Goal: Task Accomplishment & Management: Use online tool/utility

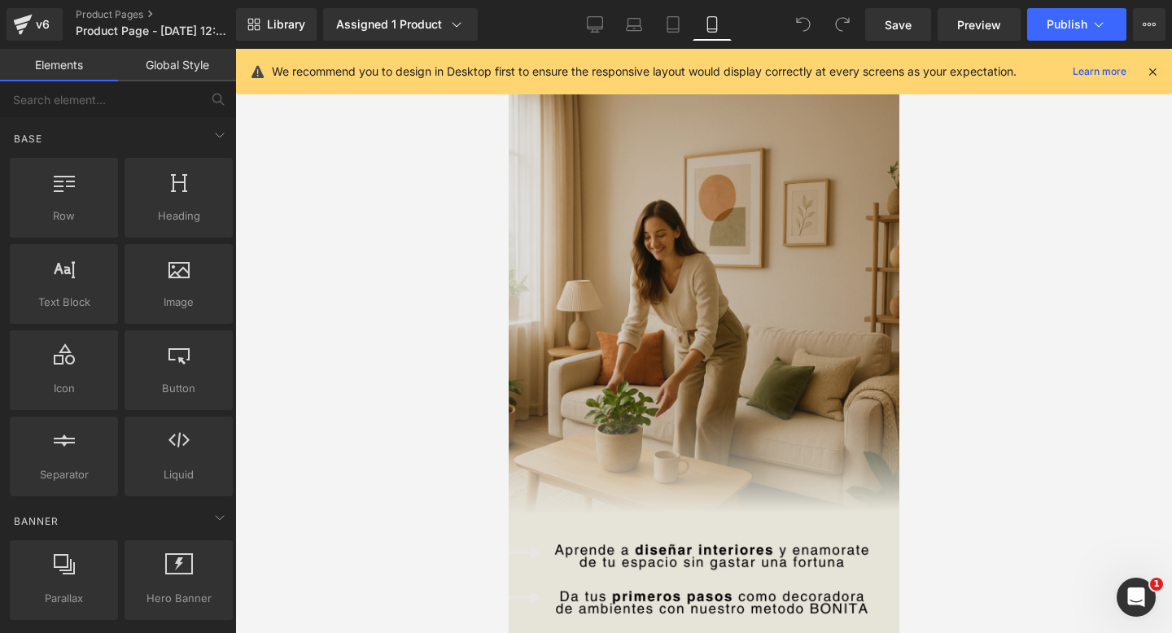
click at [707, 332] on img at bounding box center [703, 354] width 391 height 611
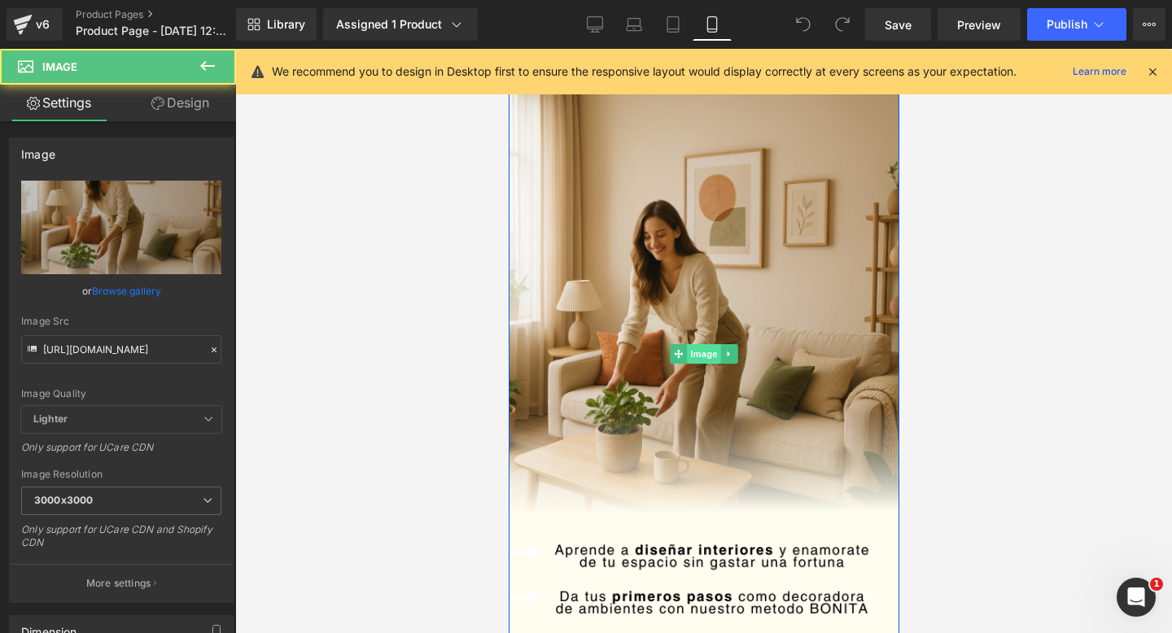
click at [689, 354] on span "Image" at bounding box center [703, 354] width 34 height 20
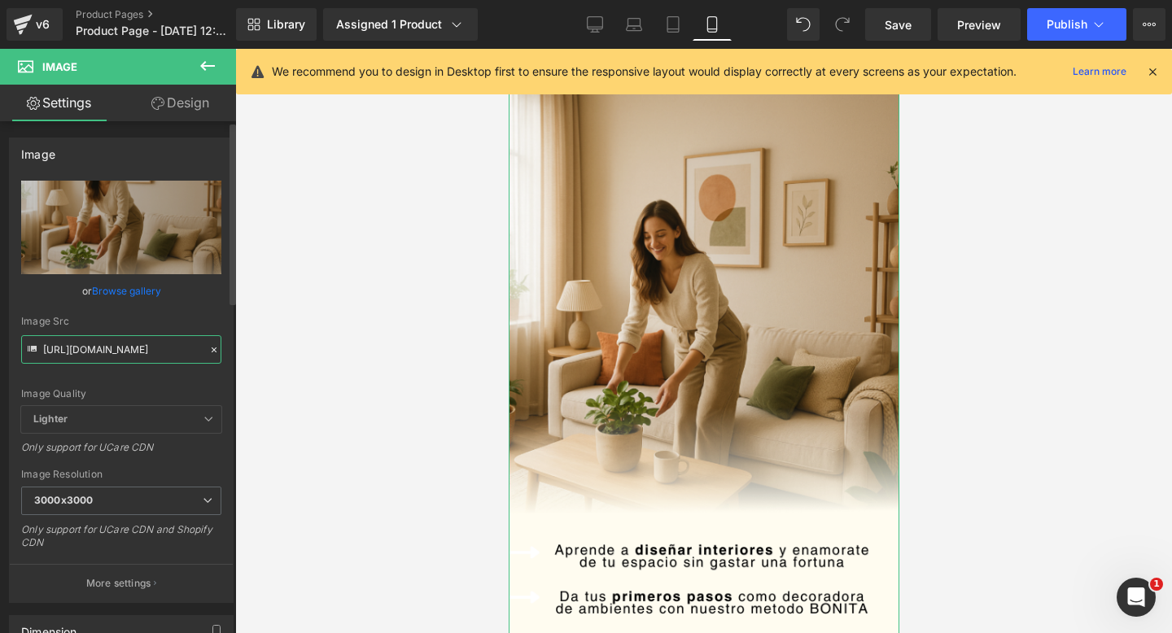
click at [90, 352] on input "[URL][DOMAIN_NAME]" at bounding box center [121, 349] width 200 height 28
paste input "[DOMAIN_NAME][URL]"
type input "[URL][DOMAIN_NAME]"
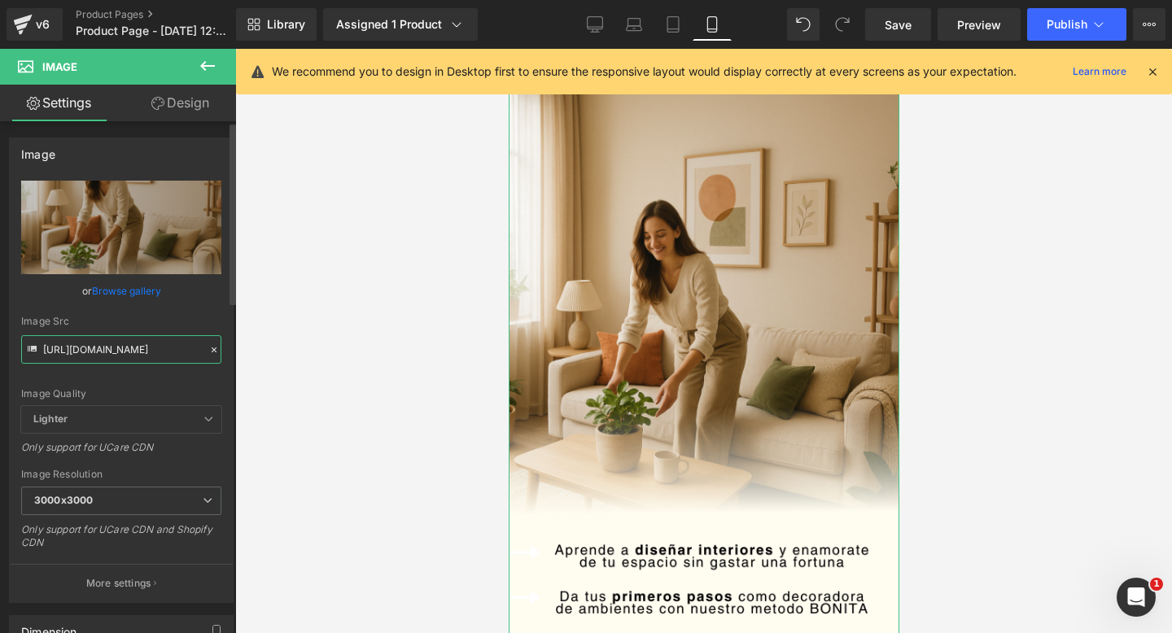
scroll to position [0, 24]
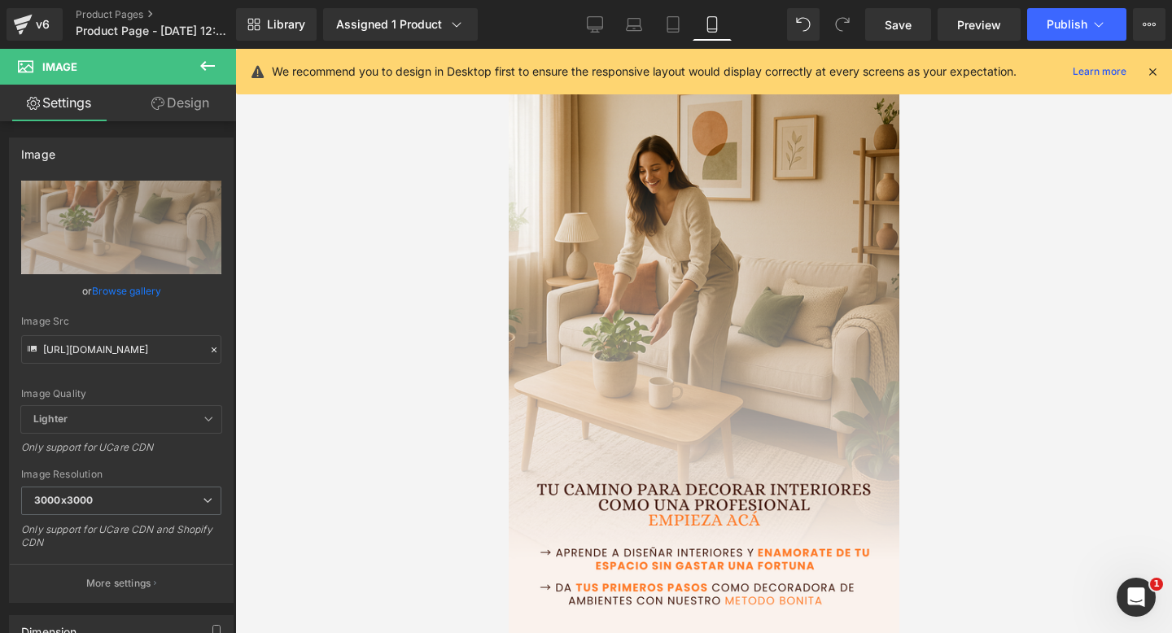
click at [441, 469] on div at bounding box center [703, 341] width 937 height 584
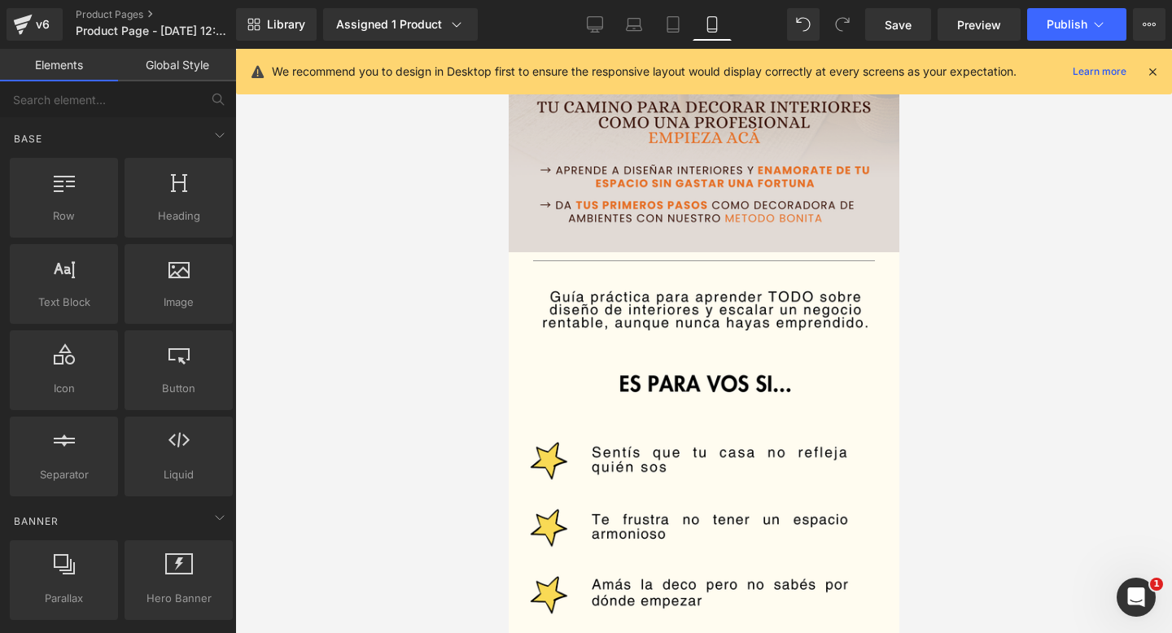
scroll to position [401, 0]
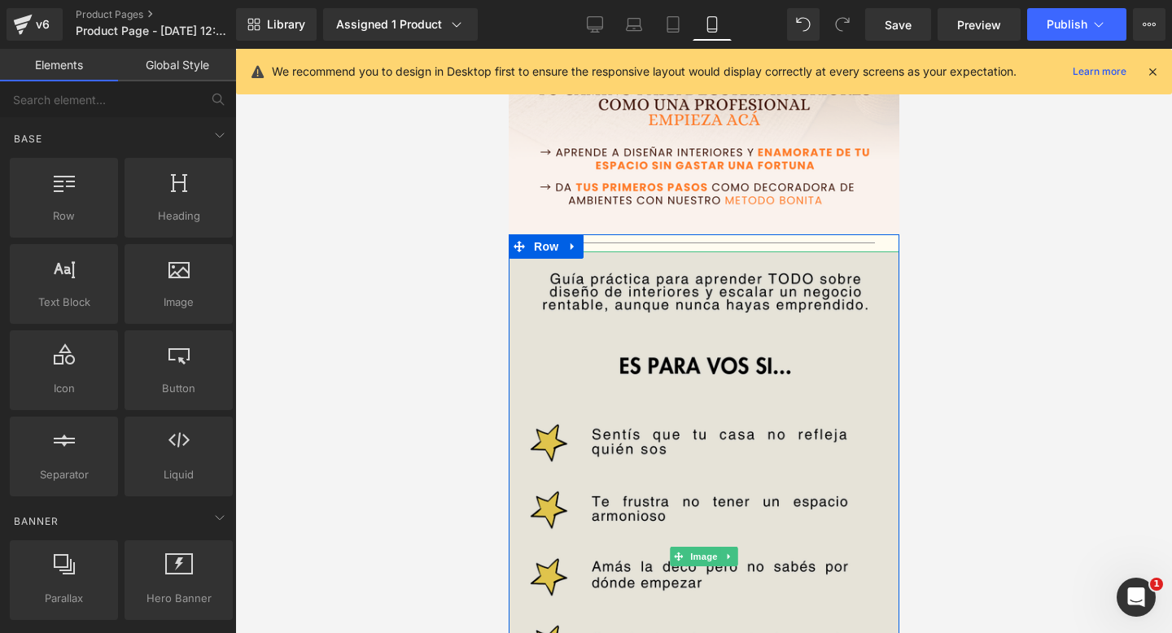
click at [689, 388] on img at bounding box center [703, 557] width 391 height 611
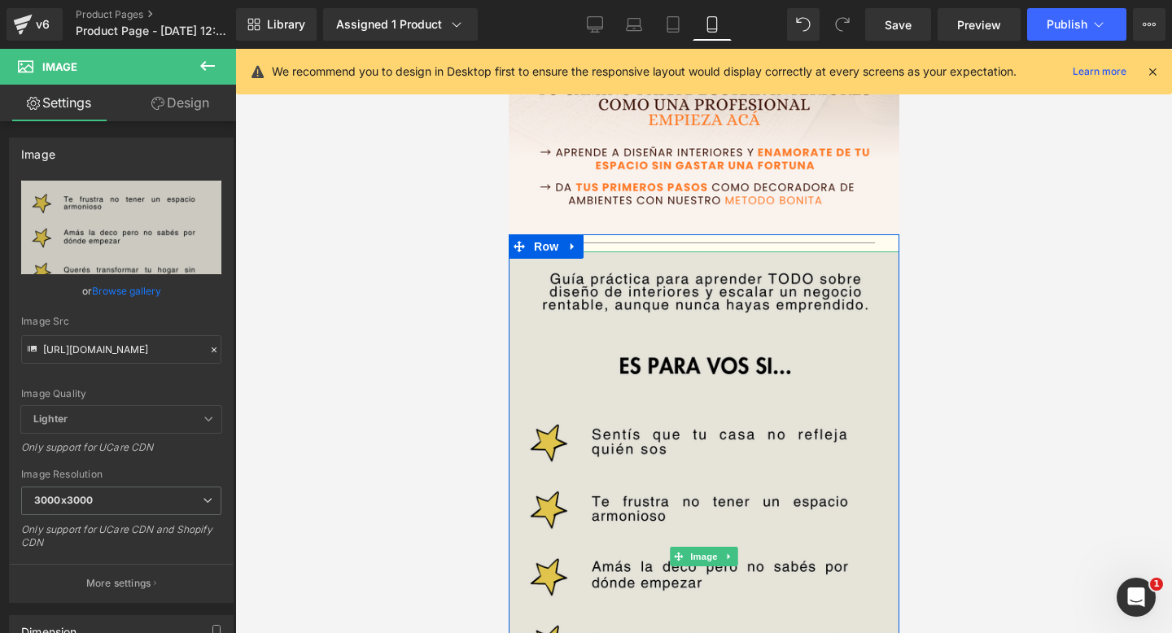
scroll to position [423, 0]
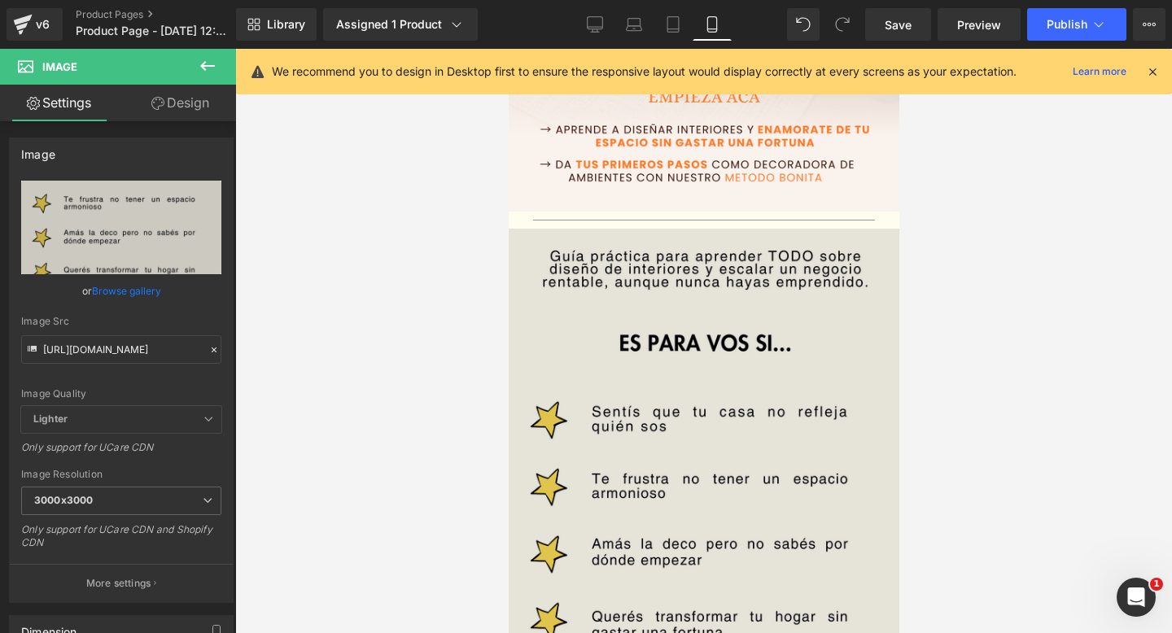
click at [784, 484] on img at bounding box center [703, 534] width 391 height 611
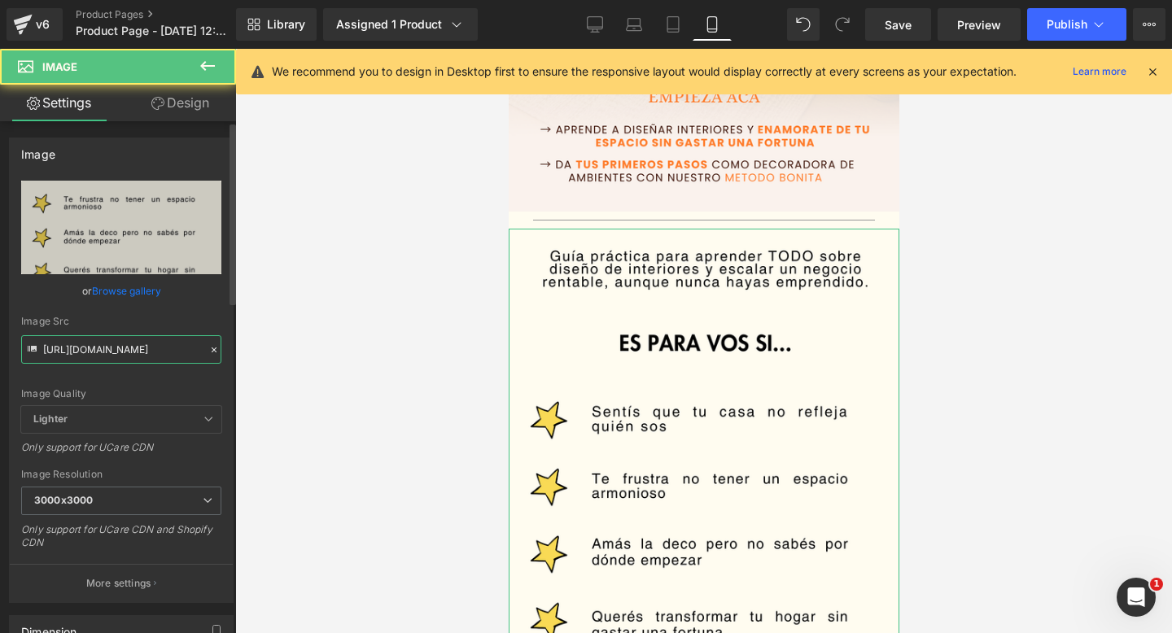
click at [111, 354] on input "[URL][DOMAIN_NAME]" at bounding box center [121, 349] width 200 height 28
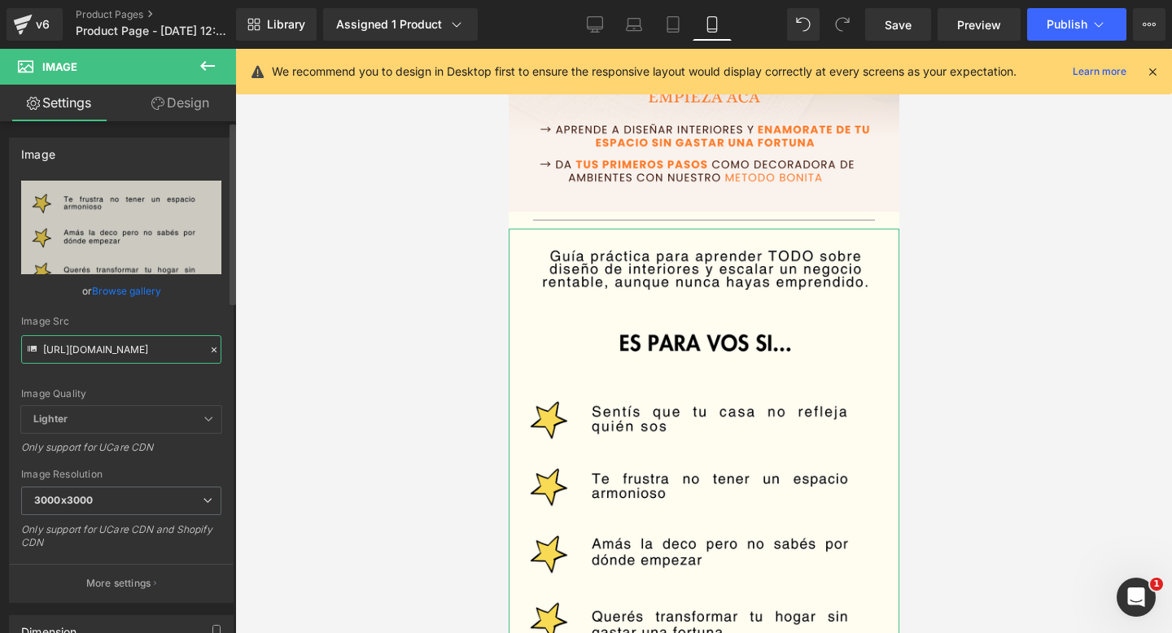
click at [111, 354] on input "[URL][DOMAIN_NAME]" at bounding box center [121, 349] width 200 height 28
paste input "x822dmHG/"
type input "[URL][DOMAIN_NAME]"
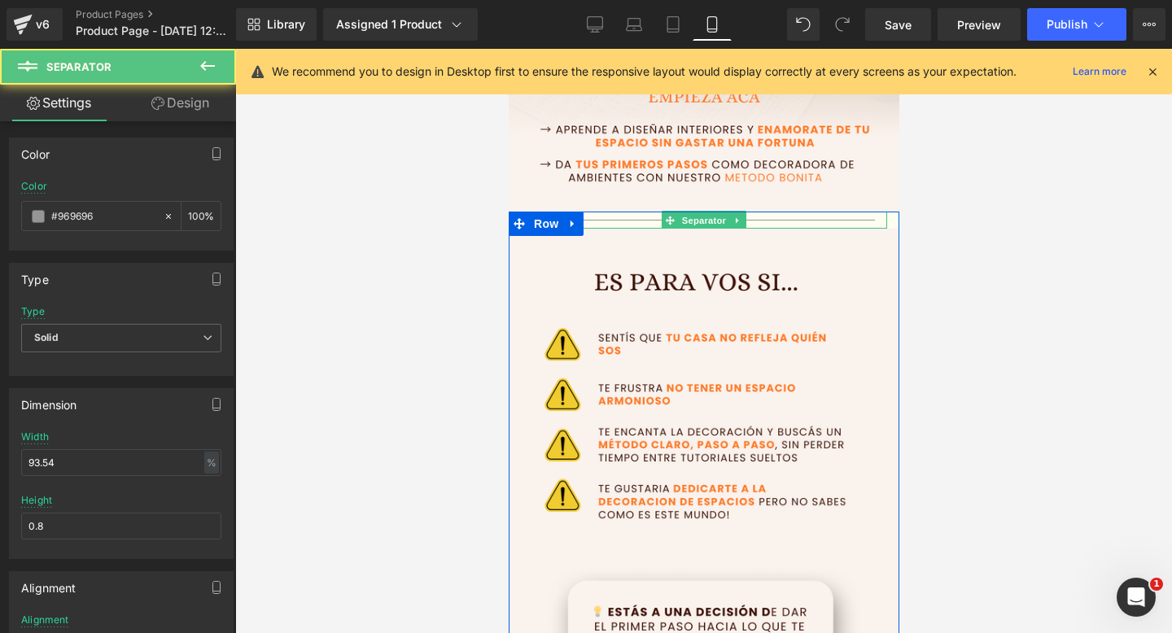
click at [612, 222] on hr at bounding box center [703, 224] width 343 height 9
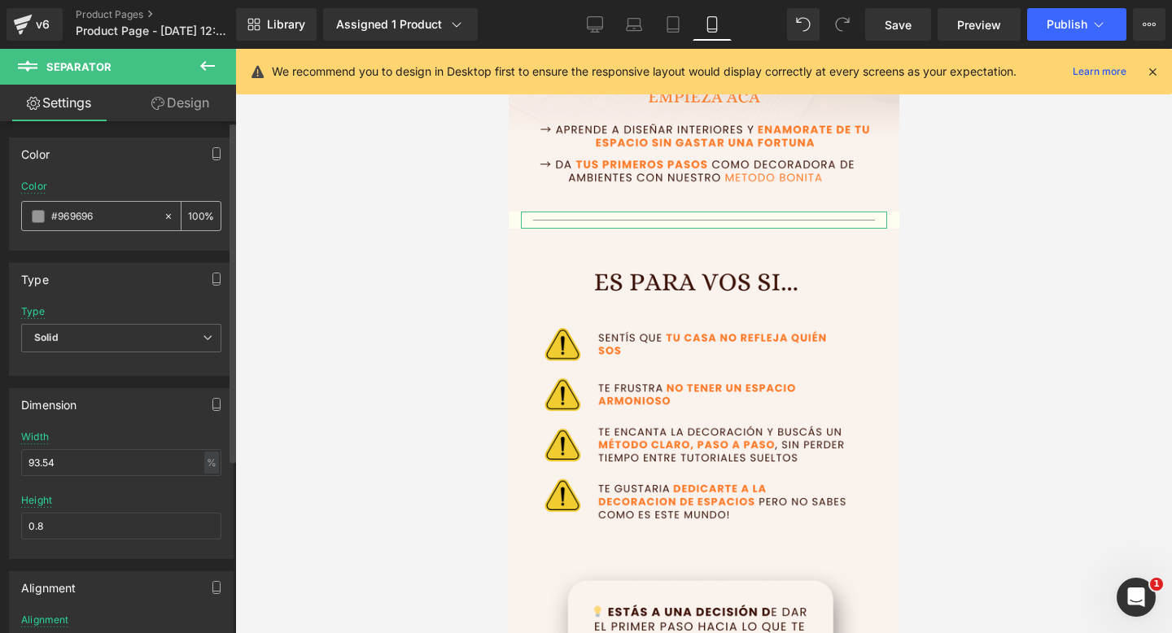
click at [134, 212] on input "#969696" at bounding box center [103, 217] width 104 height 18
paste input "faf2ed"
type input "#969696"
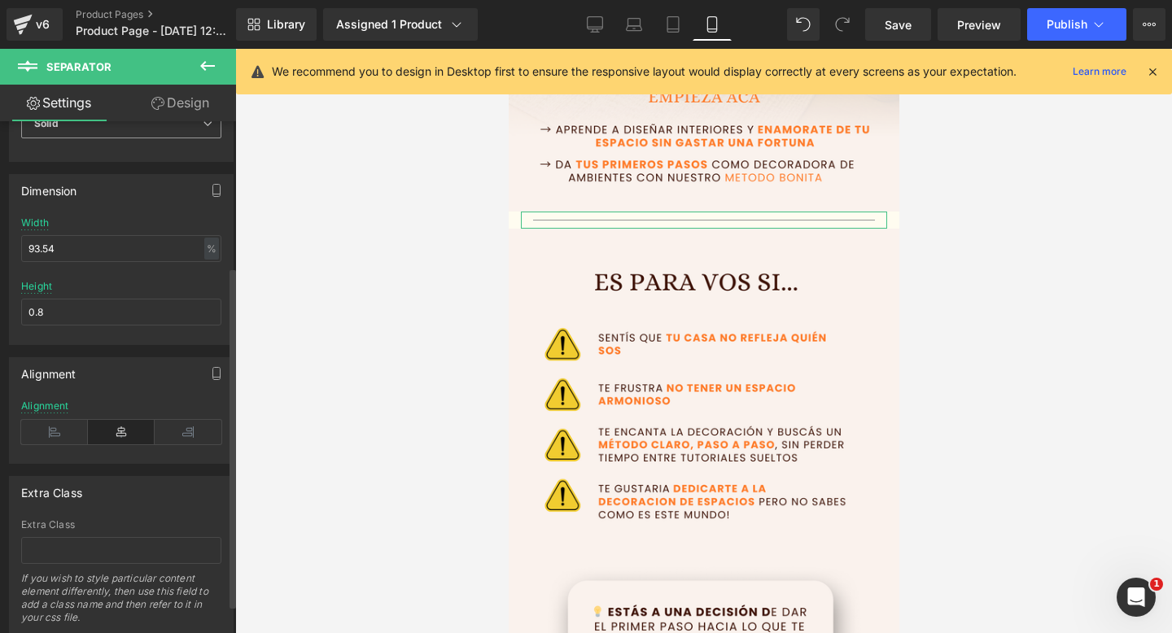
scroll to position [218, 0]
click at [167, 105] on link "Design" at bounding box center [180, 103] width 118 height 37
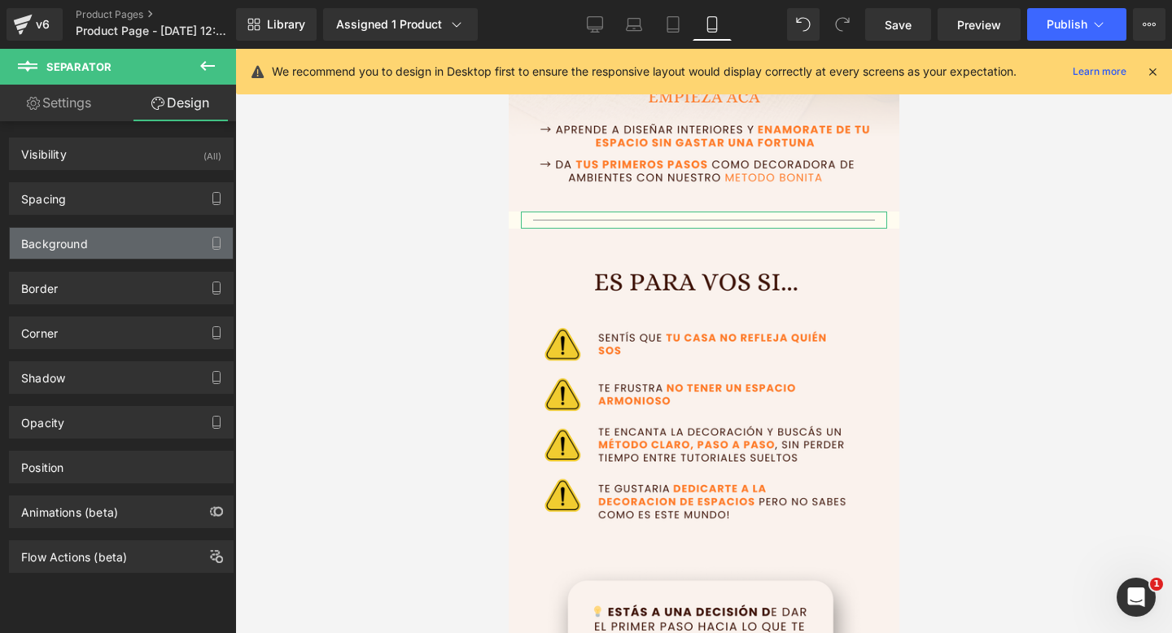
click at [111, 243] on div "Background" at bounding box center [121, 243] width 223 height 31
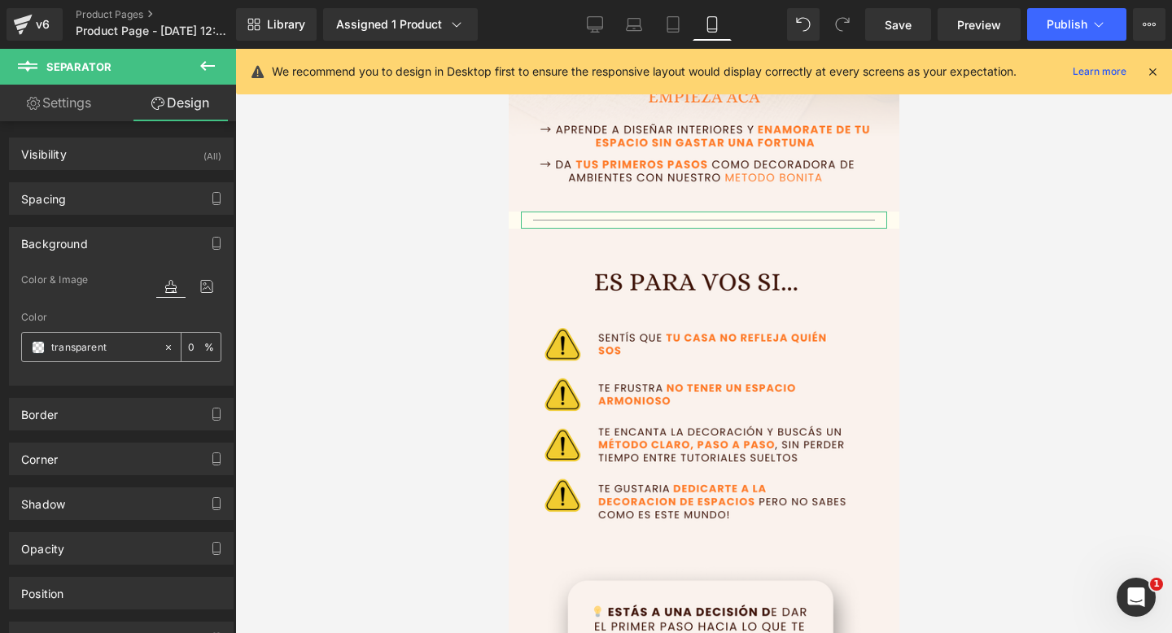
click at [76, 348] on input "transparent" at bounding box center [103, 348] width 104 height 18
paste input "#faf2ed"
type input "#faf2ed"
type input "100"
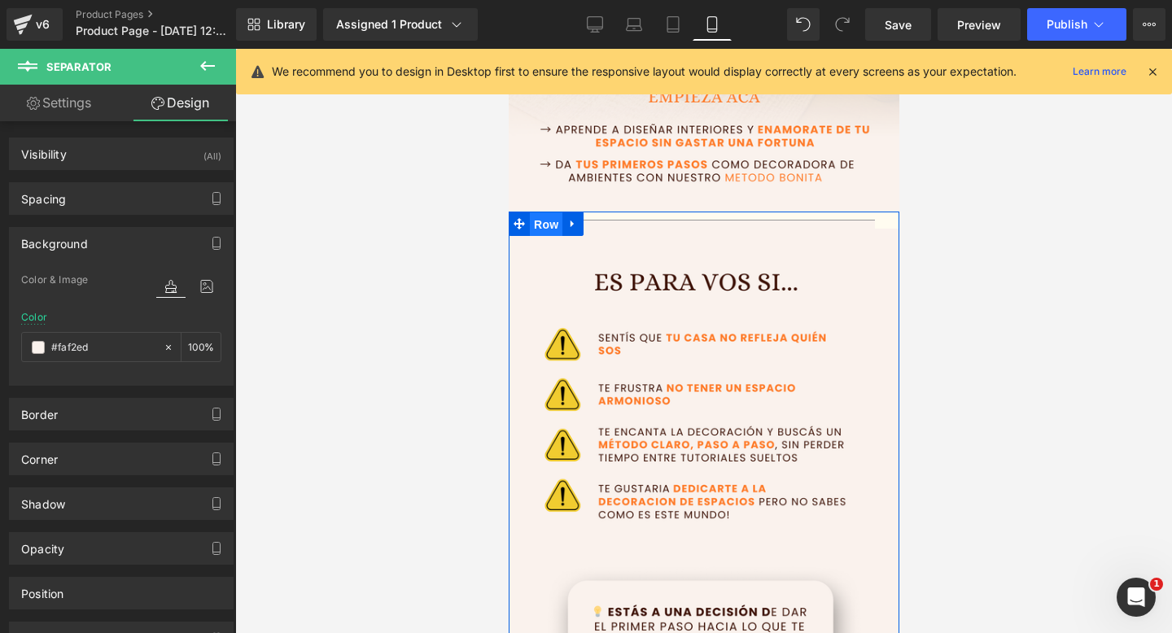
click at [550, 225] on span "Row" at bounding box center [545, 224] width 33 height 24
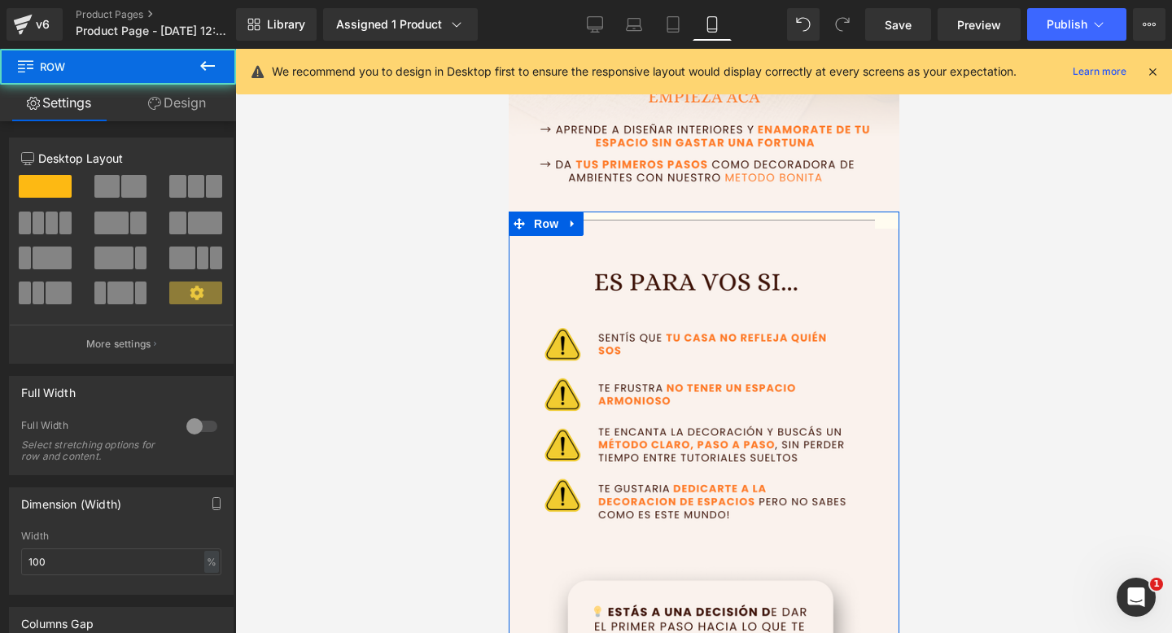
click at [167, 94] on link "Design" at bounding box center [177, 103] width 118 height 37
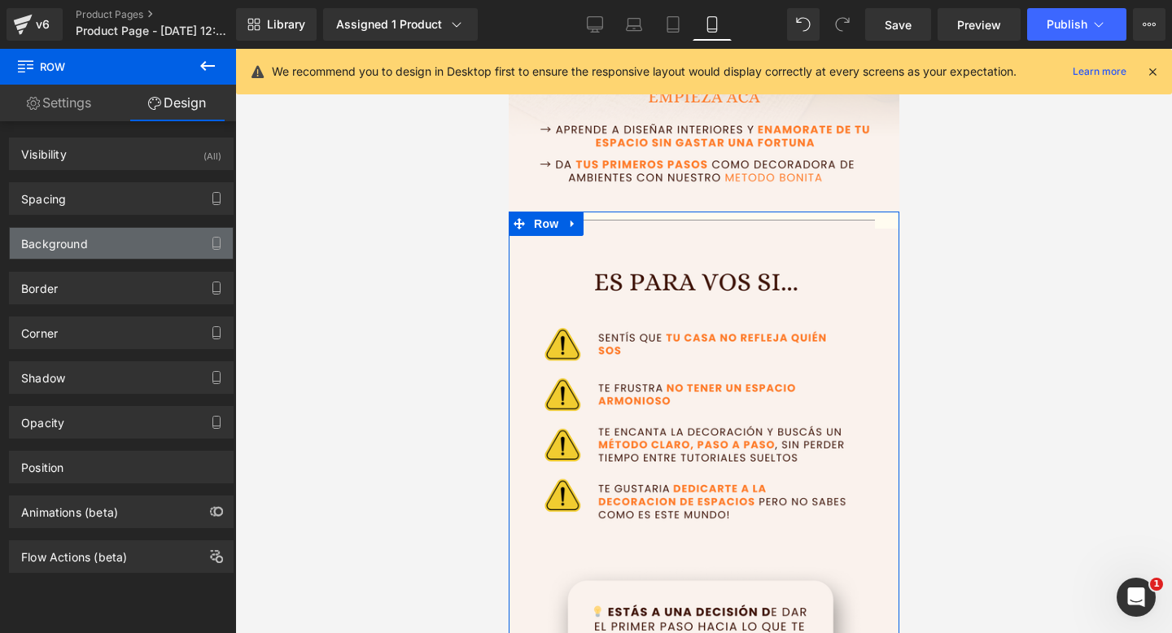
click at [102, 243] on div "Background" at bounding box center [121, 243] width 223 height 31
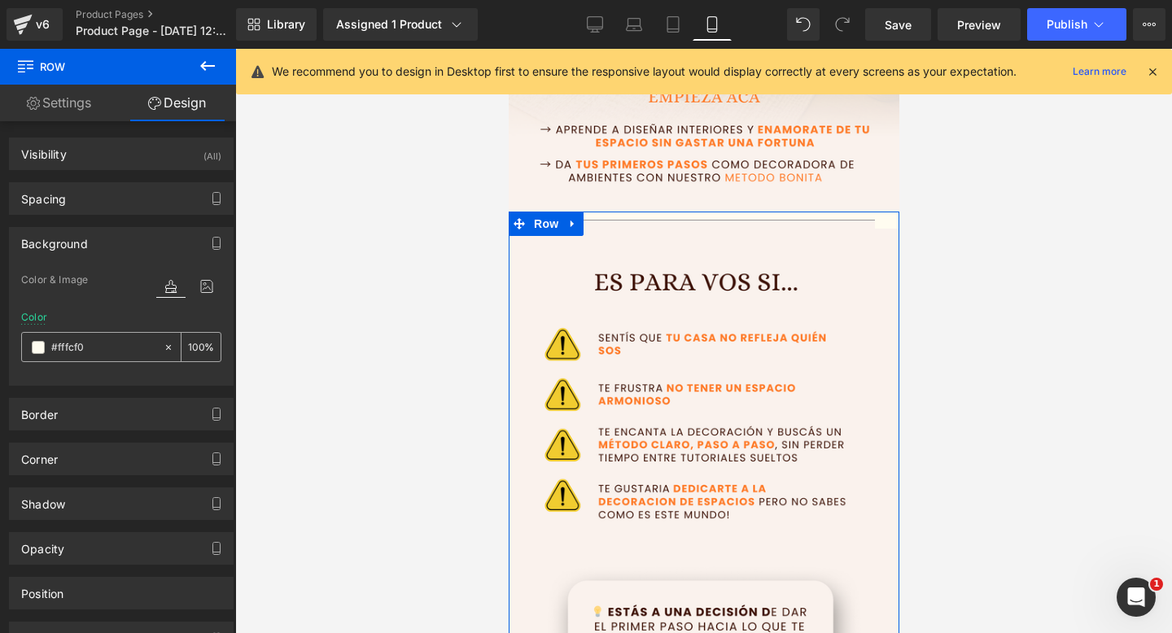
click at [56, 343] on input "#fffcf0" at bounding box center [103, 348] width 104 height 18
paste input "af2ed"
type input "#faf2ed"
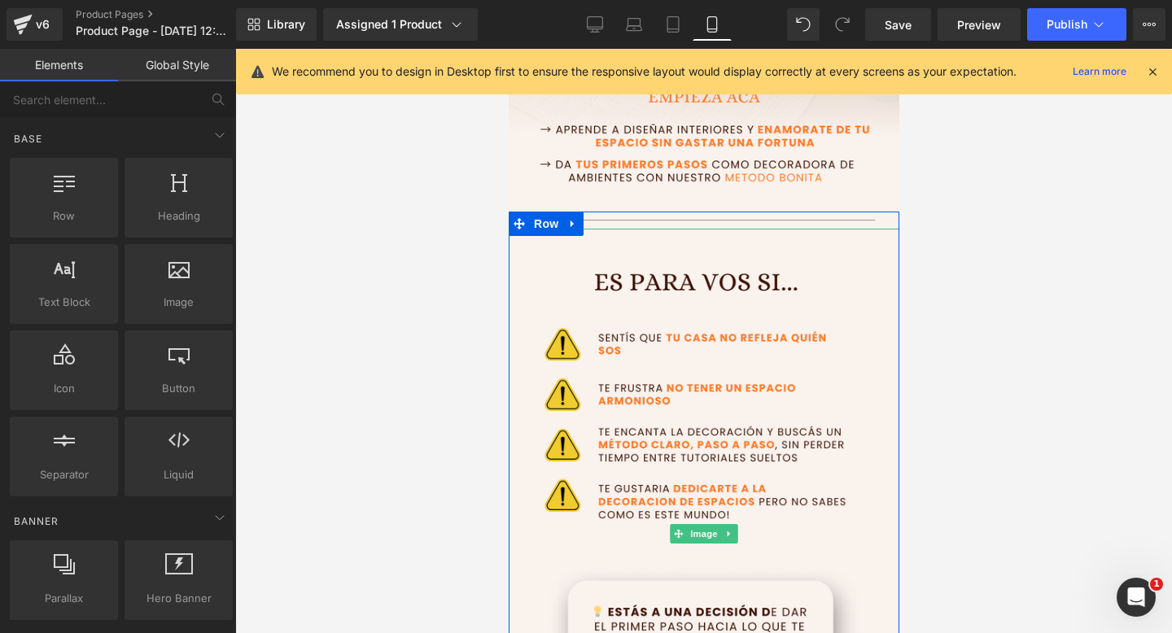
click at [908, 449] on div at bounding box center [703, 341] width 937 height 584
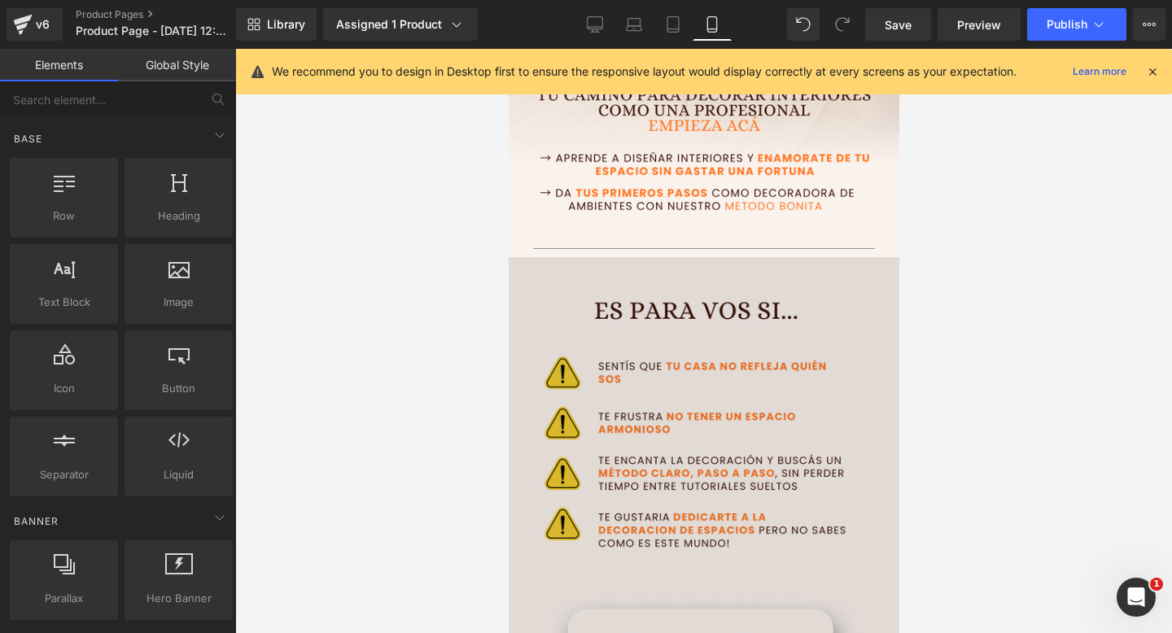
scroll to position [374, 0]
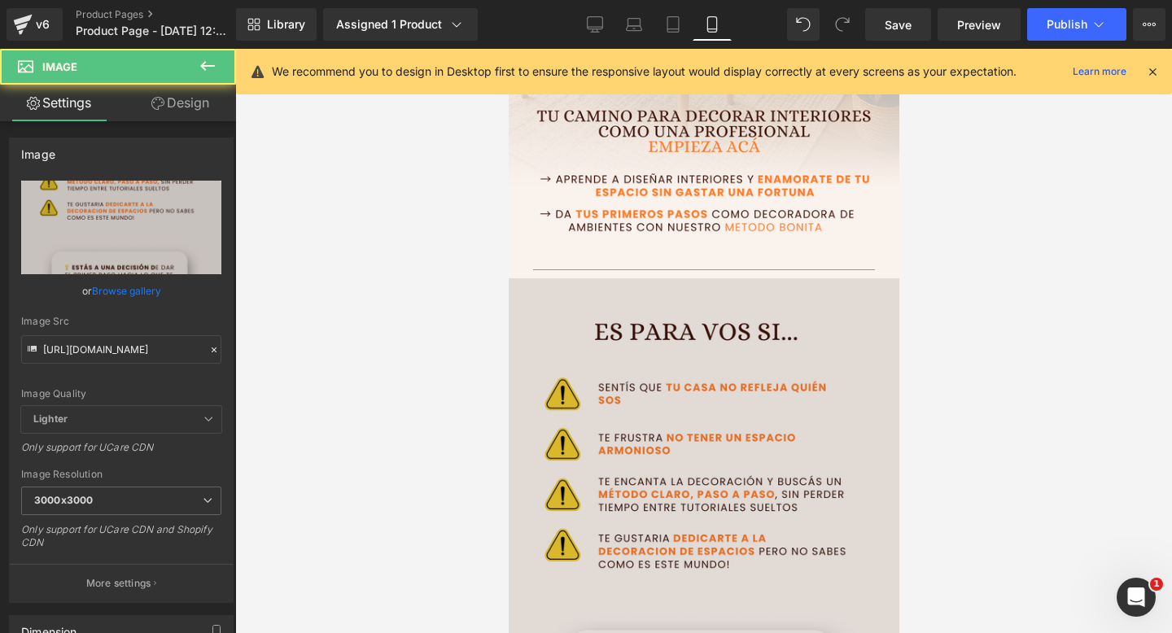
click at [710, 538] on img at bounding box center [703, 583] width 391 height 611
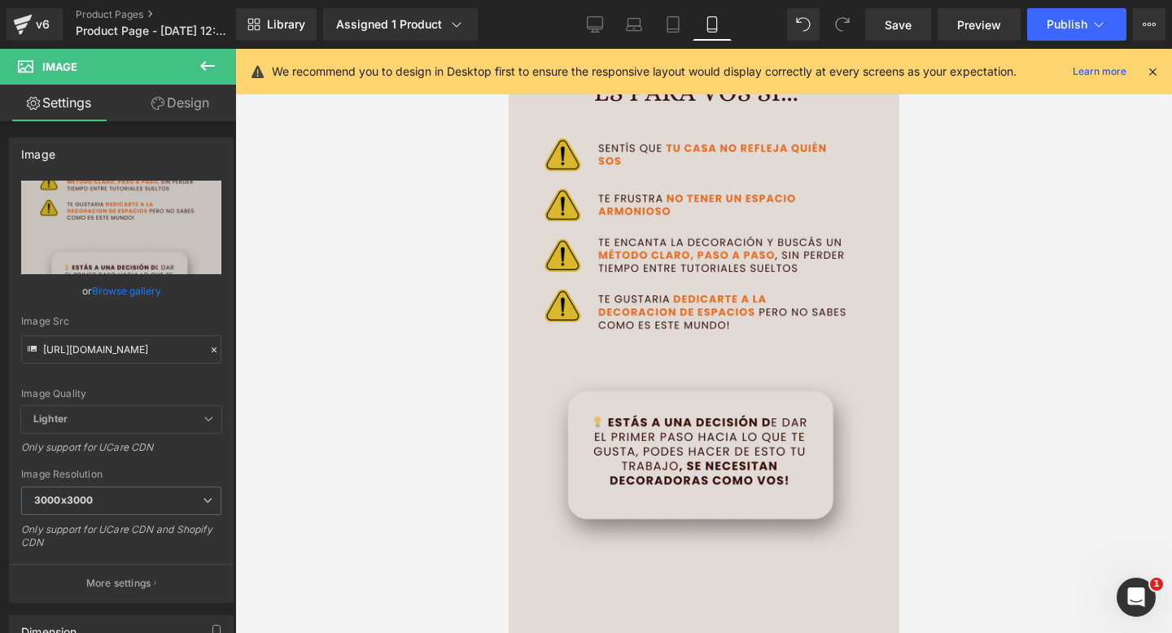
scroll to position [502, 0]
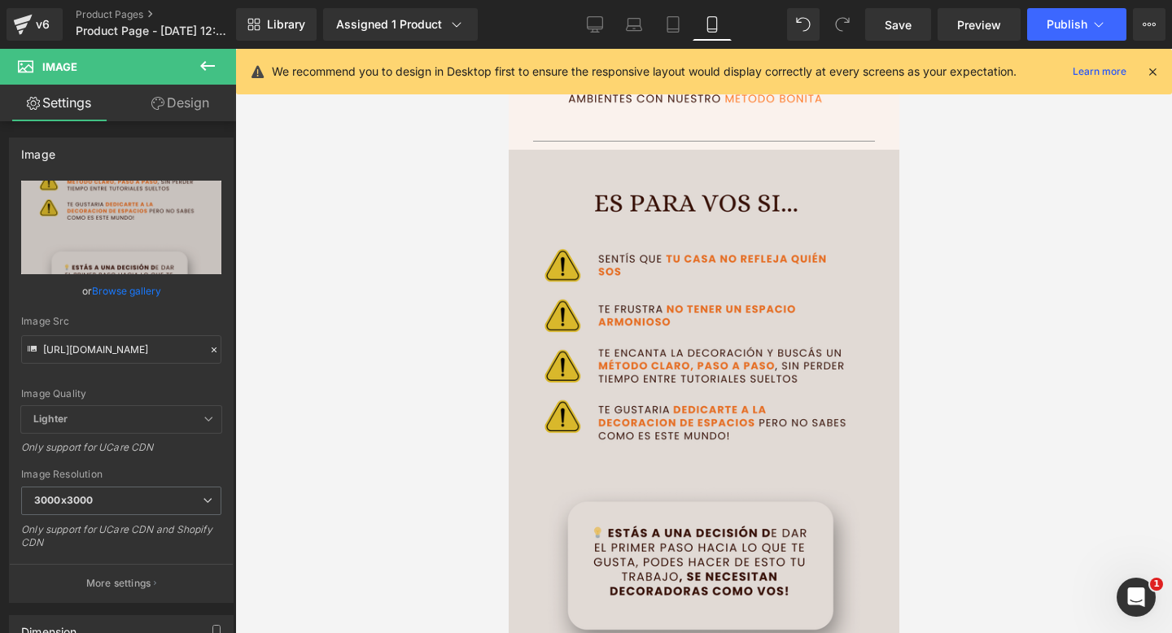
click at [624, 256] on img at bounding box center [703, 455] width 391 height 611
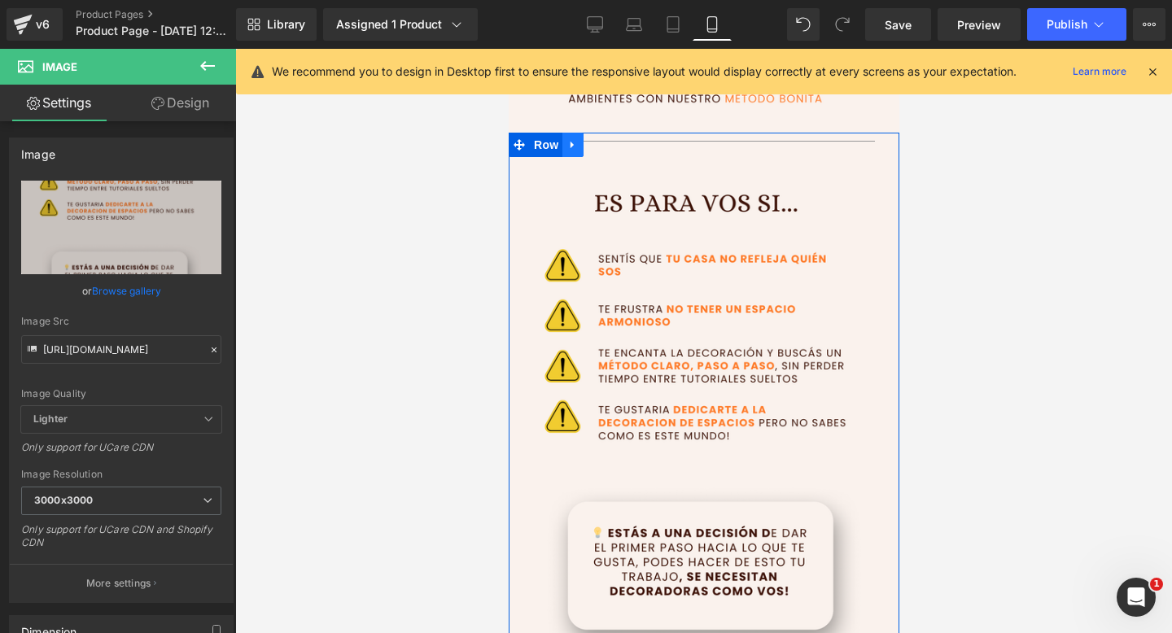
click at [576, 151] on link at bounding box center [572, 145] width 21 height 24
click at [594, 151] on link at bounding box center [593, 145] width 21 height 24
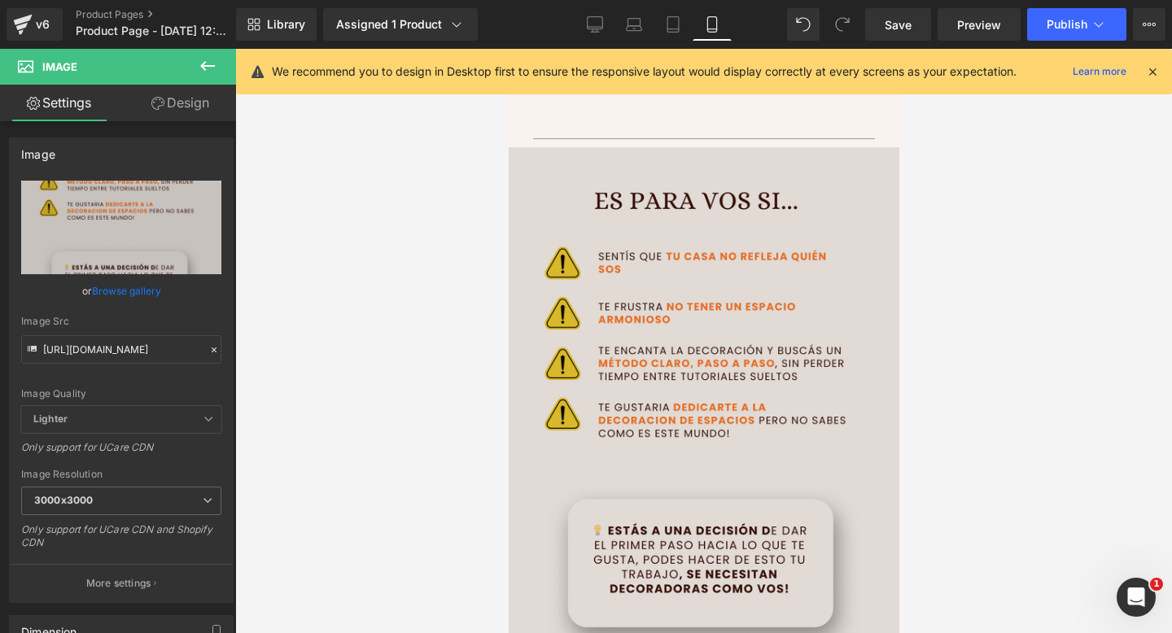
scroll to position [1148, 0]
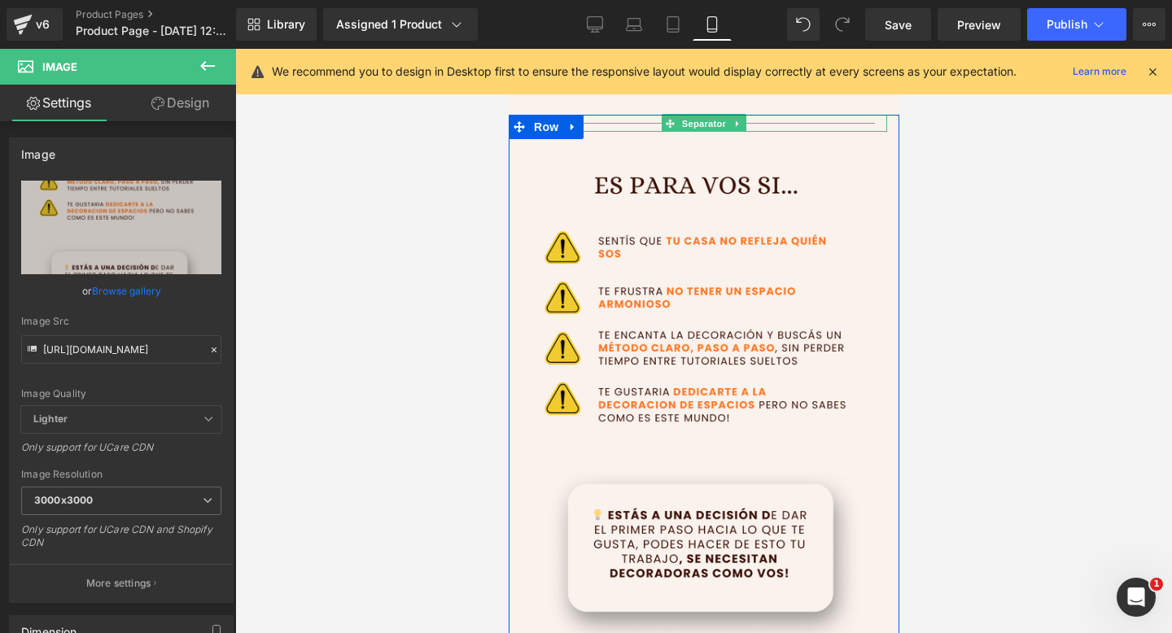
click at [611, 120] on div at bounding box center [703, 123] width 366 height 17
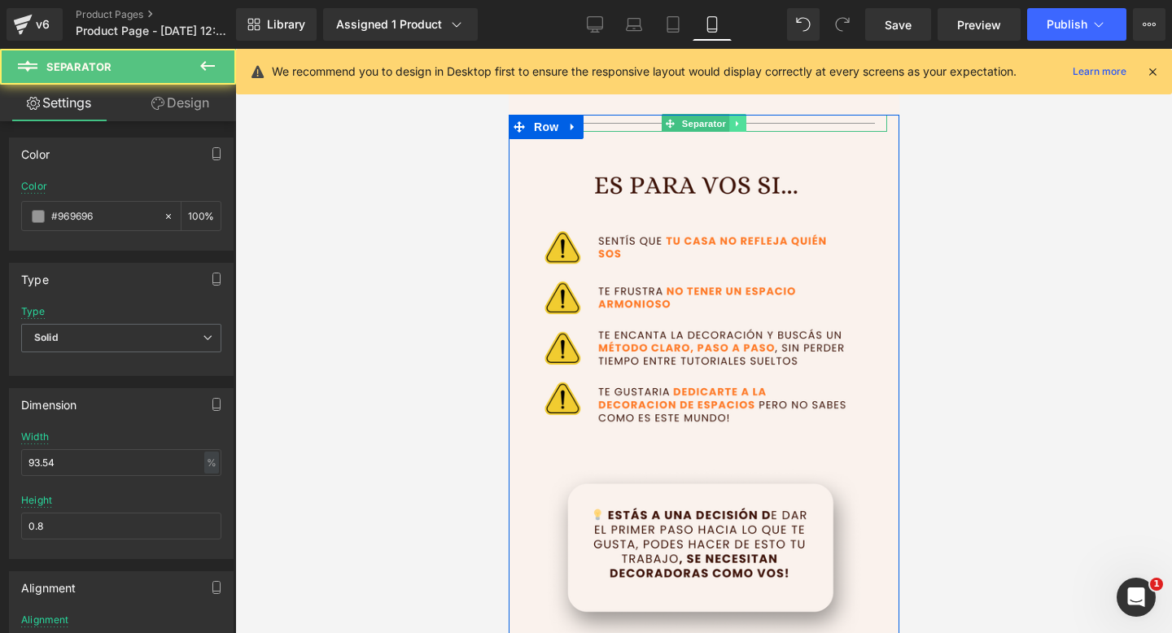
click at [744, 120] on link at bounding box center [737, 124] width 17 height 20
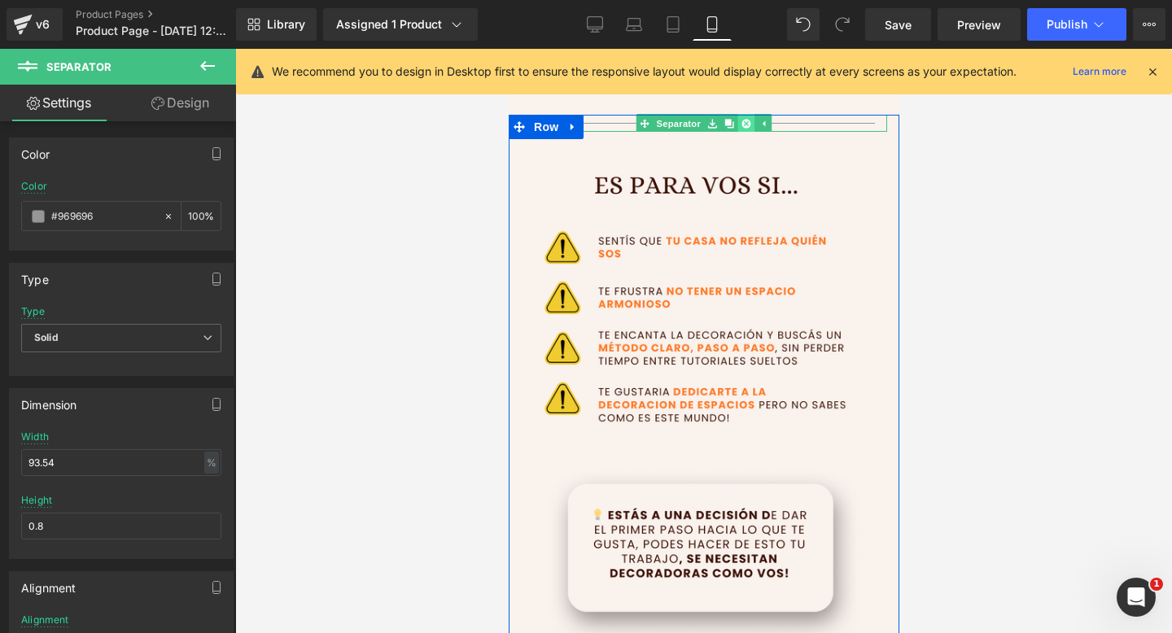
click at [747, 125] on icon at bounding box center [745, 123] width 9 height 9
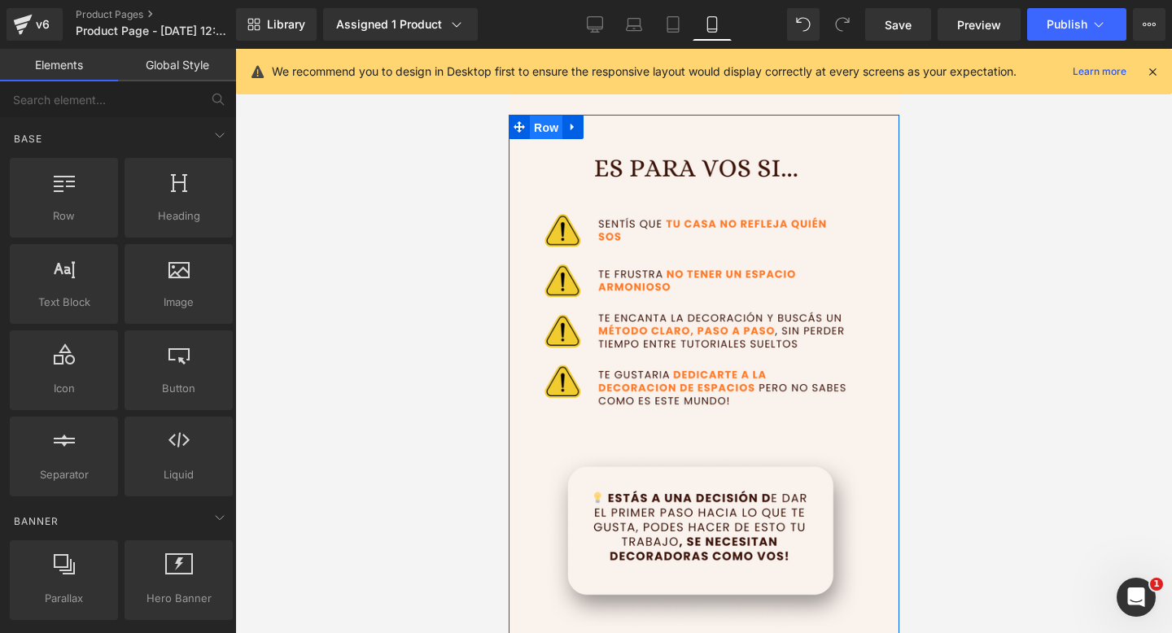
click at [554, 129] on span "Row" at bounding box center [545, 128] width 33 height 24
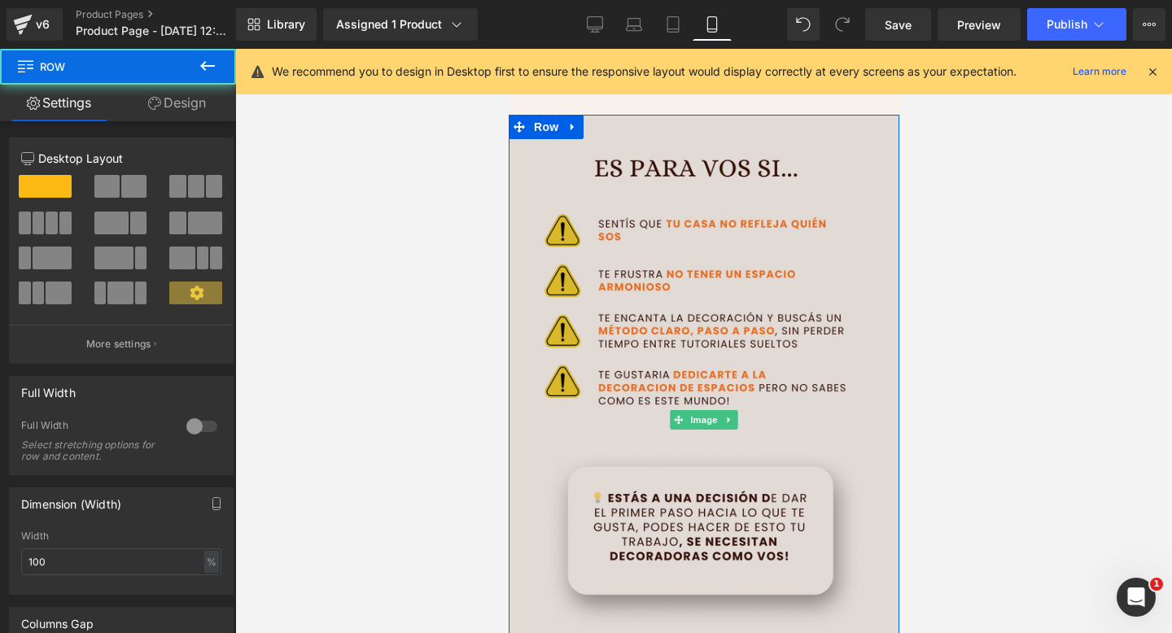
click at [598, 199] on img at bounding box center [703, 420] width 391 height 611
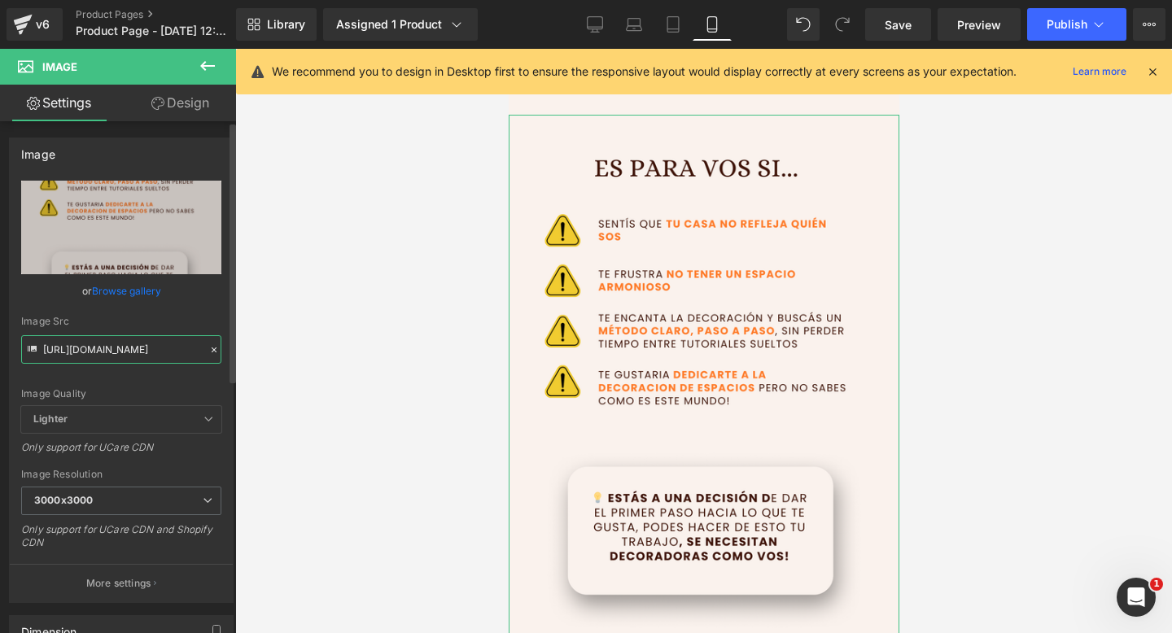
click at [63, 356] on input "https://i.postimg.cc/x822dmHG/2.png" at bounding box center [121, 349] width 200 height 28
paste input "C75QrkB/a450y5.gif"
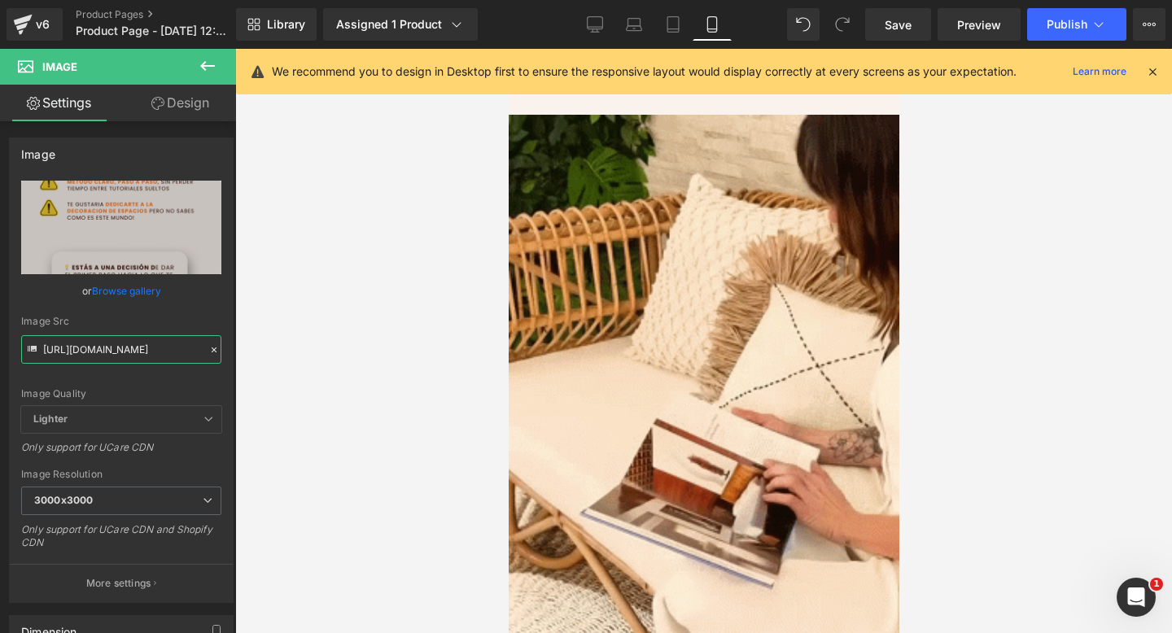
type input "https://i.postimg.cc/xC75QrkB/a450y5.gif"
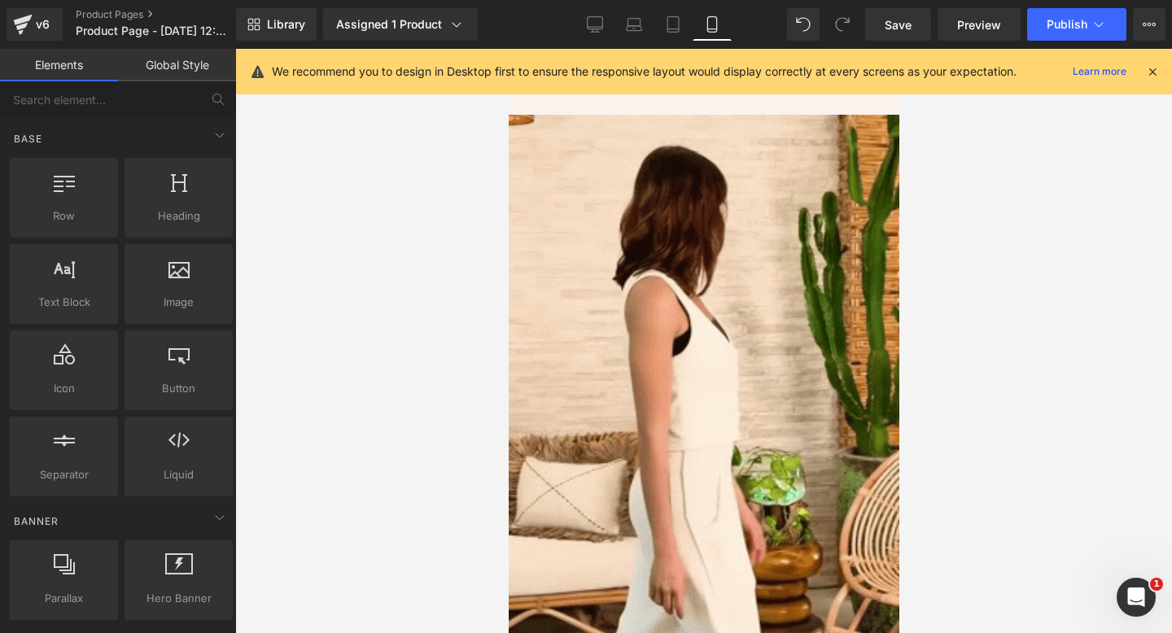
scroll to position [0, 0]
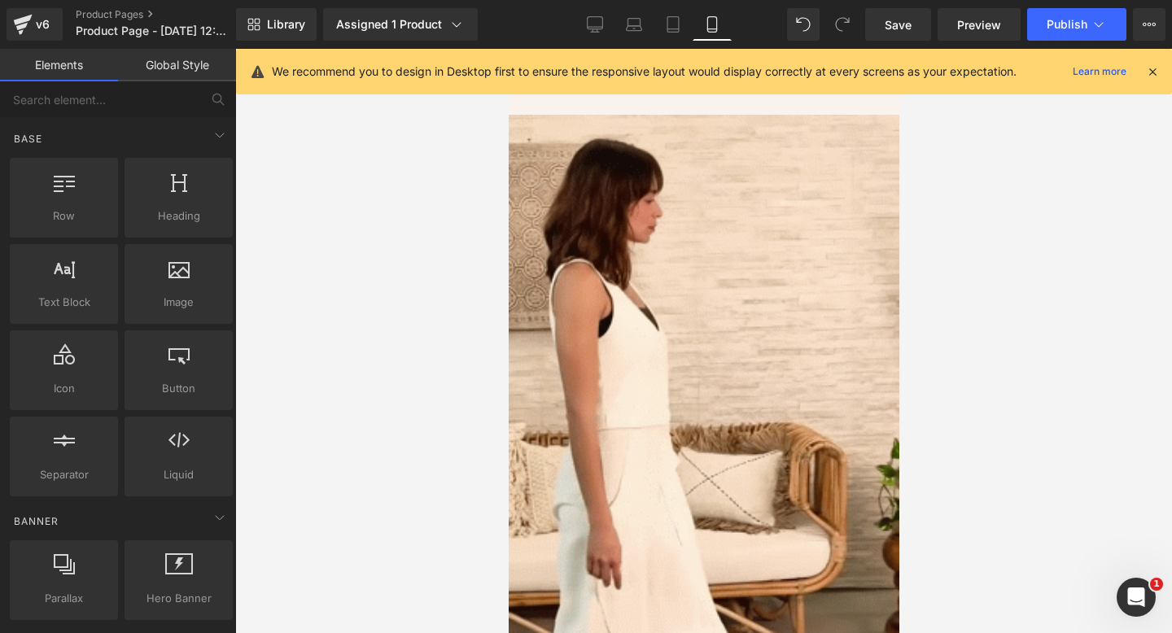
click at [386, 389] on div at bounding box center [703, 341] width 937 height 584
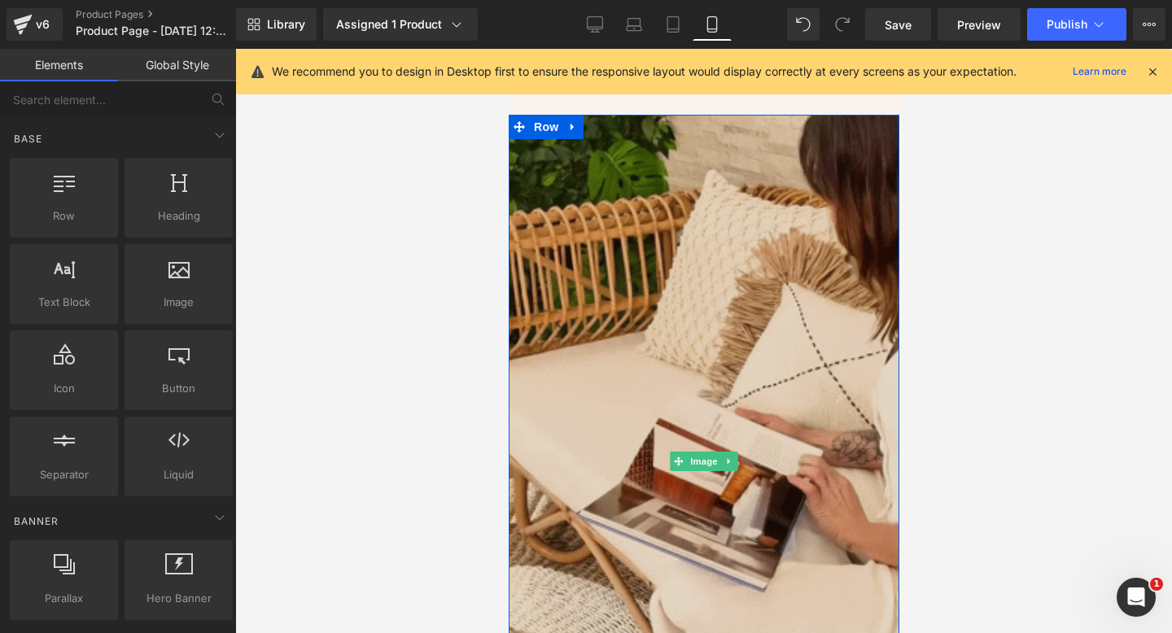
click at [623, 315] on img at bounding box center [703, 462] width 391 height 694
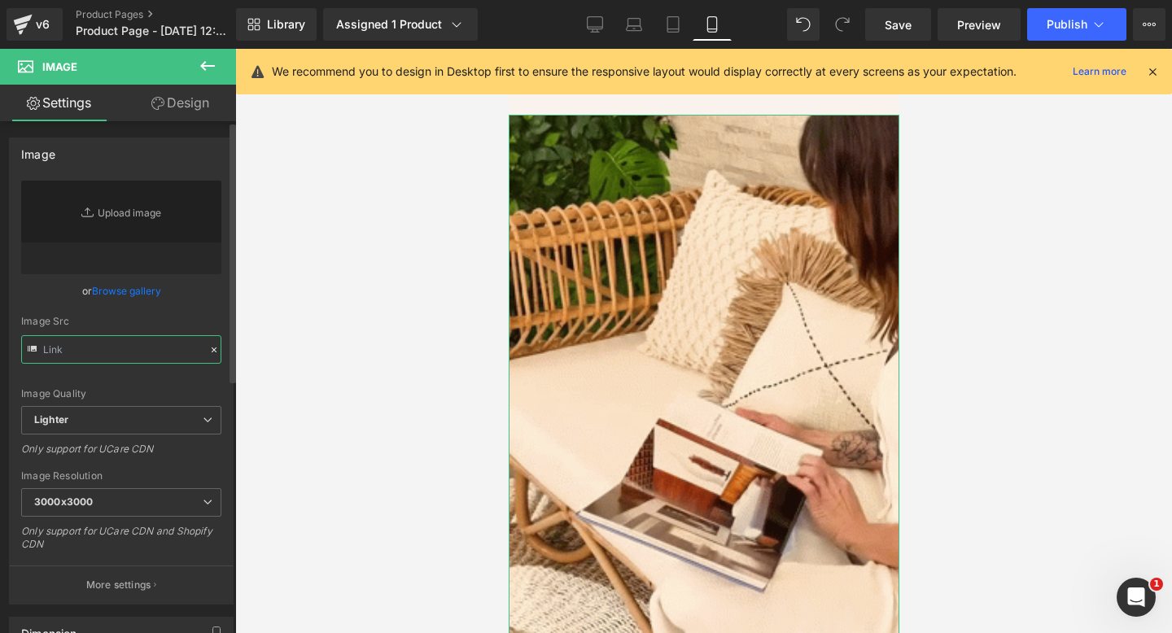
click at [81, 347] on input "text" at bounding box center [121, 349] width 200 height 28
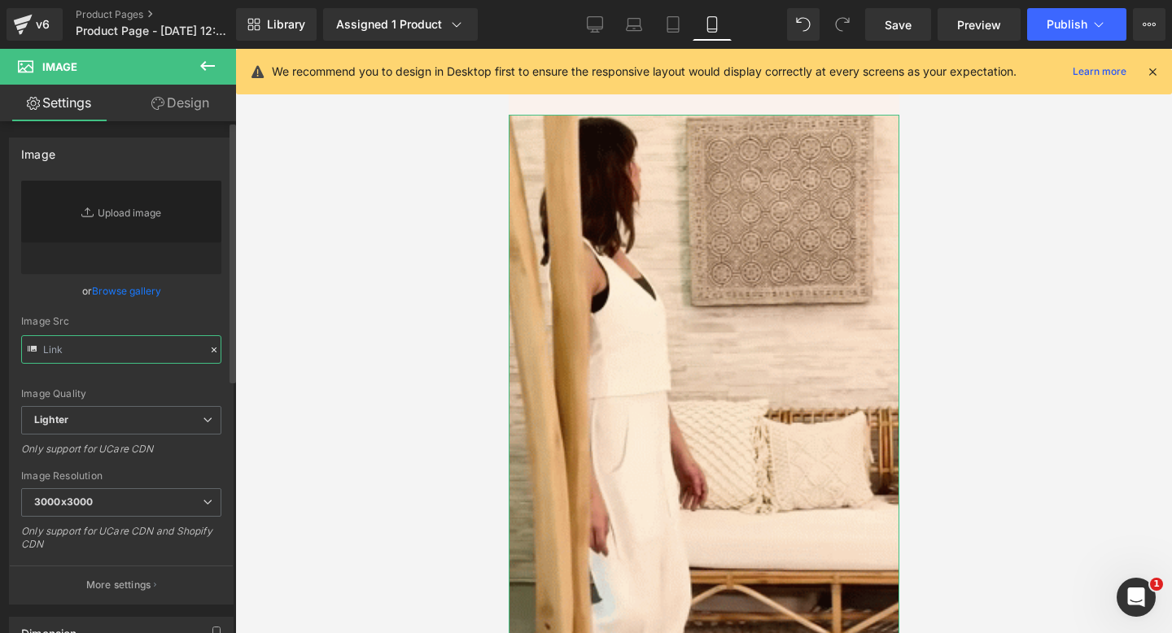
paste input "https://i.postimg.cc/xC75QrkB/a450y5.gif"
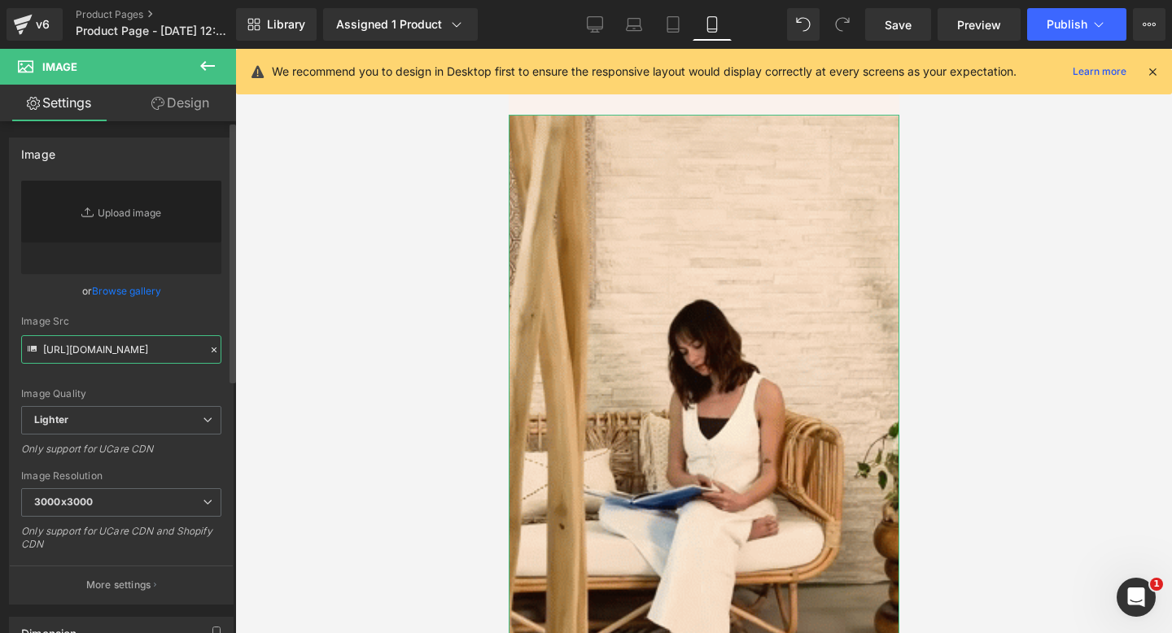
scroll to position [0, 43]
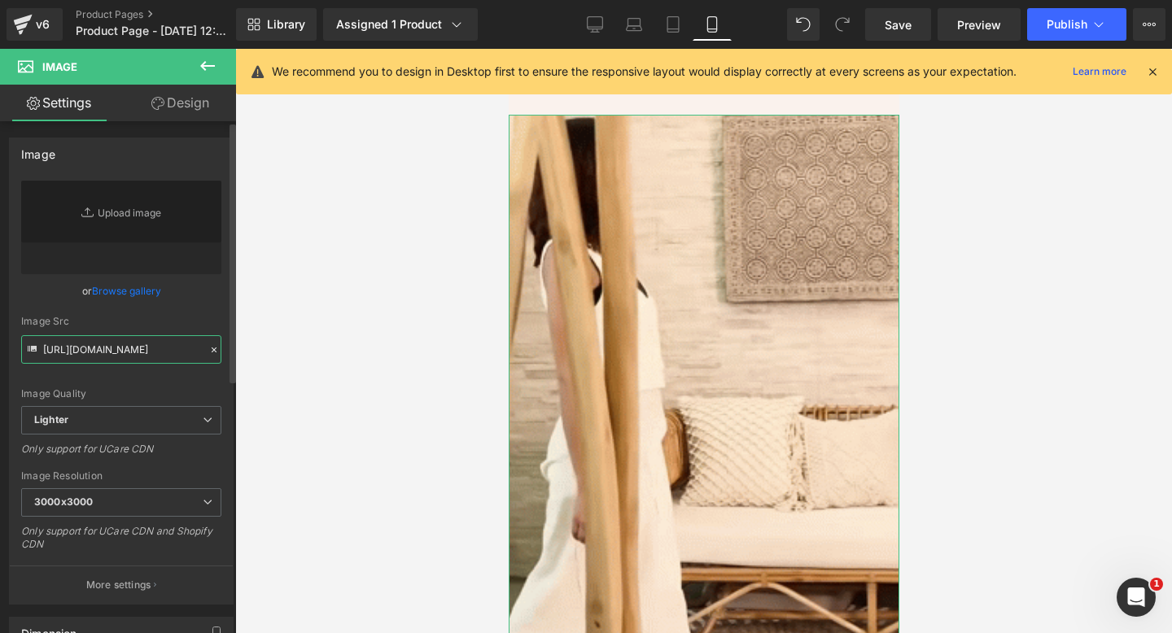
type input "https://i.postimg.cc/xC75QrkB/a450y5.gif"
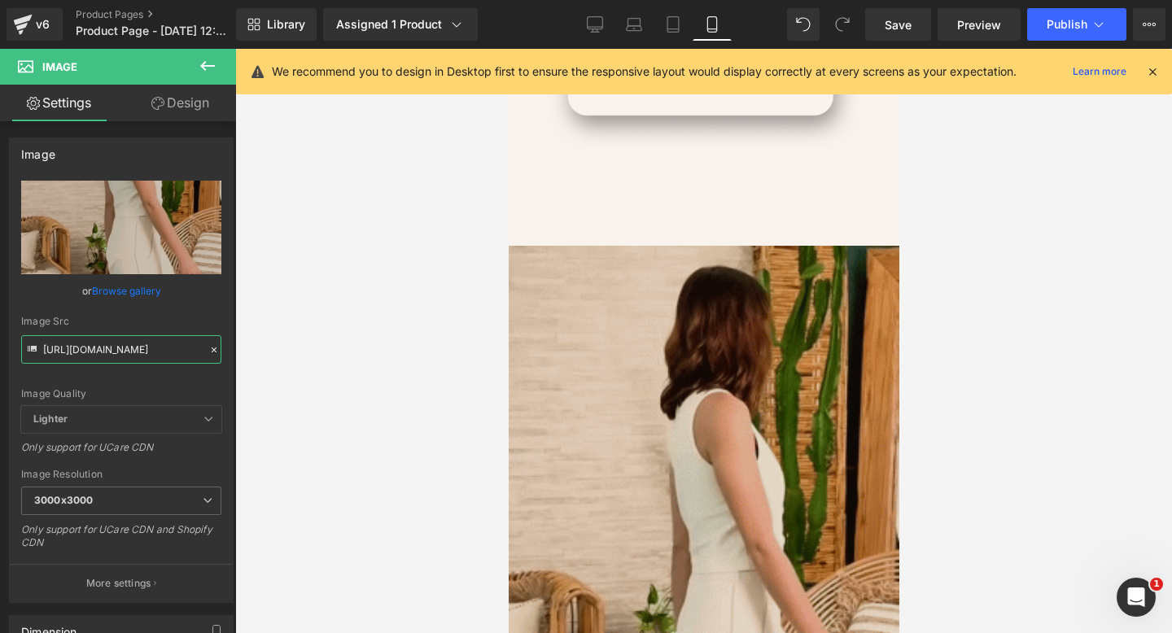
scroll to position [1071, 0]
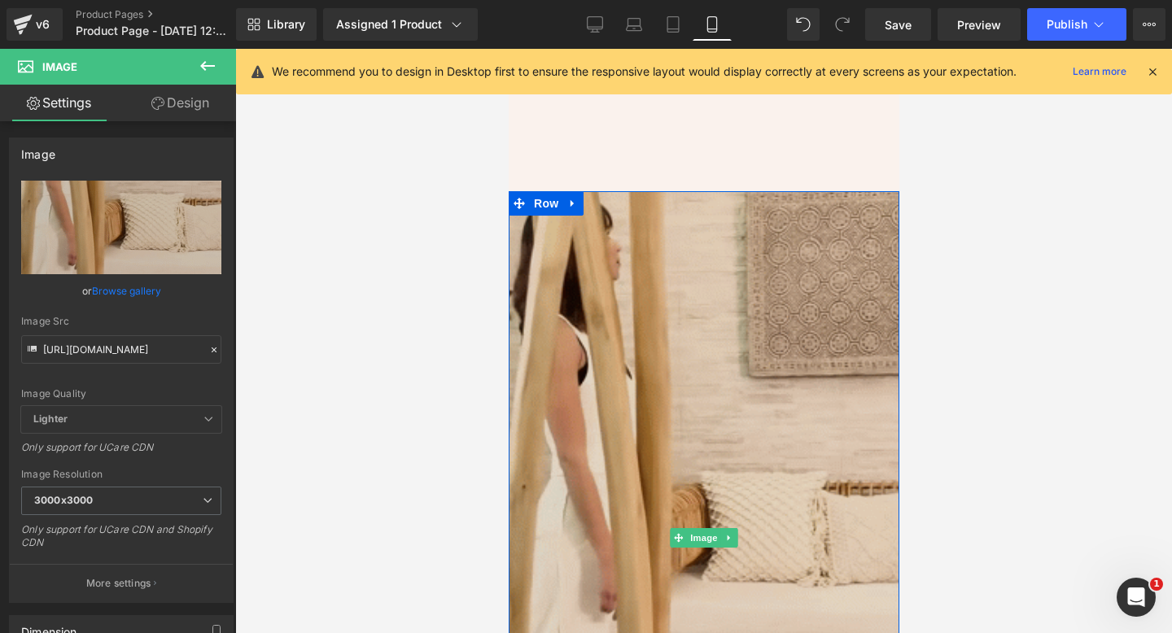
click at [800, 364] on img at bounding box center [703, 538] width 391 height 694
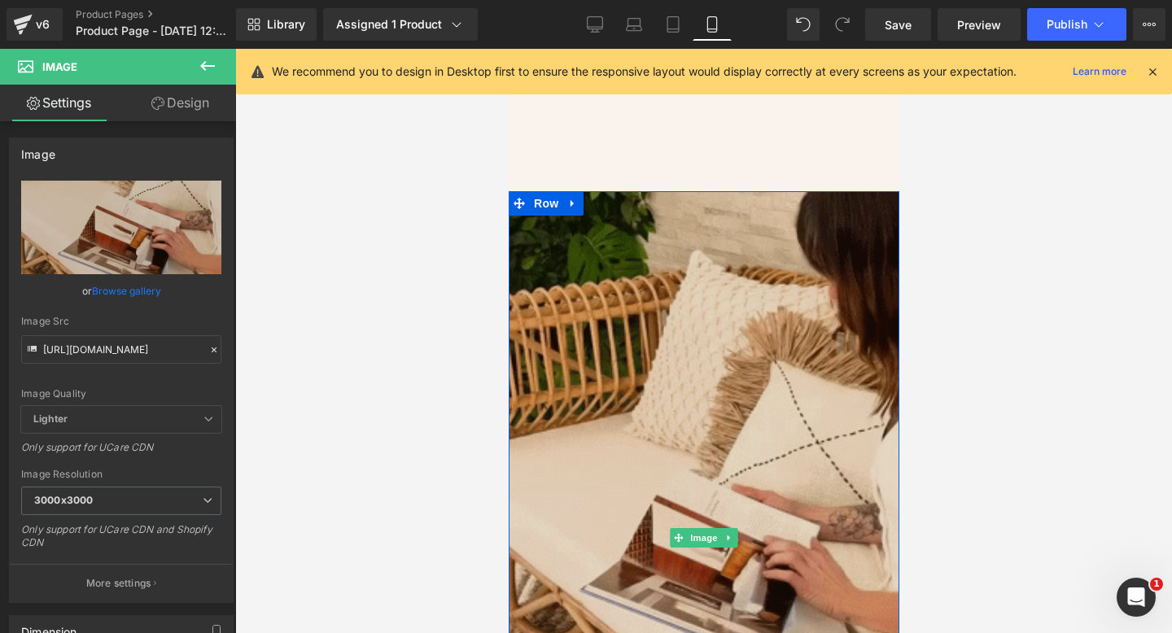
scroll to position [0, 0]
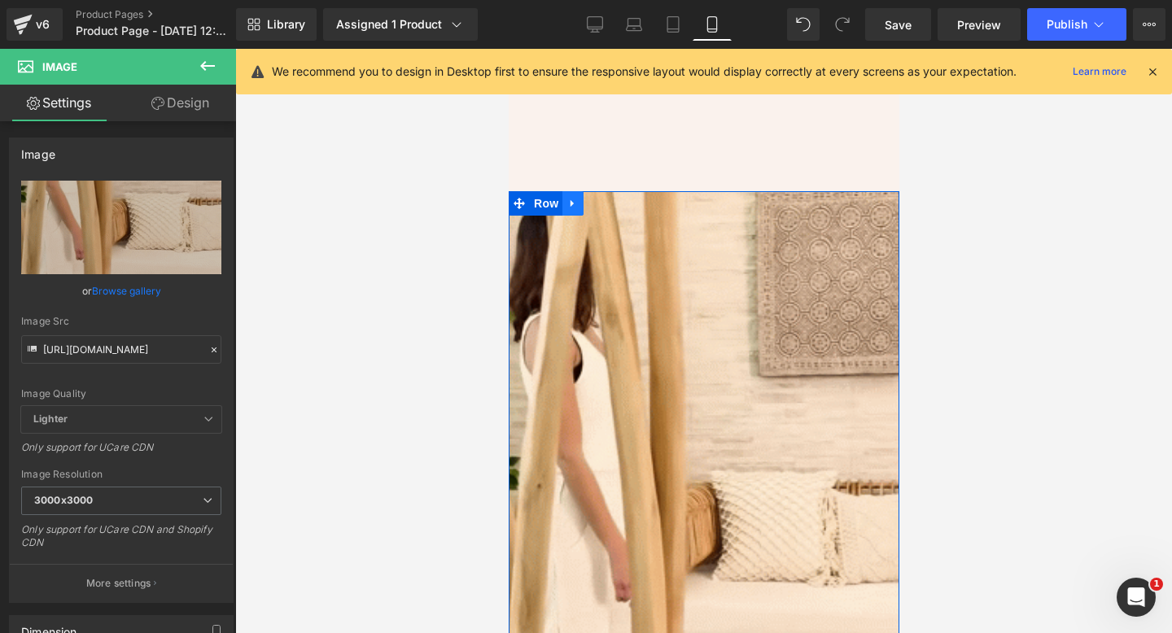
click at [573, 204] on icon at bounding box center [572, 204] width 11 height 12
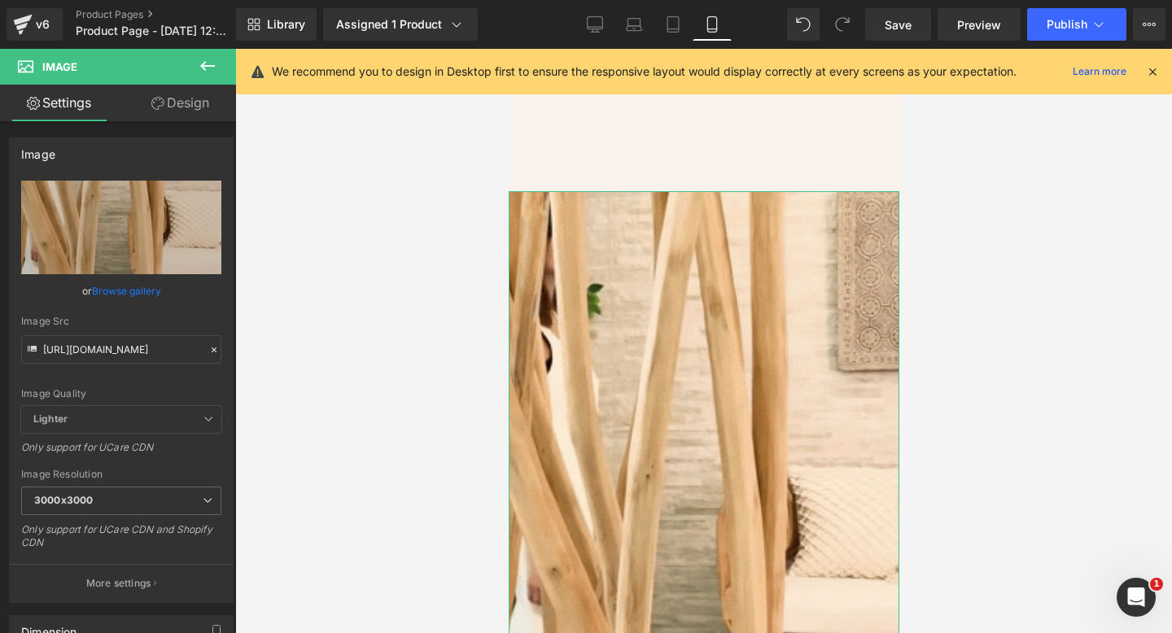
click at [138, 109] on link "Design" at bounding box center [180, 103] width 118 height 37
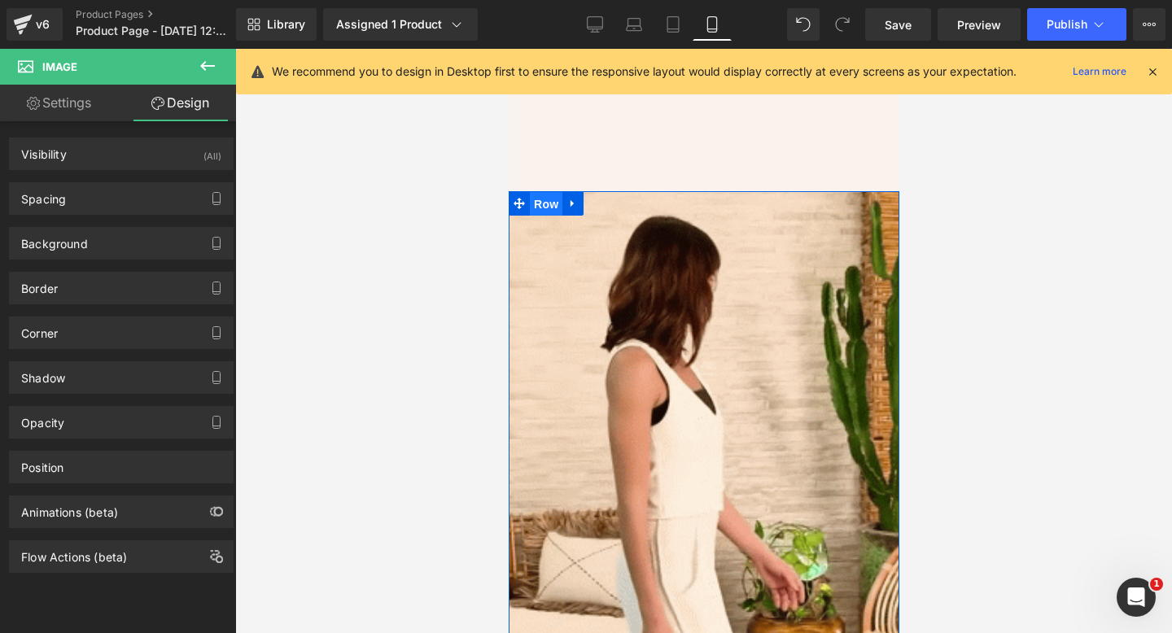
click at [543, 208] on span "Row" at bounding box center [545, 204] width 33 height 24
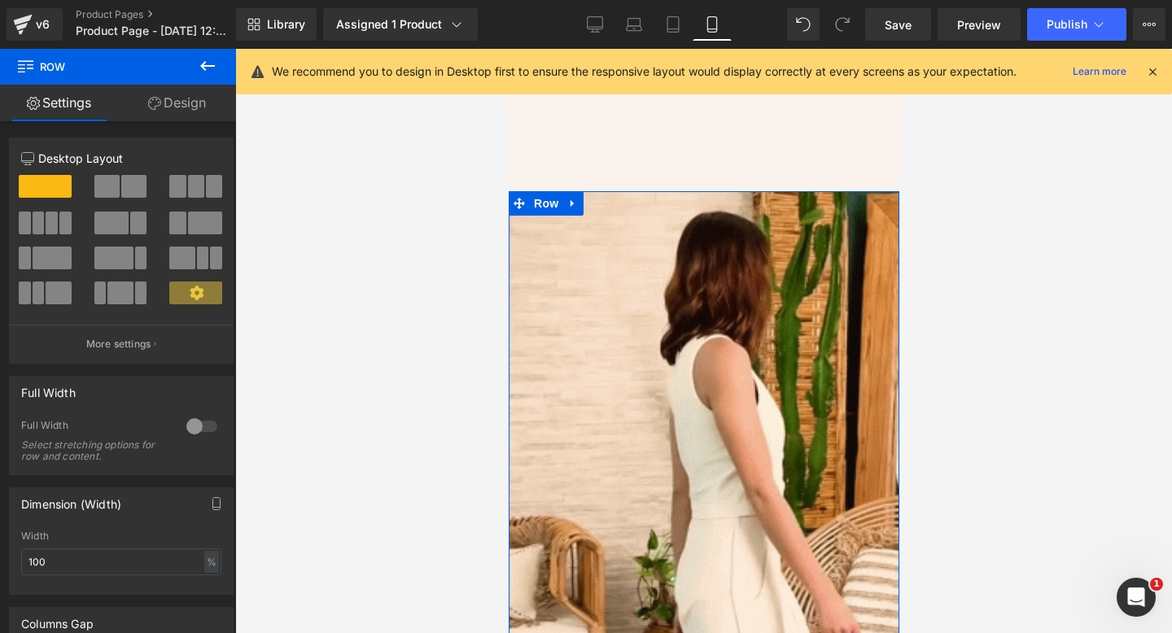
click at [177, 105] on link "Design" at bounding box center [177, 103] width 118 height 37
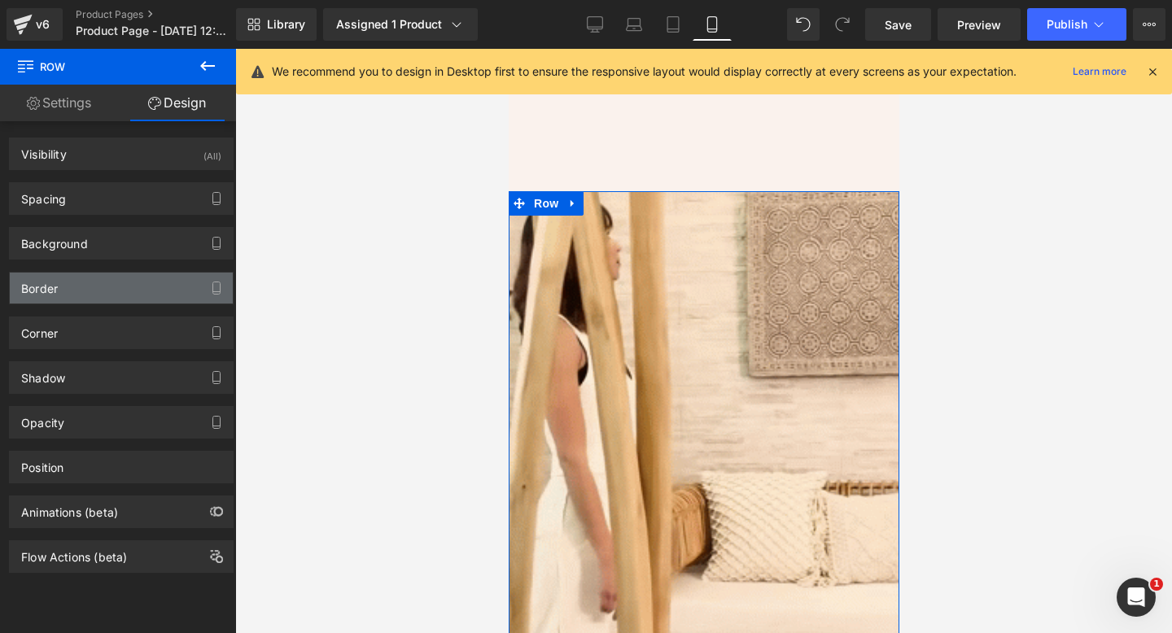
click at [160, 288] on div "Border" at bounding box center [121, 288] width 223 height 31
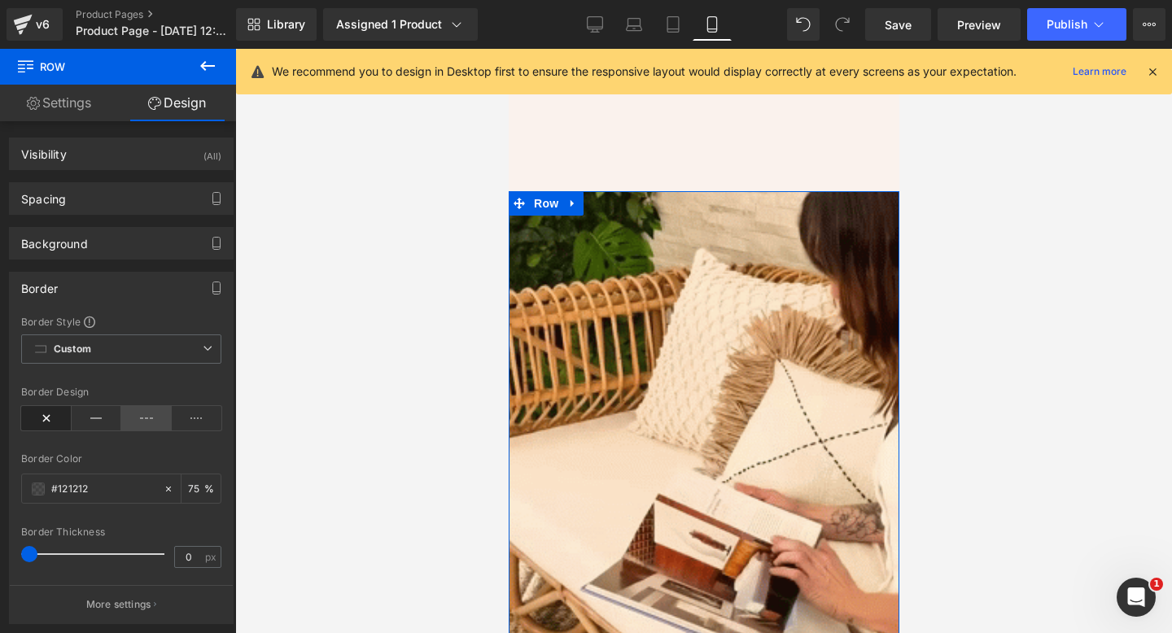
click at [135, 423] on icon at bounding box center [146, 418] width 50 height 24
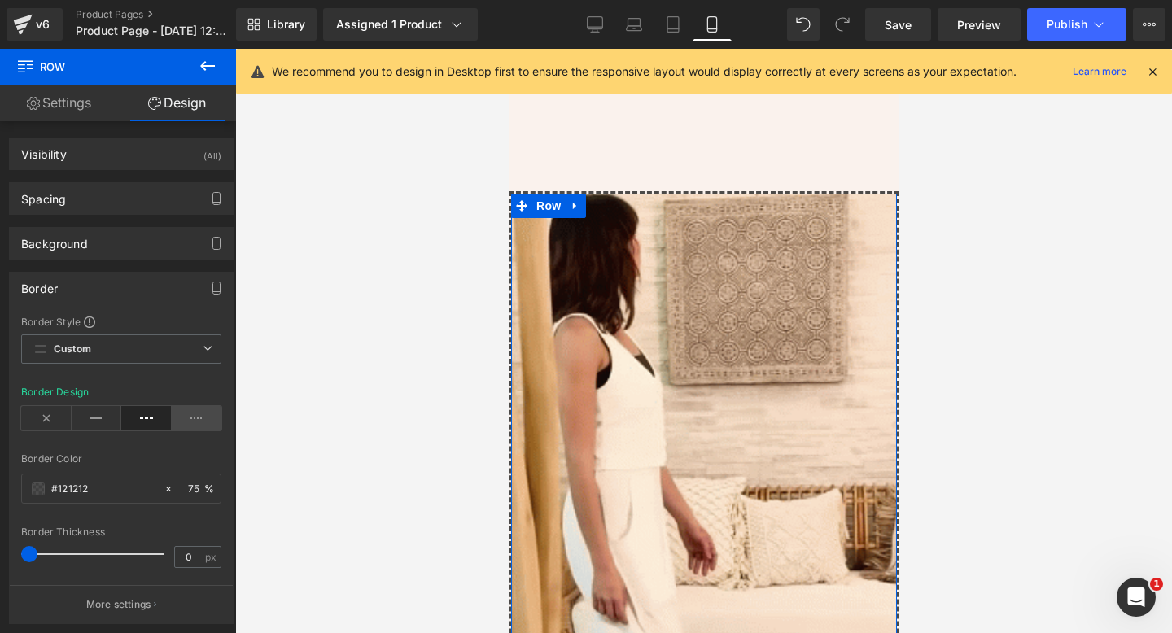
click at [204, 418] on icon at bounding box center [197, 418] width 50 height 24
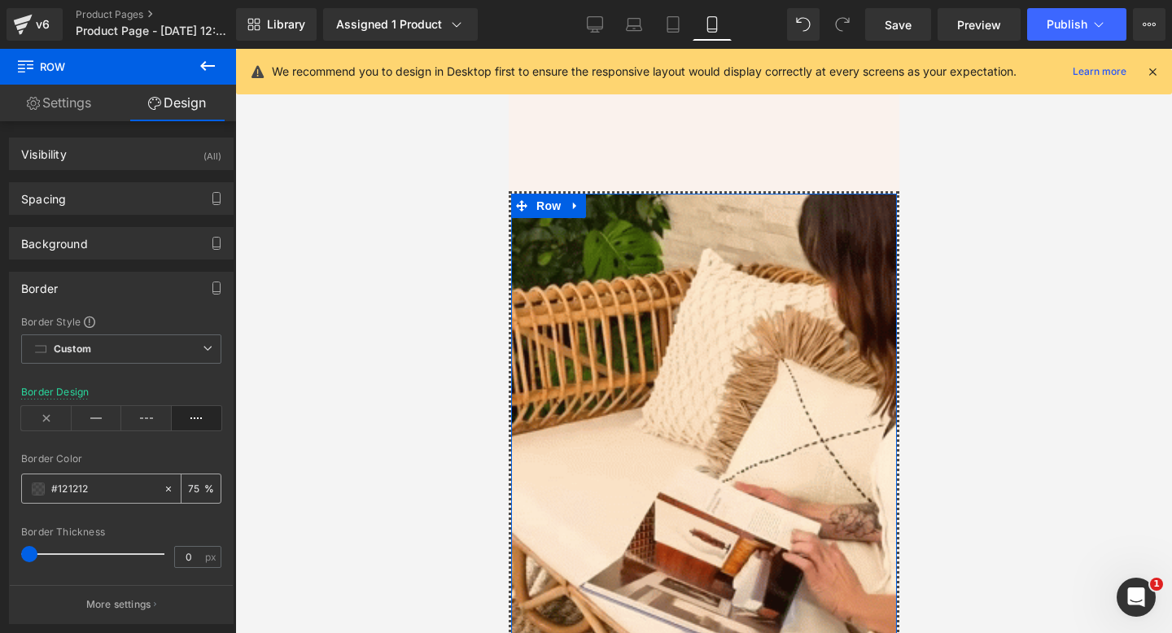
click at [39, 492] on span at bounding box center [38, 489] width 13 height 13
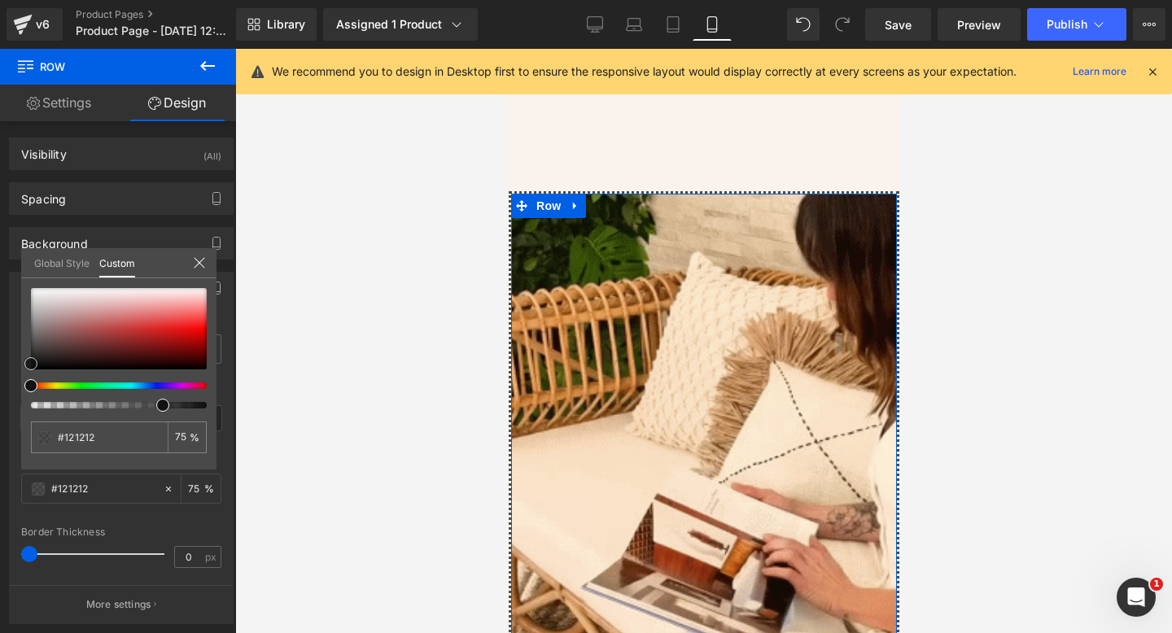
type input "#111111"
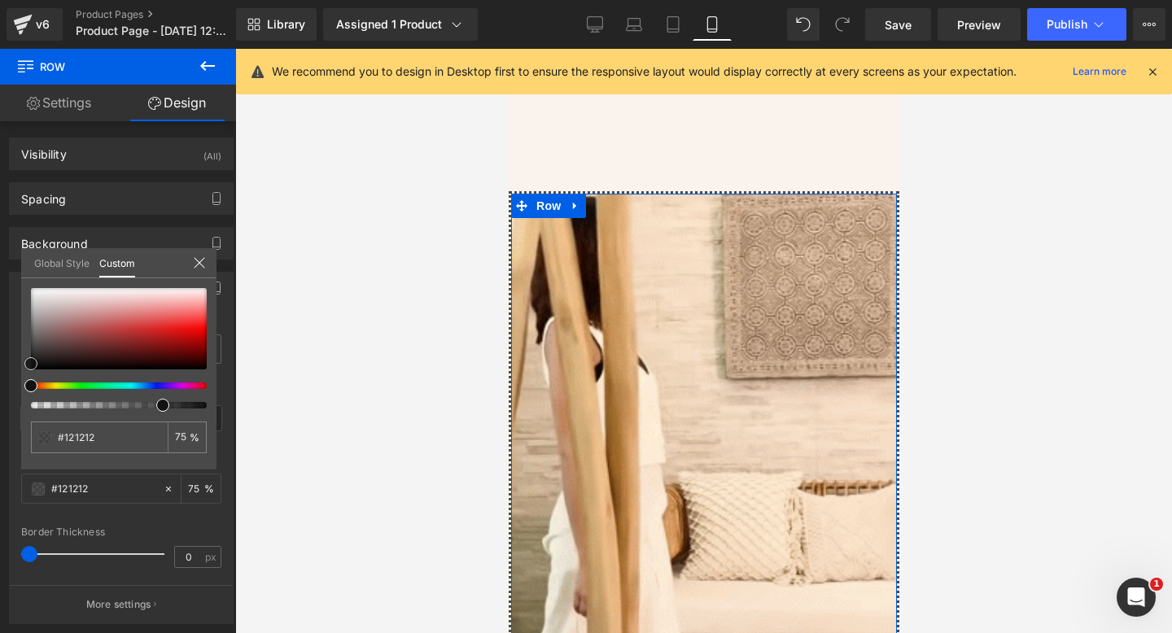
type input "#111111"
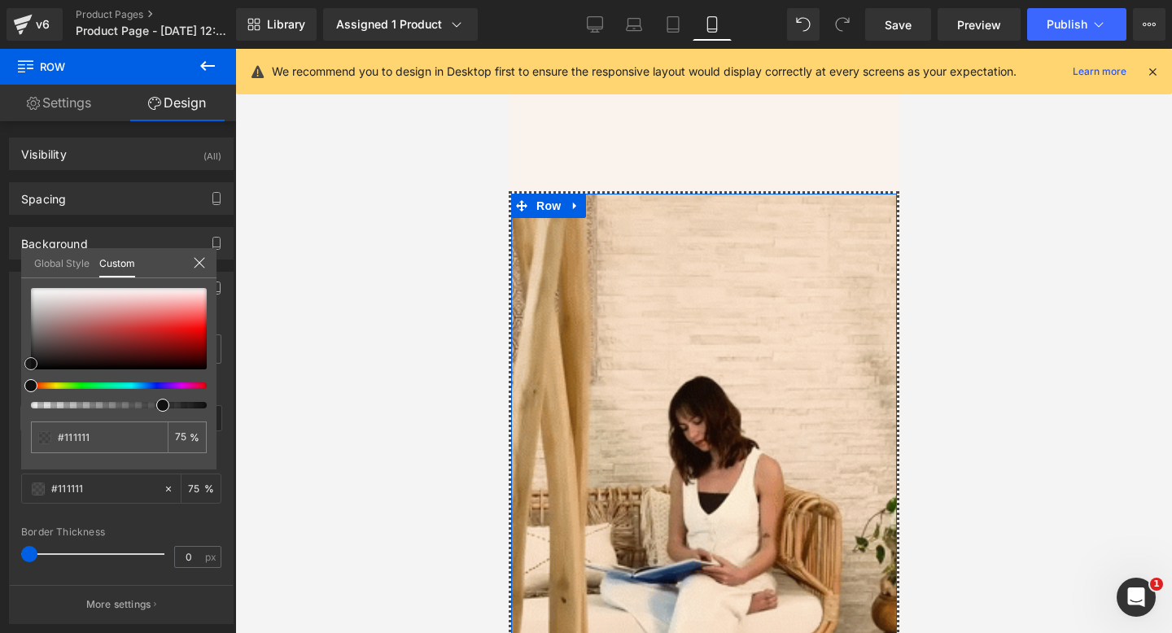
type input "#0f0f0f"
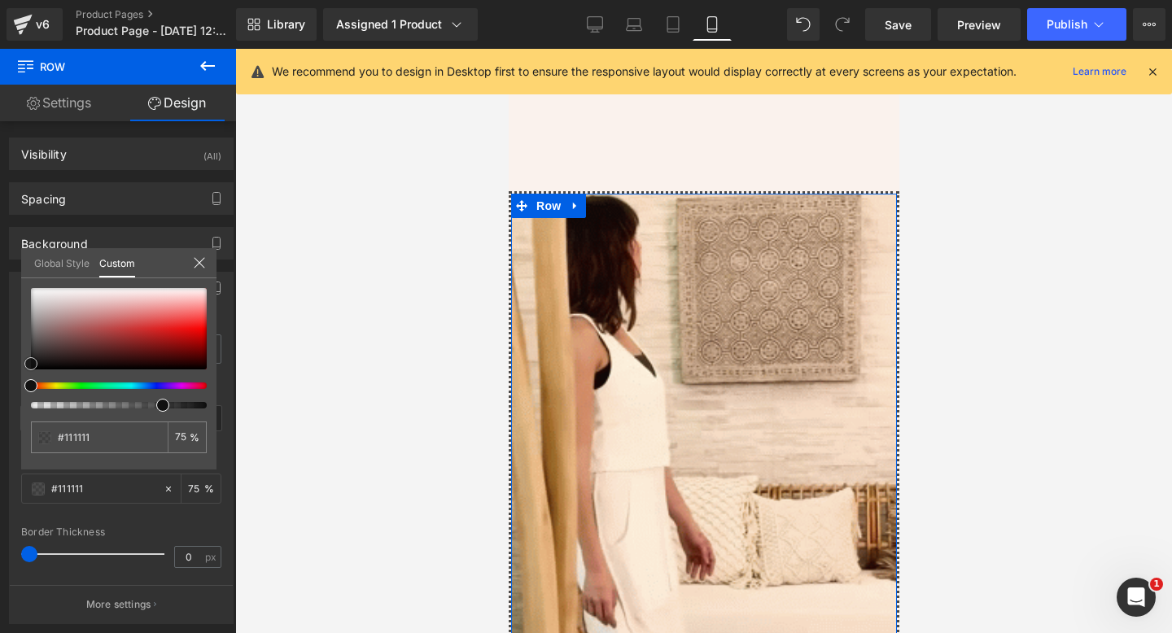
type input "#0f0f0f"
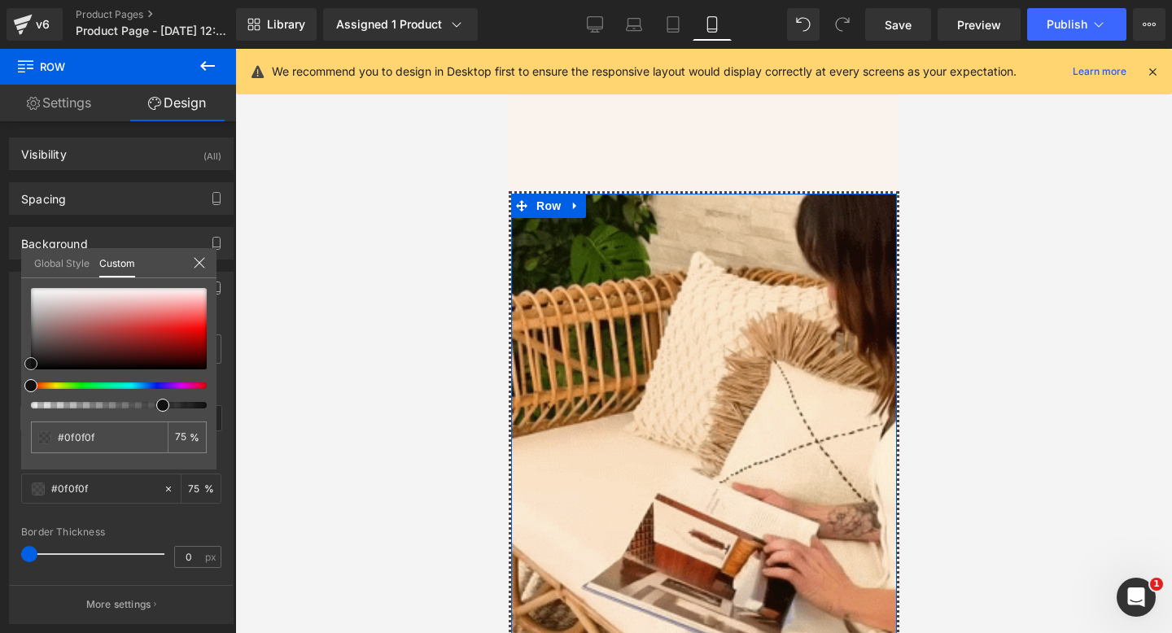
type input "#0c0c0c"
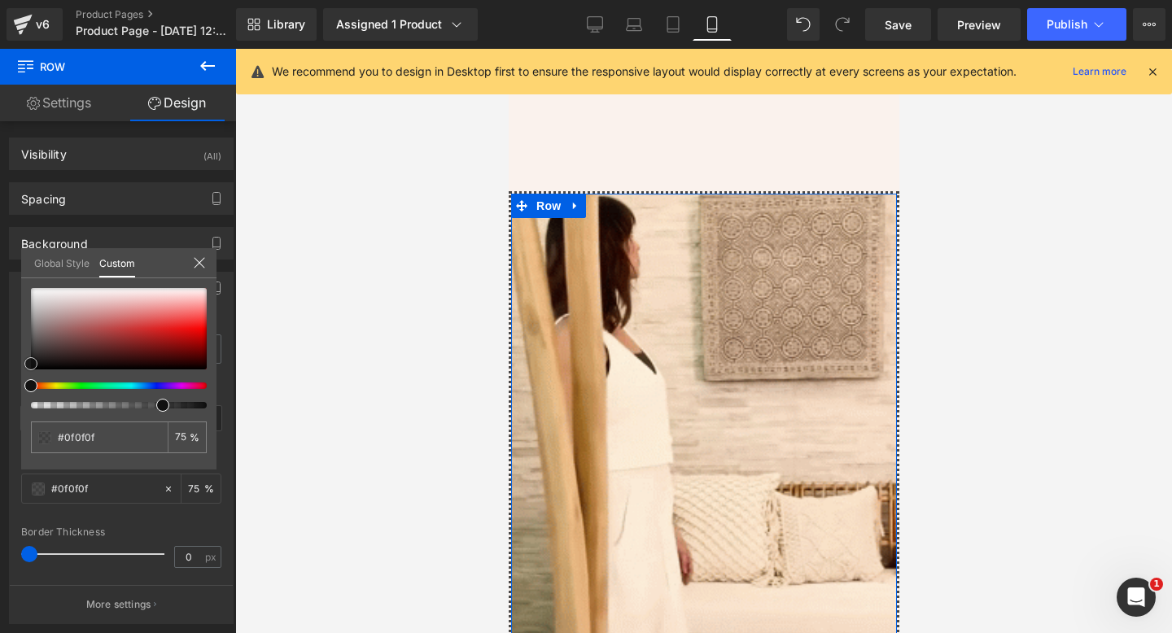
type input "#0c0c0c"
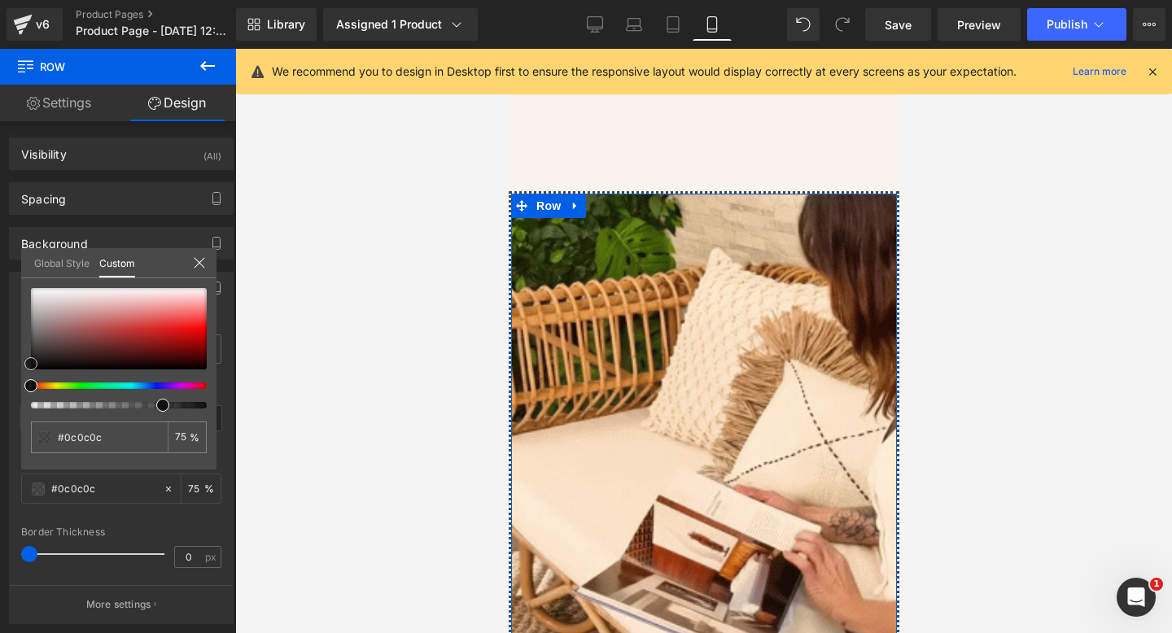
type input "#0a0a0a"
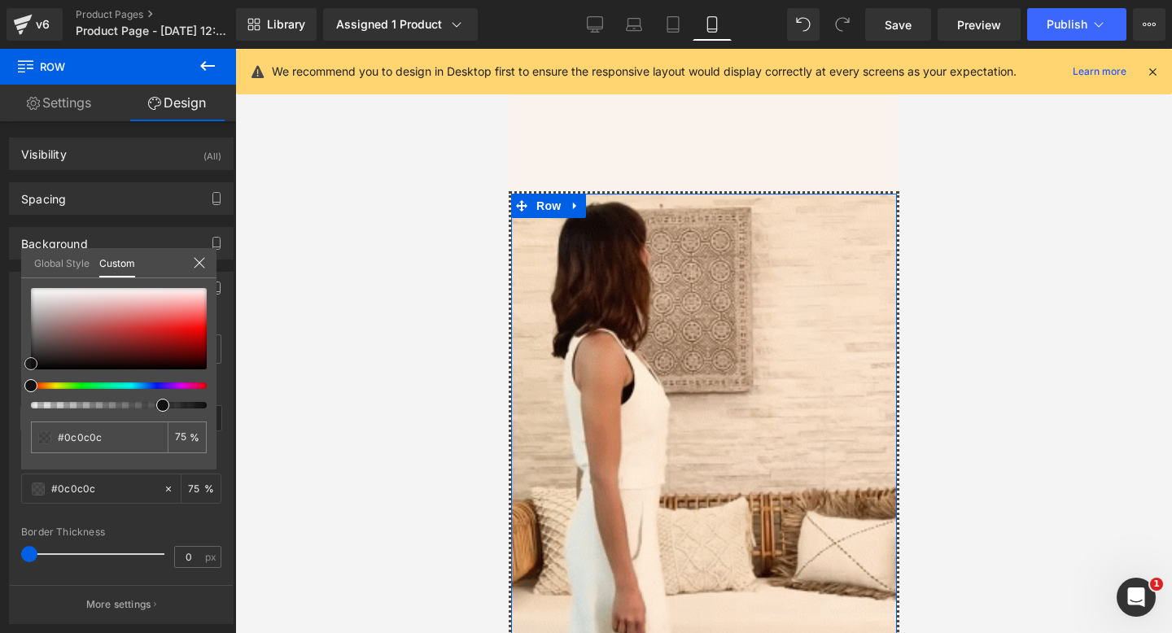
type input "#0a0a0a"
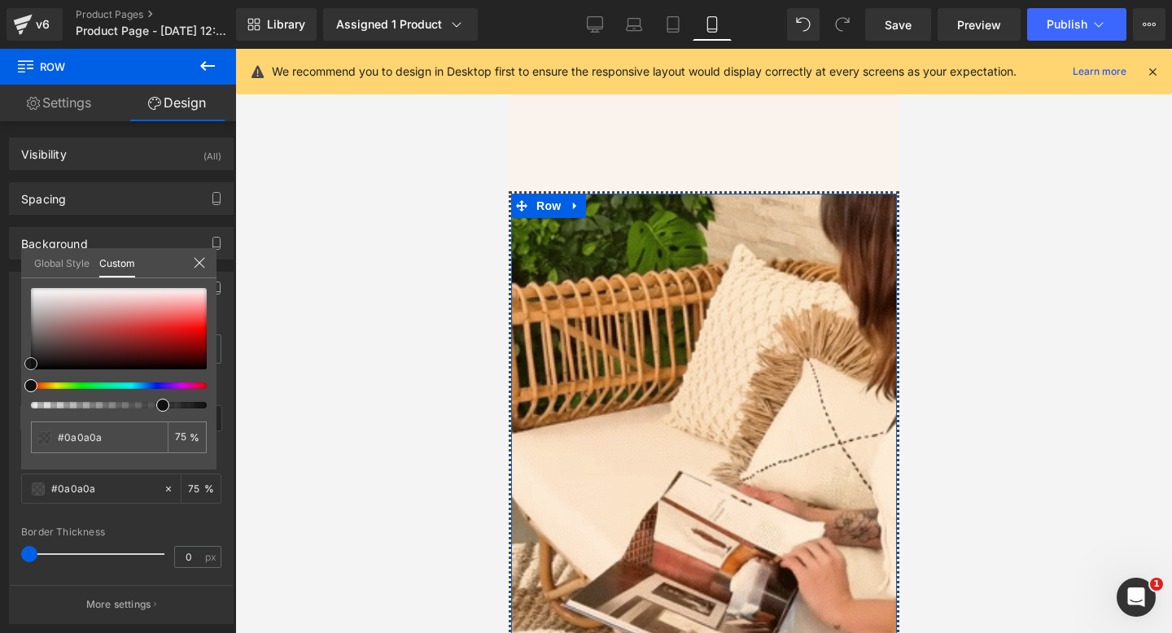
type input "#070707"
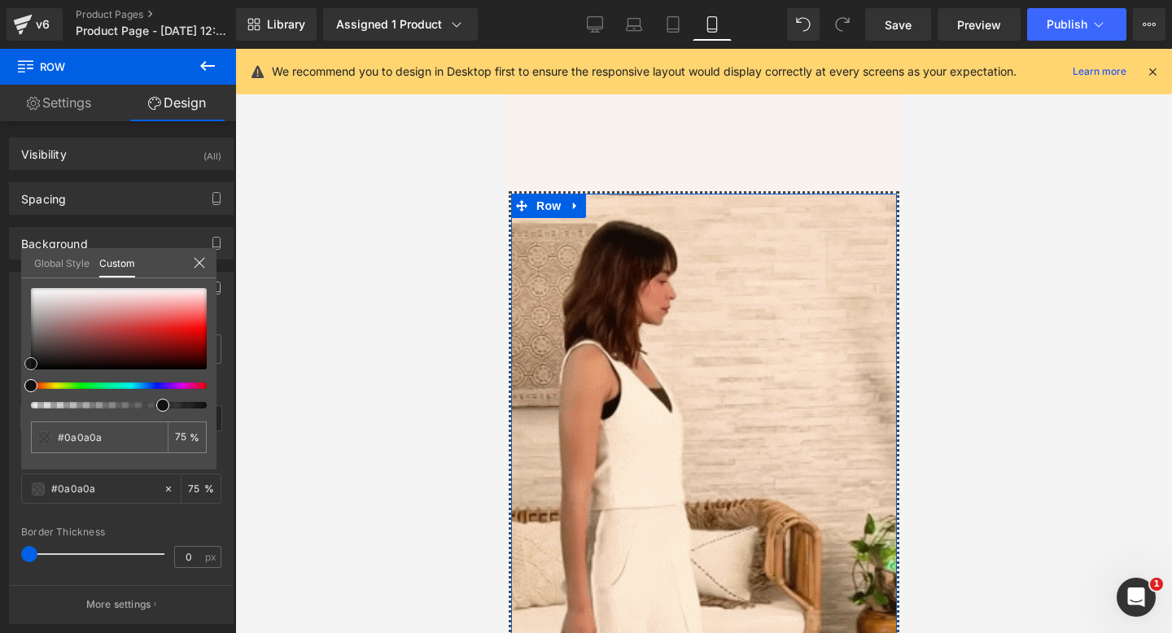
type input "#070707"
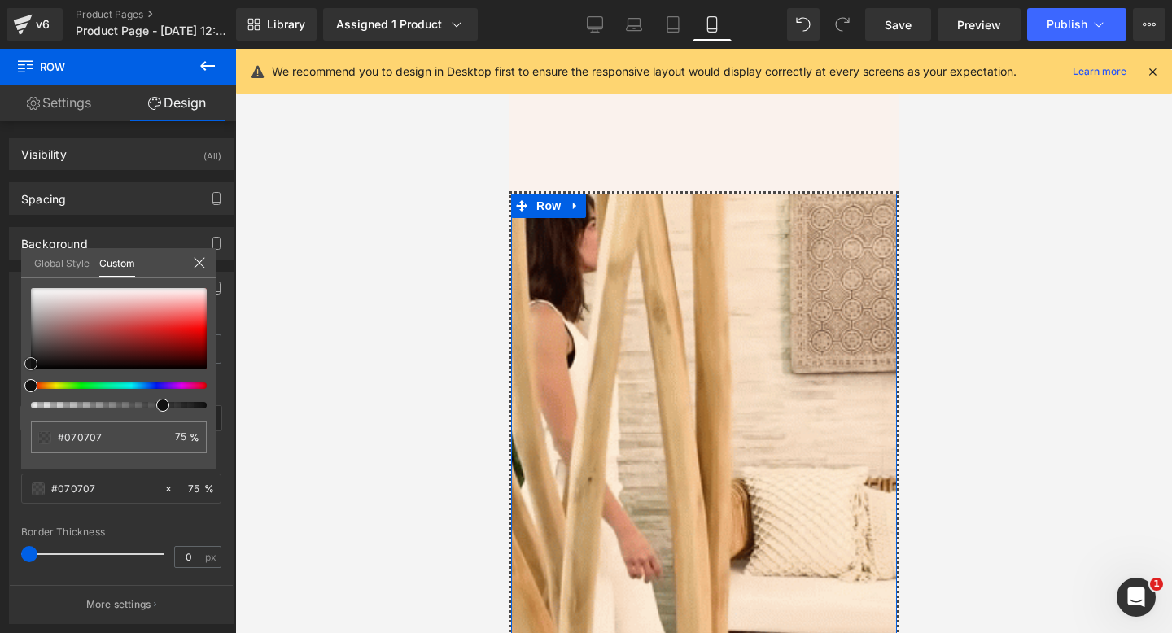
type input "#050505"
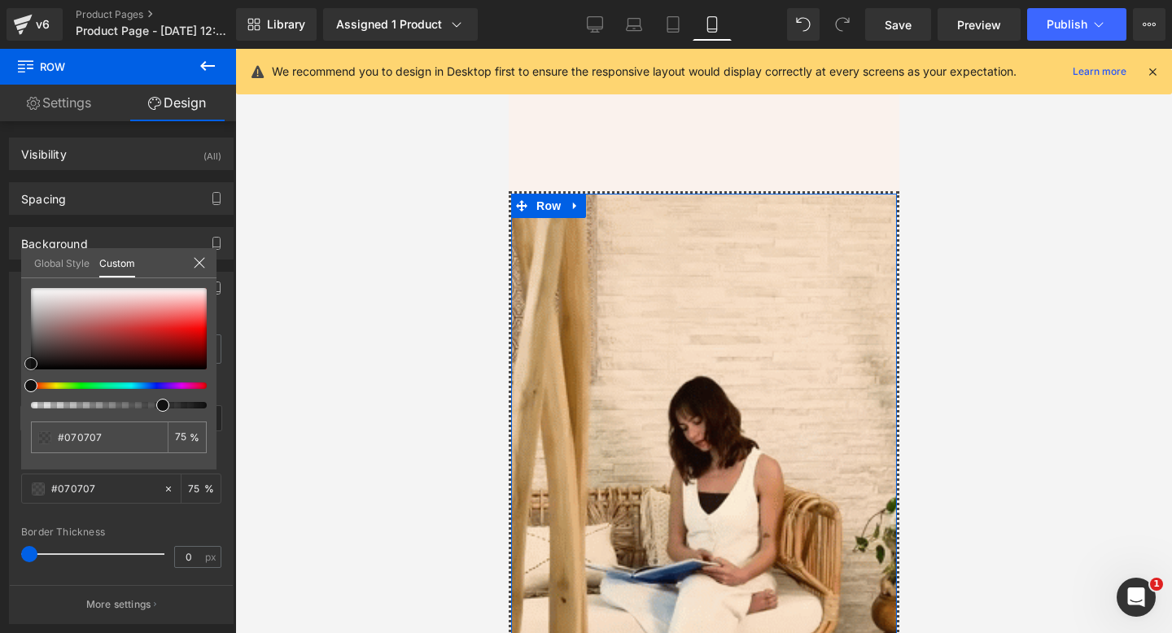
type input "#050505"
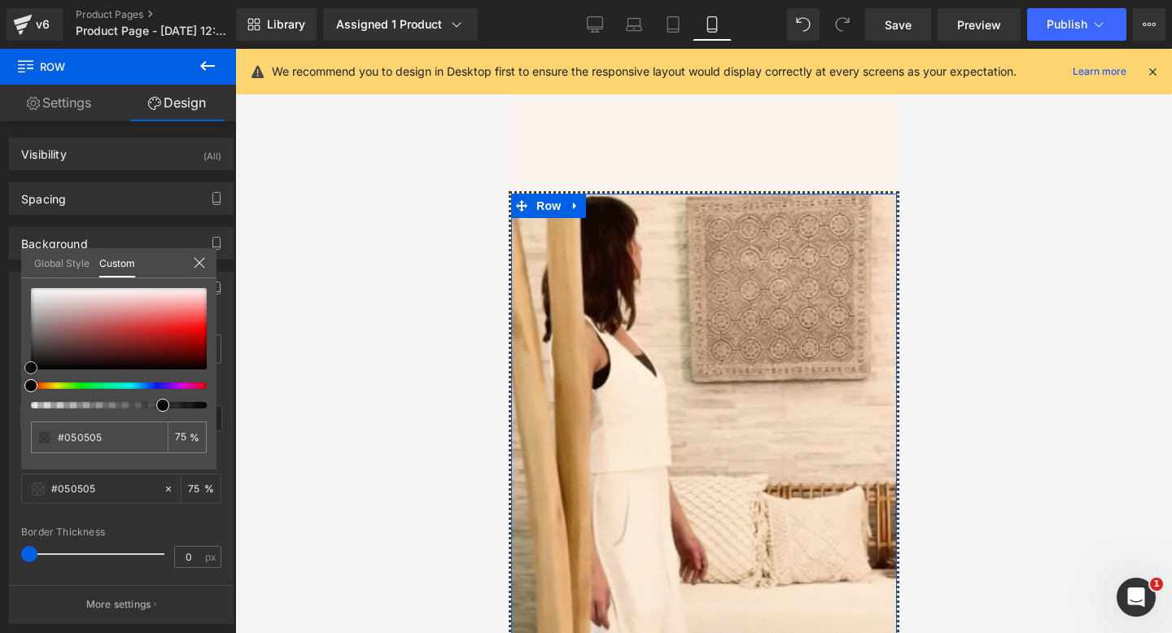
click at [32, 365] on span at bounding box center [30, 367] width 13 height 13
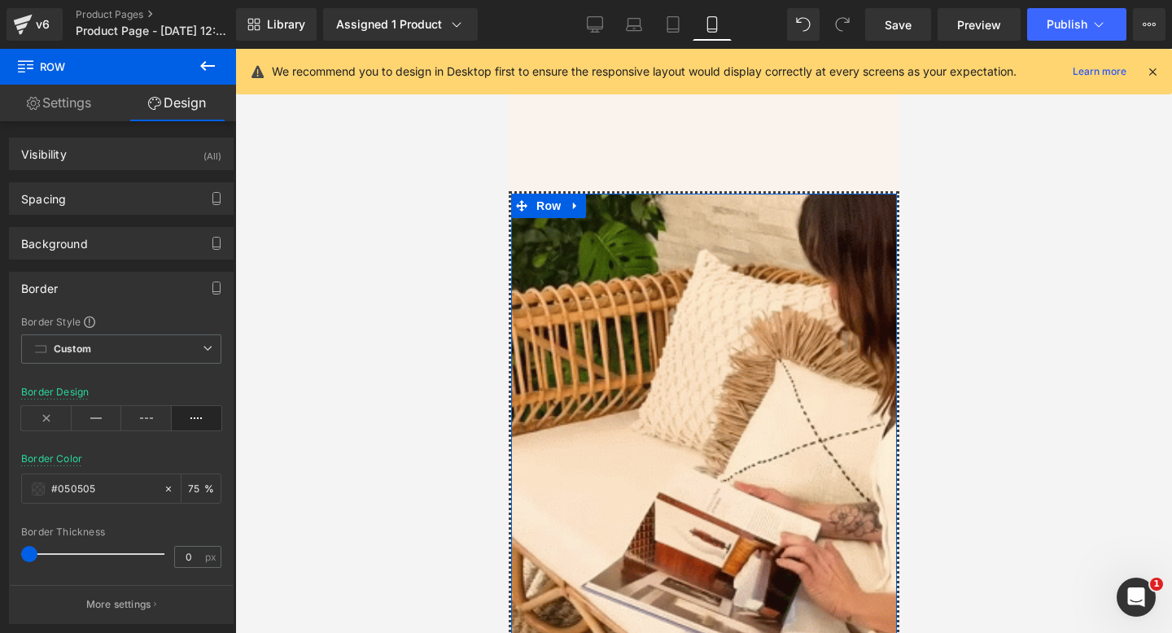
drag, startPoint x: 33, startPoint y: 554, endPoint x: 56, endPoint y: 562, distance: 24.7
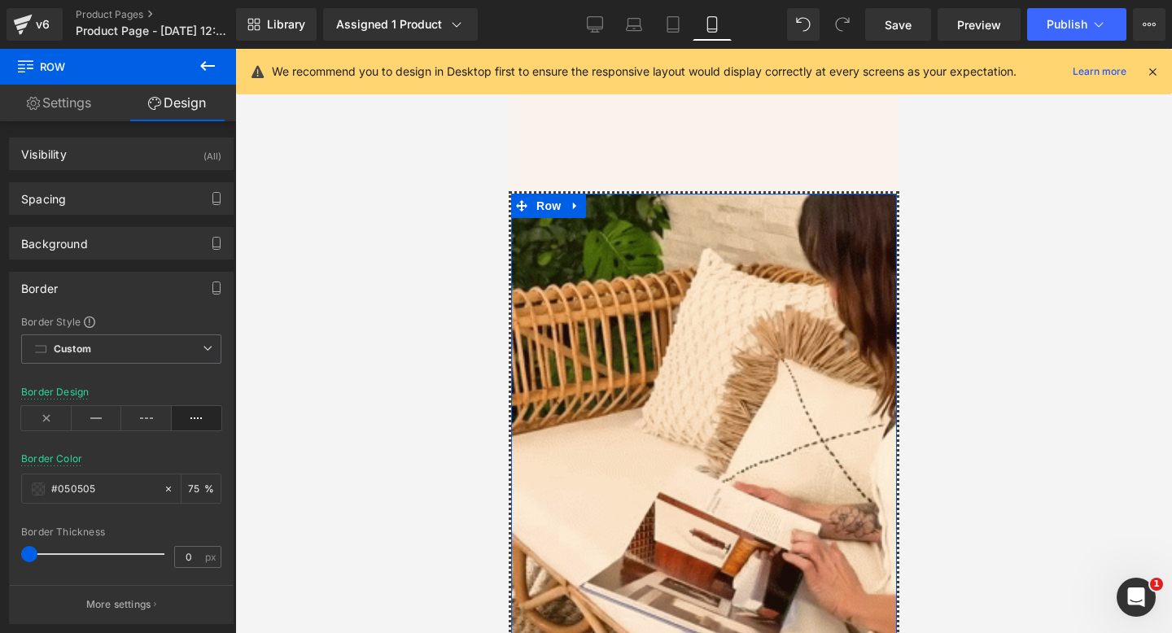
click at [27, 556] on span at bounding box center [29, 554] width 16 height 16
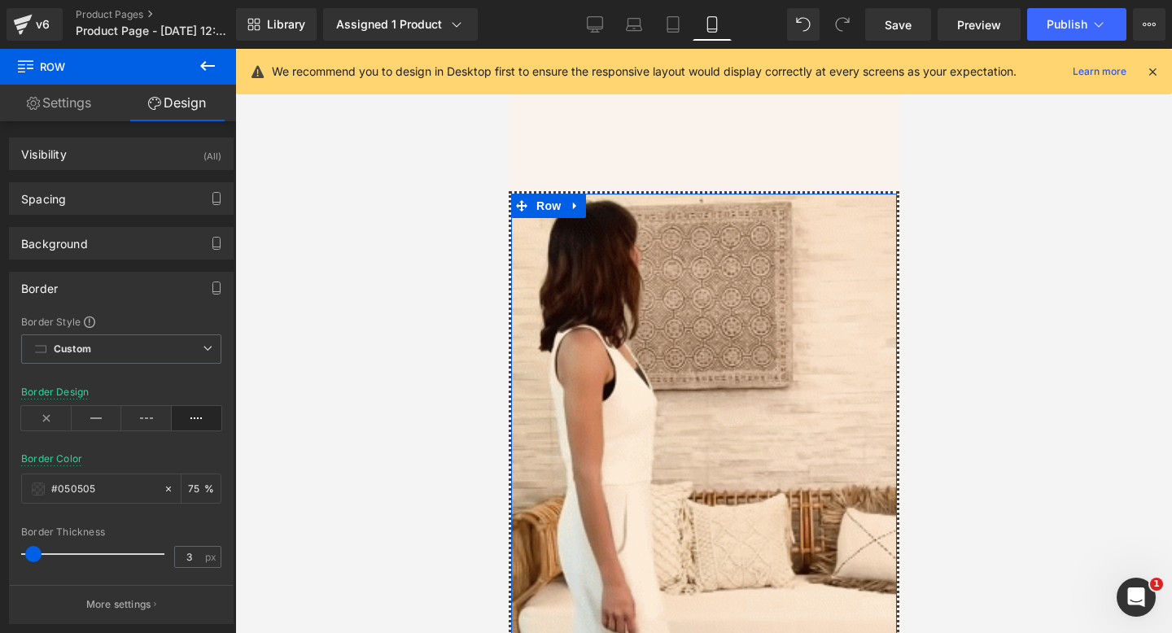
click at [31, 559] on span at bounding box center [33, 554] width 16 height 16
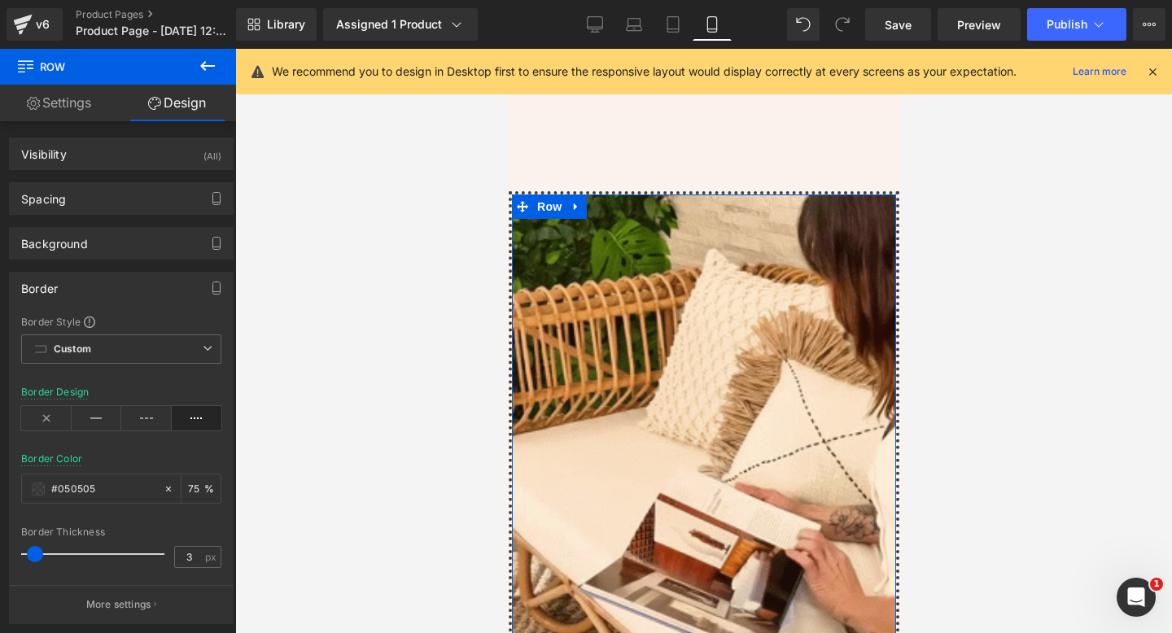
type input "2"
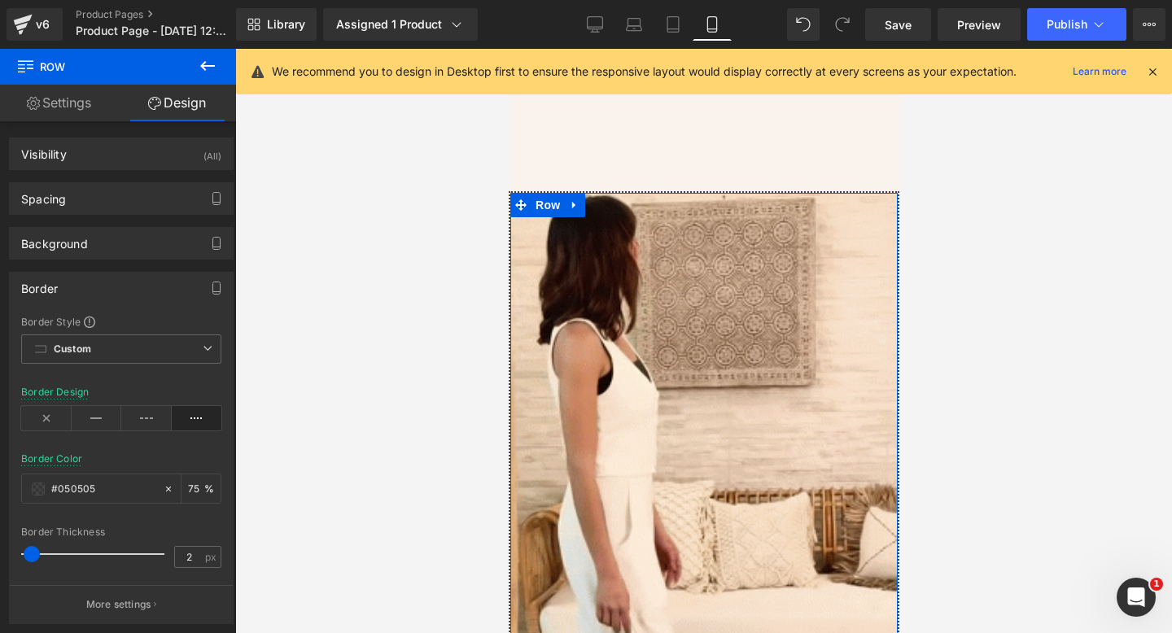
click at [31, 562] on span at bounding box center [32, 554] width 16 height 16
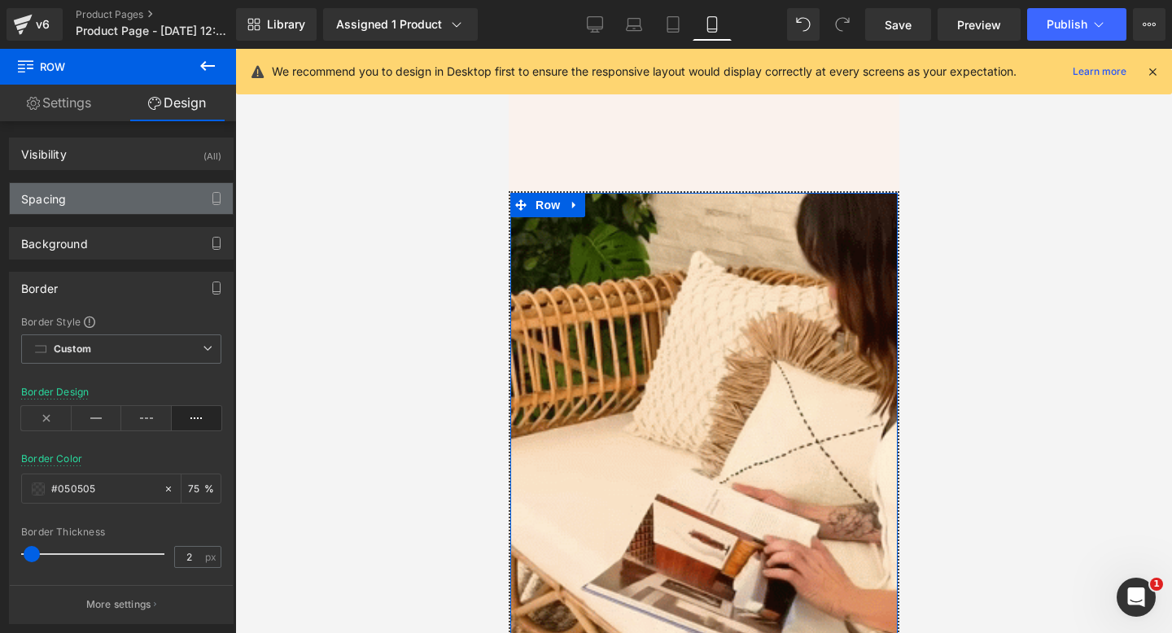
click at [101, 205] on div "Spacing" at bounding box center [121, 198] width 223 height 31
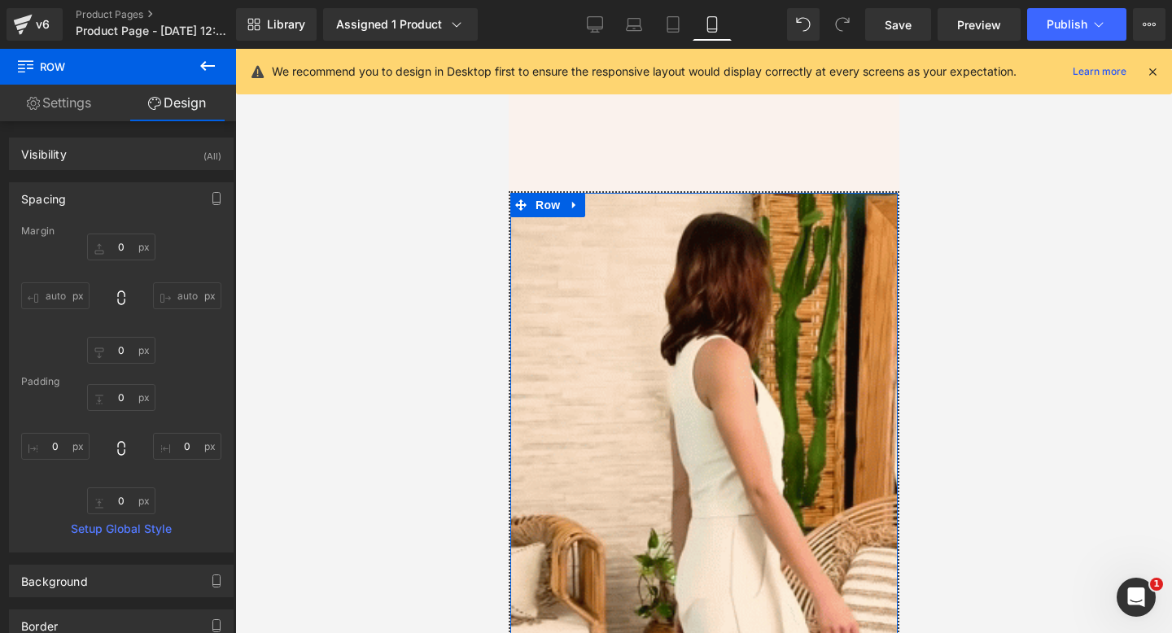
click at [182, 294] on input "auto" at bounding box center [187, 295] width 68 height 27
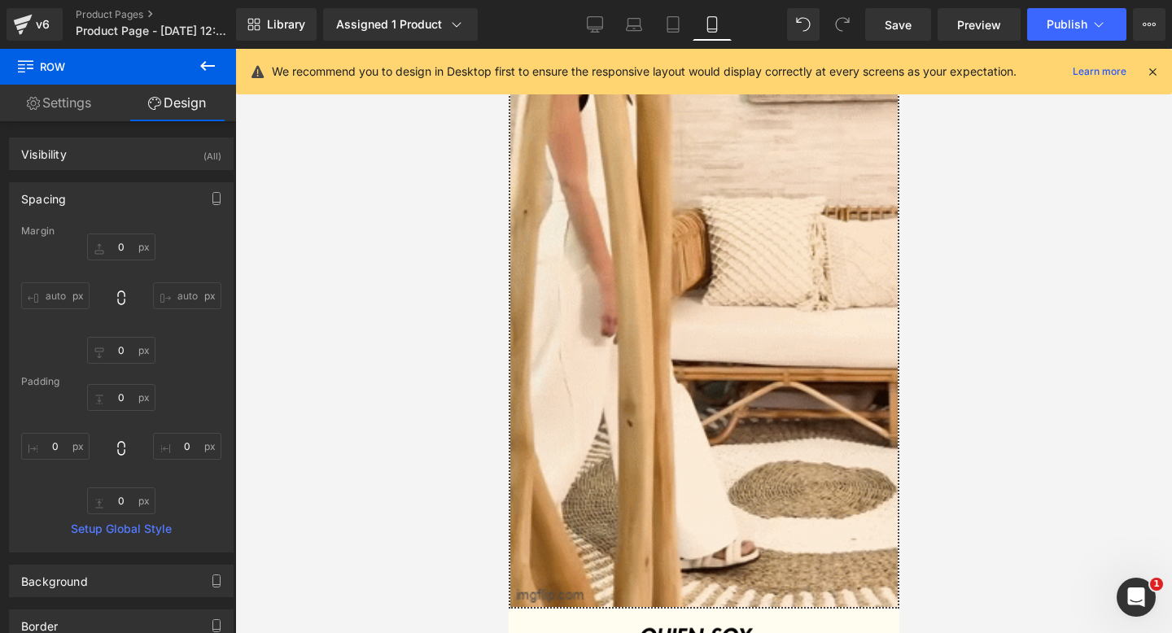
scroll to position [1219, 0]
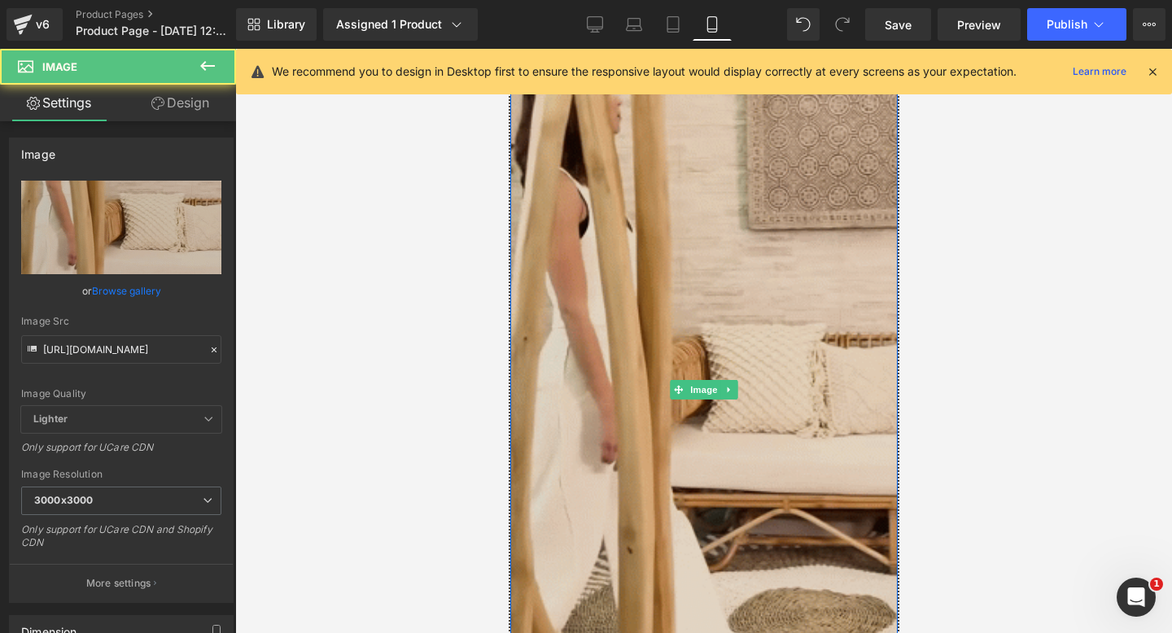
click at [699, 334] on img at bounding box center [703, 390] width 387 height 689
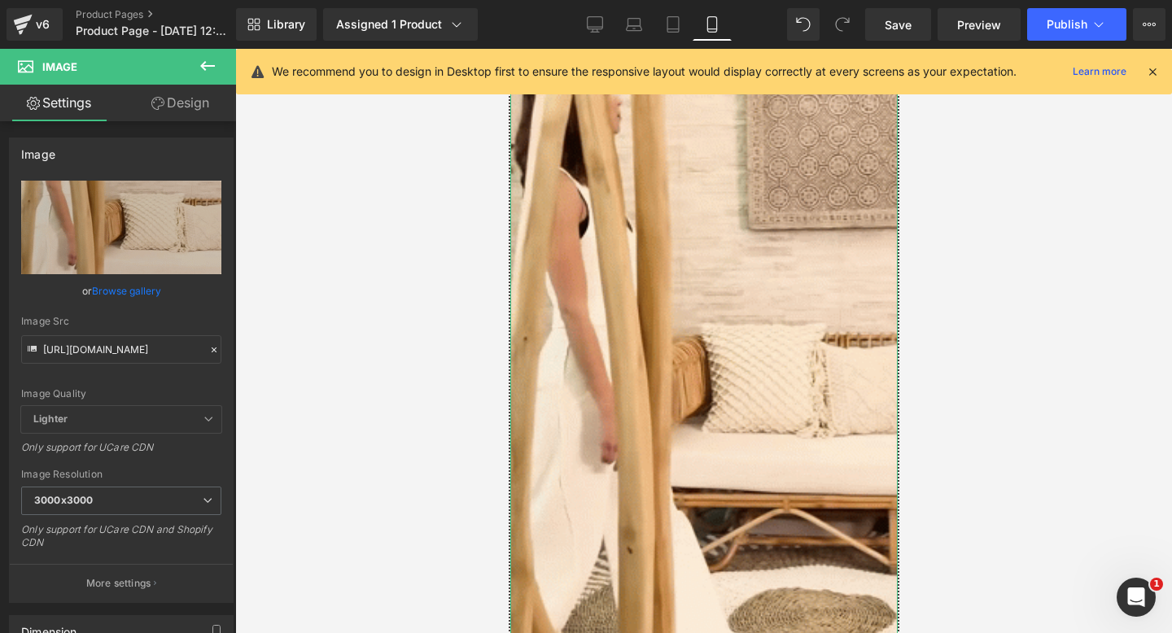
click at [152, 109] on icon at bounding box center [157, 103] width 13 height 13
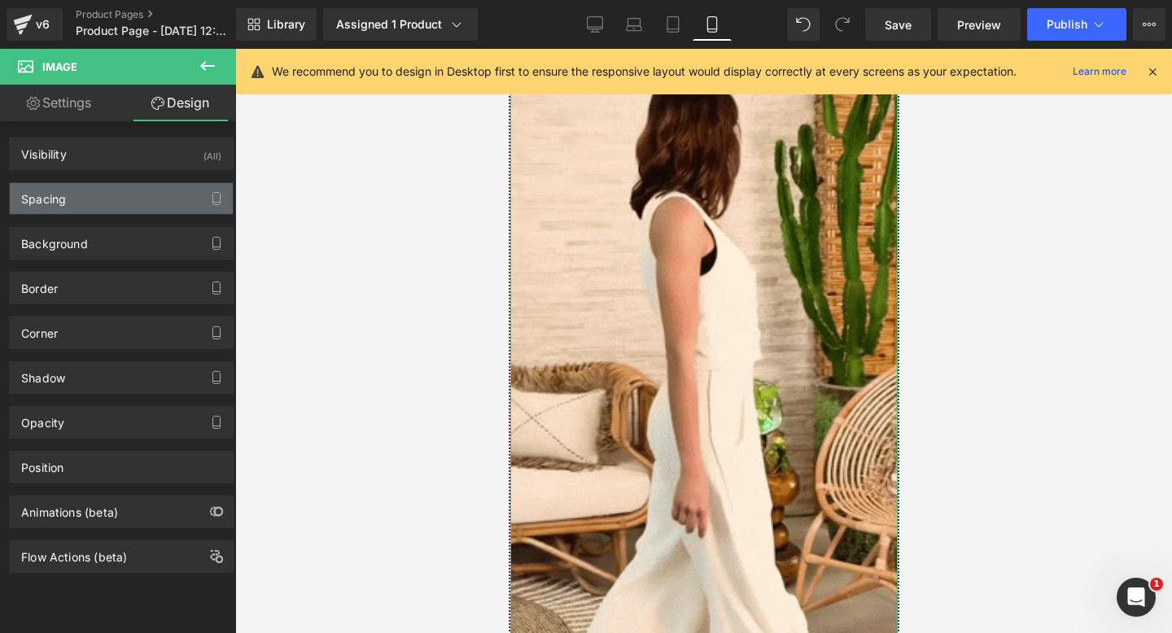
click at [124, 205] on div "Spacing" at bounding box center [121, 198] width 223 height 31
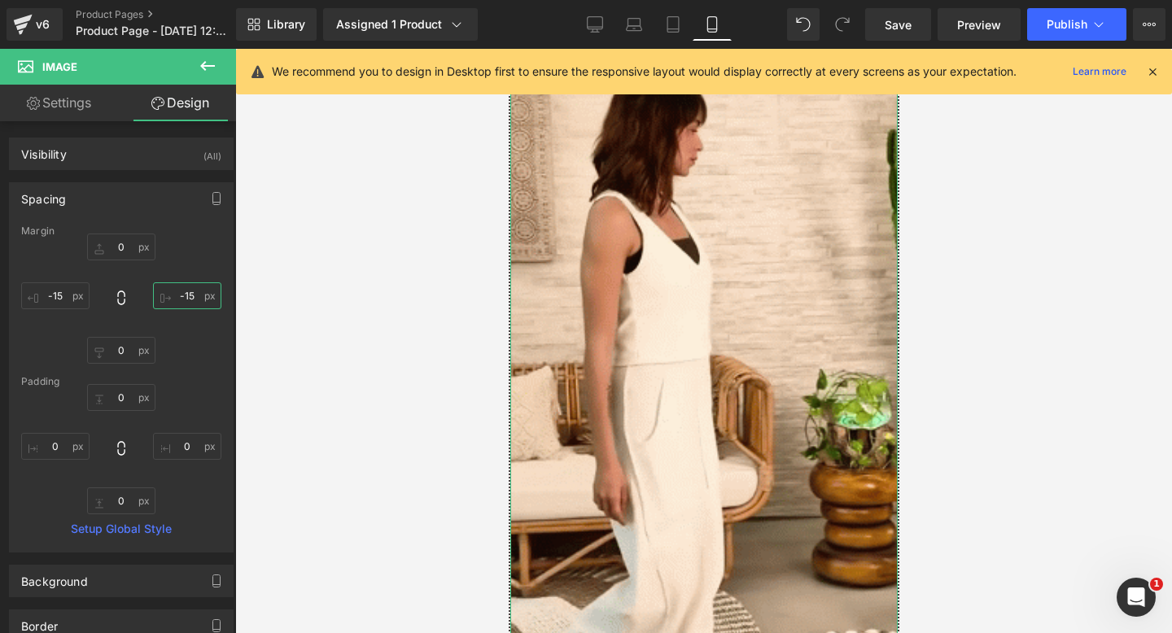
click at [177, 295] on input "-15" at bounding box center [187, 295] width 68 height 27
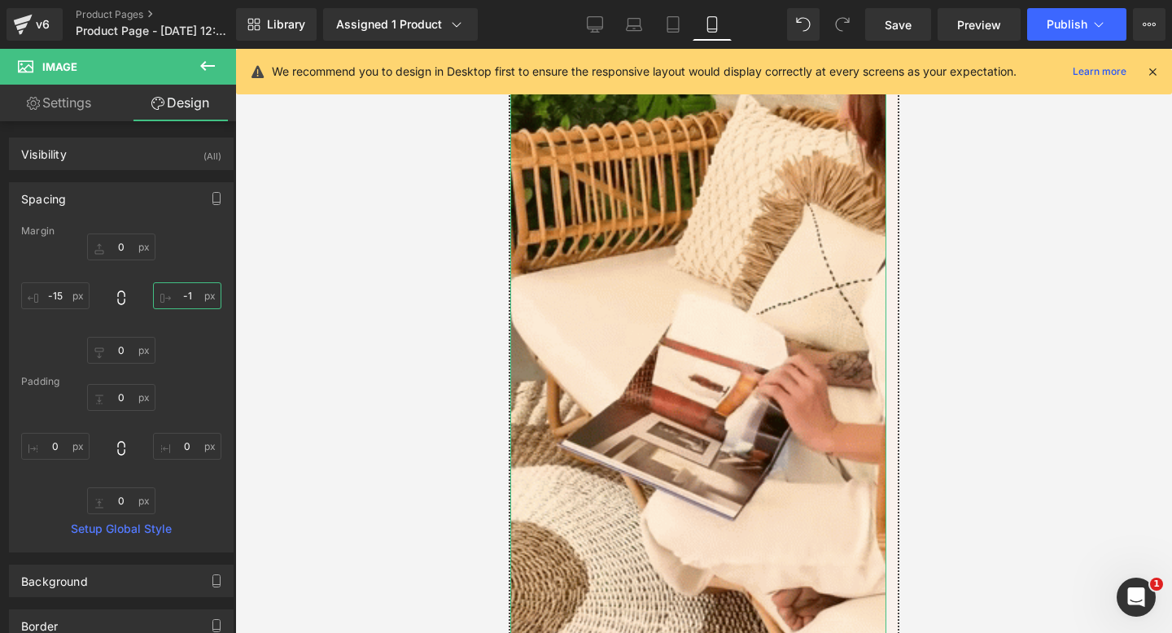
type input "-"
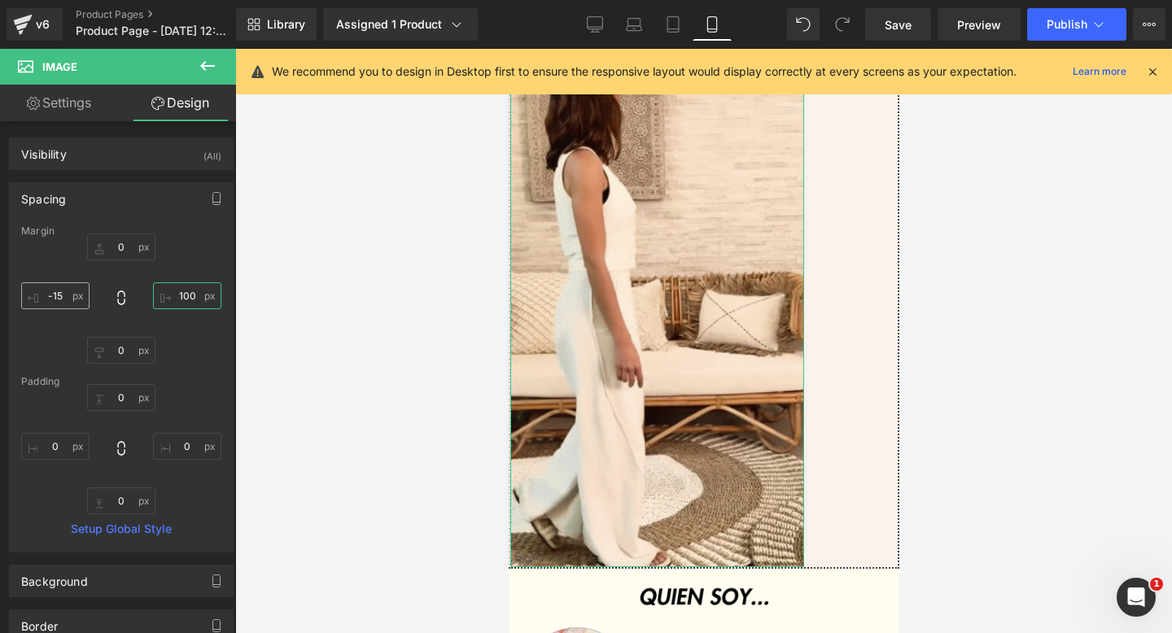
type input "100"
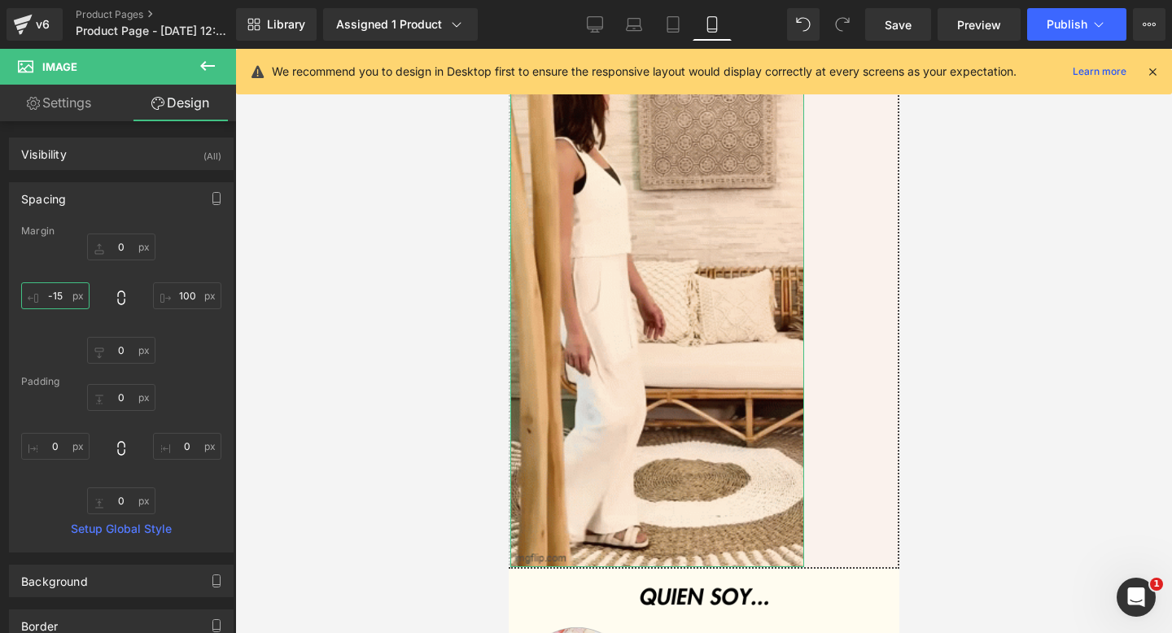
click at [66, 297] on input "-15" at bounding box center [55, 295] width 68 height 27
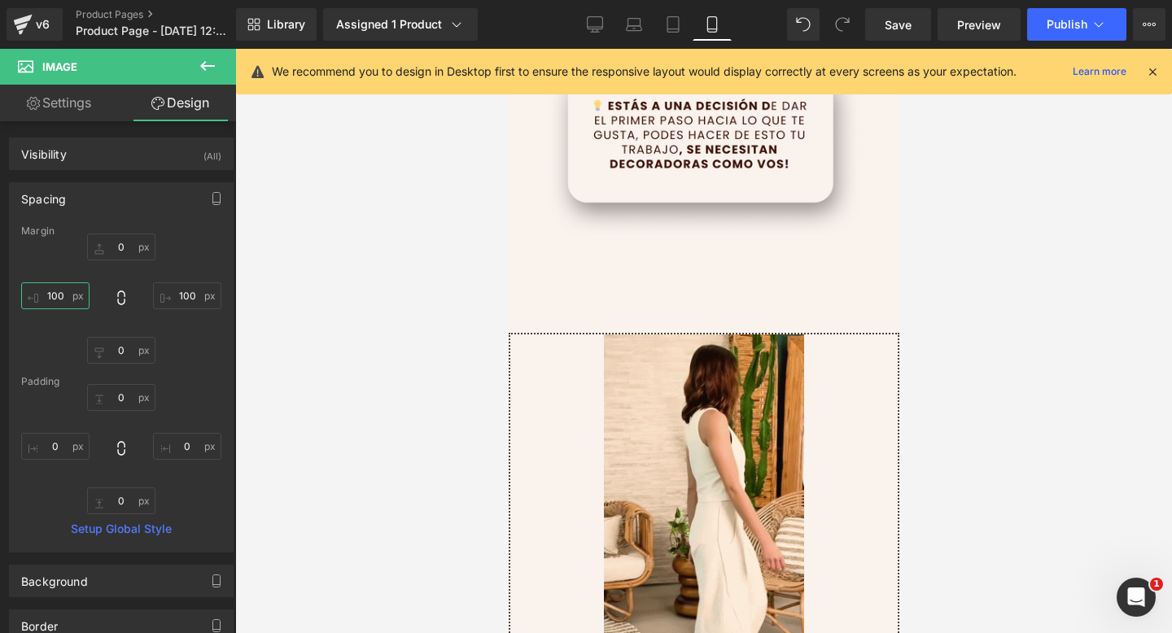
scroll to position [949, 0]
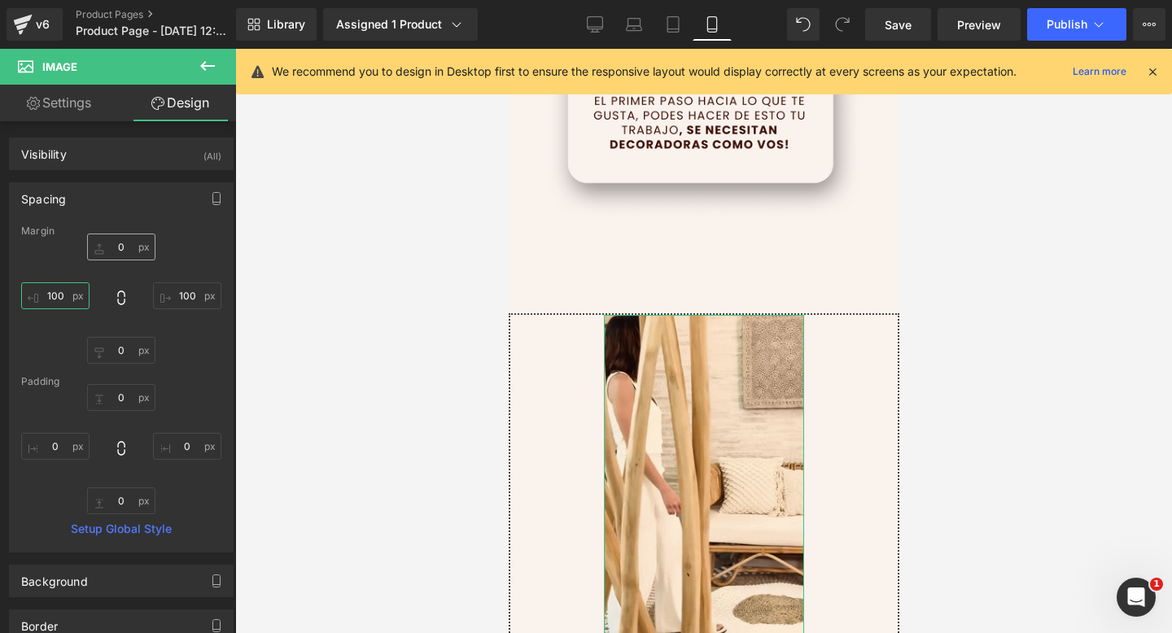
type input "100"
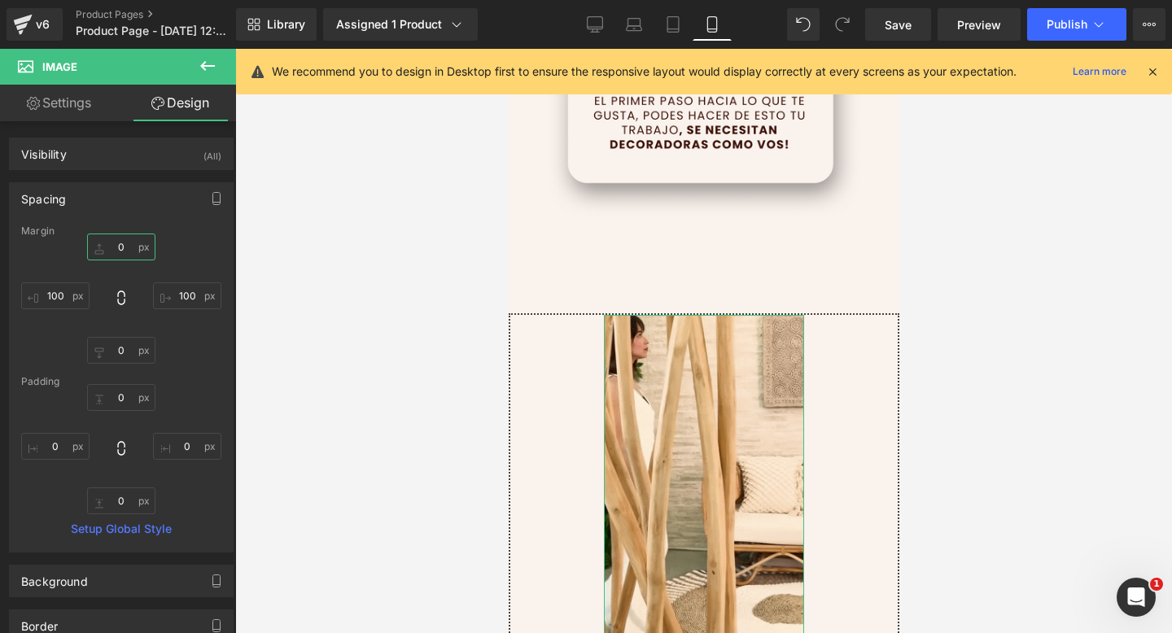
click at [127, 252] on input "0" at bounding box center [121, 247] width 68 height 27
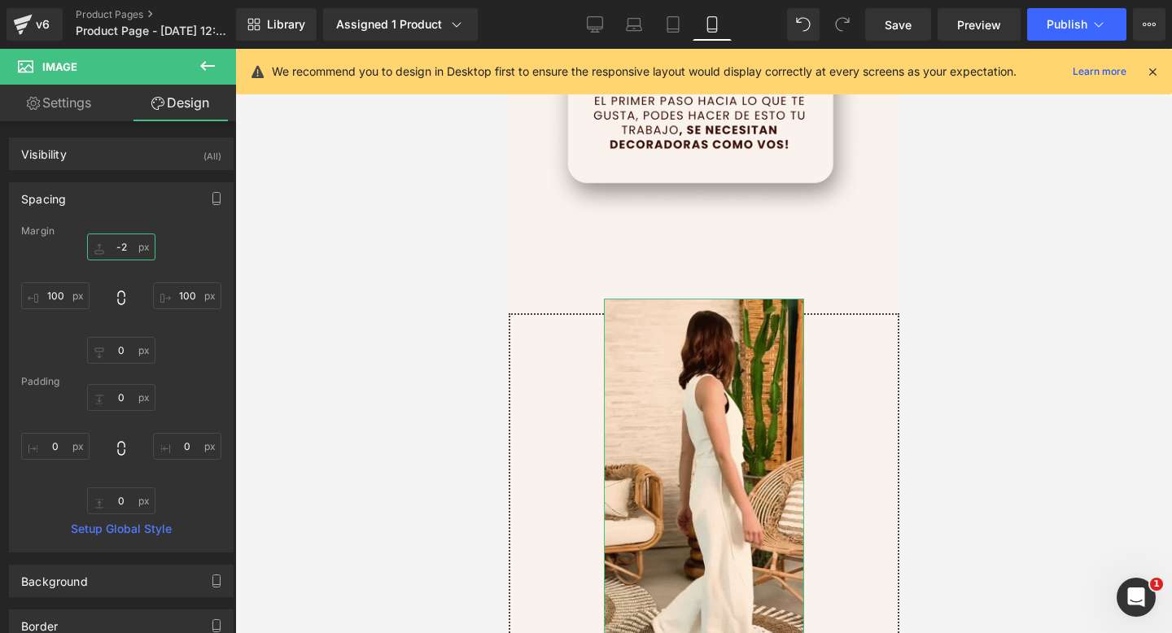
type input "-"
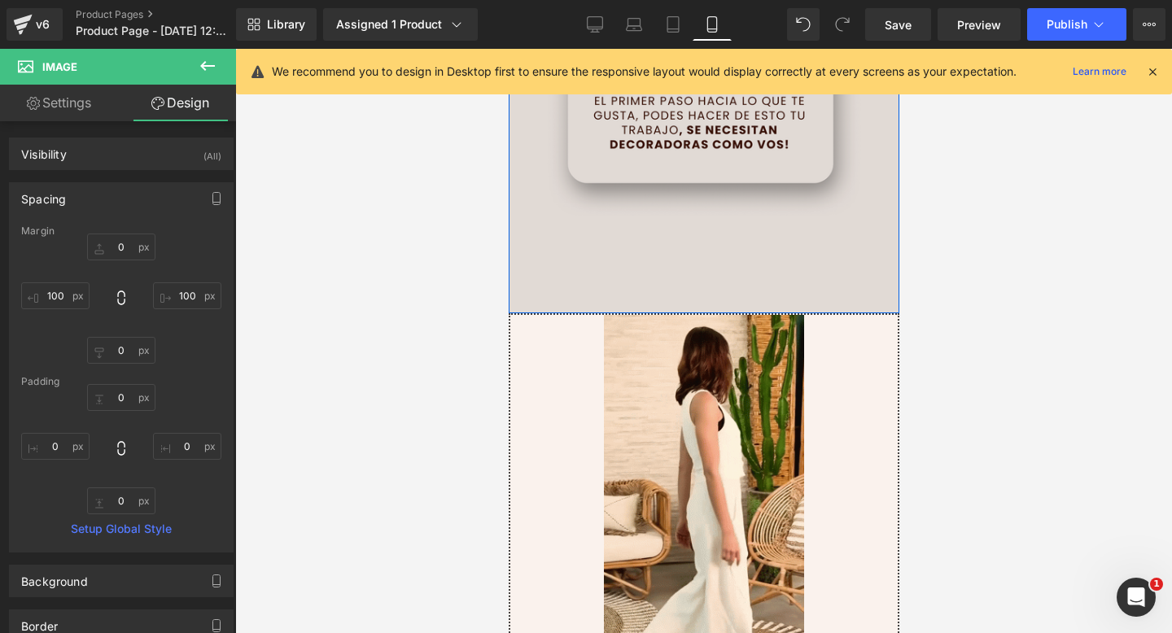
click at [843, 238] on img at bounding box center [703, 8] width 391 height 611
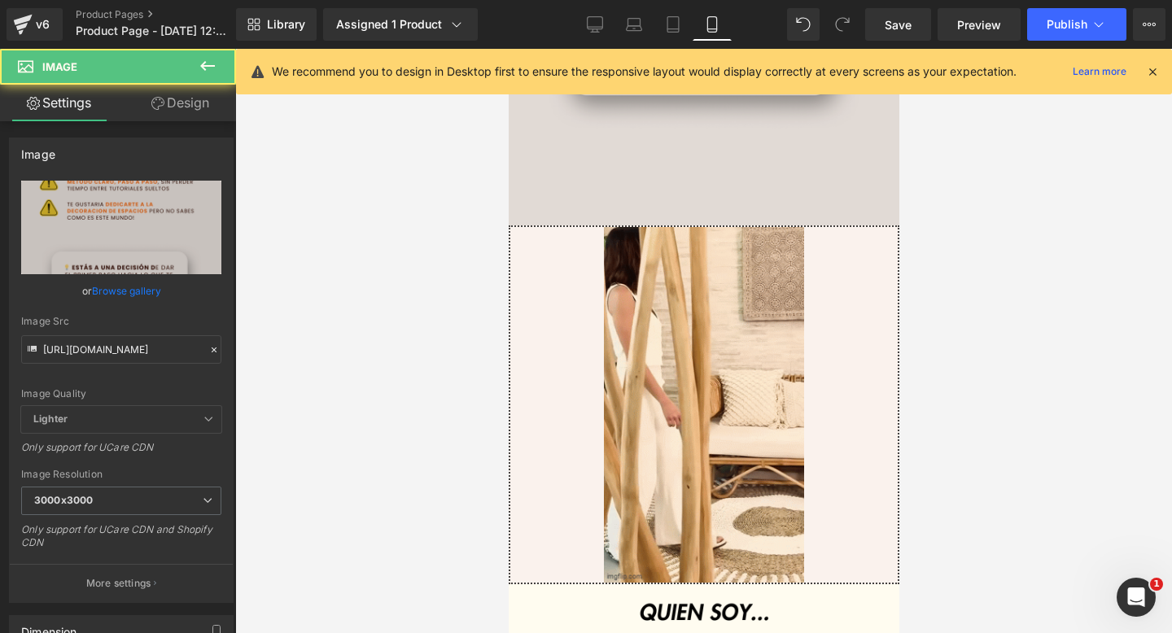
scroll to position [1101, 0]
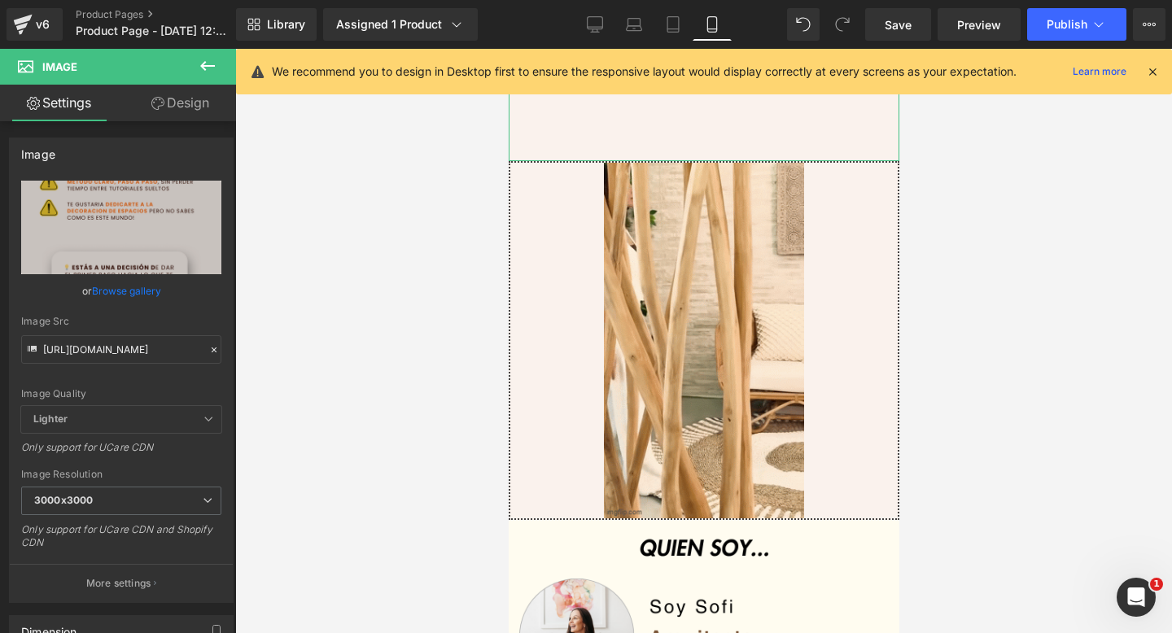
click at [159, 98] on icon at bounding box center [157, 103] width 13 height 13
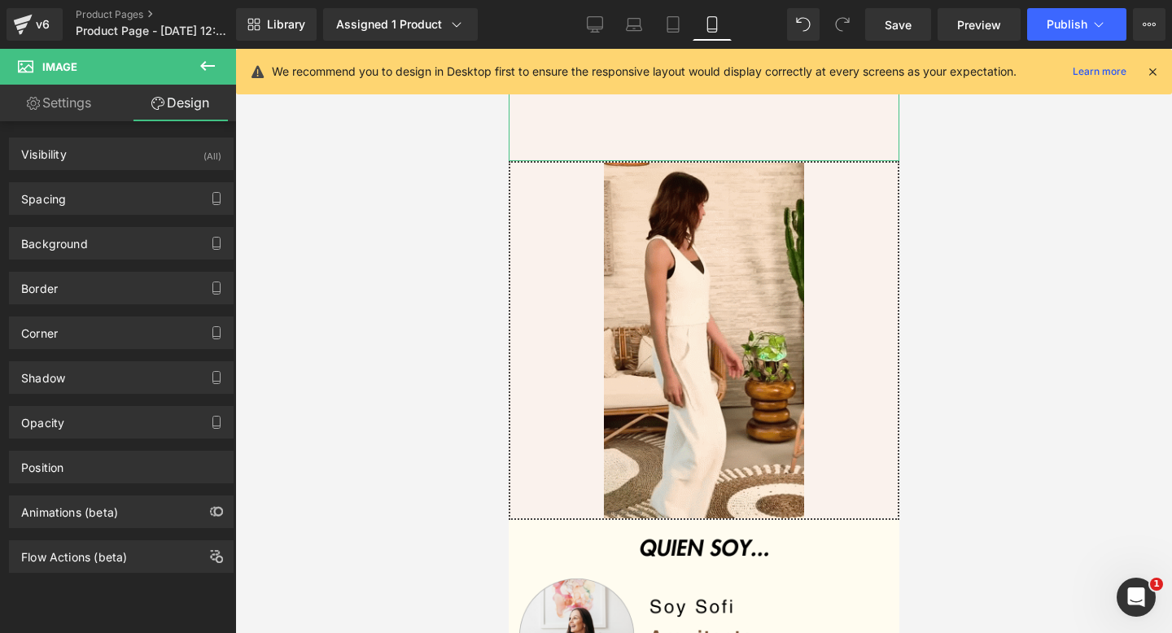
type input "#121212"
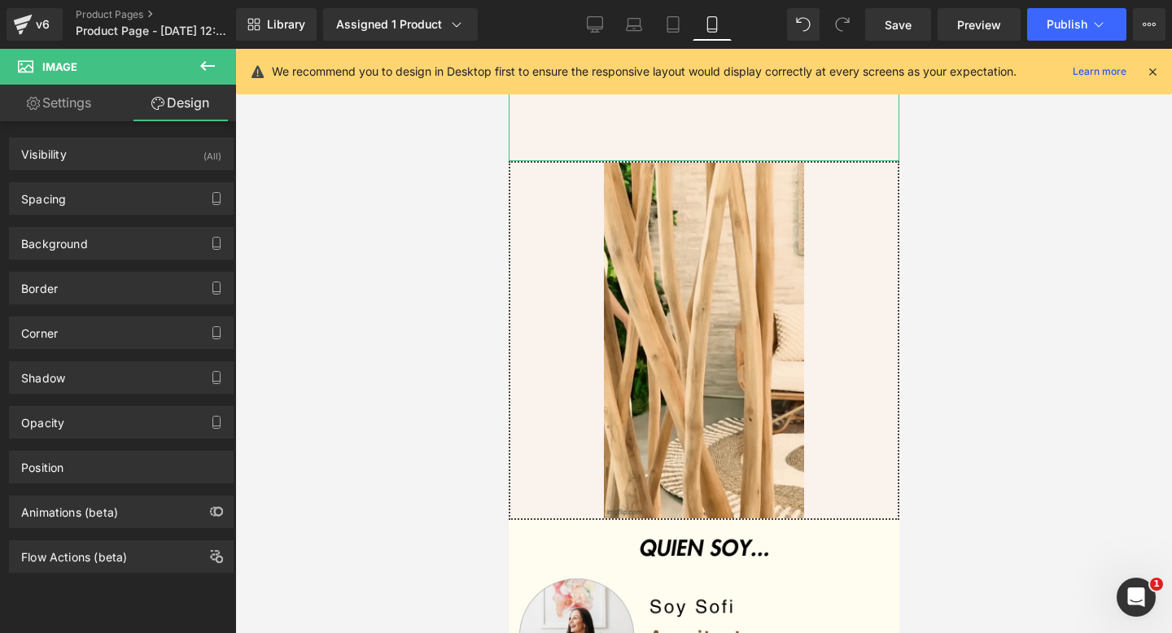
type input "75"
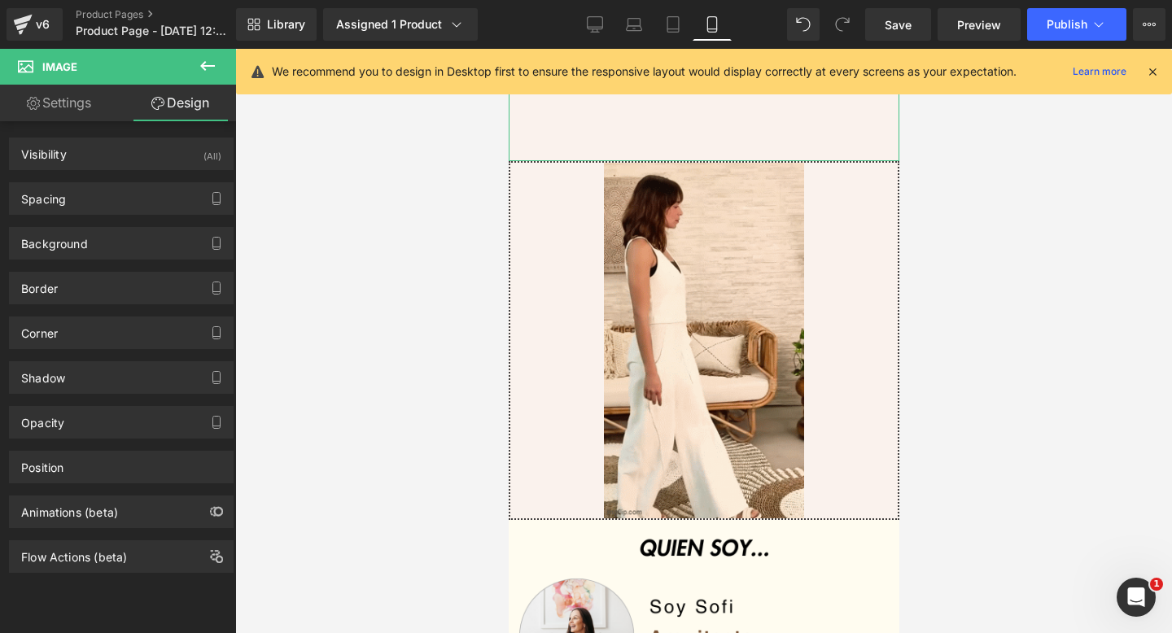
type input "0"
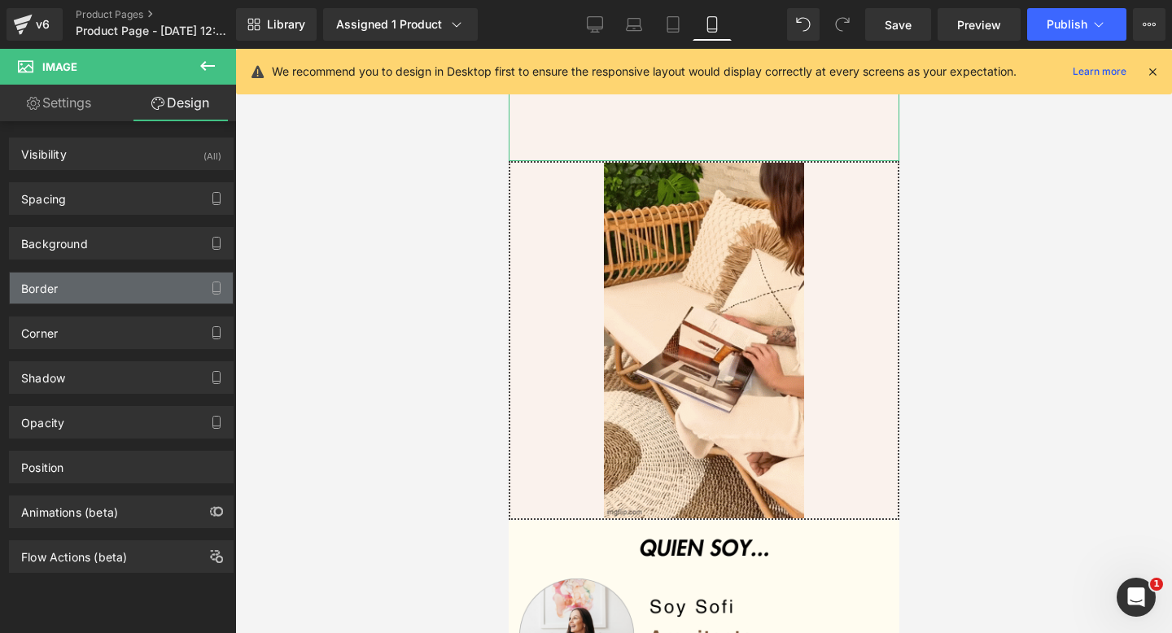
click at [156, 290] on div "Border" at bounding box center [121, 288] width 223 height 31
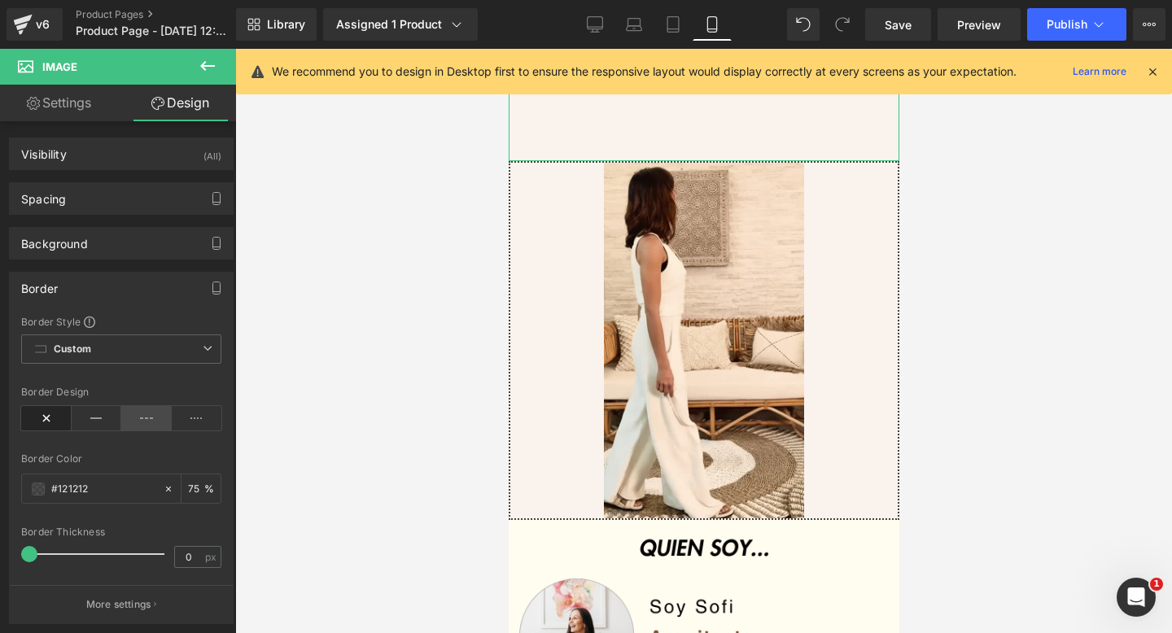
click at [135, 422] on icon at bounding box center [146, 418] width 50 height 24
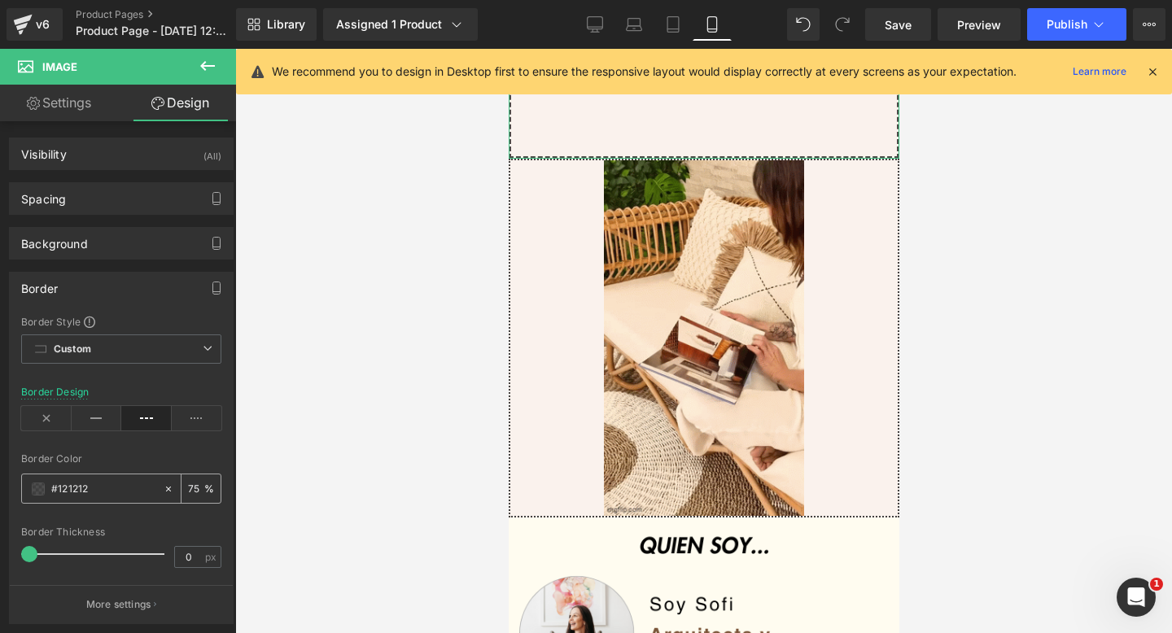
click at [32, 491] on span at bounding box center [38, 489] width 13 height 13
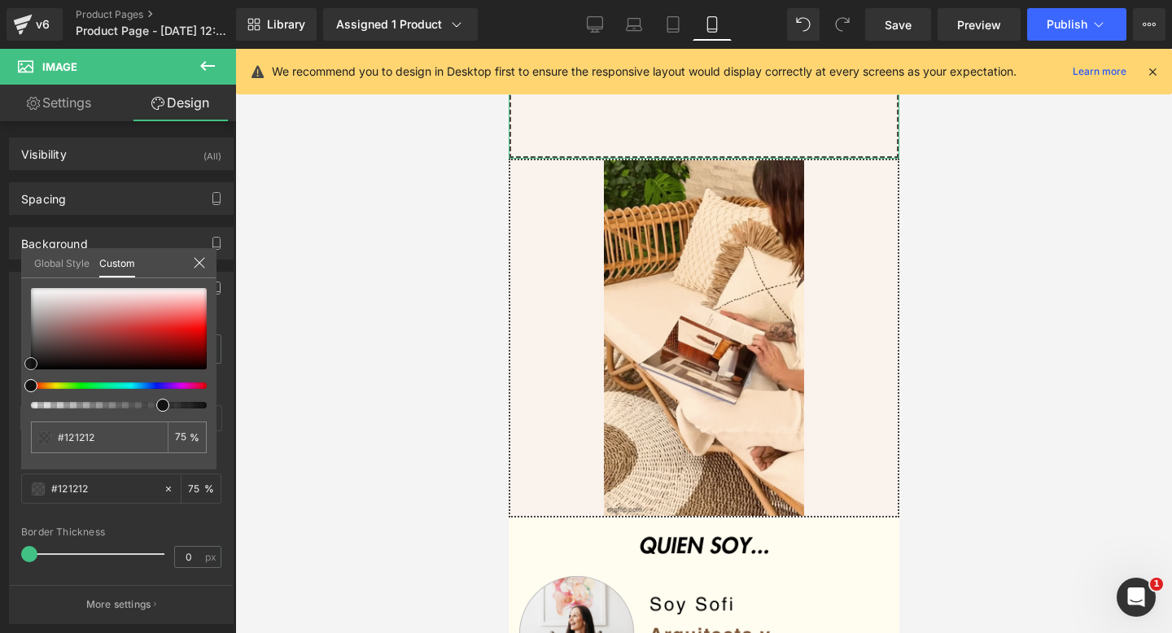
type input "#0f0f0f"
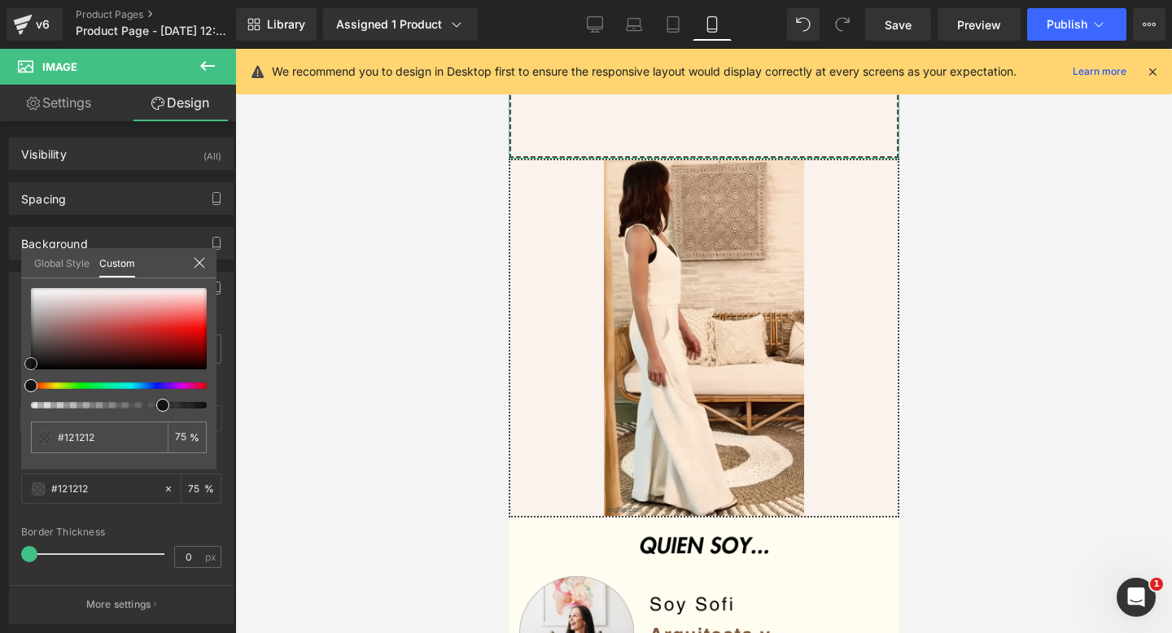
type input "#0f0f0f"
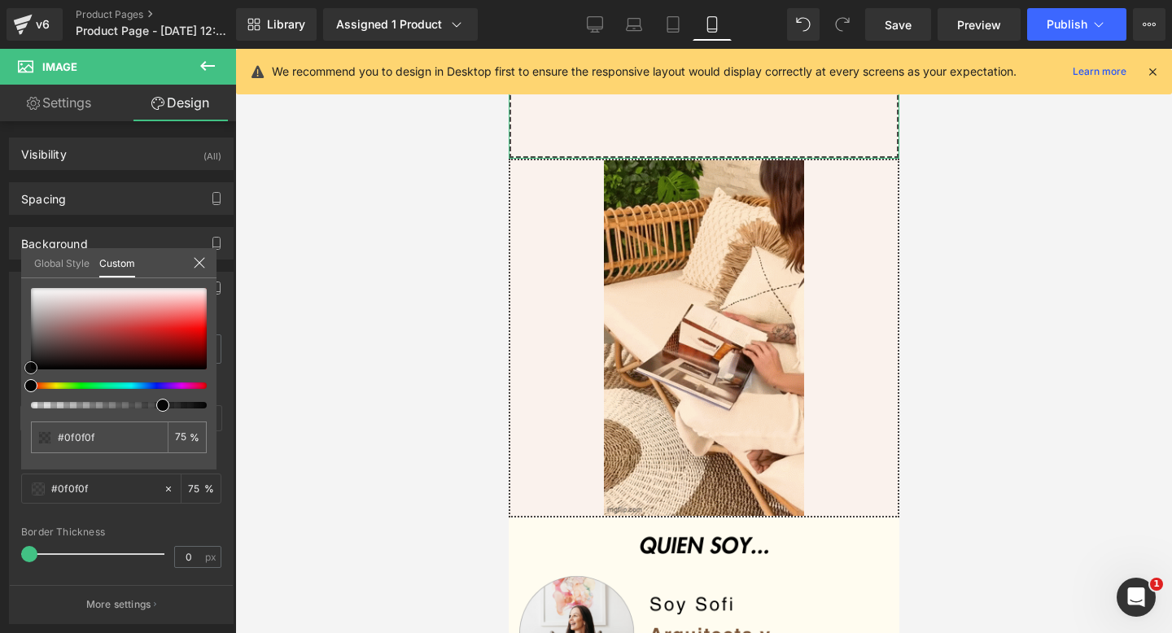
type input "#050505"
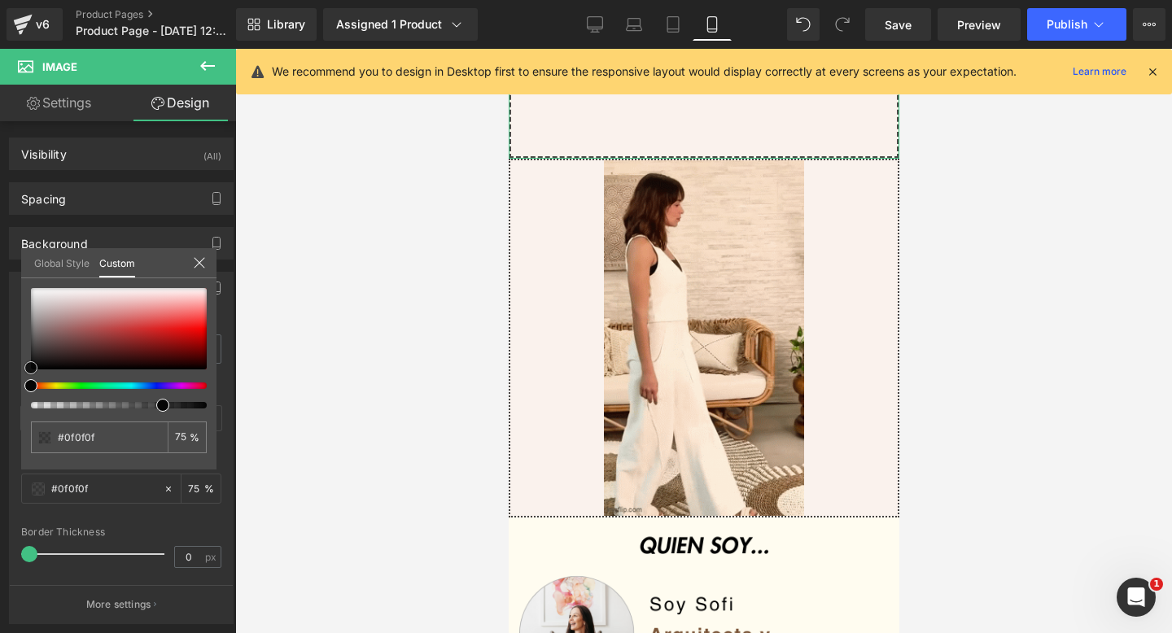
type input "#050505"
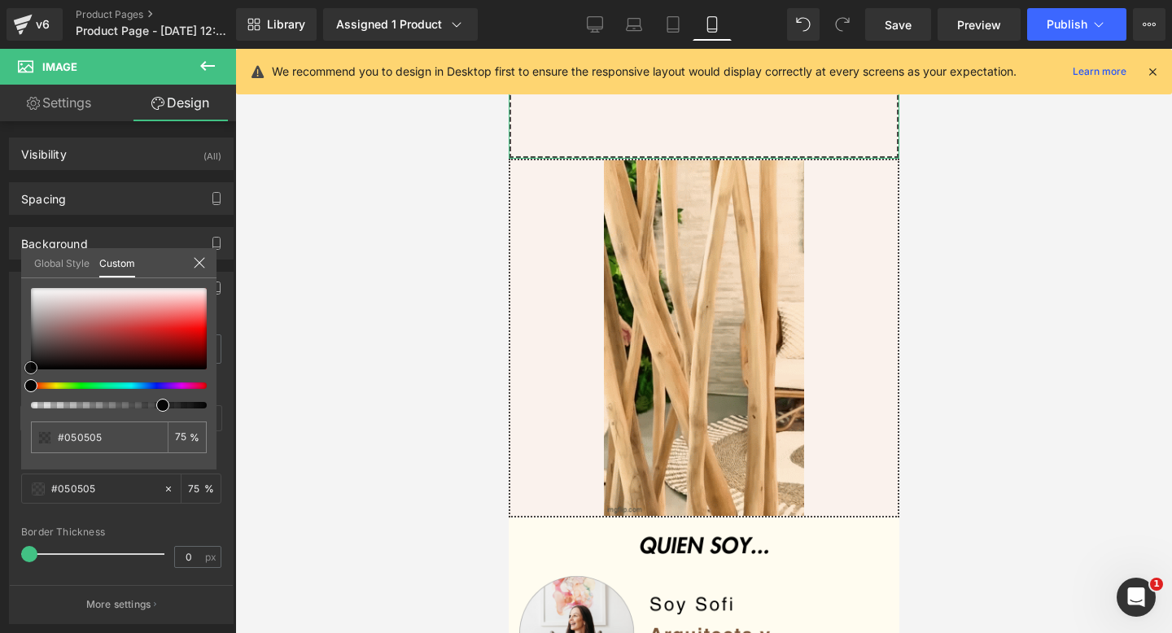
type input "#000000"
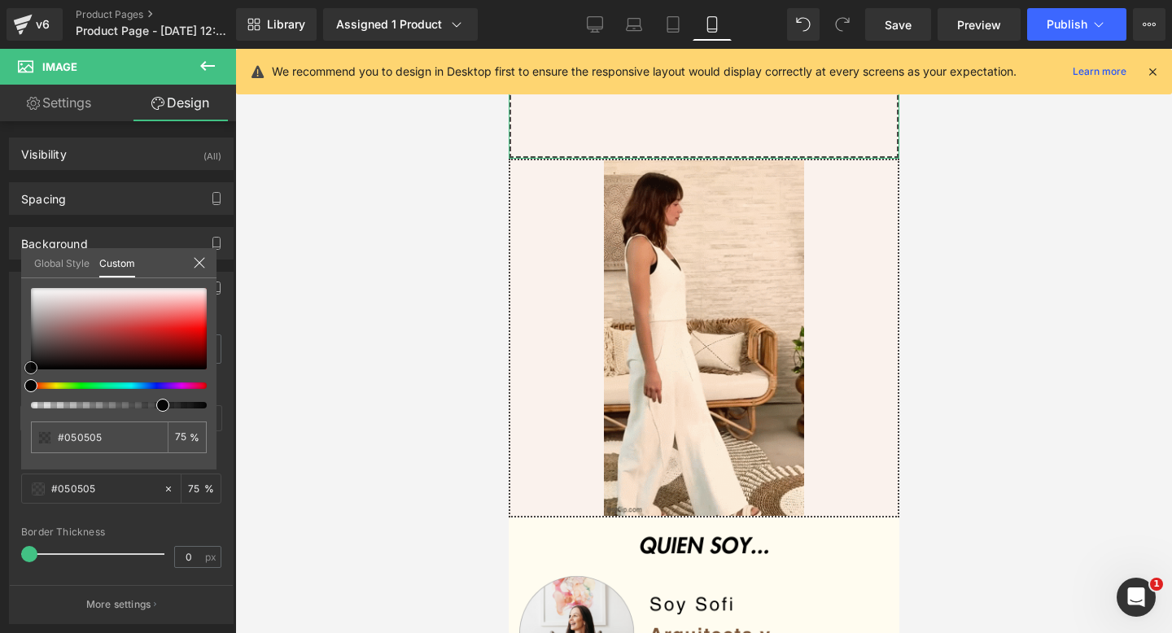
type input "#000000"
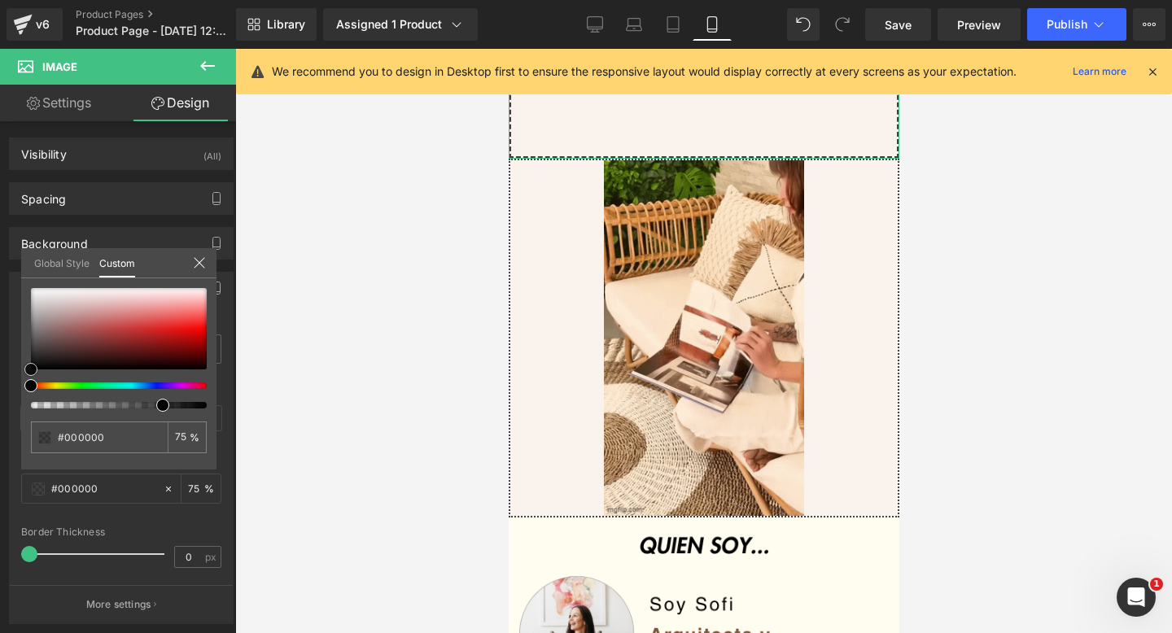
drag, startPoint x: 27, startPoint y: 364, endPoint x: 27, endPoint y: 378, distance: 13.8
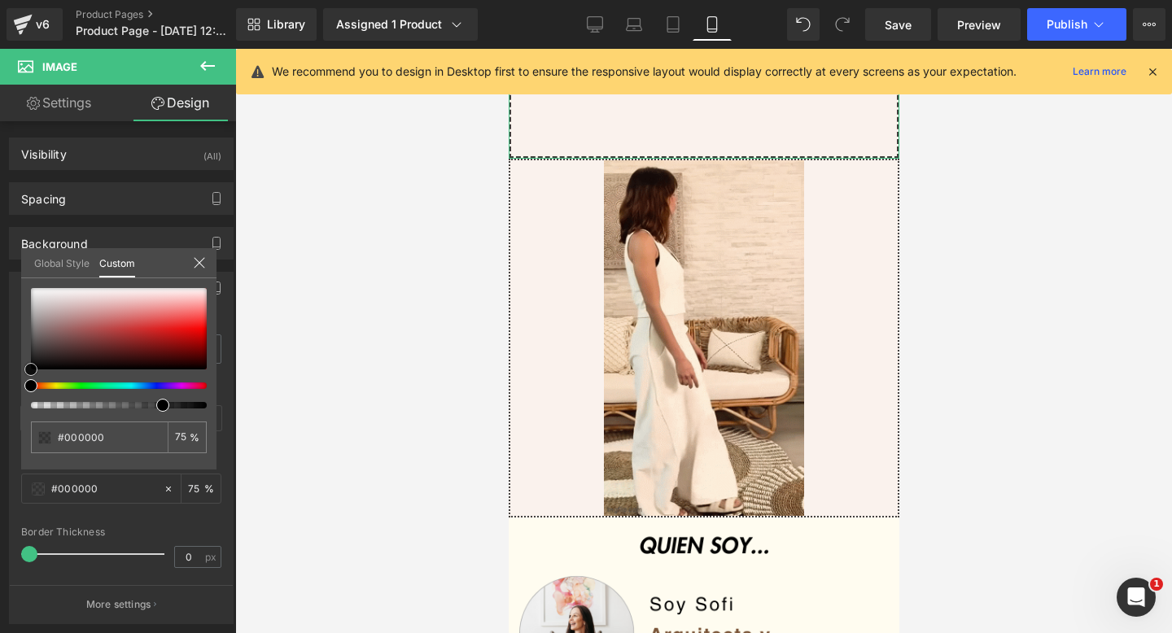
click at [27, 378] on div "#000000 75 %" at bounding box center [118, 379] width 195 height 182
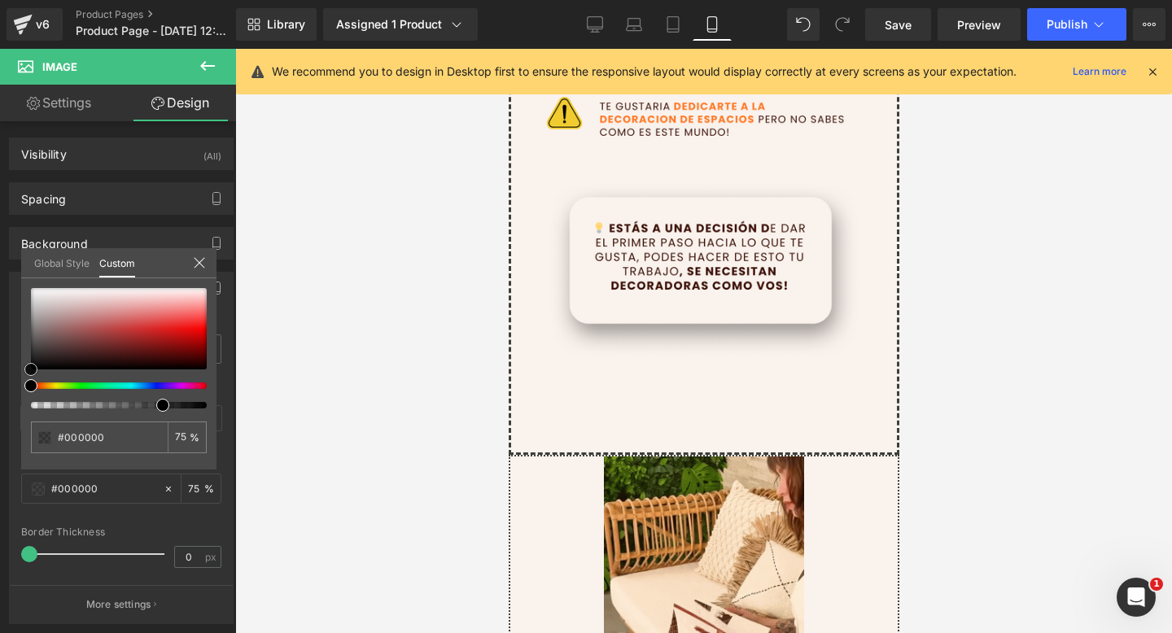
scroll to position [802, 0]
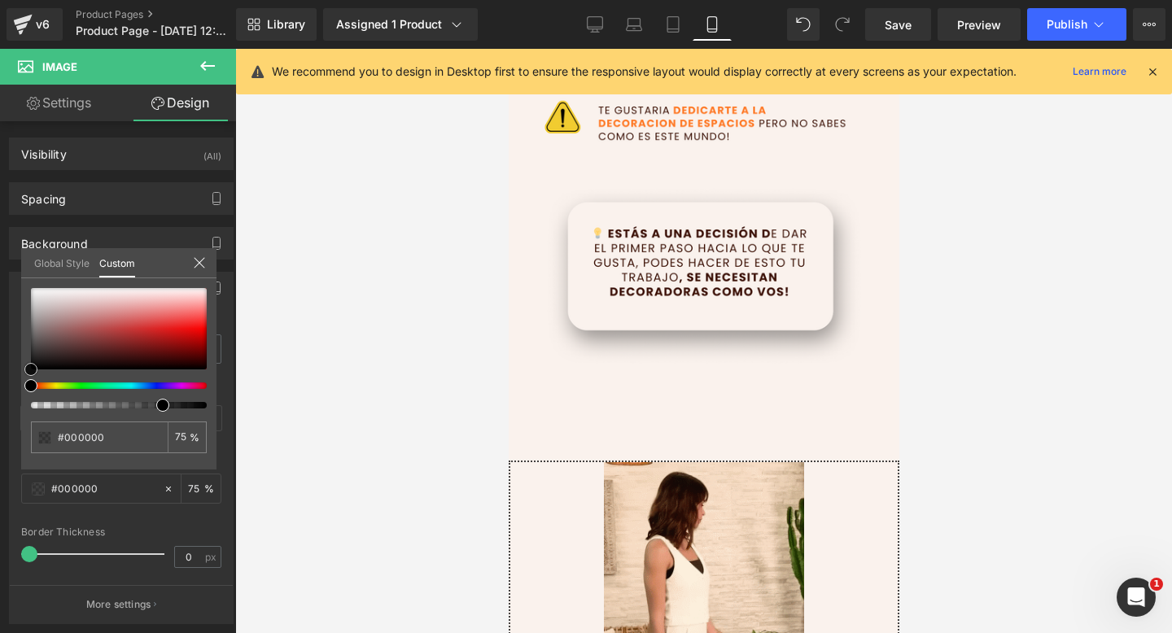
type input "#020202"
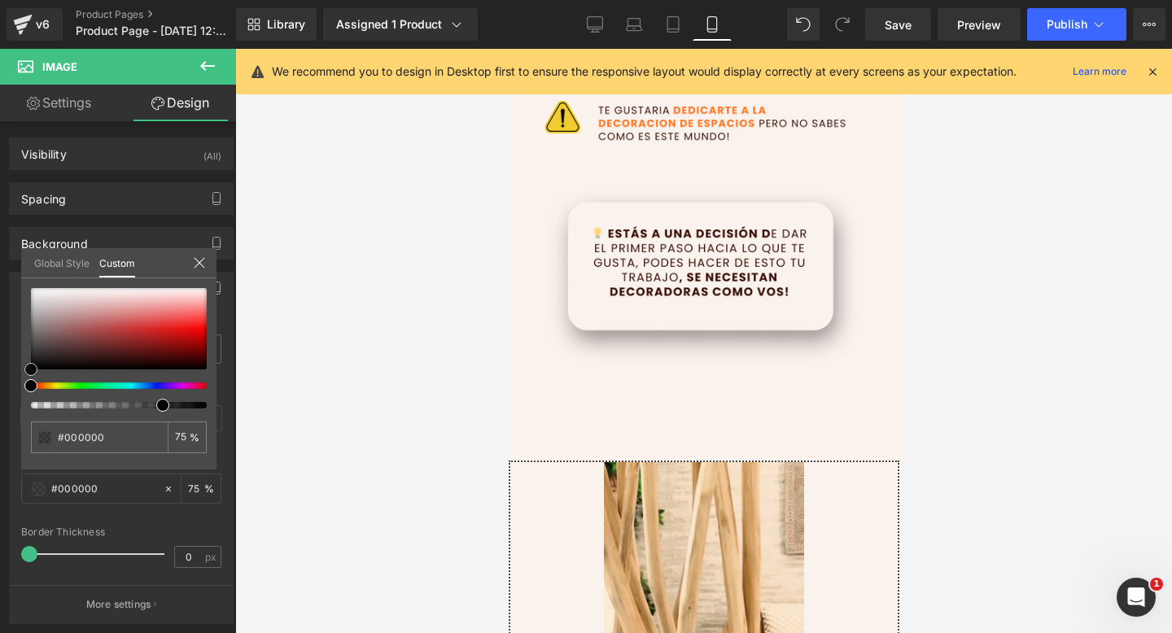
type input "75"
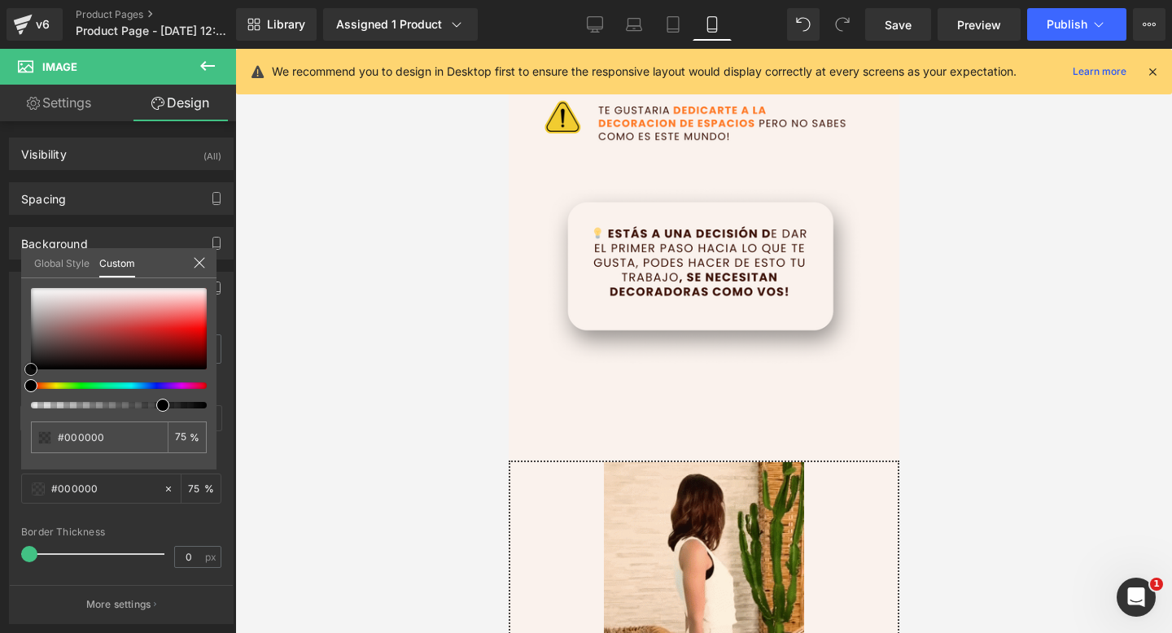
type input "#020202"
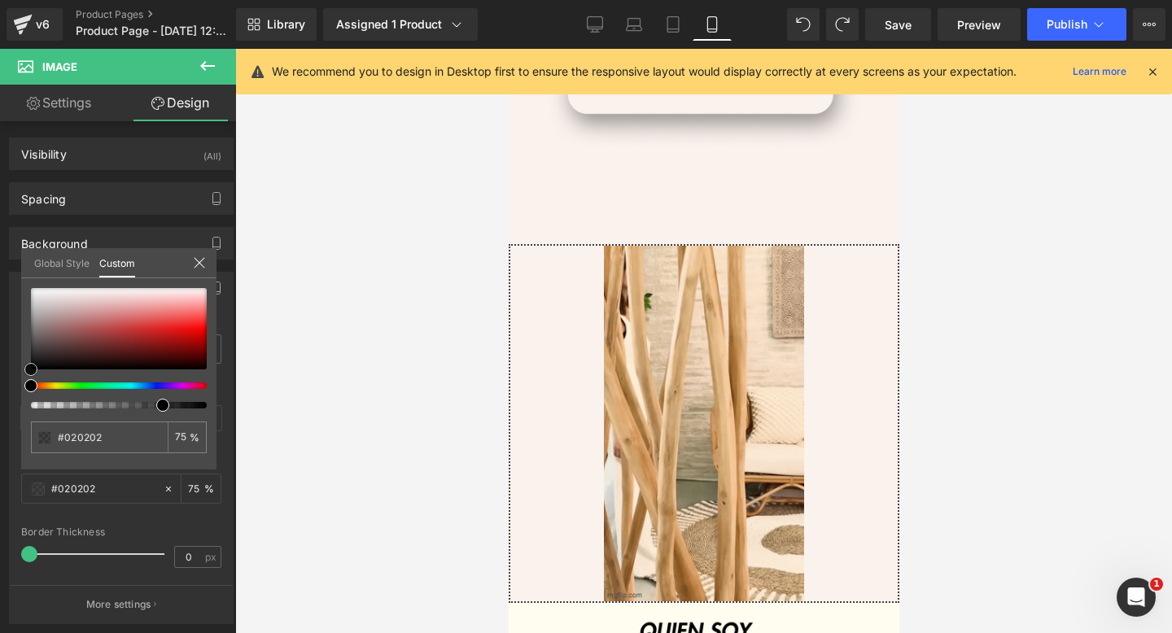
scroll to position [1019, 0]
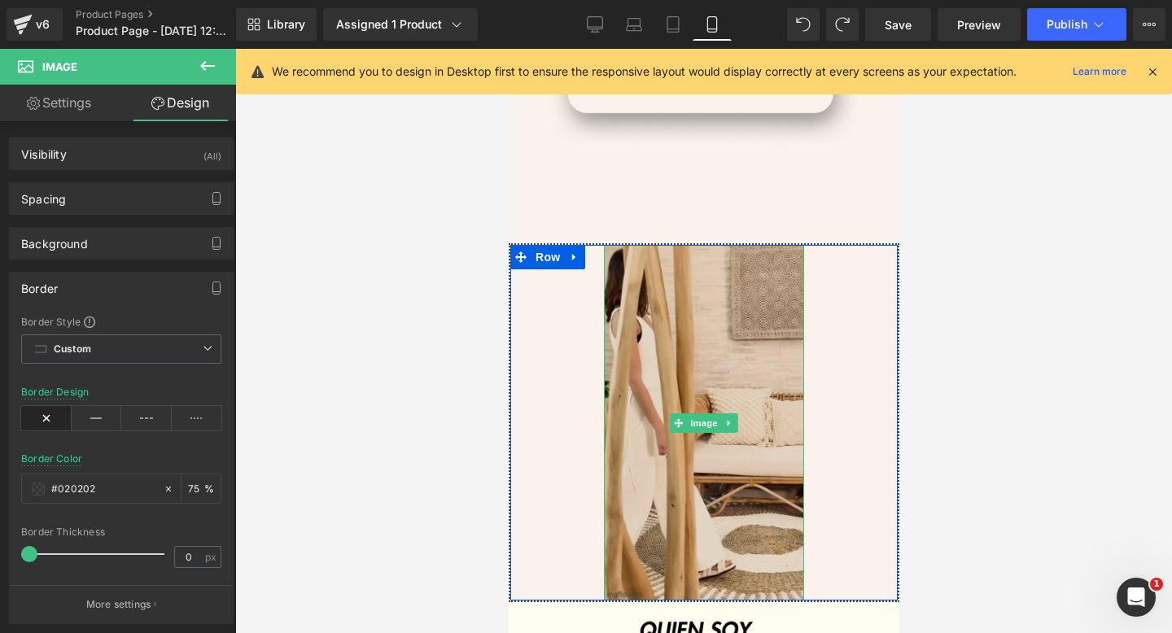
click at [698, 372] on img at bounding box center [703, 423] width 200 height 356
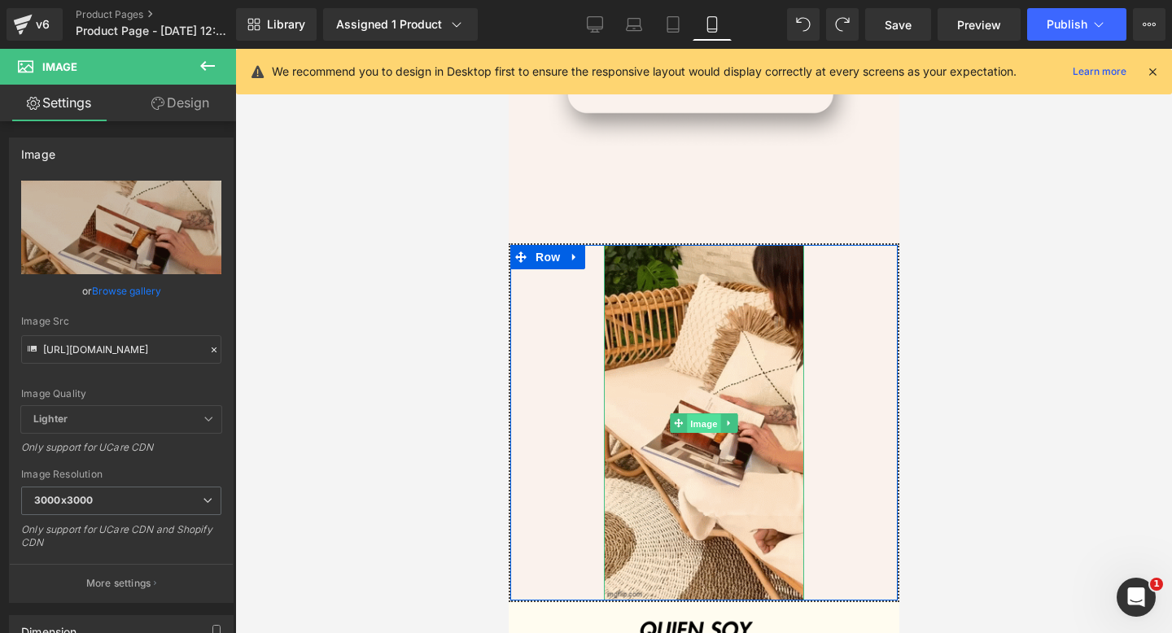
click at [694, 422] on span "Image" at bounding box center [703, 424] width 34 height 20
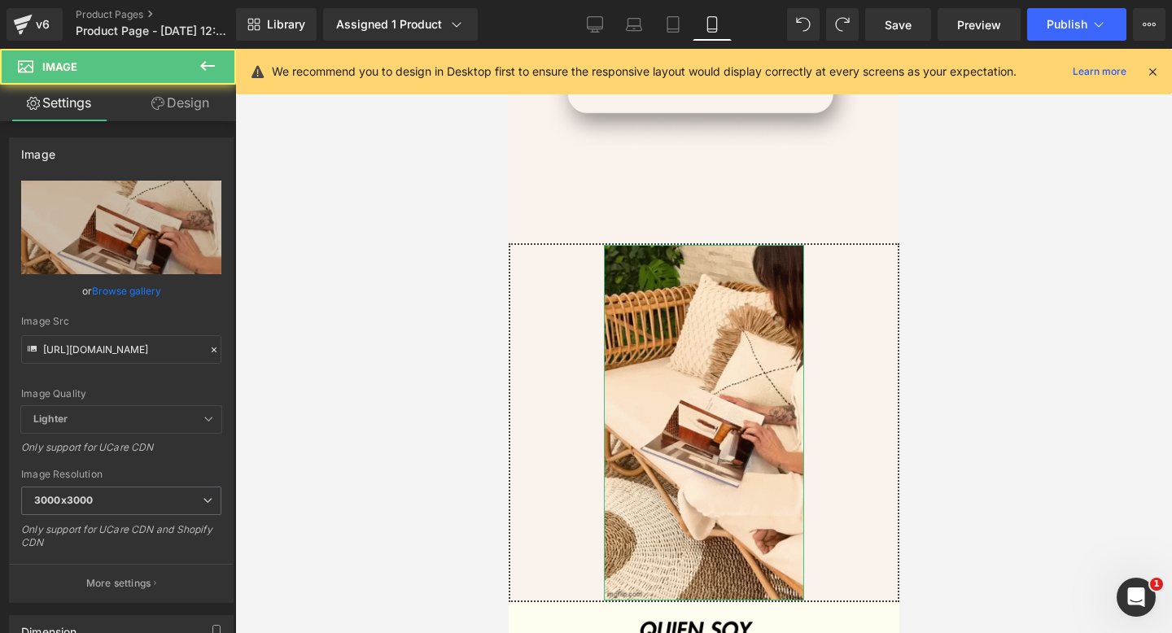
click at [169, 112] on link "Design" at bounding box center [180, 103] width 118 height 37
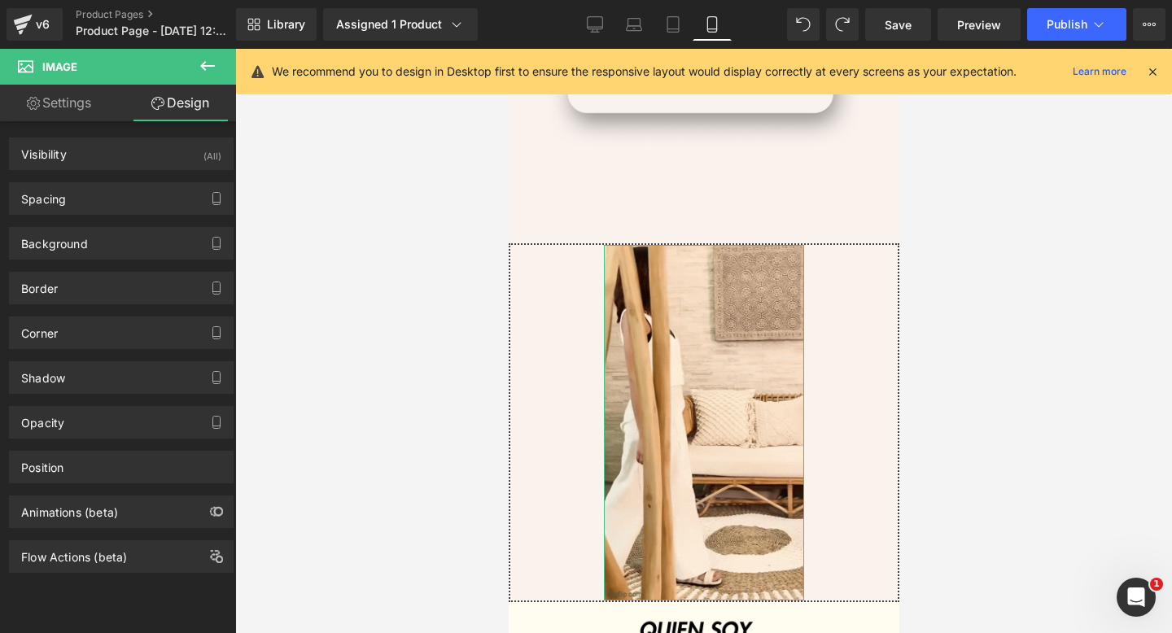
type input "#121212"
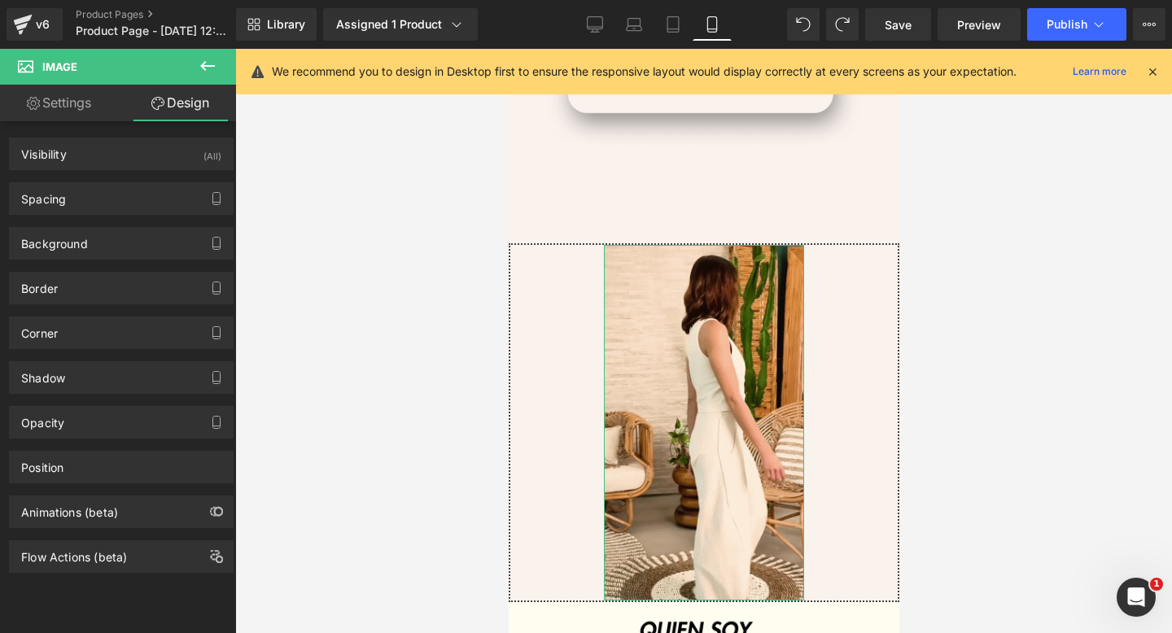
type input "75"
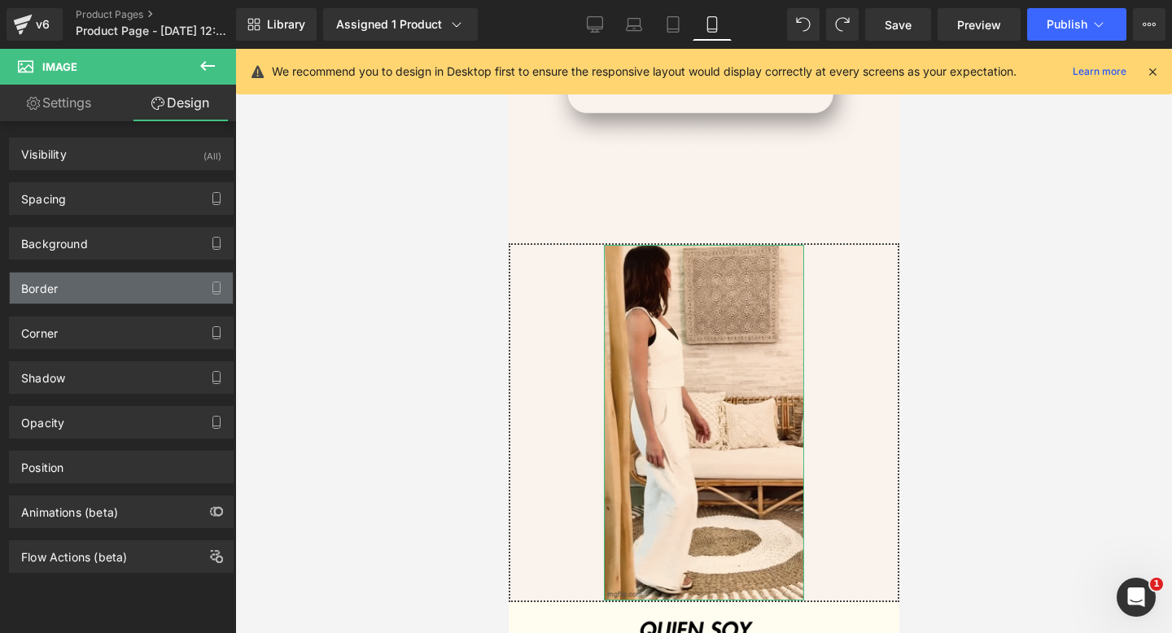
click at [193, 293] on div "Border" at bounding box center [121, 288] width 223 height 31
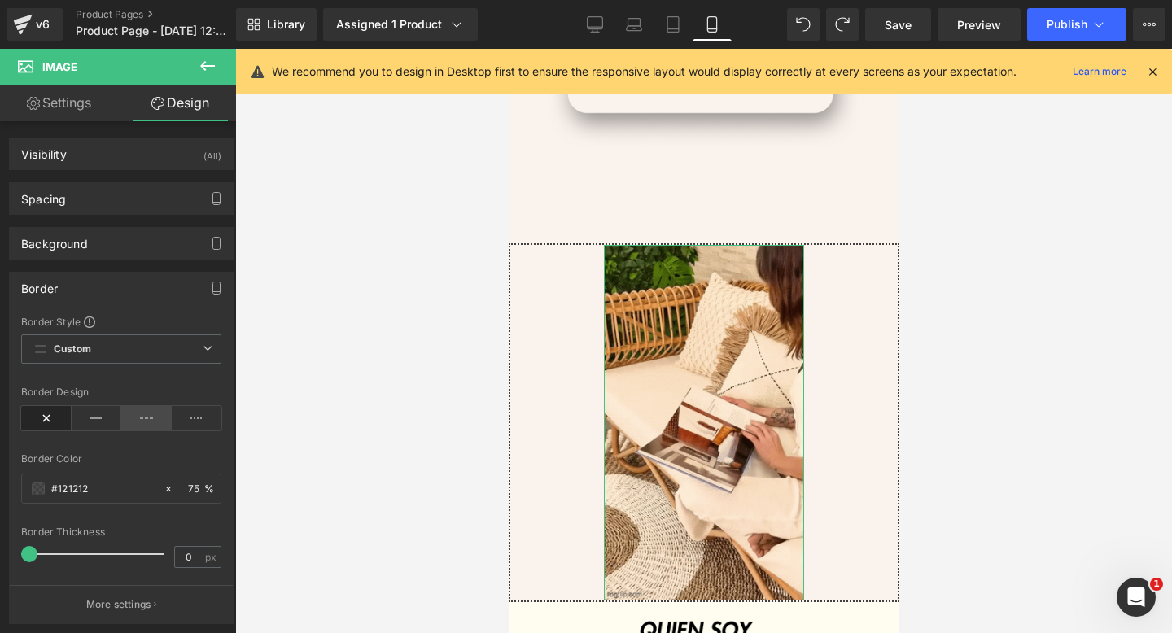
click at [154, 421] on icon at bounding box center [146, 418] width 50 height 24
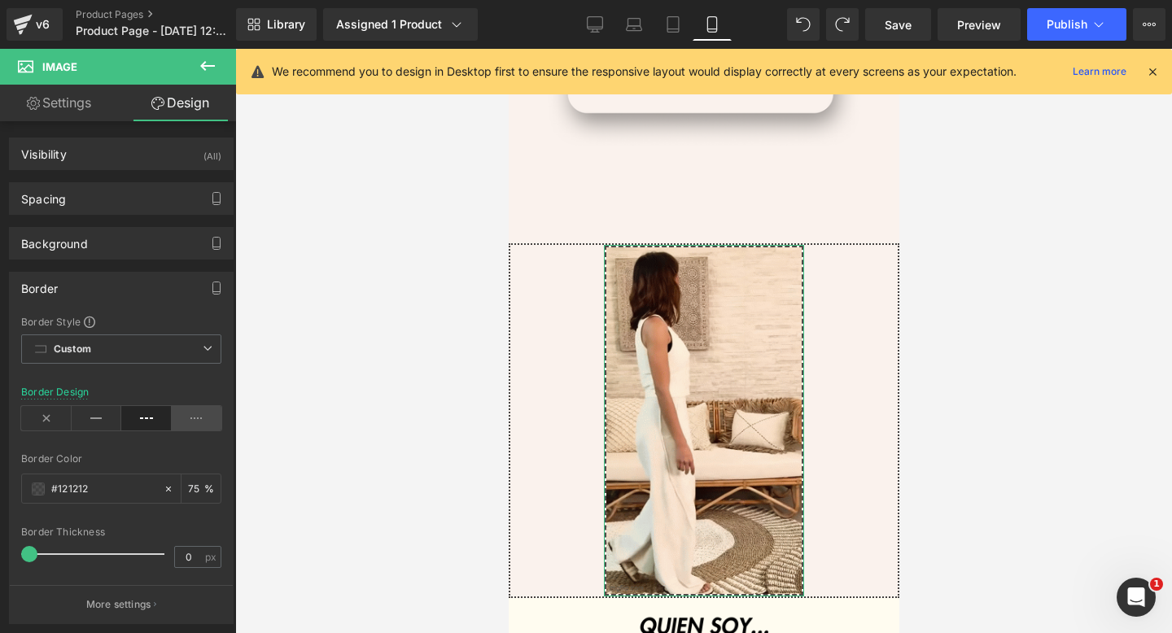
click at [182, 421] on icon at bounding box center [197, 418] width 50 height 24
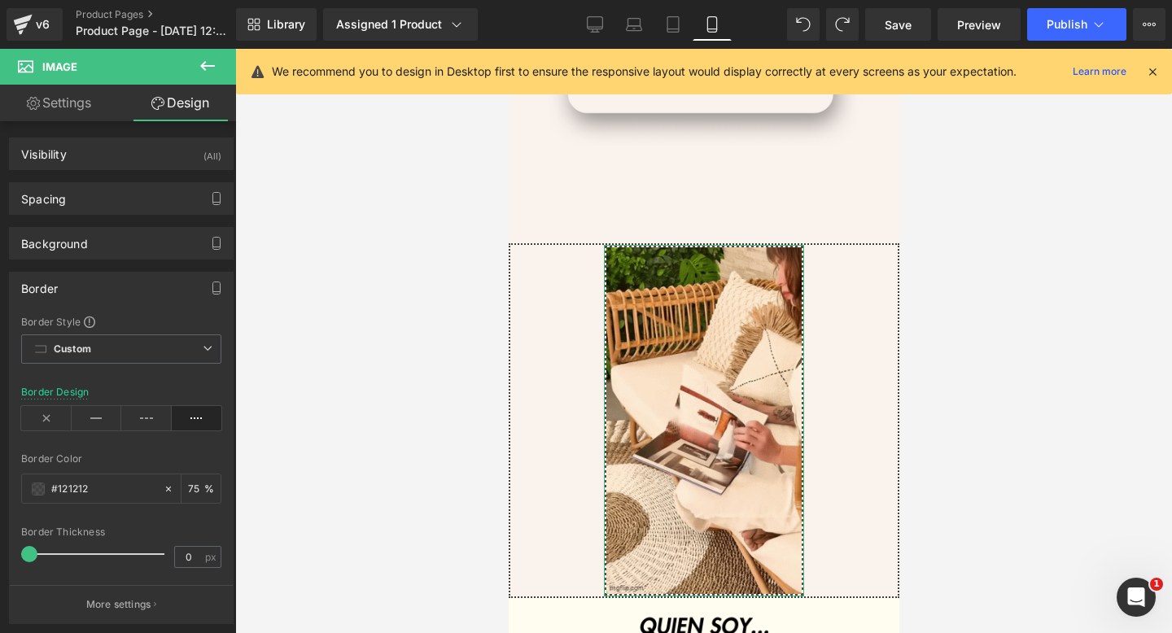
click at [26, 544] on div "Border Thickness 0 px" at bounding box center [121, 554] width 200 height 55
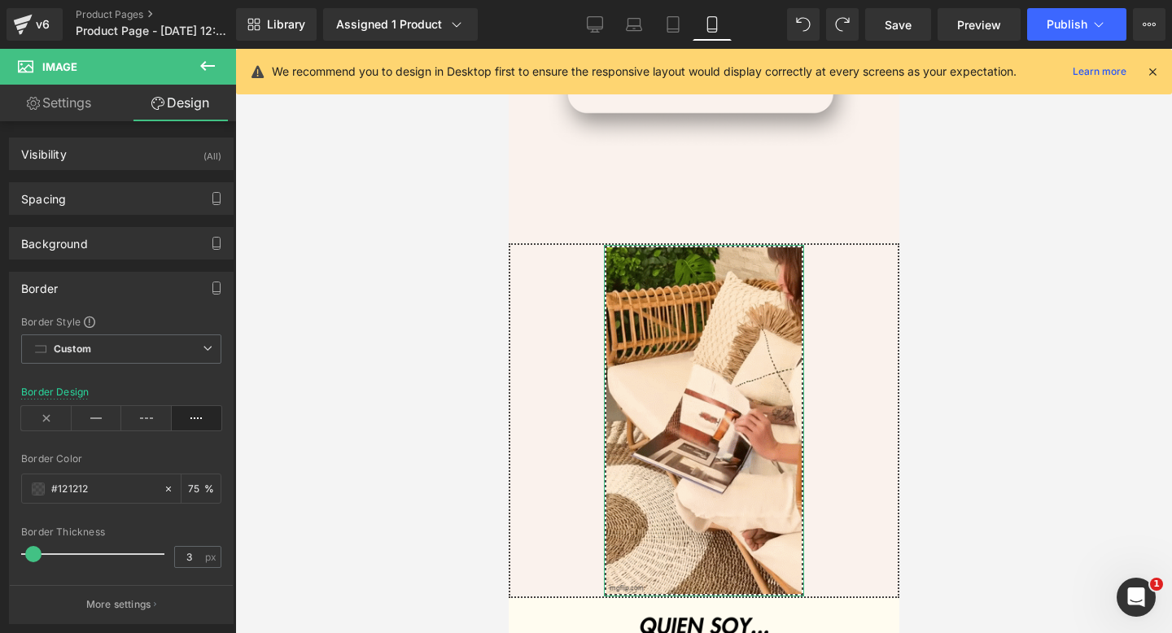
type input "2"
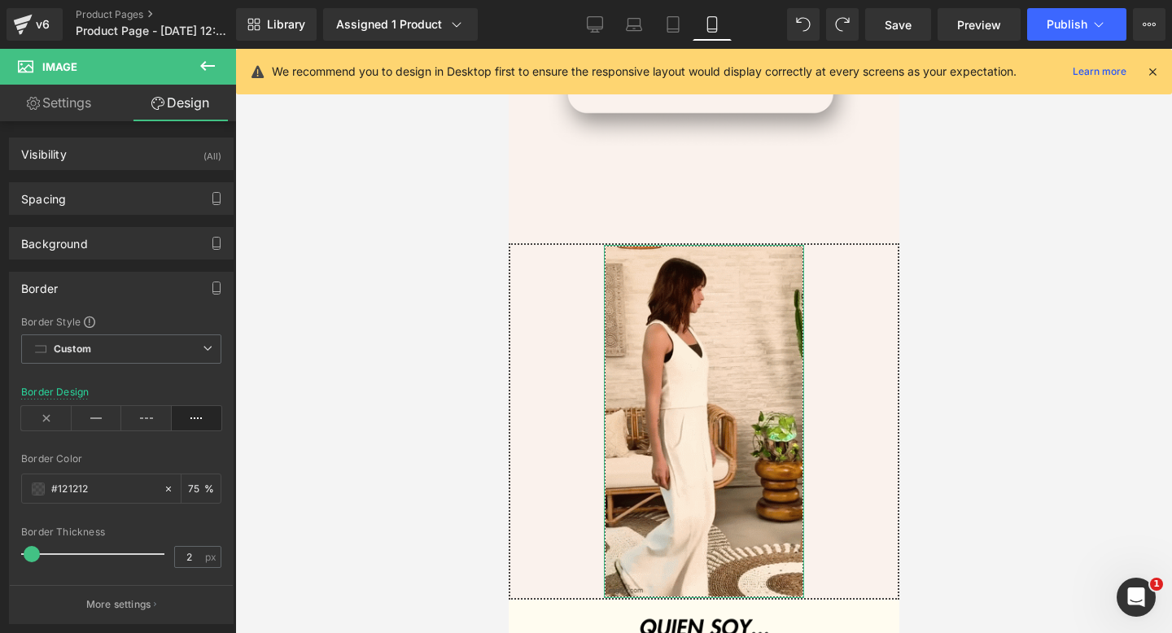
click at [28, 553] on span at bounding box center [32, 554] width 16 height 16
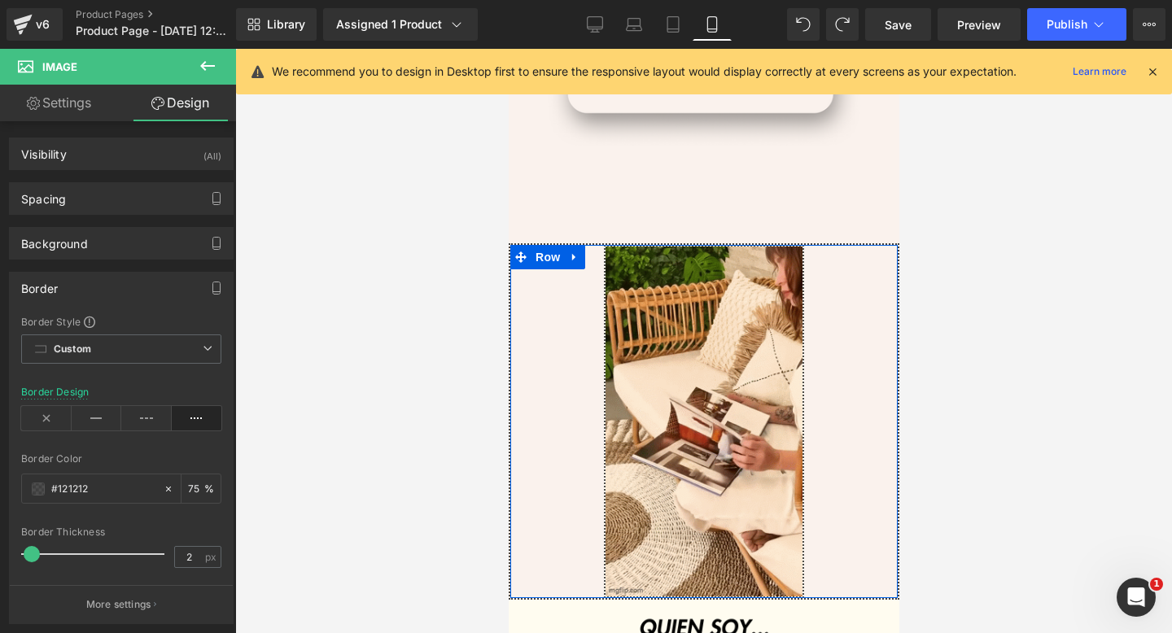
click at [546, 289] on div "Image" at bounding box center [703, 421] width 387 height 353
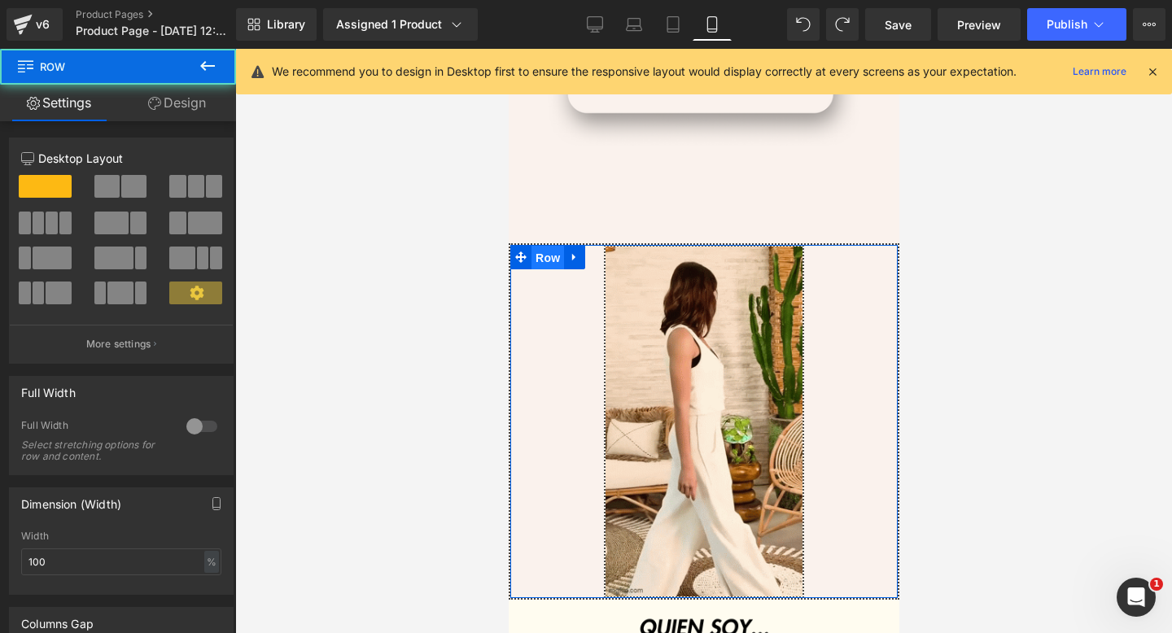
click at [549, 262] on span "Row" at bounding box center [547, 258] width 33 height 24
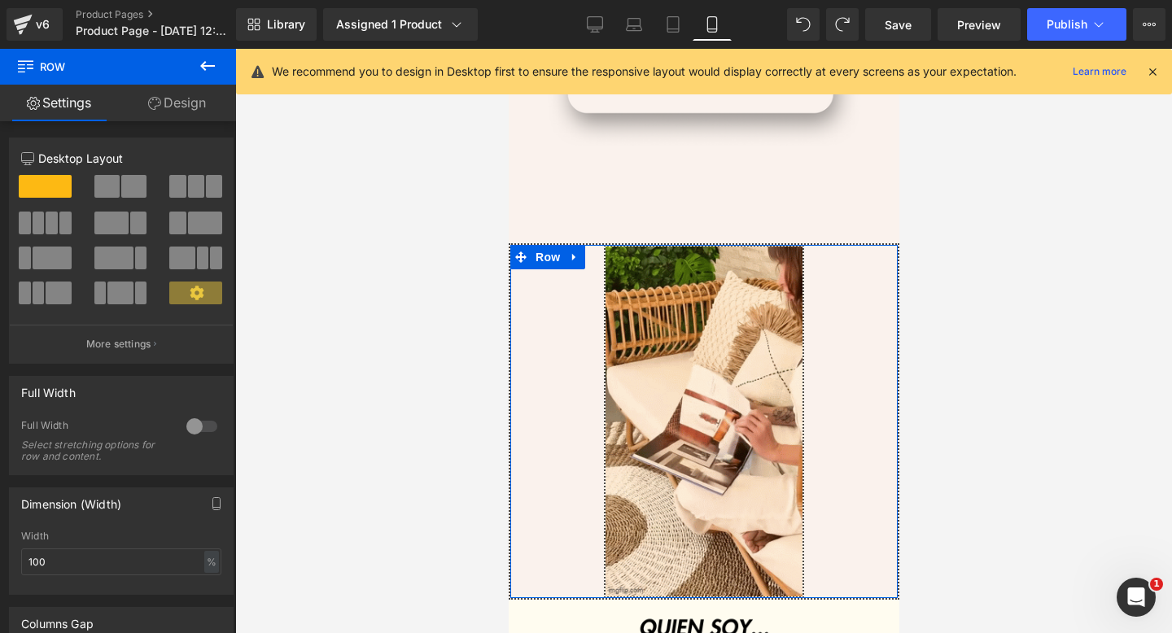
click at [174, 112] on link "Design" at bounding box center [177, 103] width 118 height 37
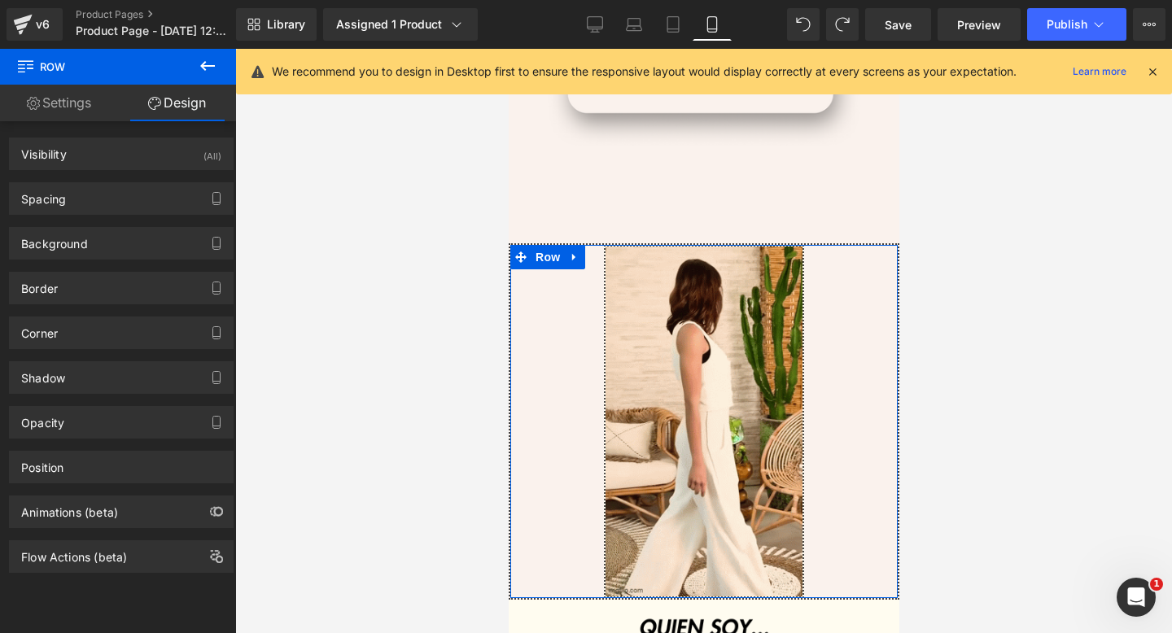
click at [132, 305] on div "Corner Corner Style Custom Custom Setup Global Style Custom Setup Global Style …" at bounding box center [121, 326] width 243 height 45
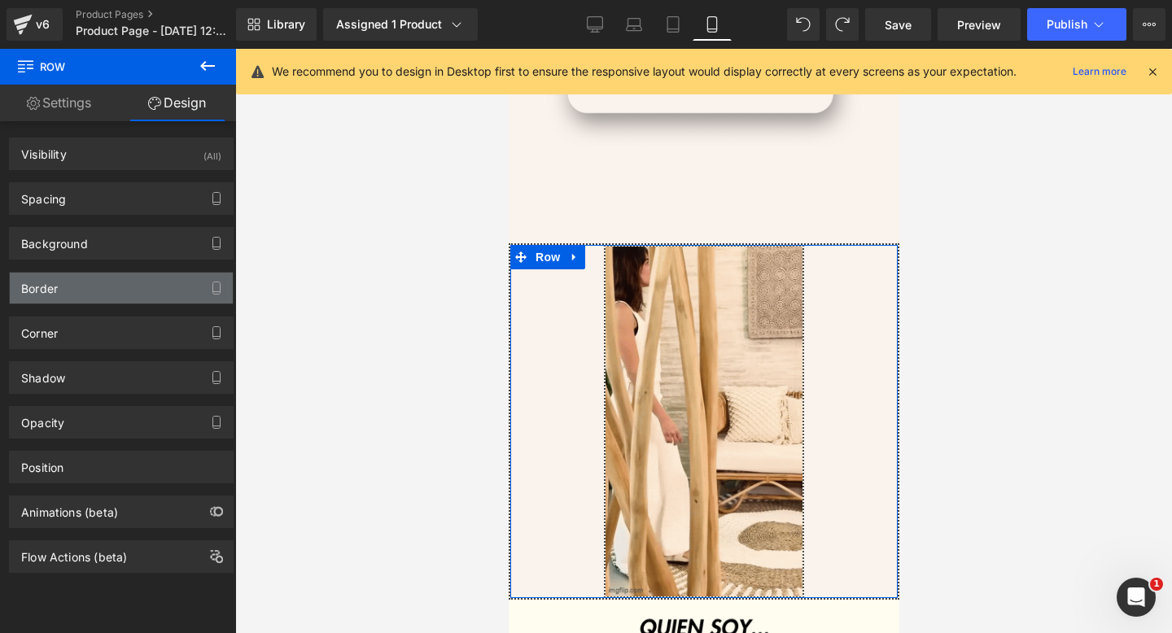
click at [138, 295] on div "Border" at bounding box center [121, 288] width 223 height 31
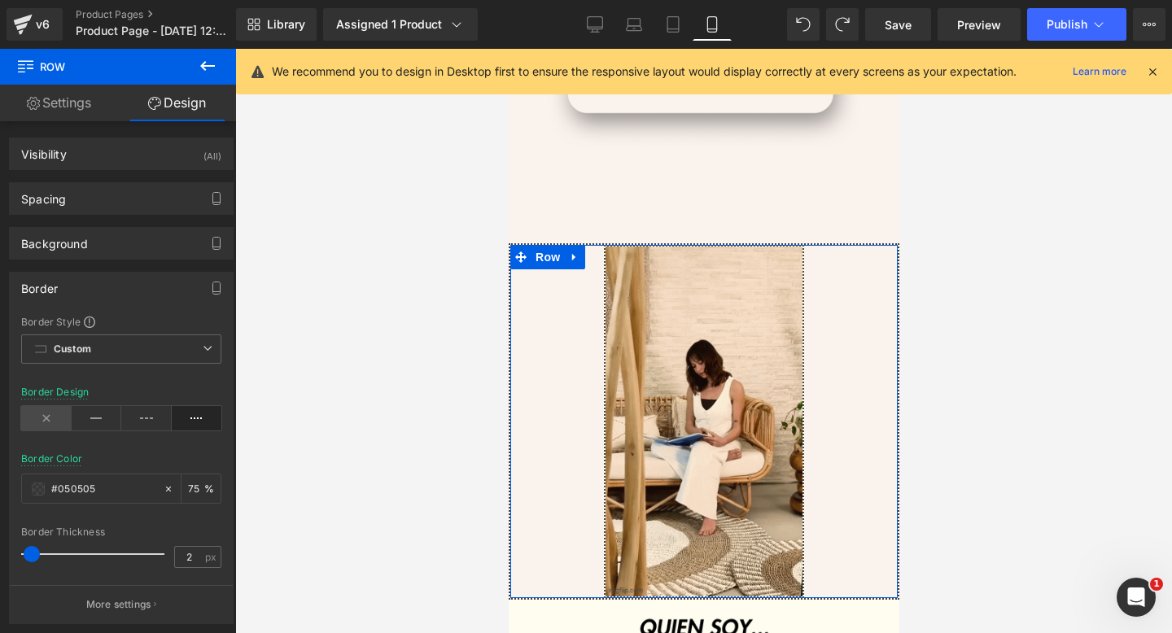
click at [52, 416] on icon at bounding box center [46, 418] width 50 height 24
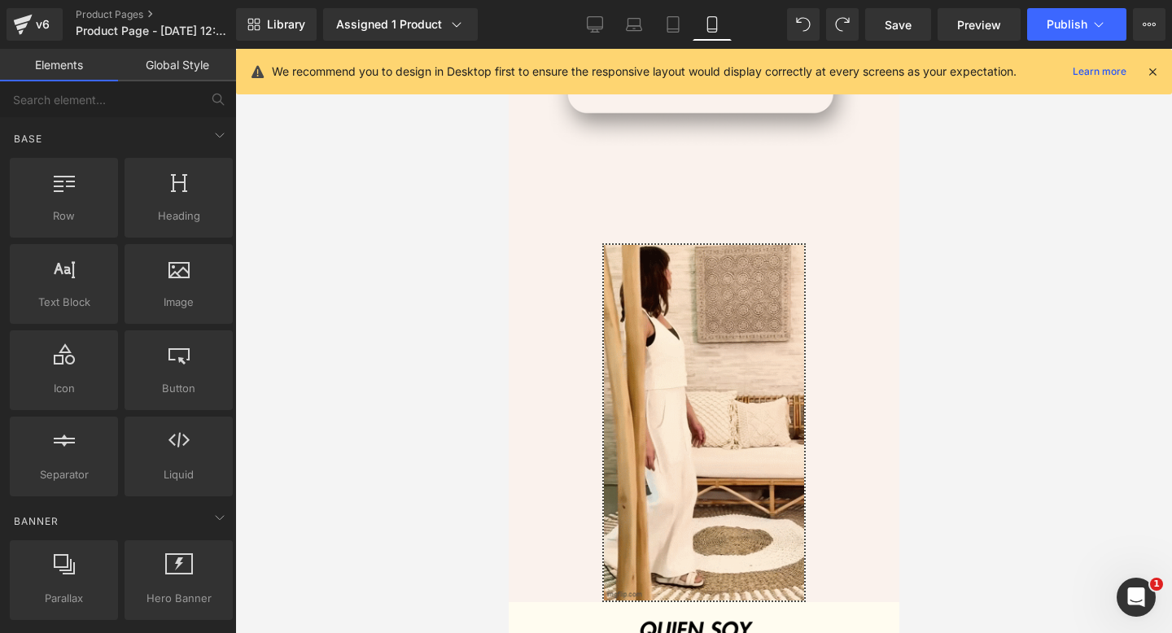
click at [491, 390] on div at bounding box center [703, 341] width 937 height 584
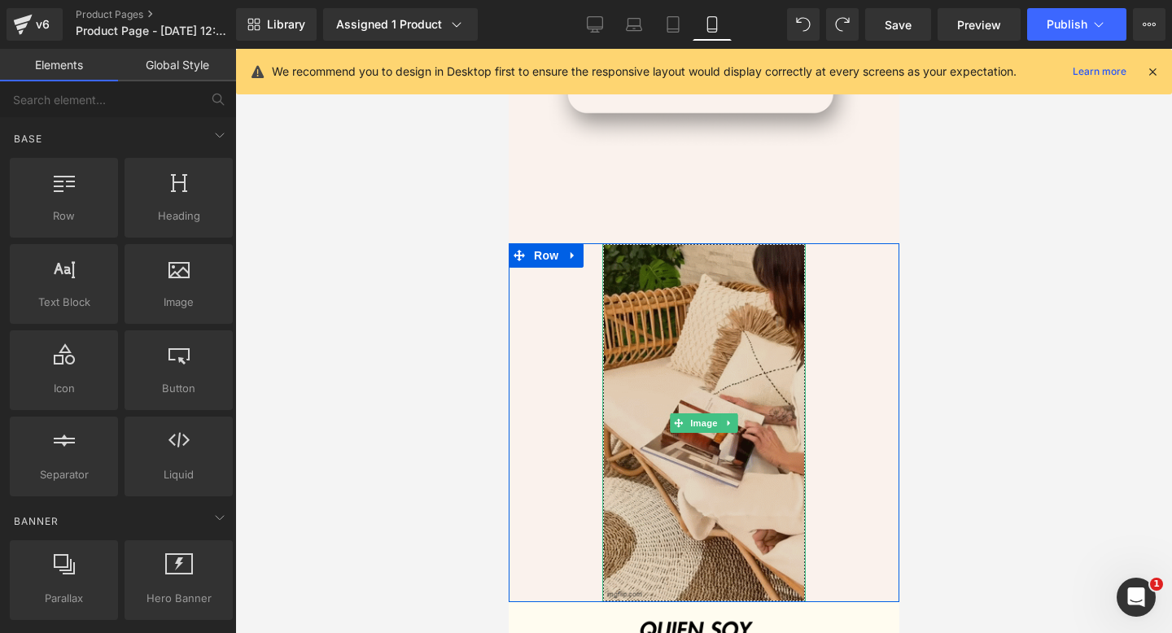
click at [685, 437] on img at bounding box center [704, 422] width 204 height 359
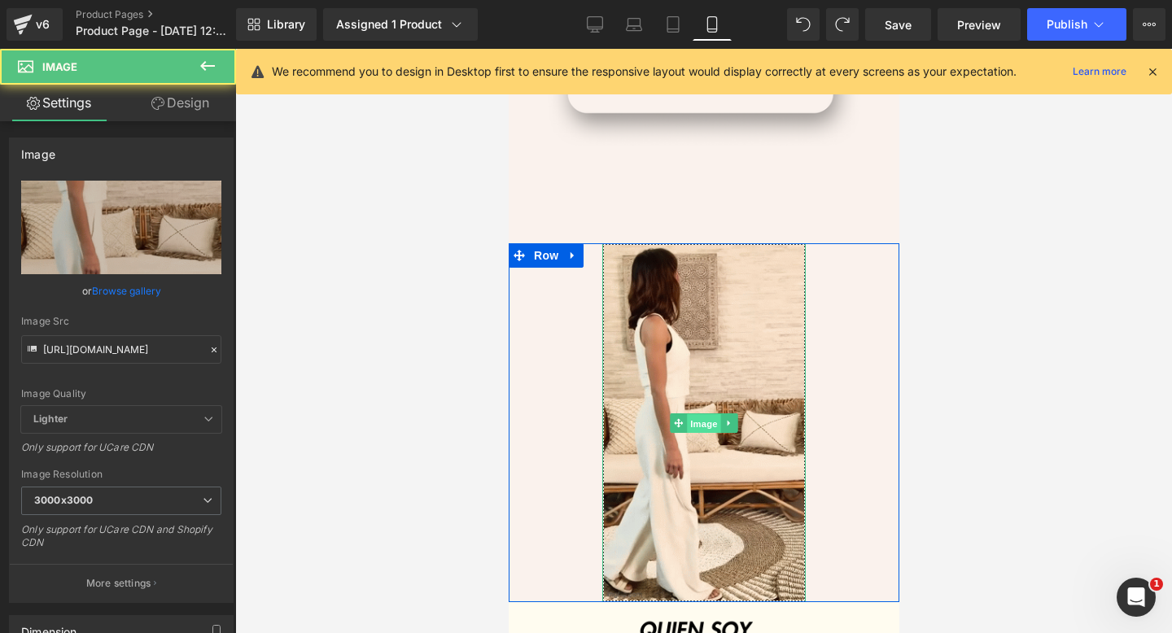
click at [707, 417] on span "Image" at bounding box center [703, 424] width 34 height 20
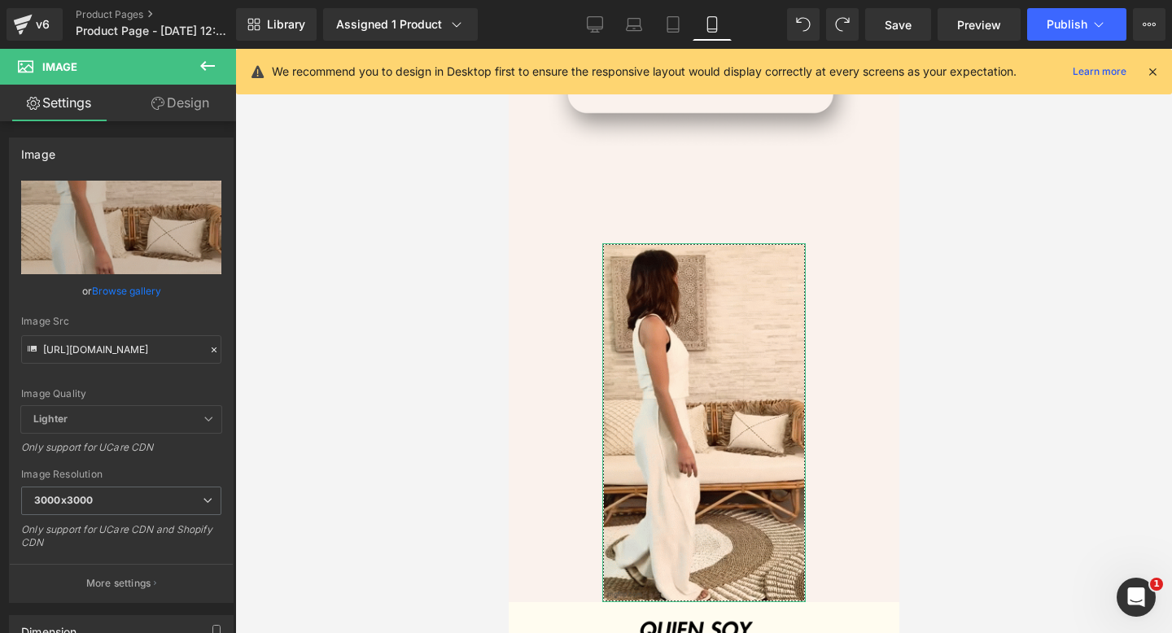
click at [186, 113] on link "Design" at bounding box center [180, 103] width 118 height 37
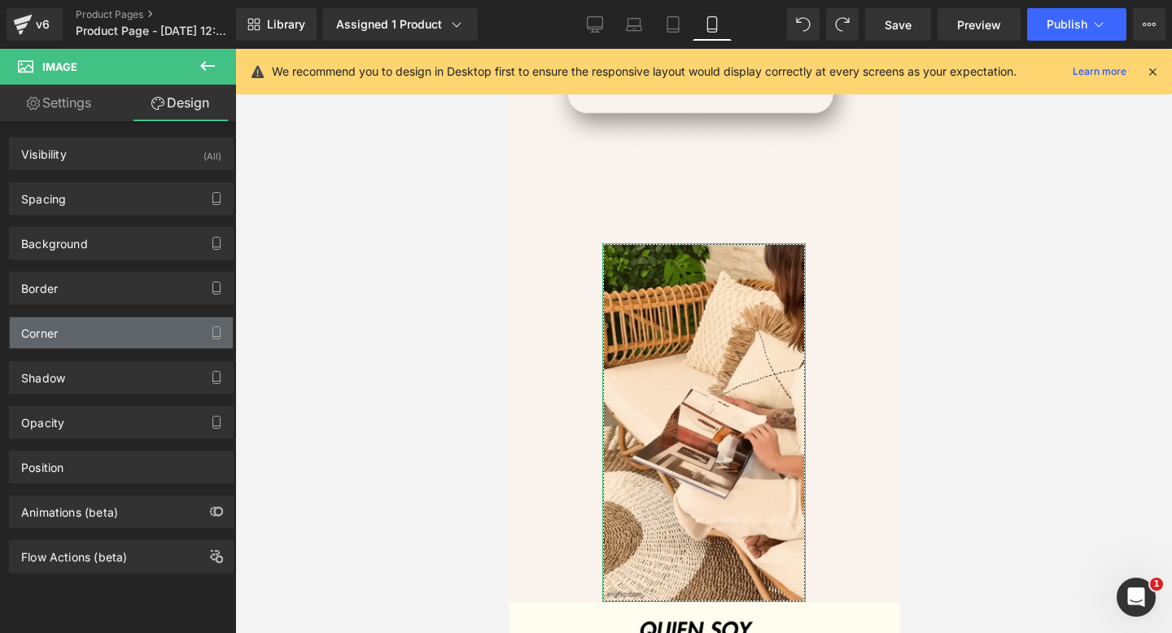
click at [169, 332] on div "Corner" at bounding box center [121, 332] width 223 height 31
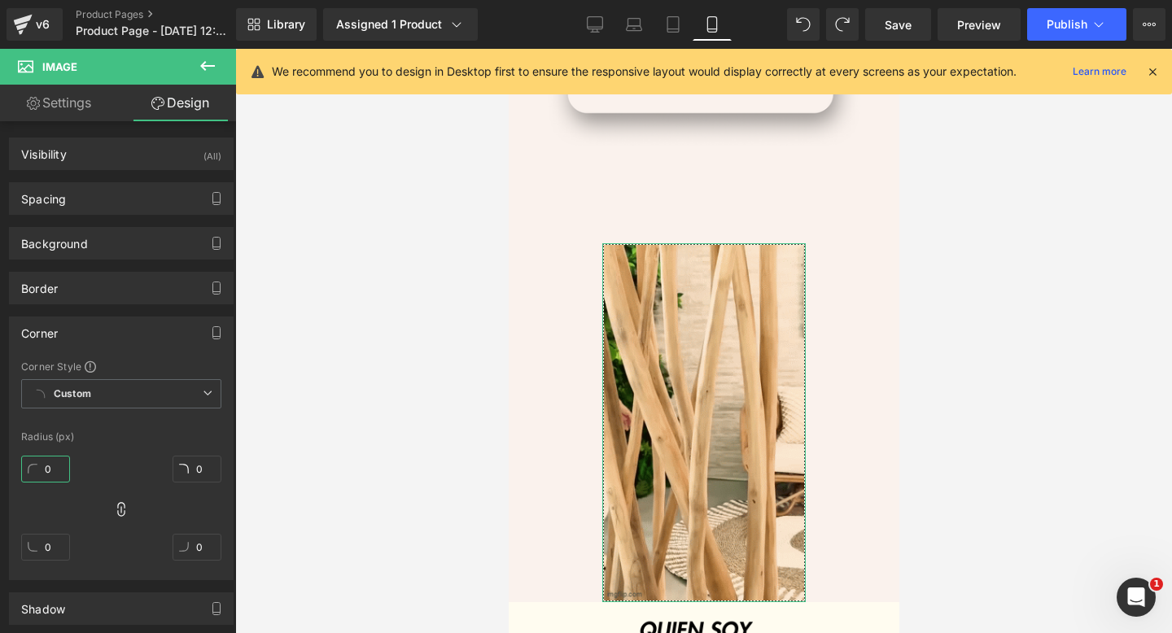
click at [55, 465] on input "0" at bounding box center [45, 469] width 49 height 27
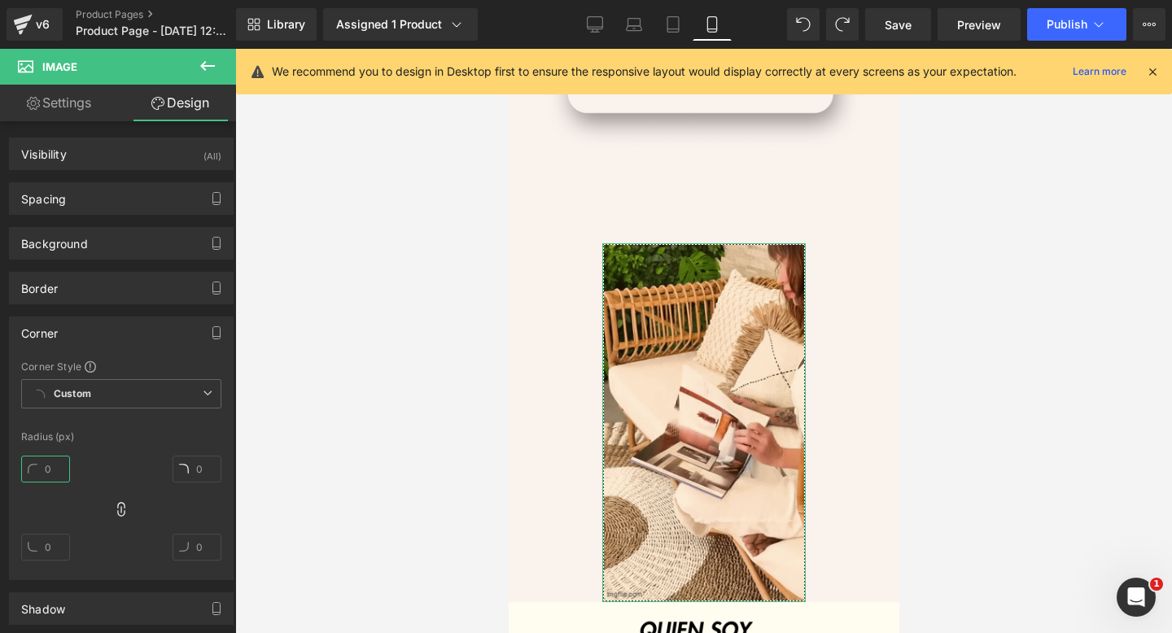
type input "5"
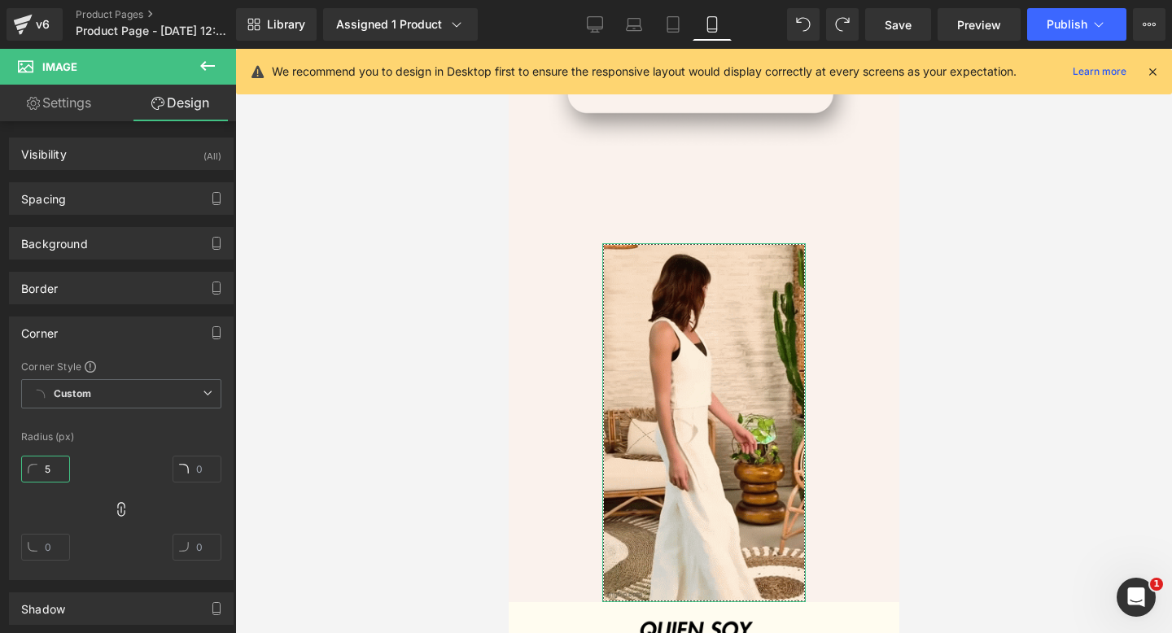
type input "5"
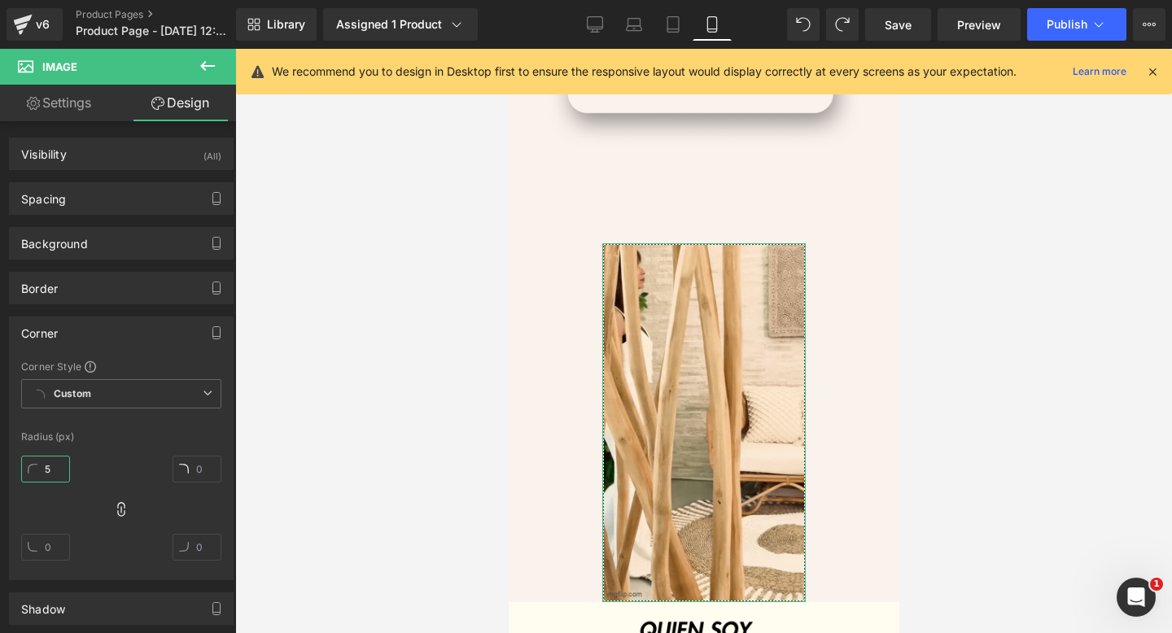
type input "5"
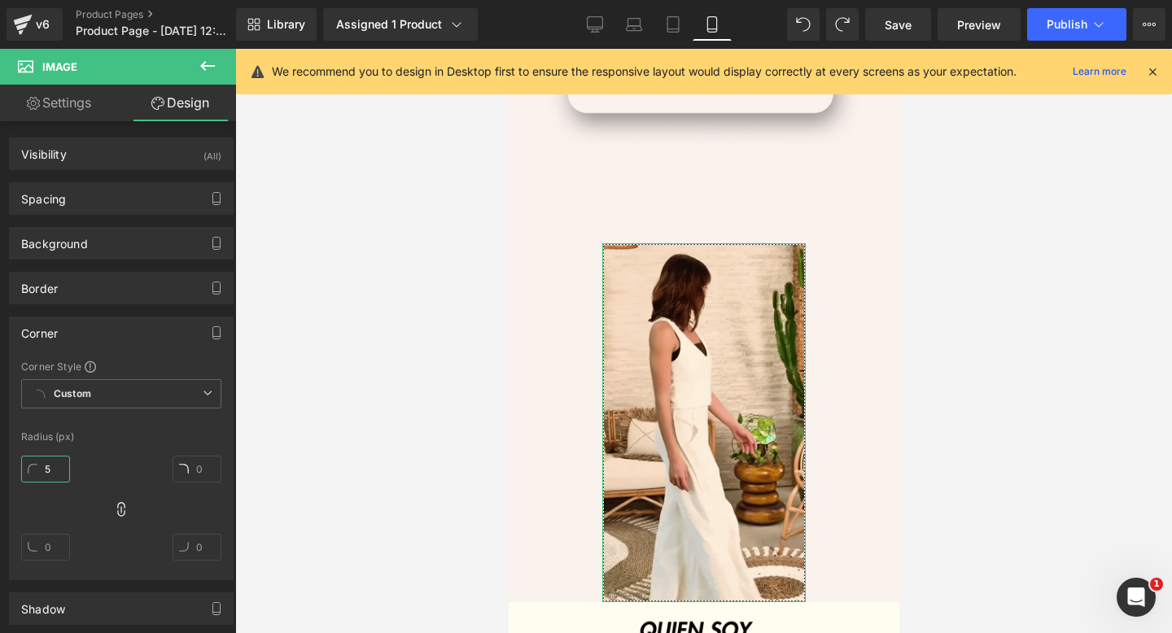
type input "5"
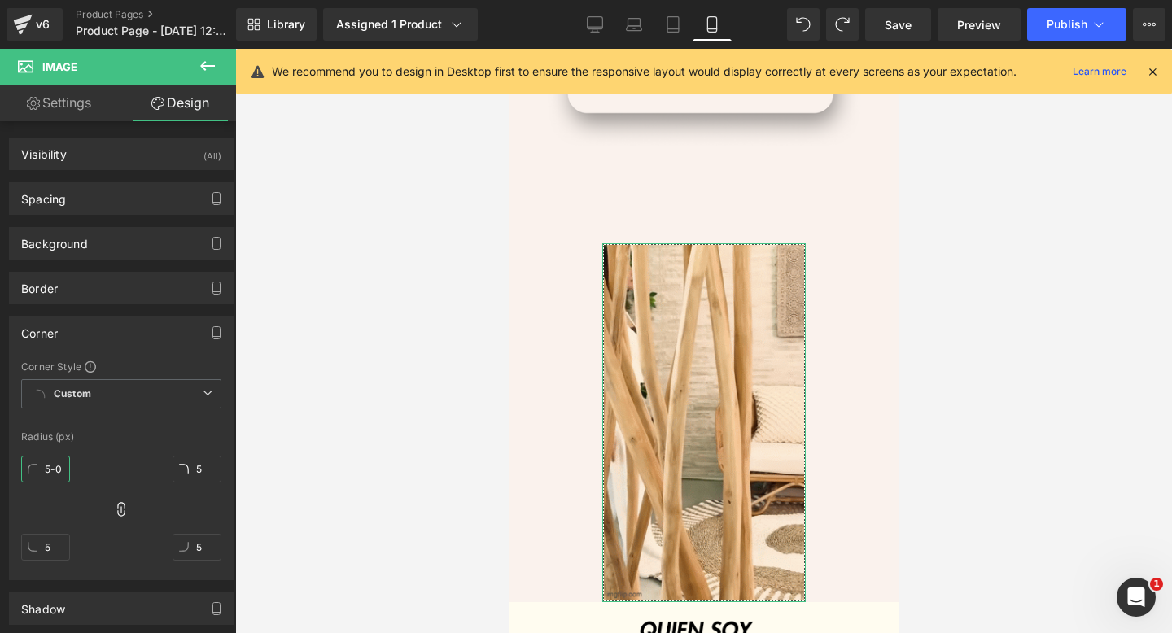
type input "5"
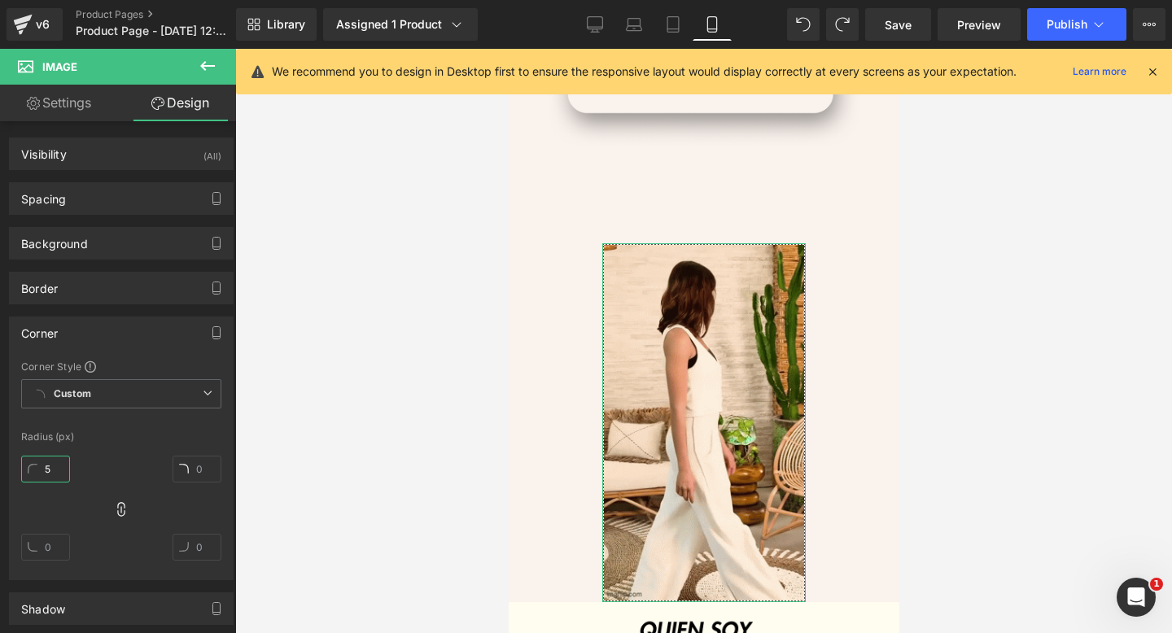
type input "50"
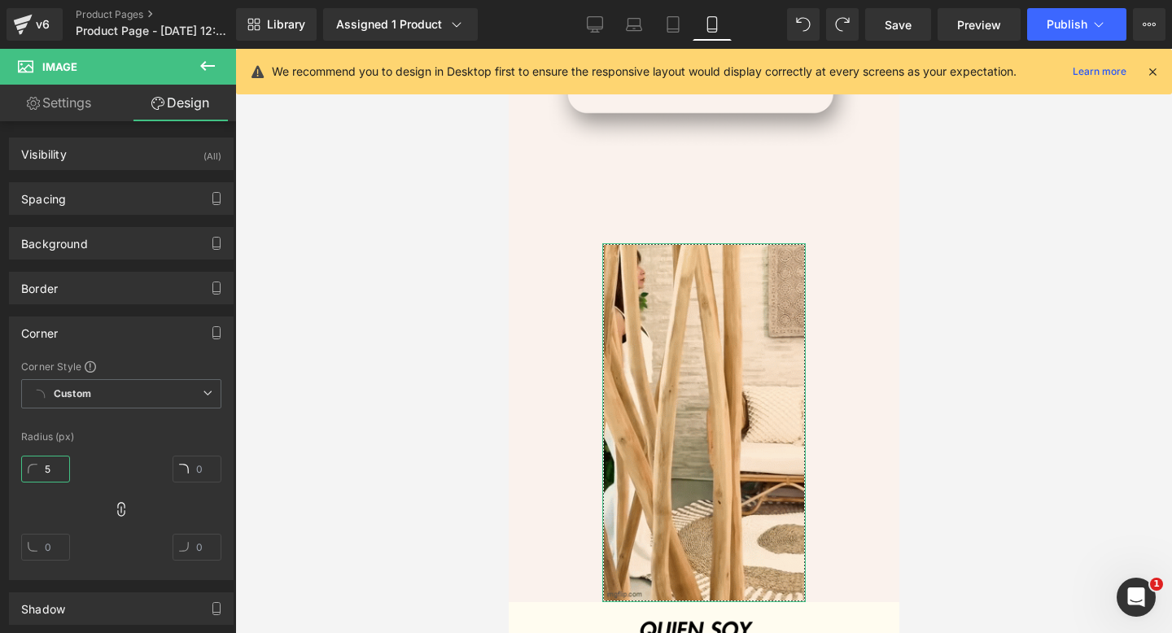
type input "5"
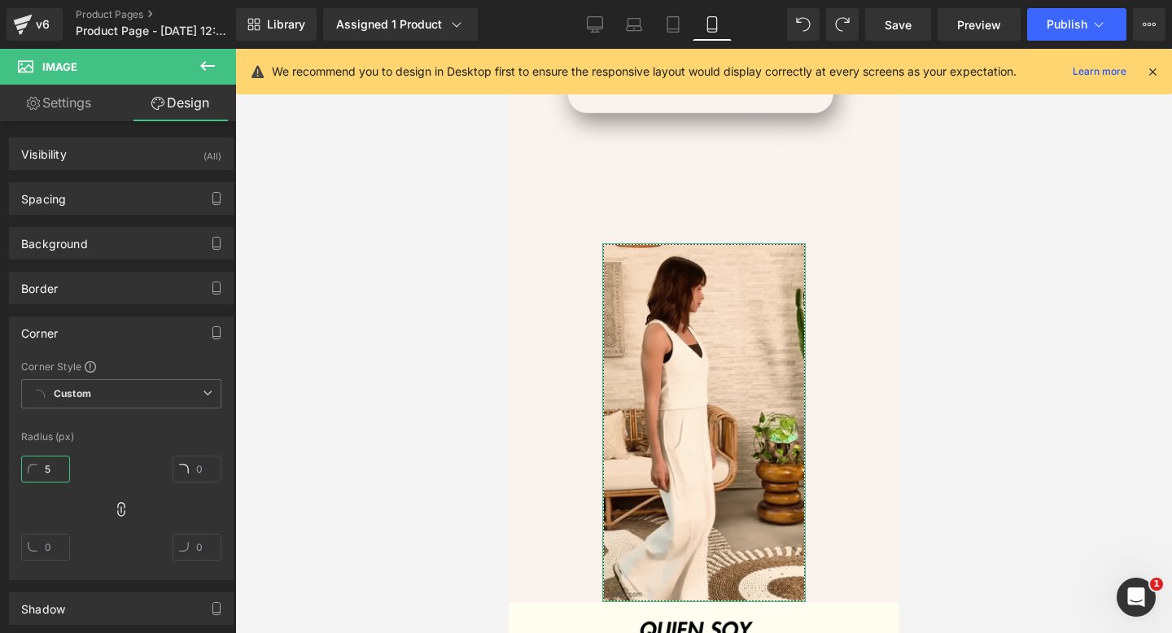
type input "5"
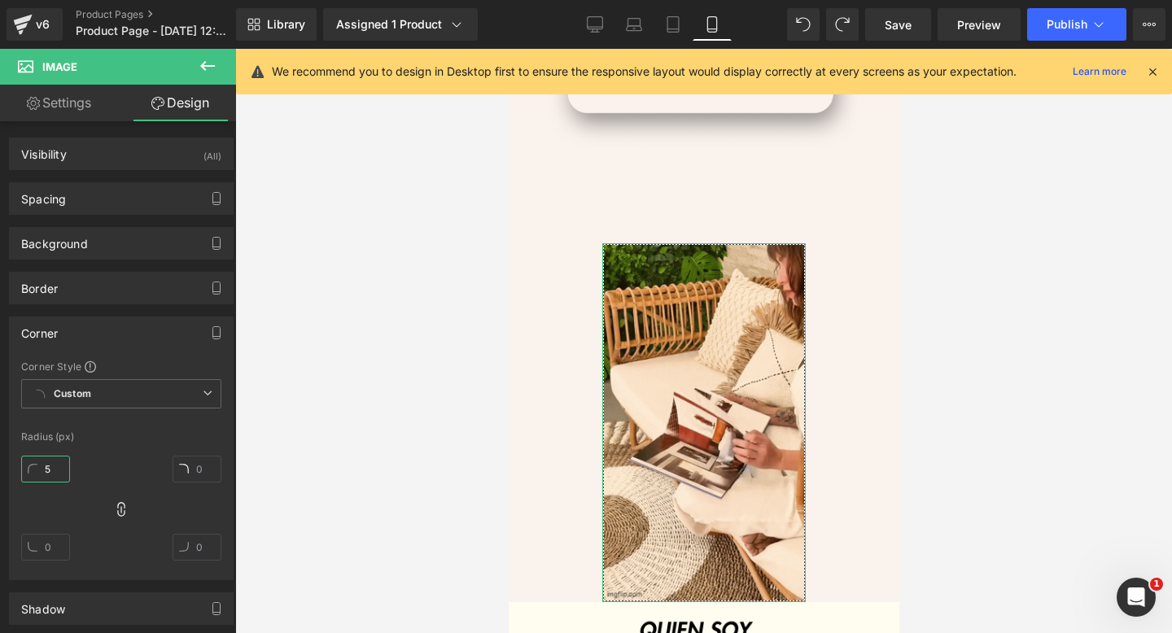
type input "5"
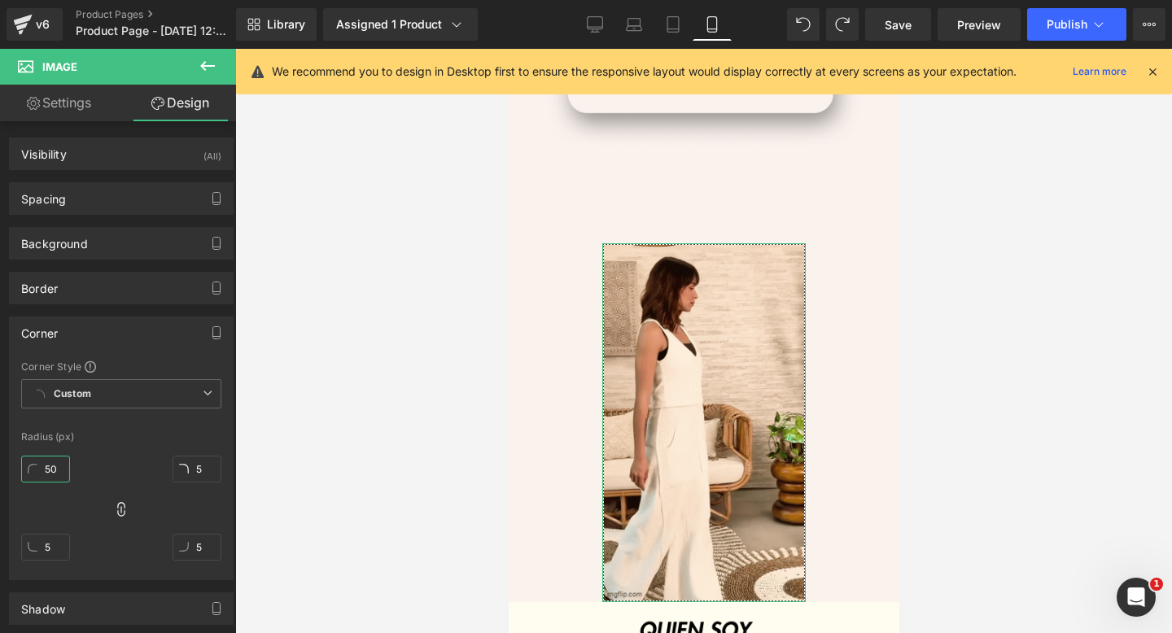
type input "50"
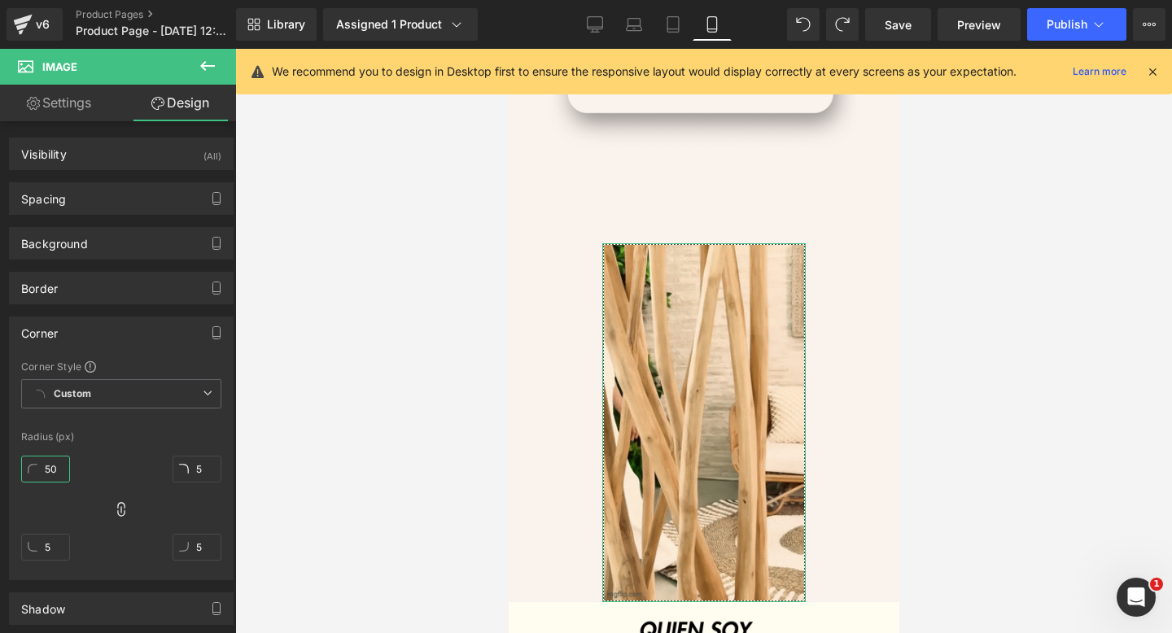
type input "50"
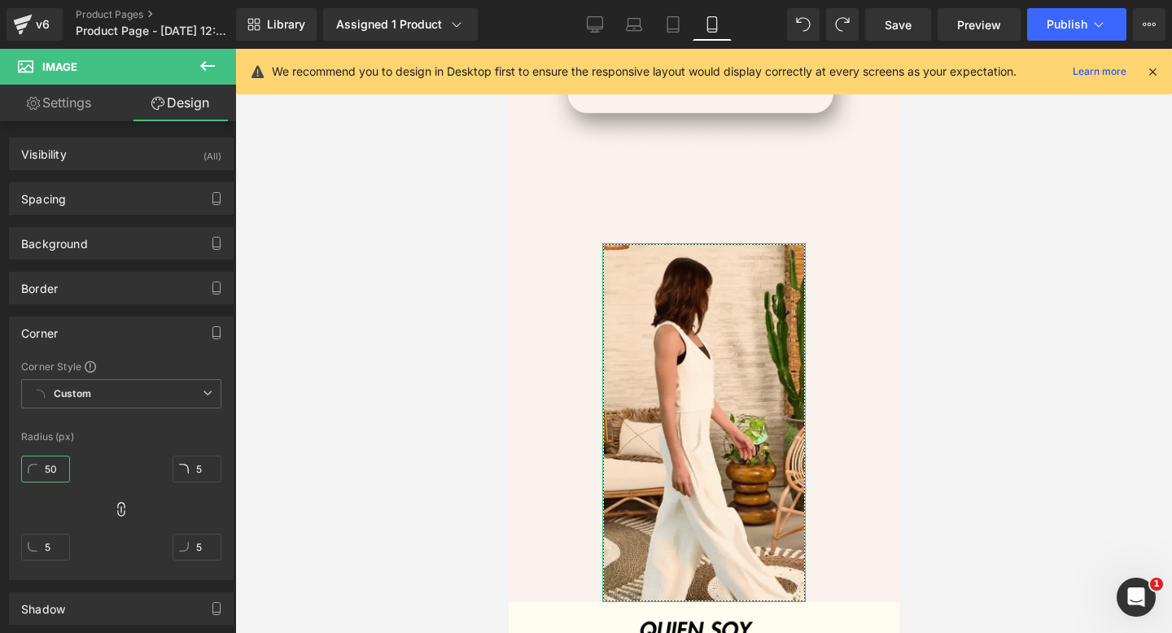
type input "50"
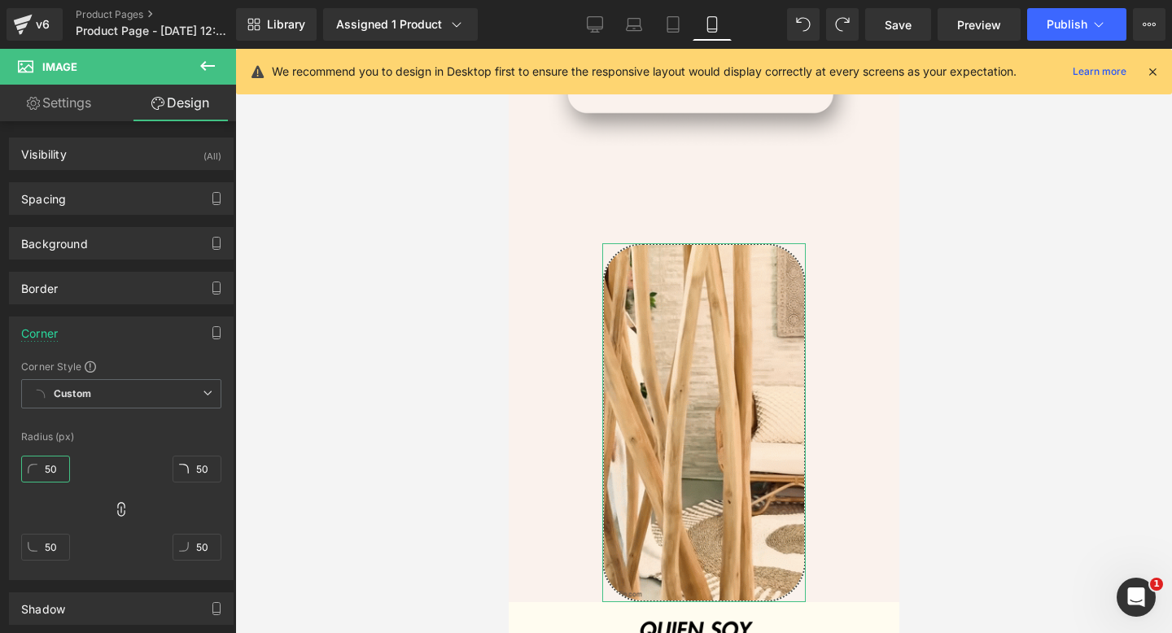
scroll to position [17, 0]
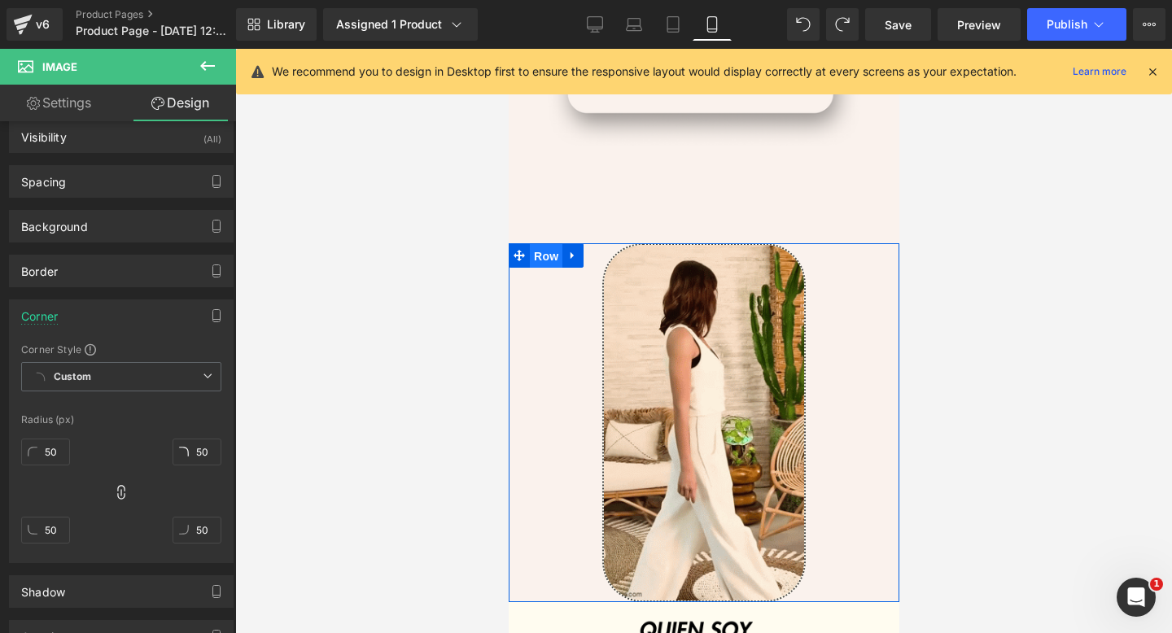
click at [547, 259] on span "Row" at bounding box center [545, 256] width 33 height 24
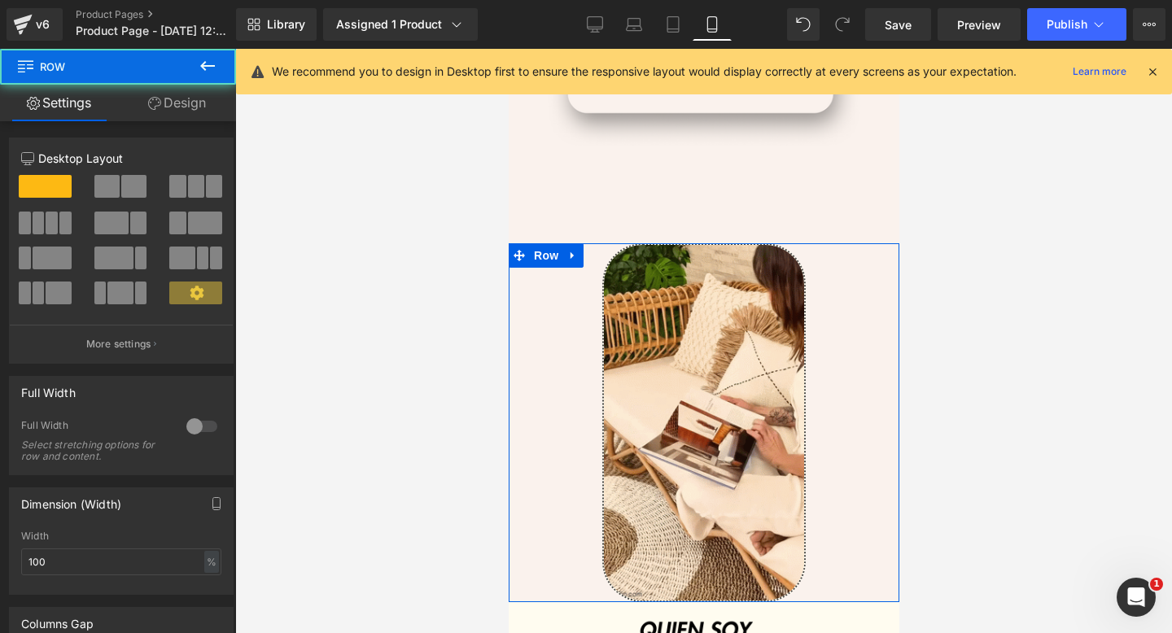
click at [160, 107] on link "Design" at bounding box center [177, 103] width 118 height 37
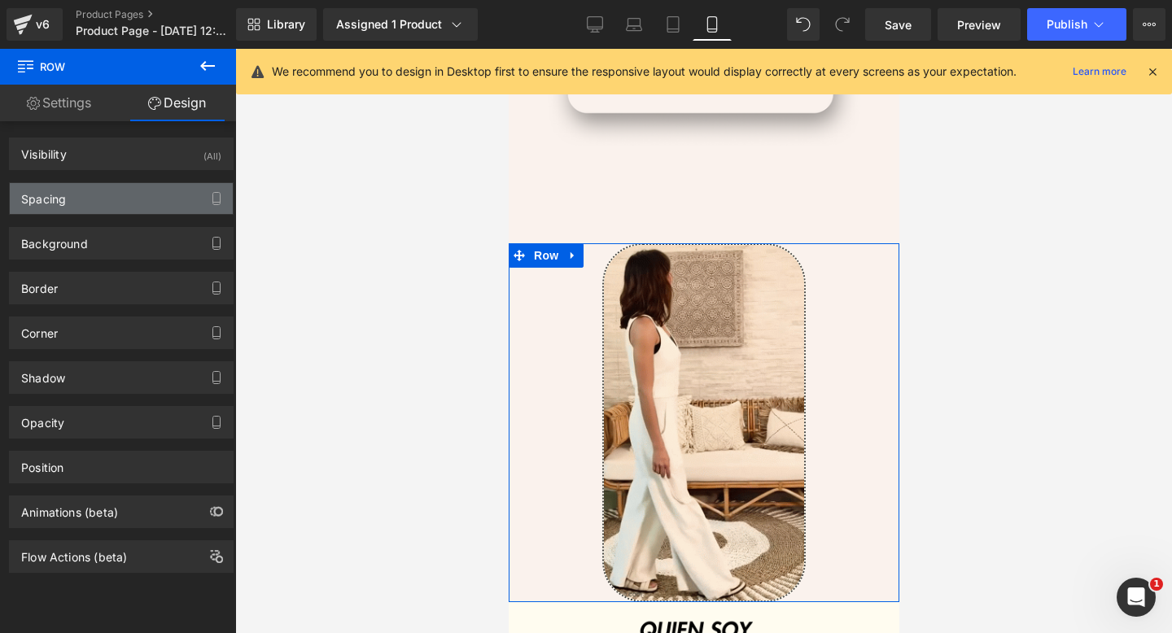
click at [82, 190] on div "Spacing" at bounding box center [121, 198] width 223 height 31
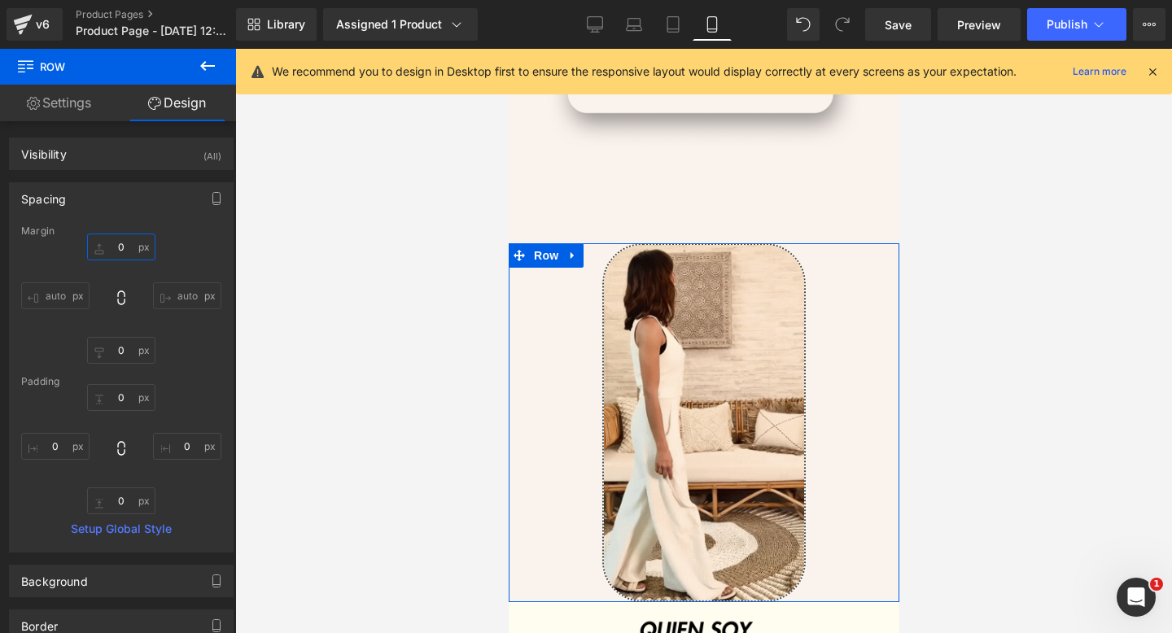
click at [121, 241] on input "0" at bounding box center [121, 247] width 68 height 27
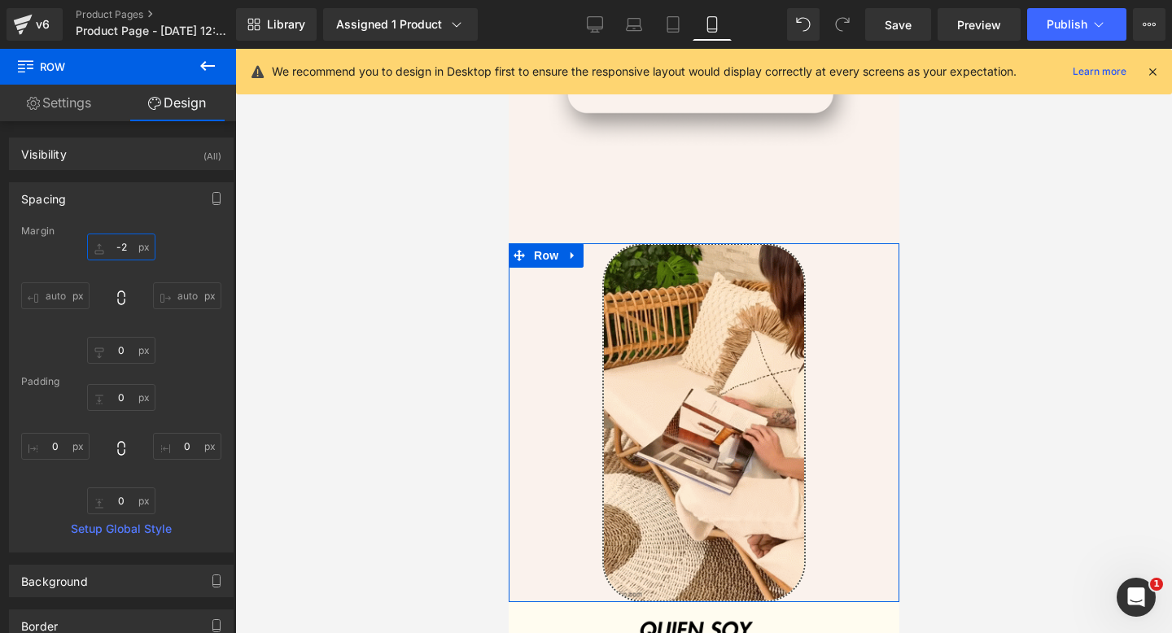
type input "-20"
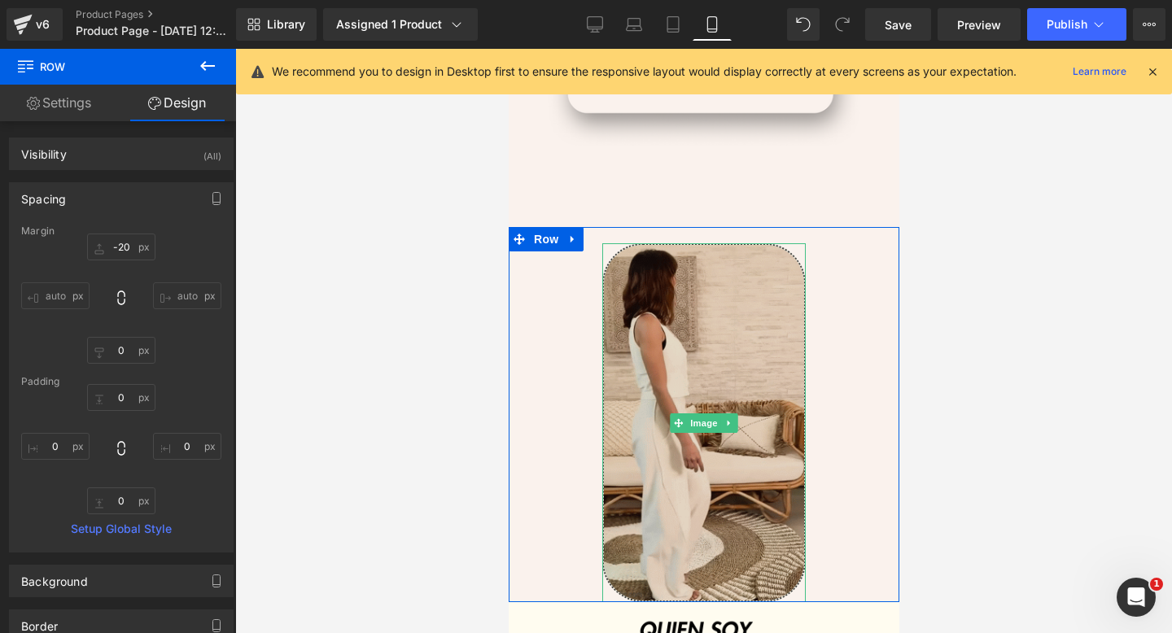
click at [685, 410] on img at bounding box center [704, 422] width 204 height 359
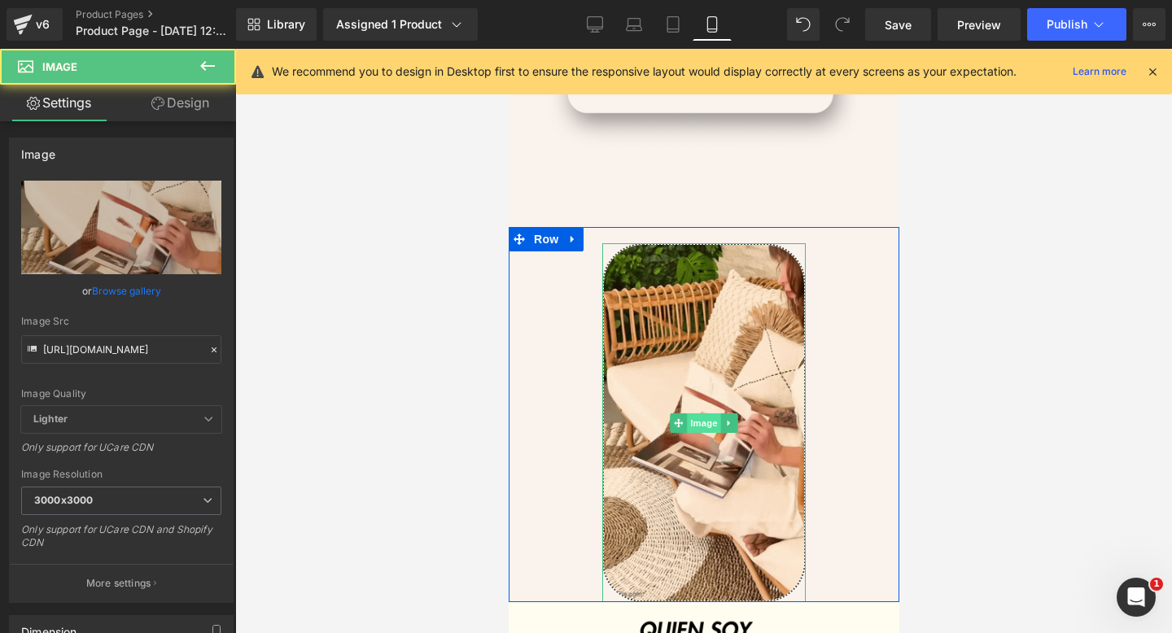
click at [700, 420] on span "Image" at bounding box center [703, 424] width 34 height 20
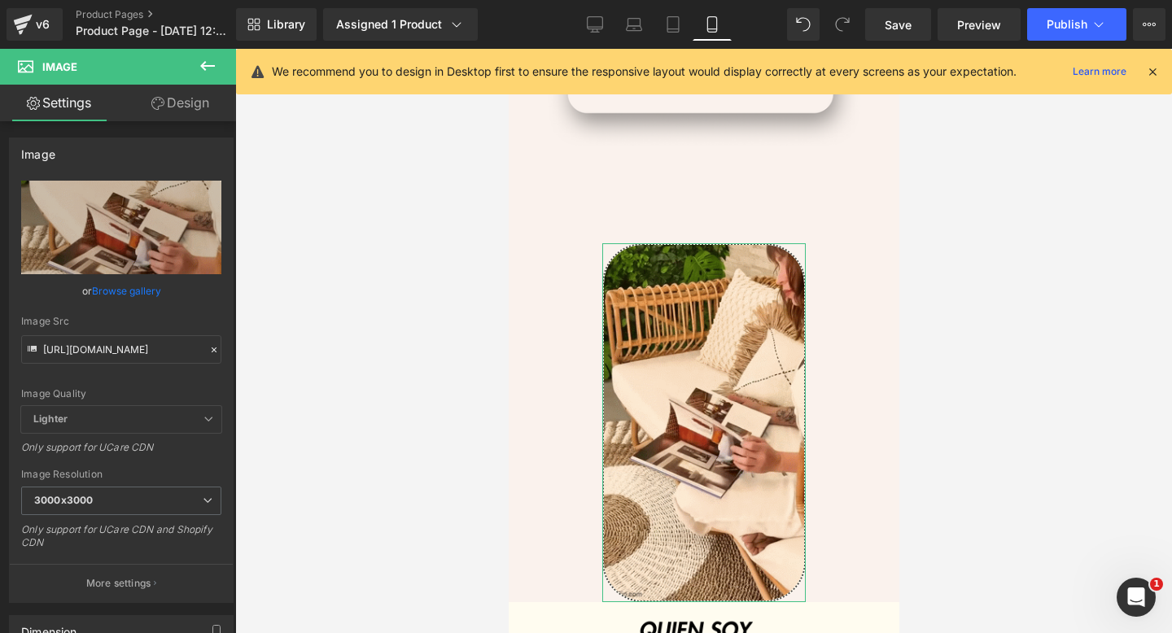
click at [192, 107] on link "Design" at bounding box center [180, 103] width 118 height 37
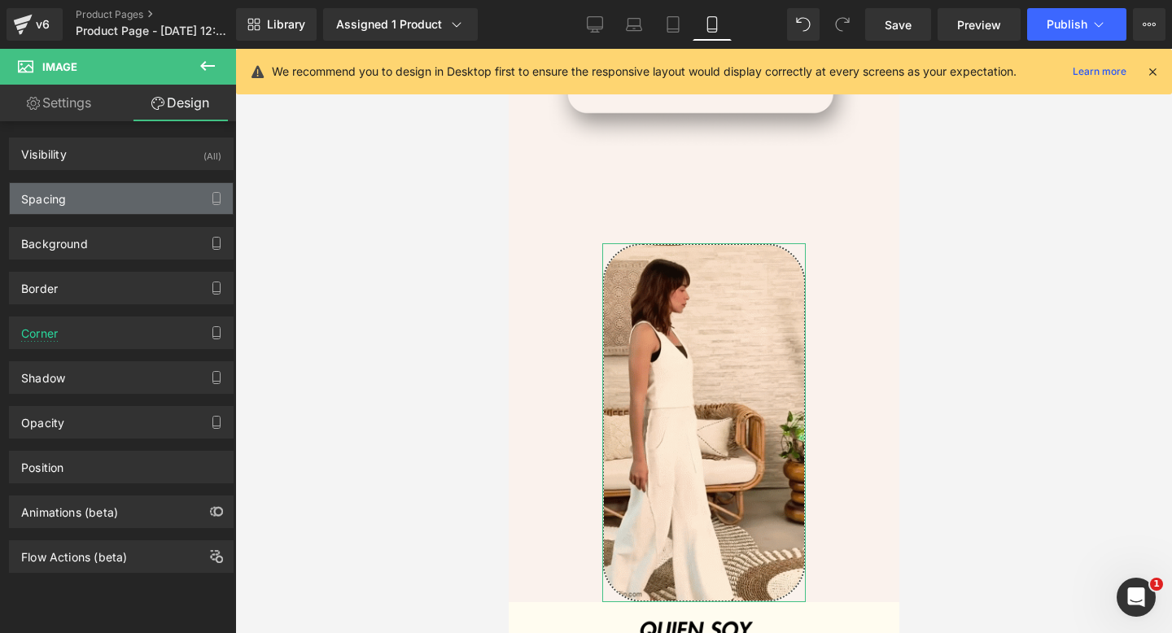
click at [126, 204] on div "Spacing" at bounding box center [121, 198] width 223 height 31
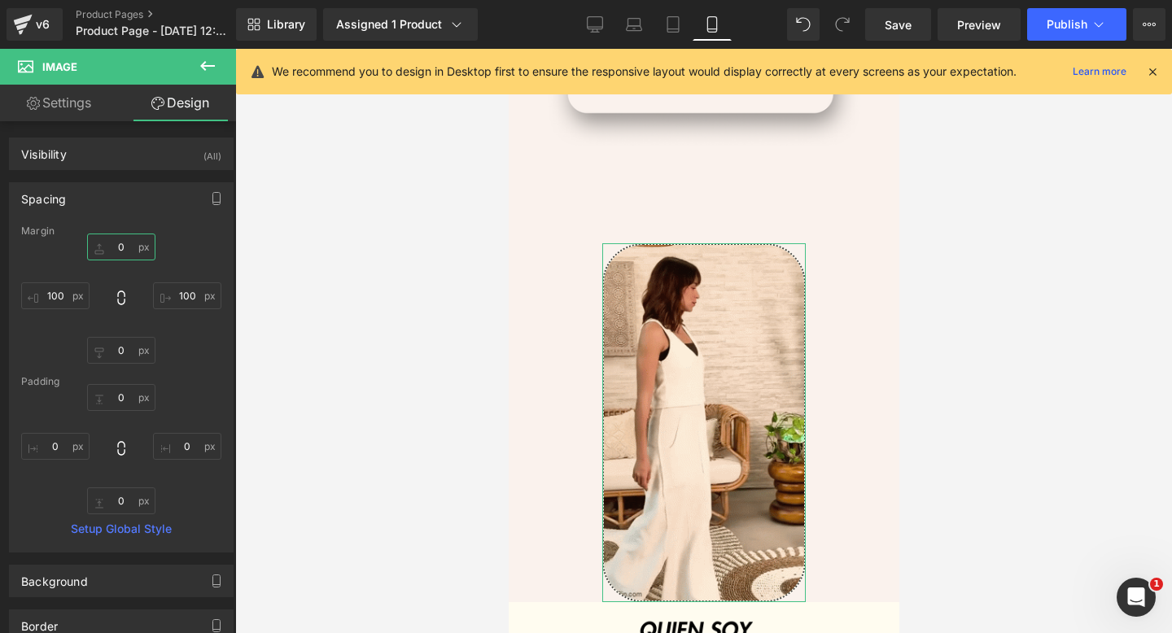
click at [128, 240] on input "0" at bounding box center [121, 247] width 68 height 27
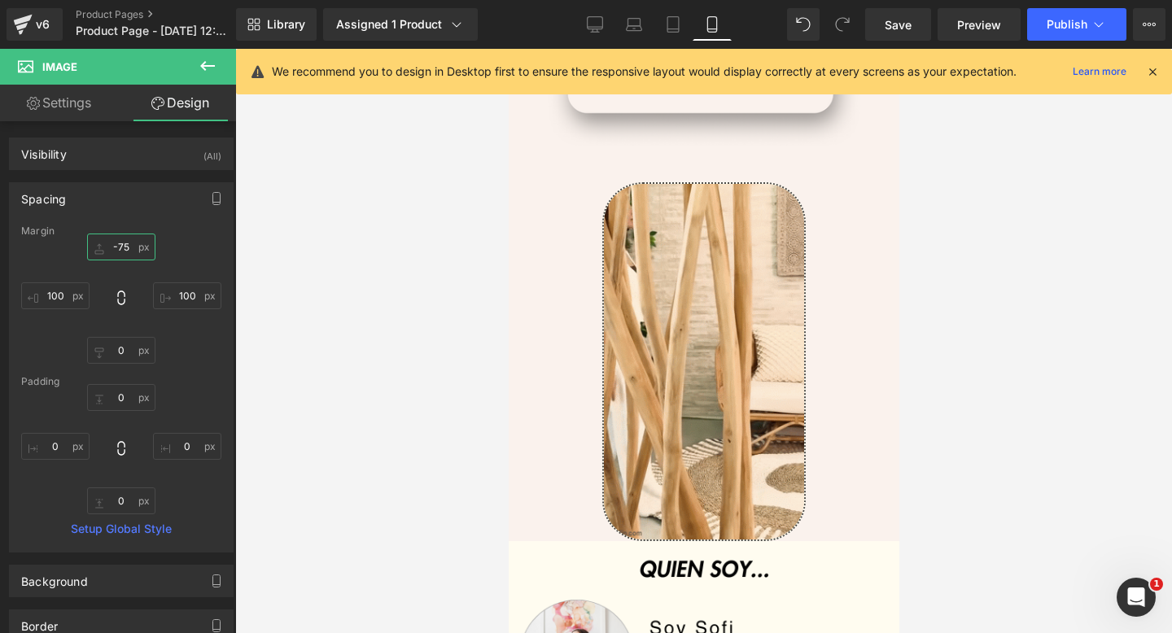
type input "-75"
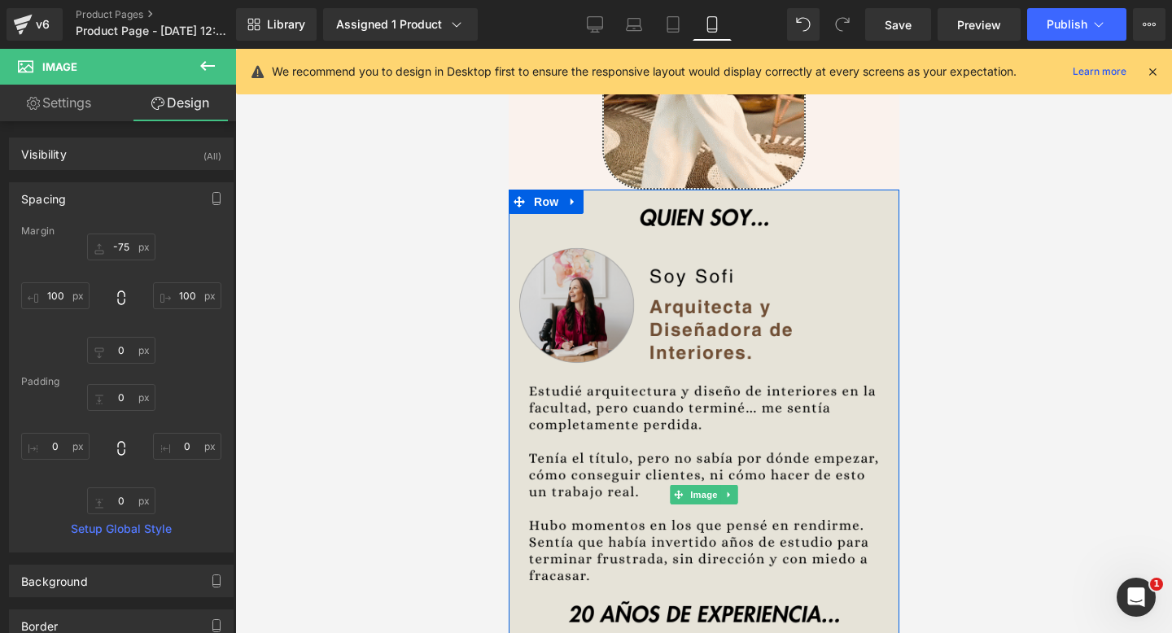
scroll to position [1372, 0]
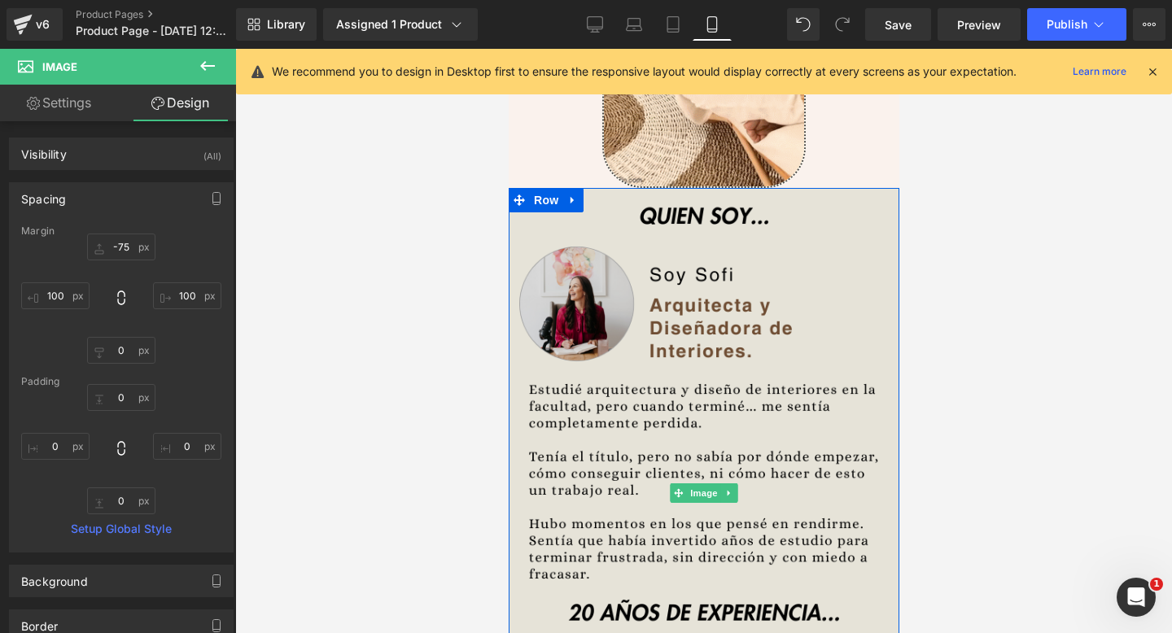
click at [633, 331] on img at bounding box center [703, 493] width 391 height 611
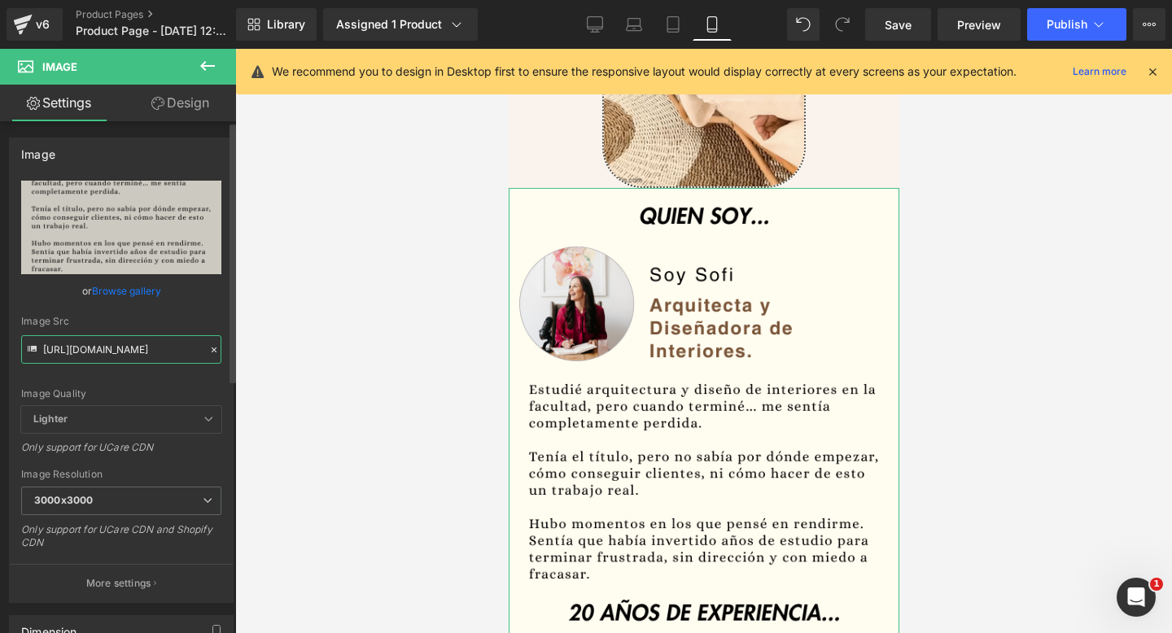
click at [89, 354] on input "https://i.ibb.co/kkGv3K3/Decoraci-n-hogar-27.png" at bounding box center [121, 349] width 200 height 28
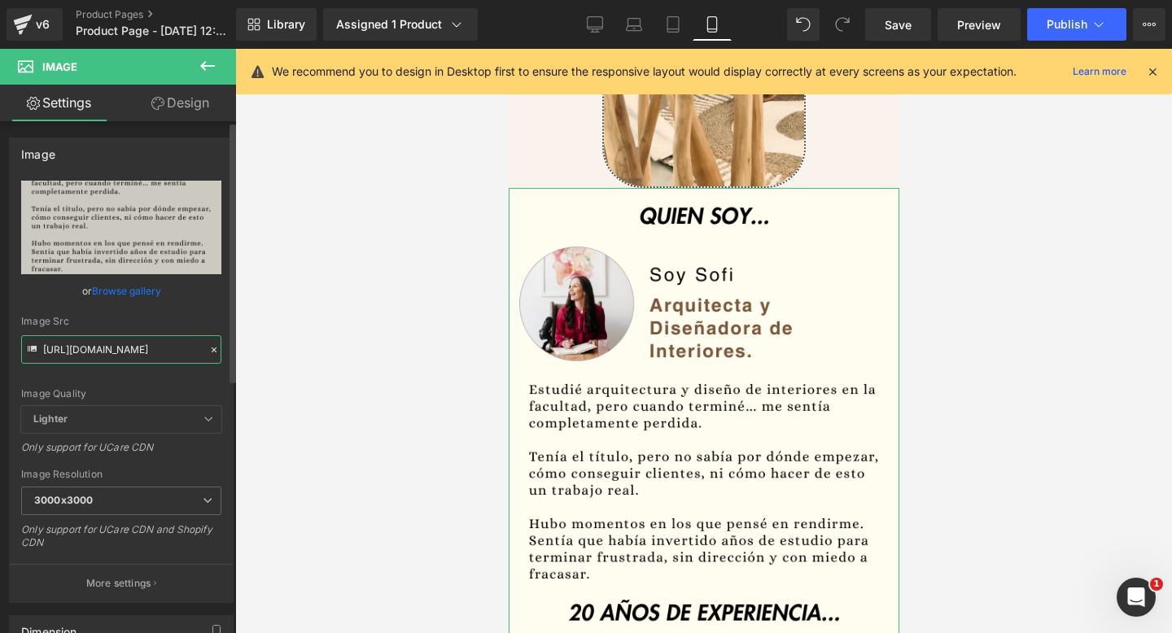
click at [89, 354] on input "https://i.ibb.co/kkGv3K3/Decoraci-n-hogar-27.png" at bounding box center [121, 349] width 200 height 28
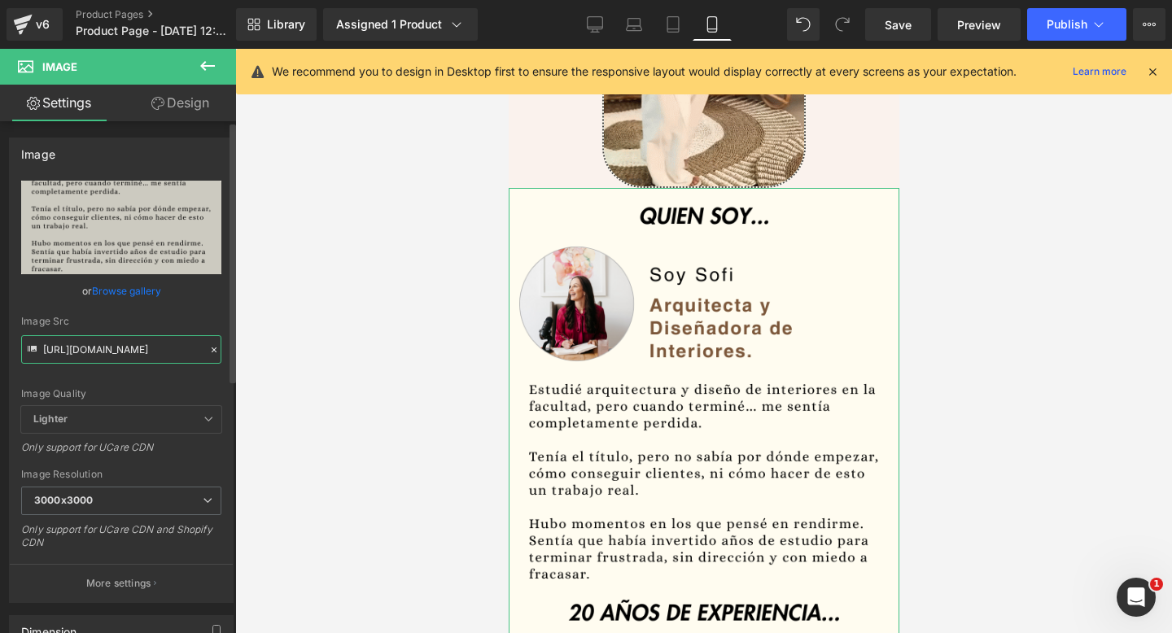
click at [89, 354] on input "https://i.ibb.co/kkGv3K3/Decoraci-n-hogar-27.png" at bounding box center [121, 349] width 200 height 28
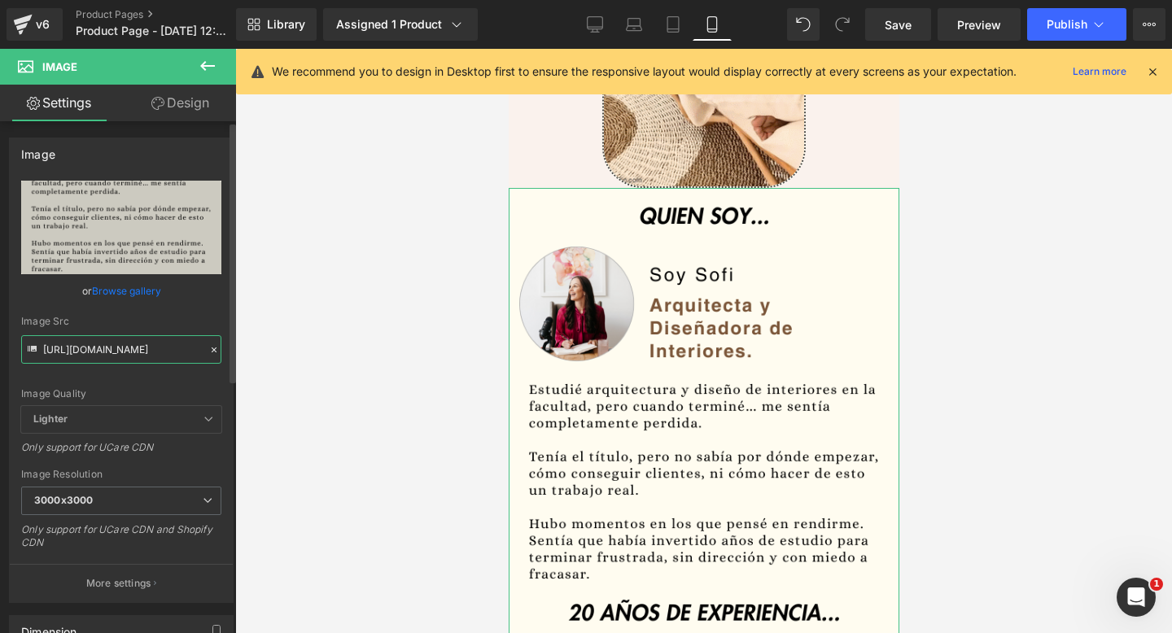
paste input "postimg.cc/PJQMwCVn/Decoracion-de-interiores-1"
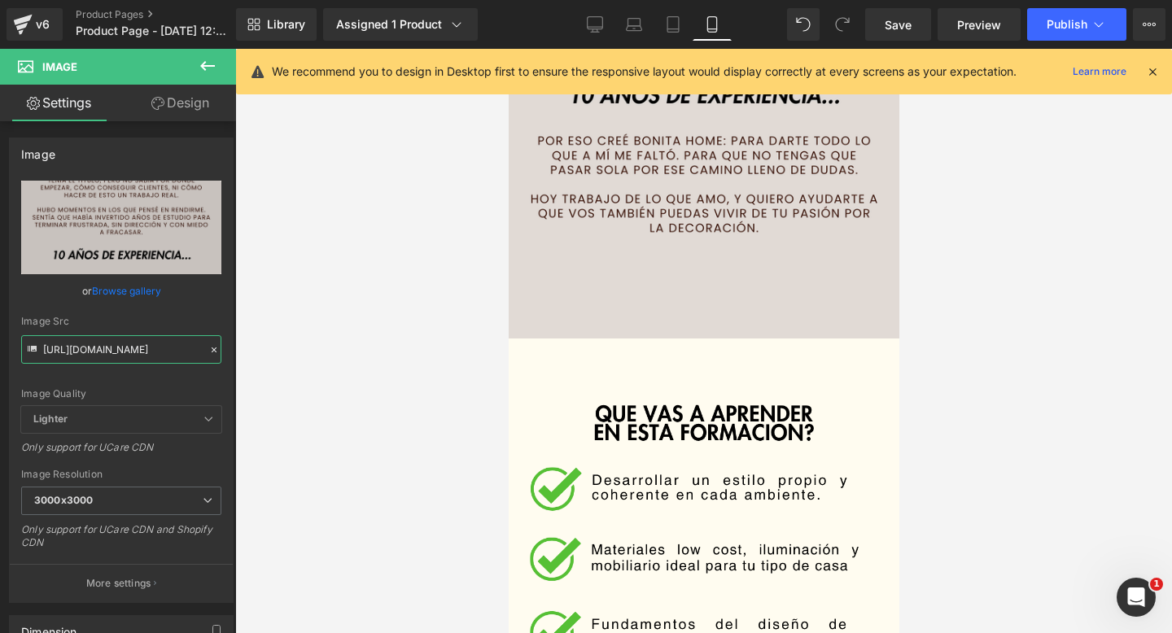
scroll to position [1844, 0]
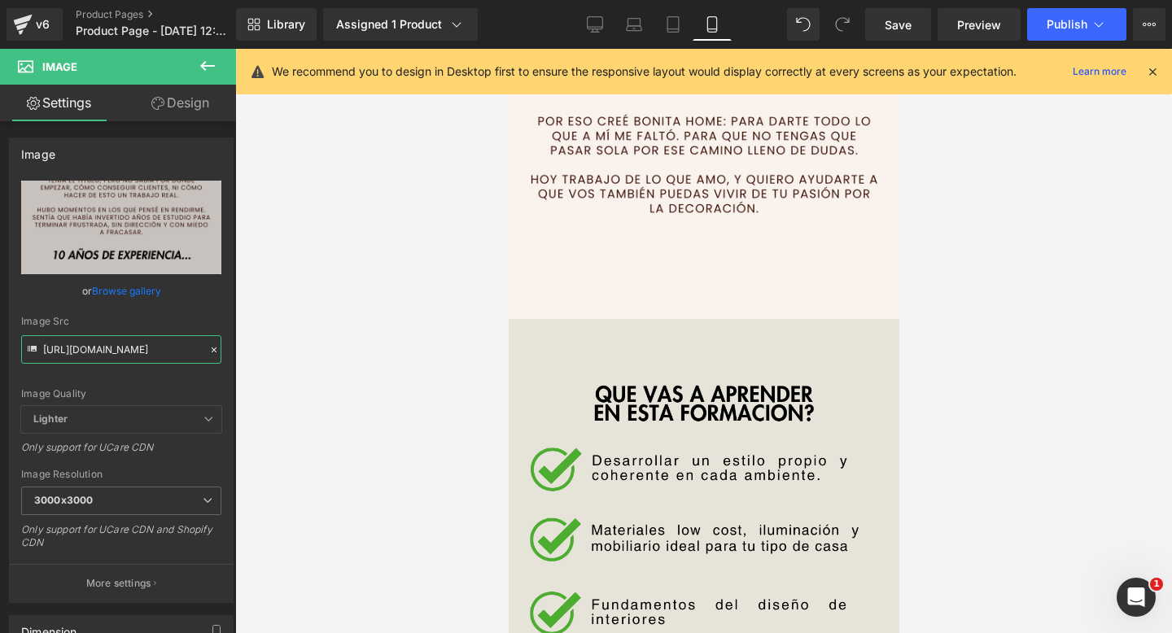
type input "https://i.postimg.cc/PJQMwCVn/Decoracion-de-interiores-1.png"
click at [628, 387] on img at bounding box center [703, 624] width 391 height 611
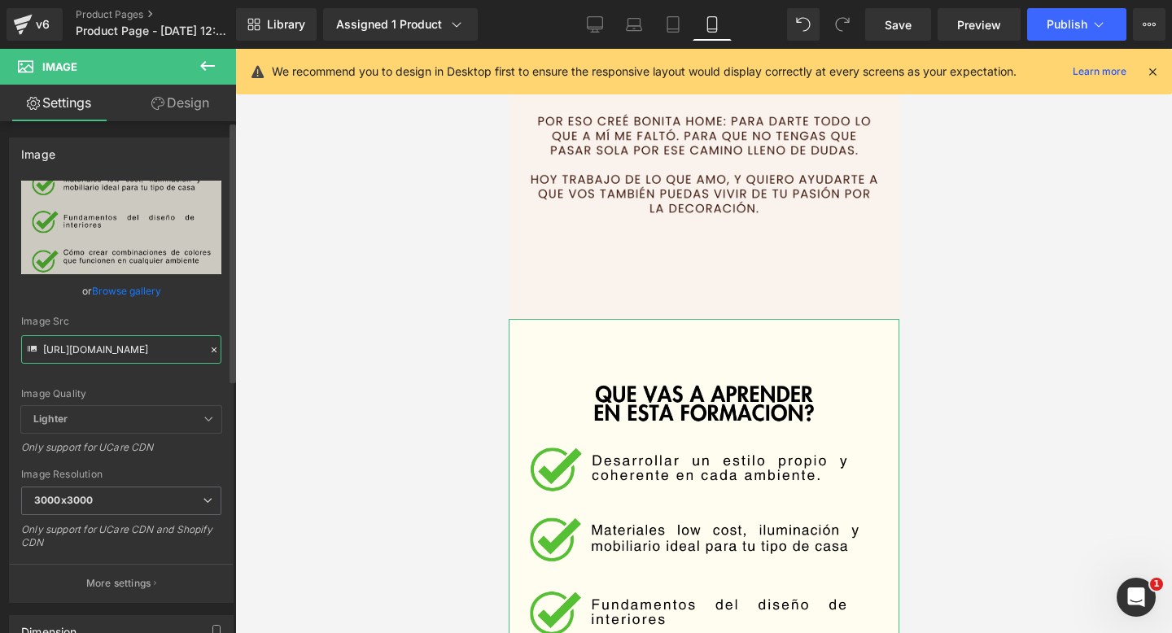
click at [124, 341] on input "https://i.ibb.co/k294L9Tw/Decoracio-n-hogar-9.png" at bounding box center [121, 349] width 200 height 28
paste input "postimg.cc/fWcsrHn8/3"
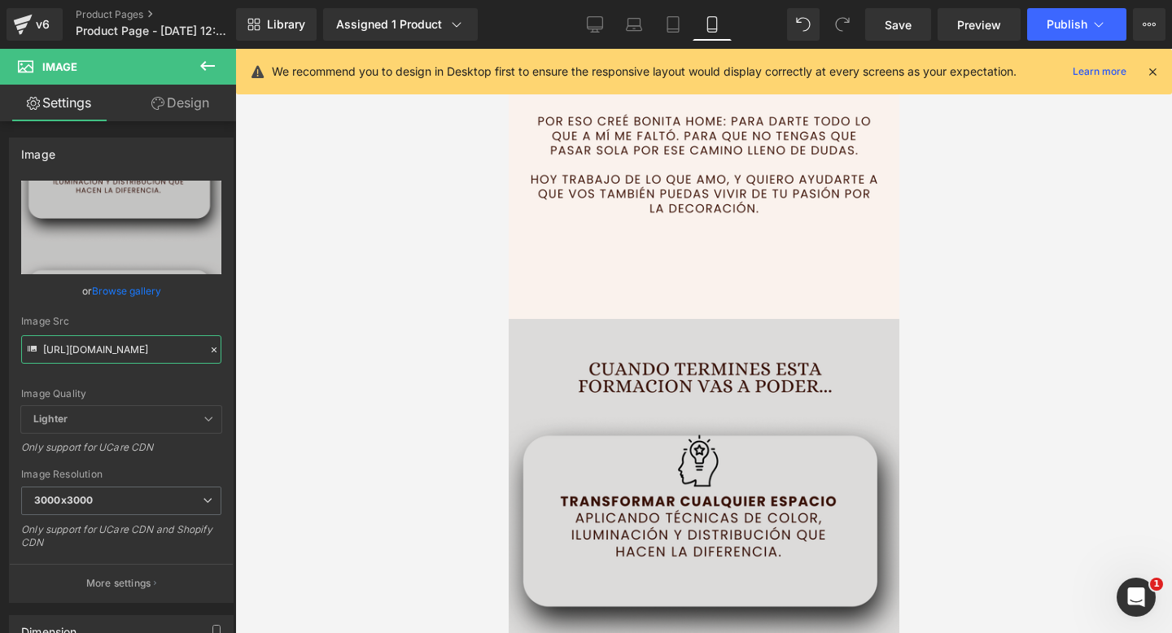
type input "https://i.postimg.cc/fWcsrHn8/3.png"
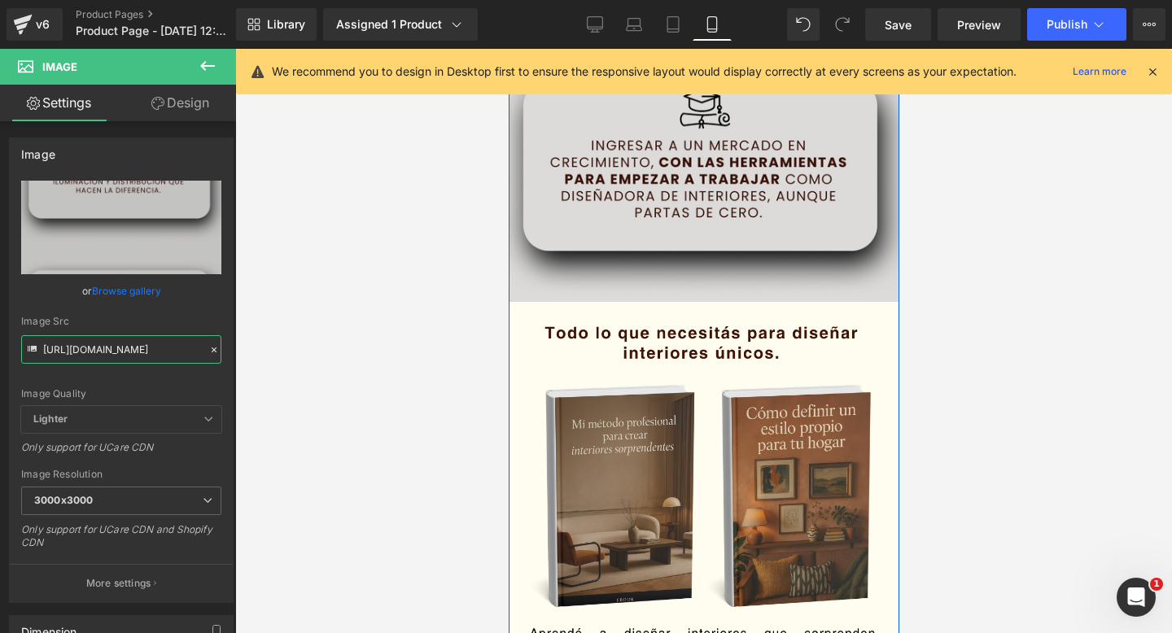
scroll to position [2772, 0]
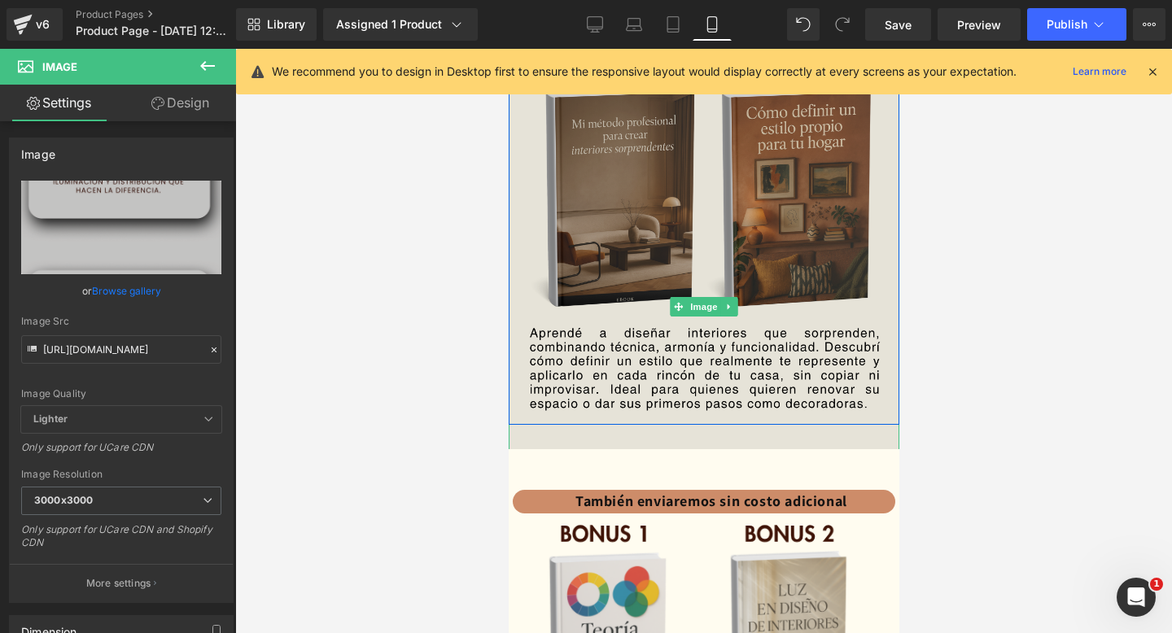
click at [772, 417] on img at bounding box center [703, 307] width 391 height 611
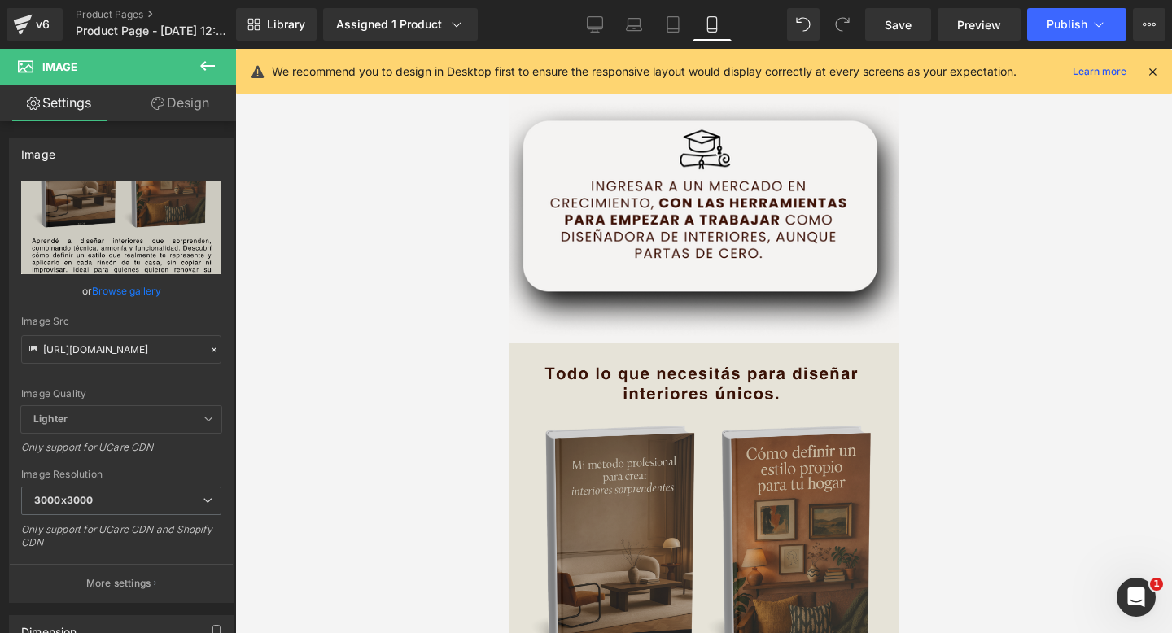
scroll to position [2589, 0]
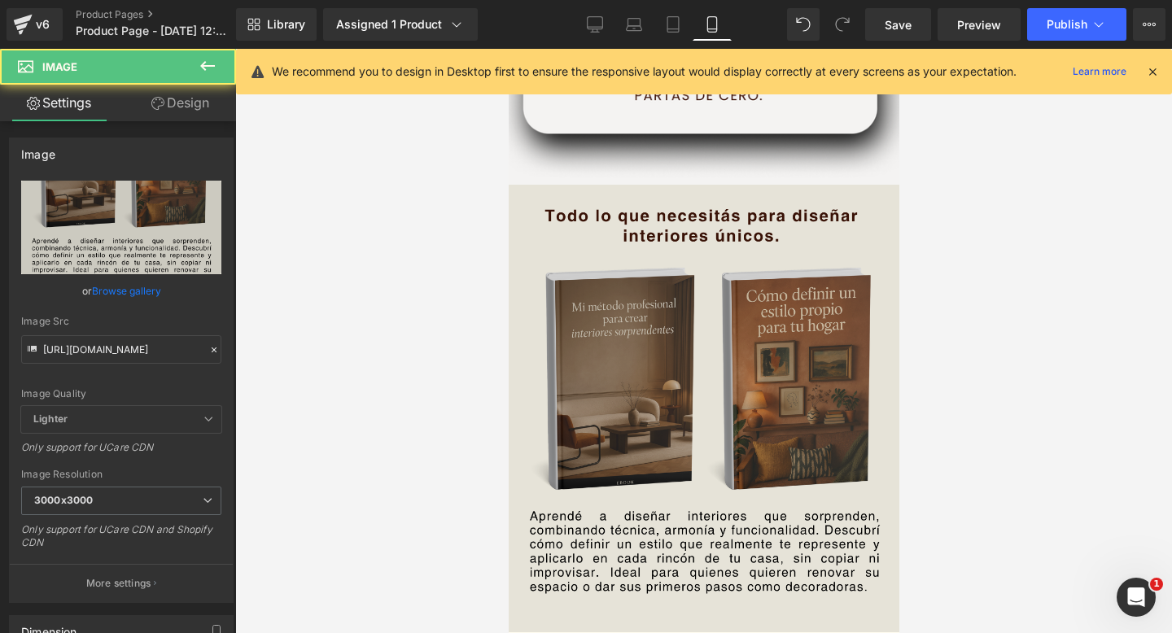
click at [698, 317] on img at bounding box center [703, 490] width 391 height 611
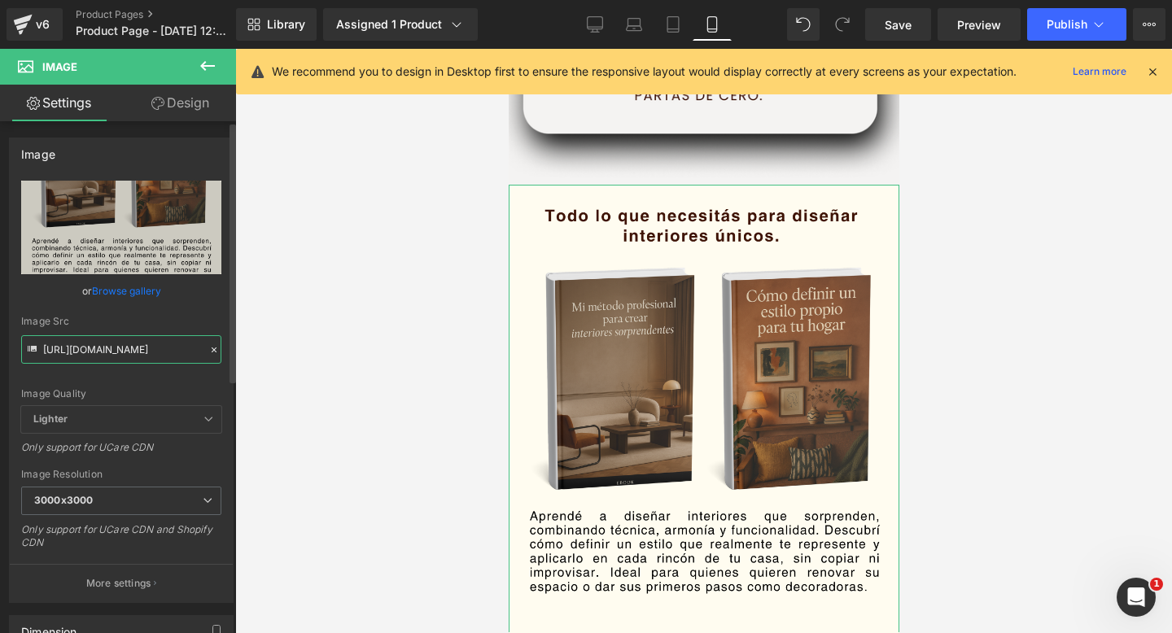
click at [150, 346] on input "https://i.ibb.co/yBPV9sky/Decoracio-n-hogar-11.png" at bounding box center [121, 349] width 200 height 28
paste input "postimg.cc/90Yjwft6/4"
type input "https://i.postimg.cc/90Yjwft6/4.png"
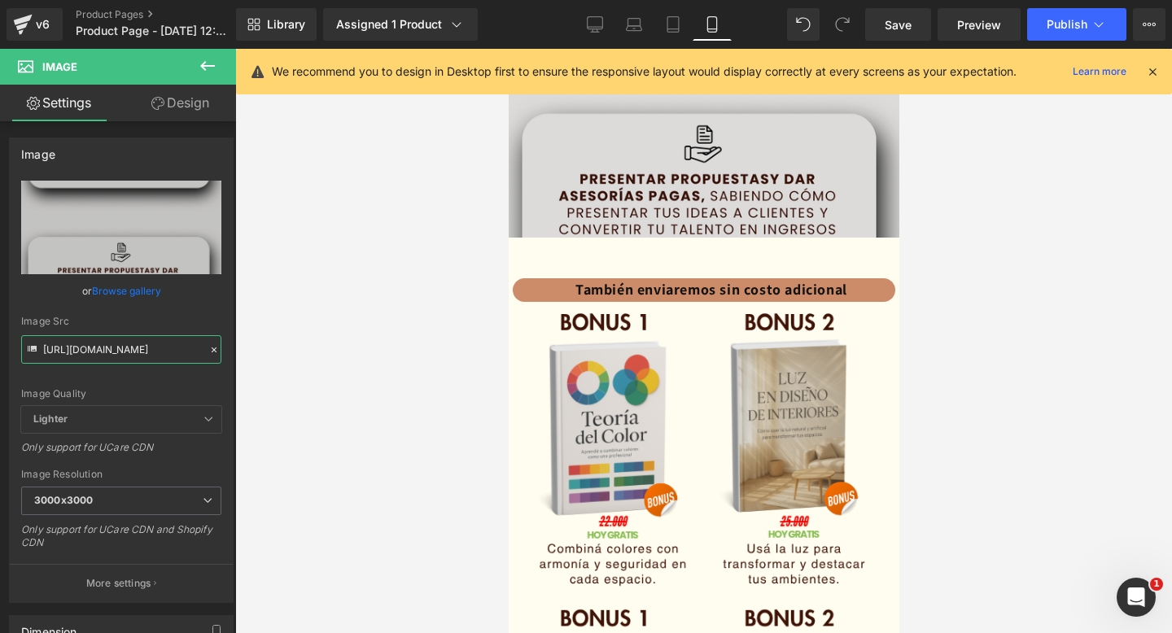
scroll to position [2841, 0]
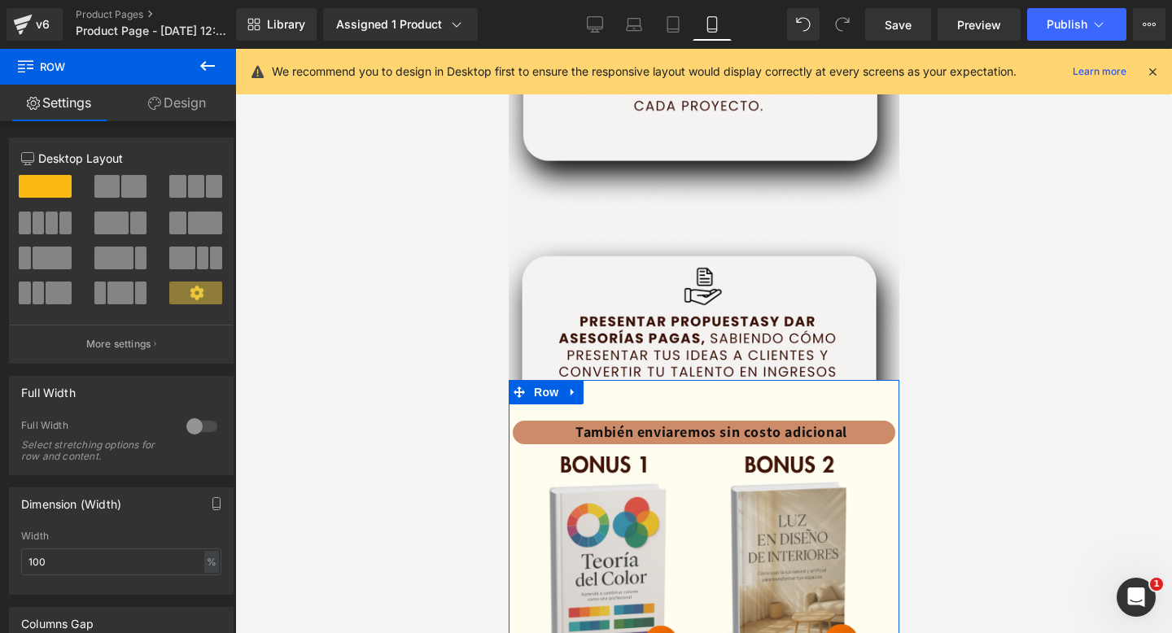
click at [155, 105] on icon at bounding box center [154, 103] width 13 height 13
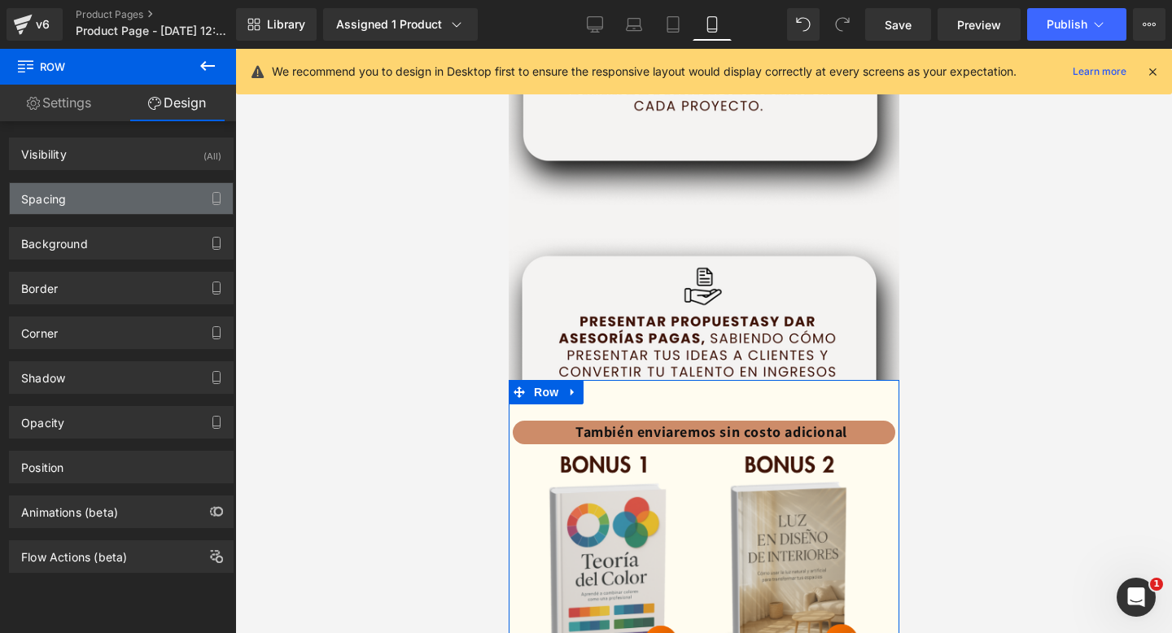
click at [131, 213] on div "Spacing" at bounding box center [121, 198] width 223 height 31
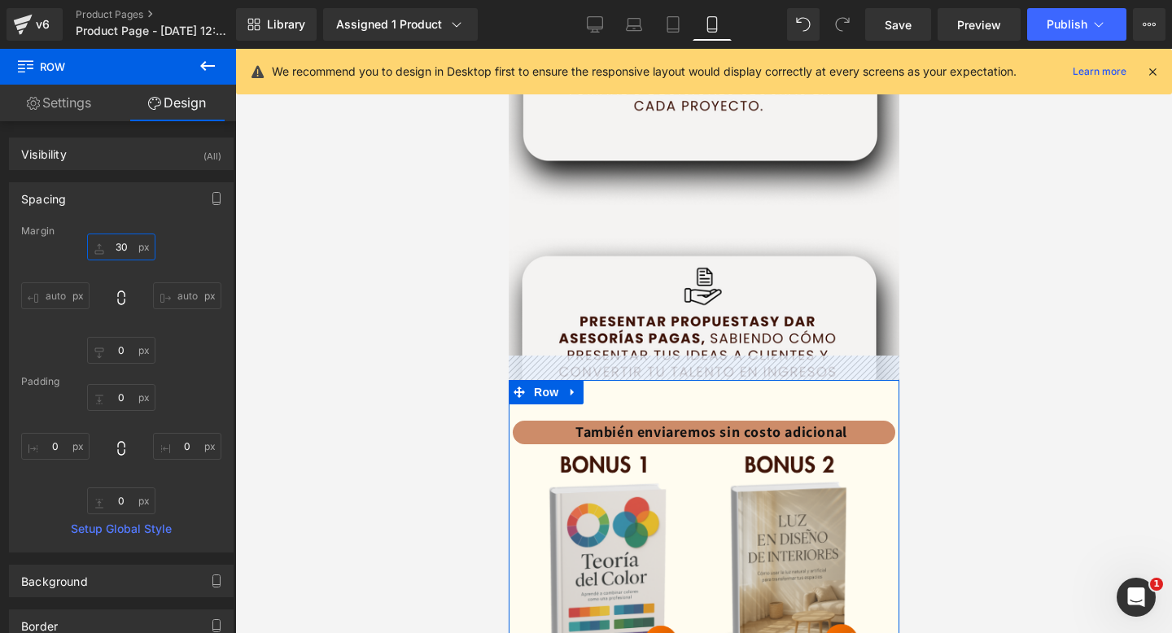
click at [123, 251] on input "30" at bounding box center [121, 247] width 68 height 27
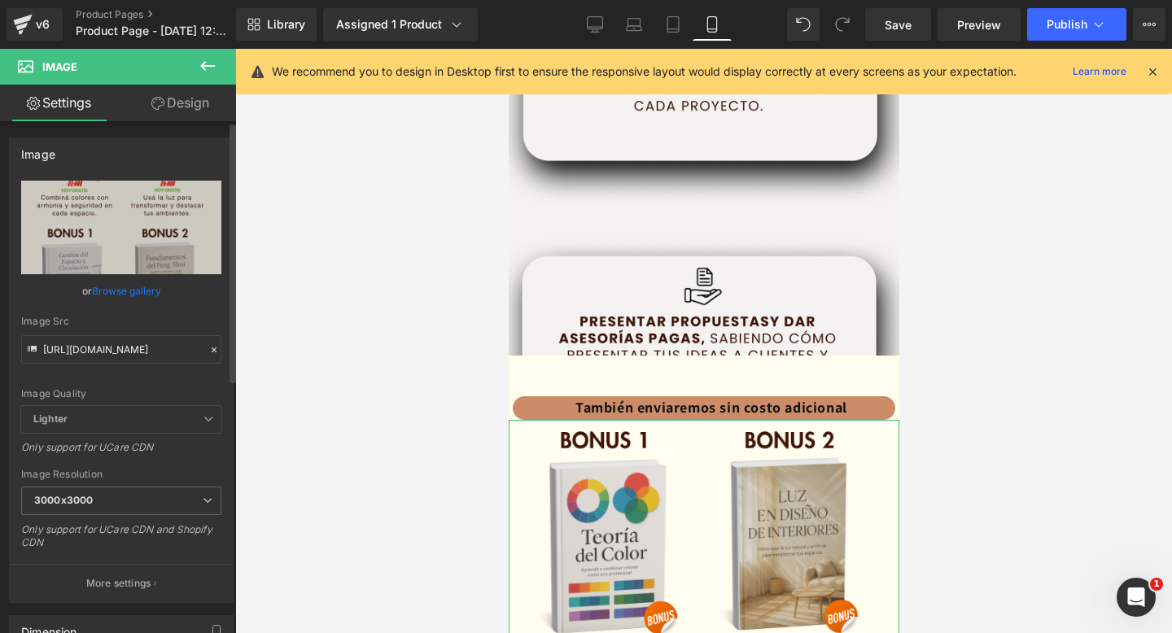
click at [178, 112] on link "Design" at bounding box center [180, 103] width 118 height 37
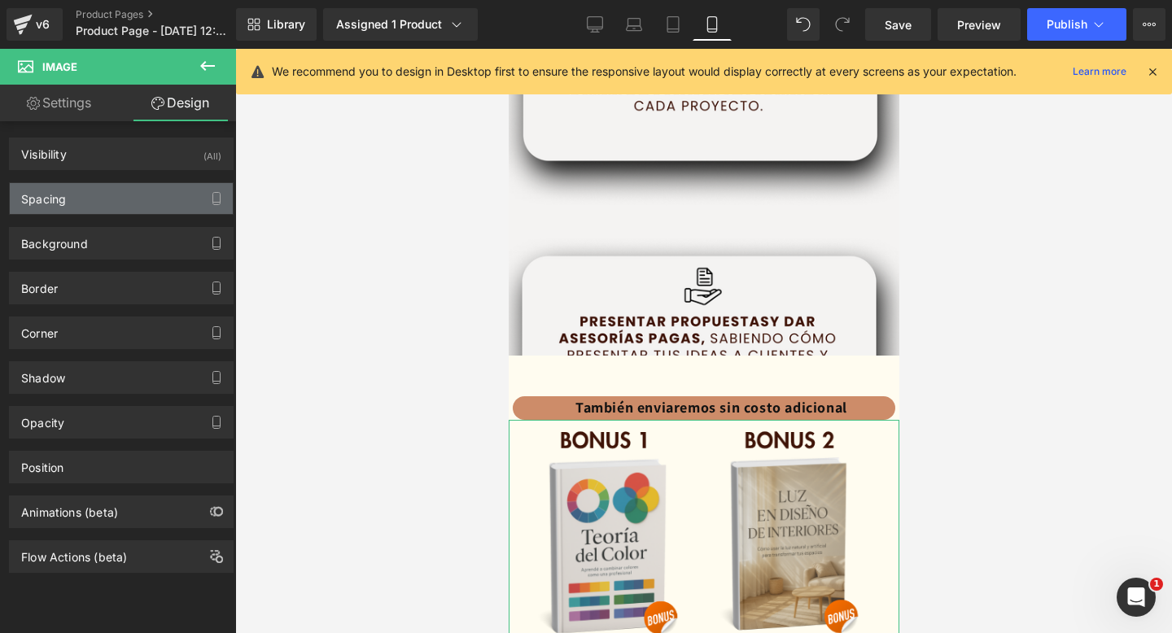
click at [111, 203] on div "Spacing" at bounding box center [121, 198] width 223 height 31
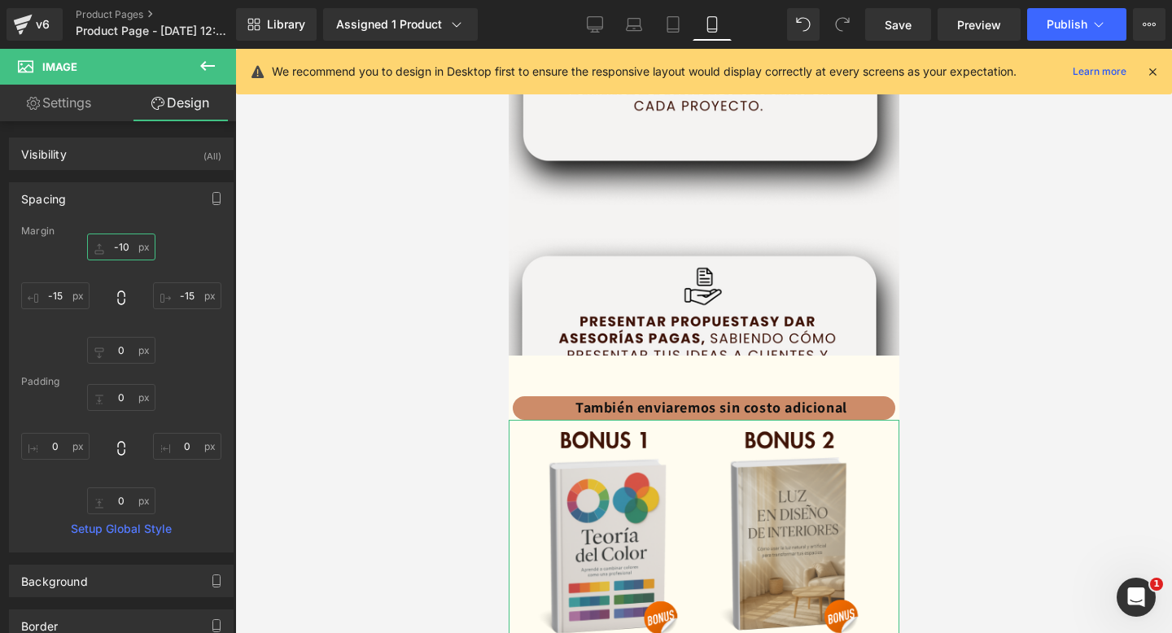
click at [123, 252] on input "-10" at bounding box center [121, 247] width 68 height 27
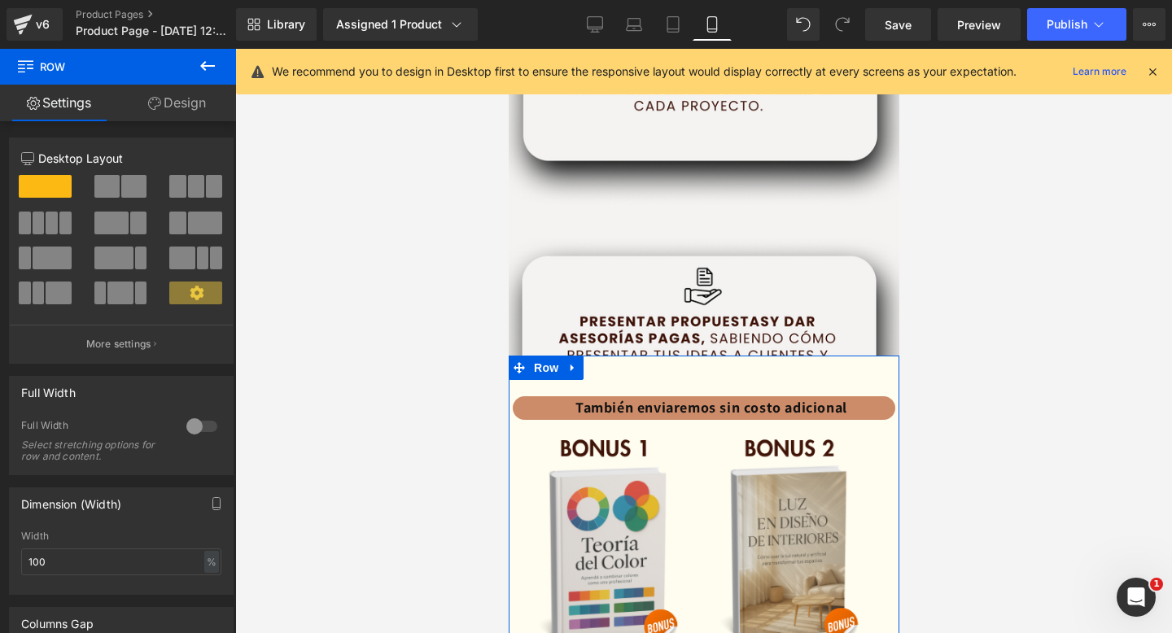
click at [177, 100] on link "Design" at bounding box center [177, 103] width 118 height 37
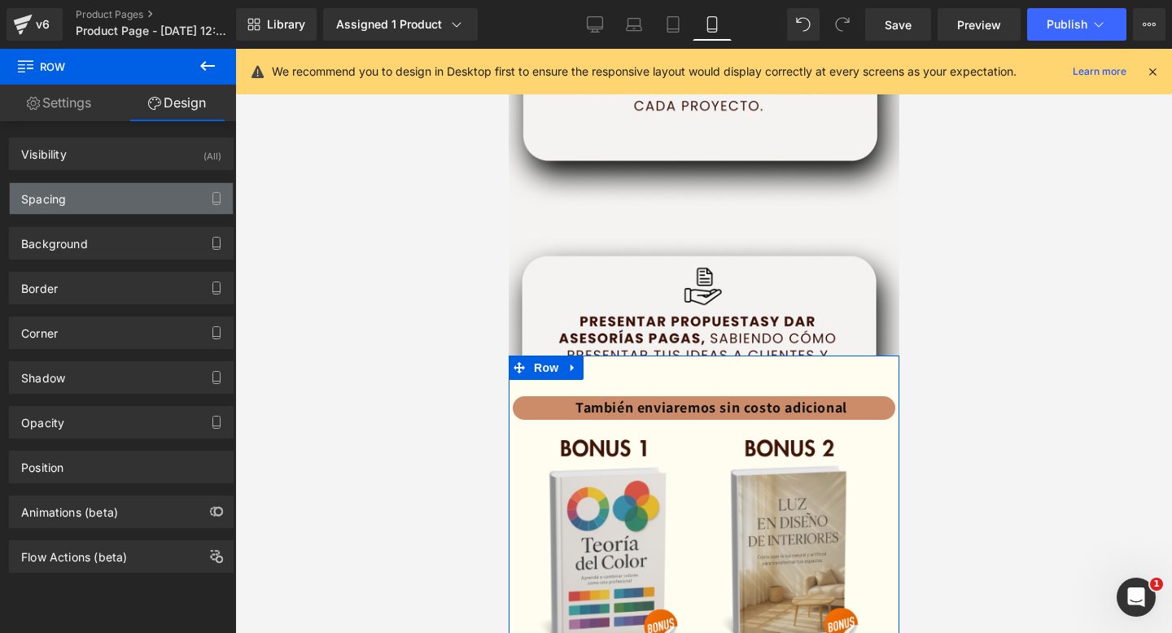
click at [140, 204] on div "Spacing" at bounding box center [121, 198] width 223 height 31
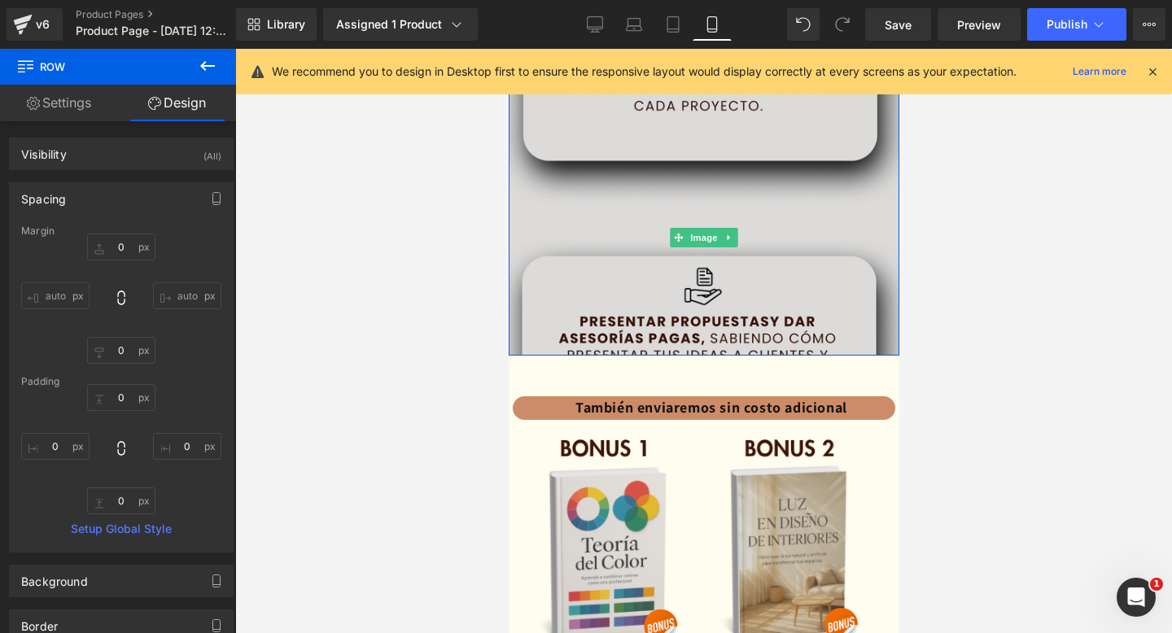
click at [619, 304] on img at bounding box center [703, 237] width 391 height 611
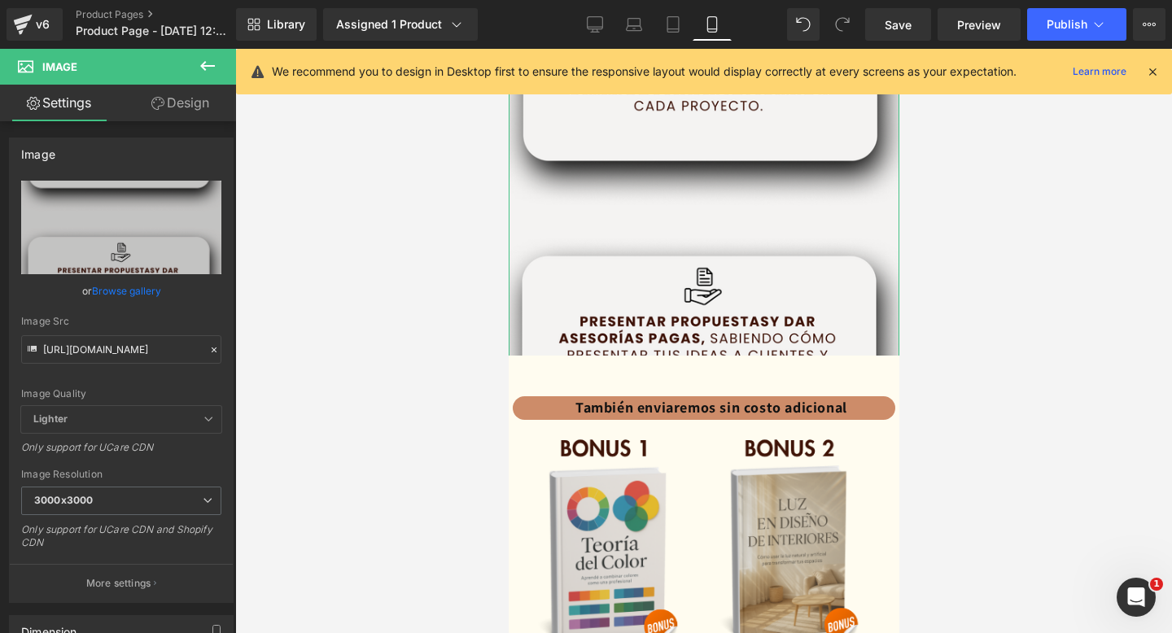
click at [182, 109] on link "Design" at bounding box center [180, 103] width 118 height 37
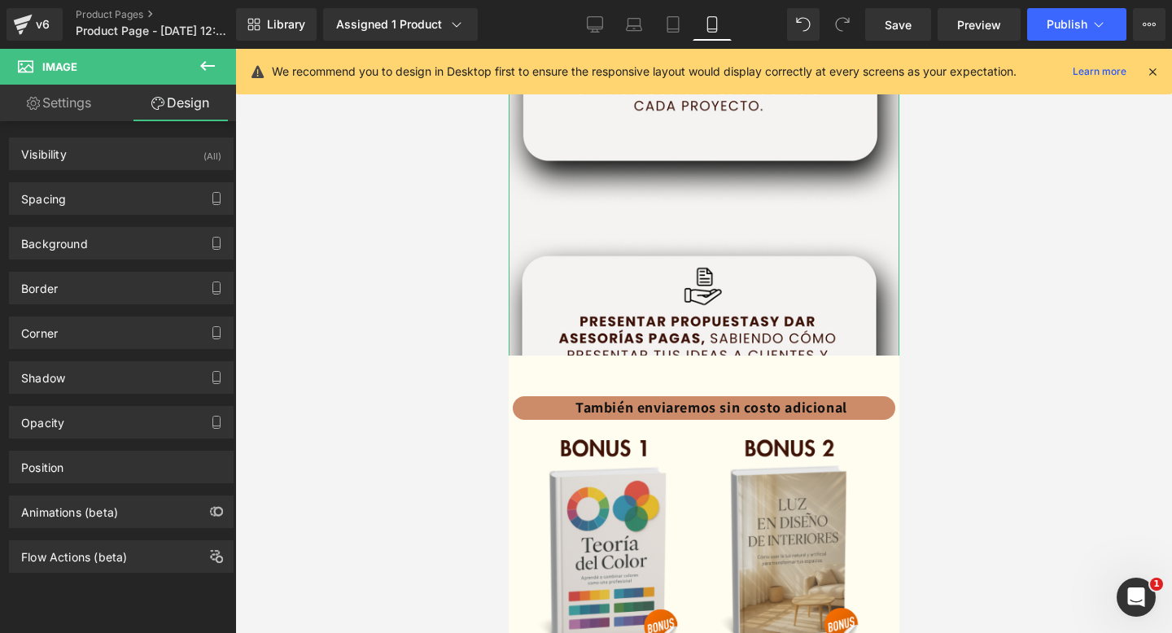
type input "0"
type input "-15"
type input "-230"
type input "-15"
type input "0"
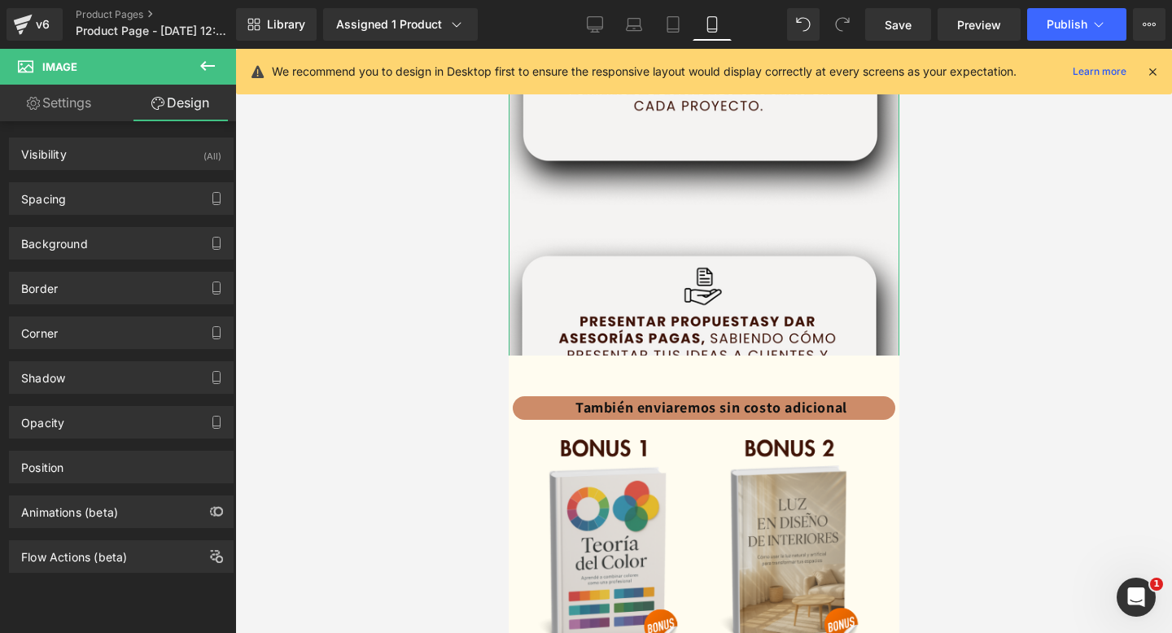
type input "0"
click at [206, 208] on button "button" at bounding box center [217, 198] width 26 height 31
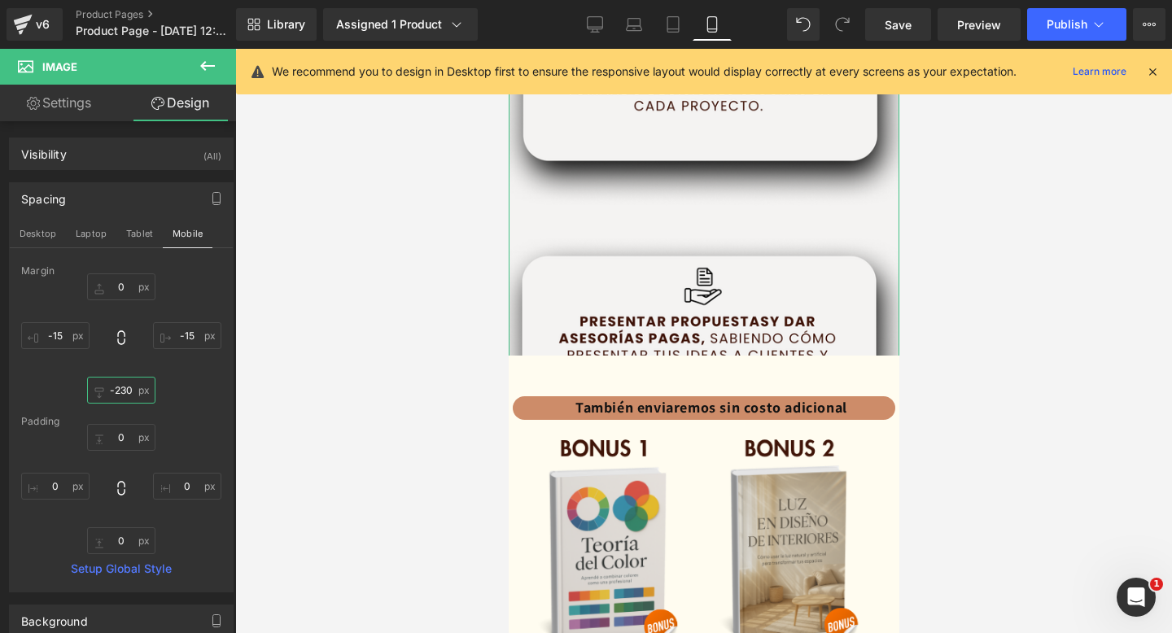
click at [127, 392] on input "-230" at bounding box center [121, 390] width 68 height 27
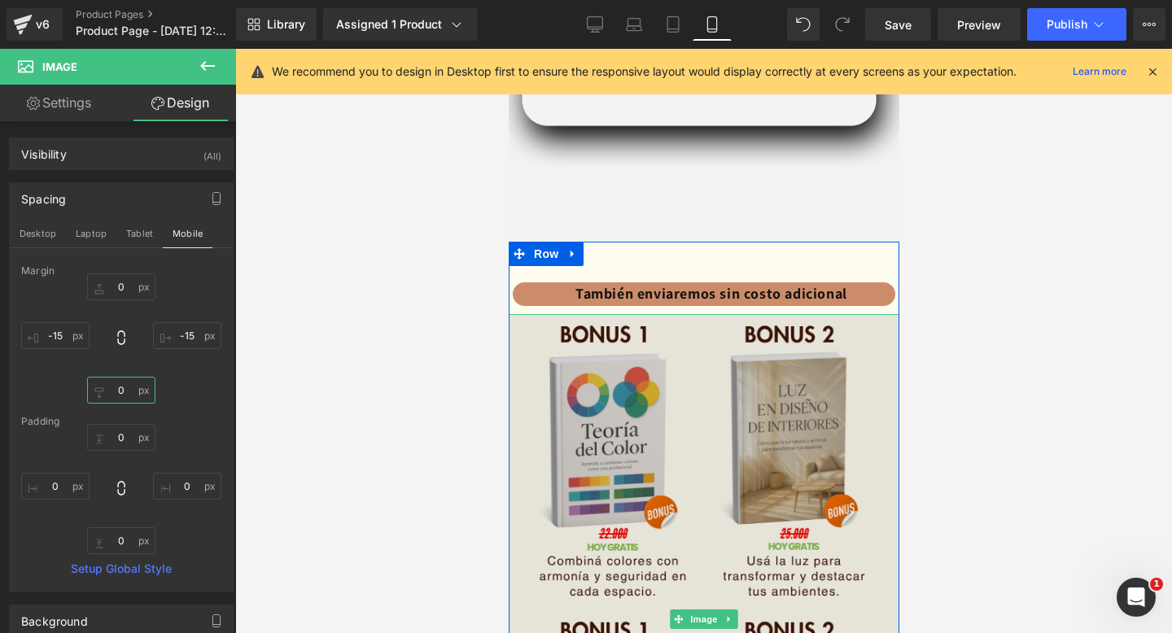
scroll to position [3098, 0]
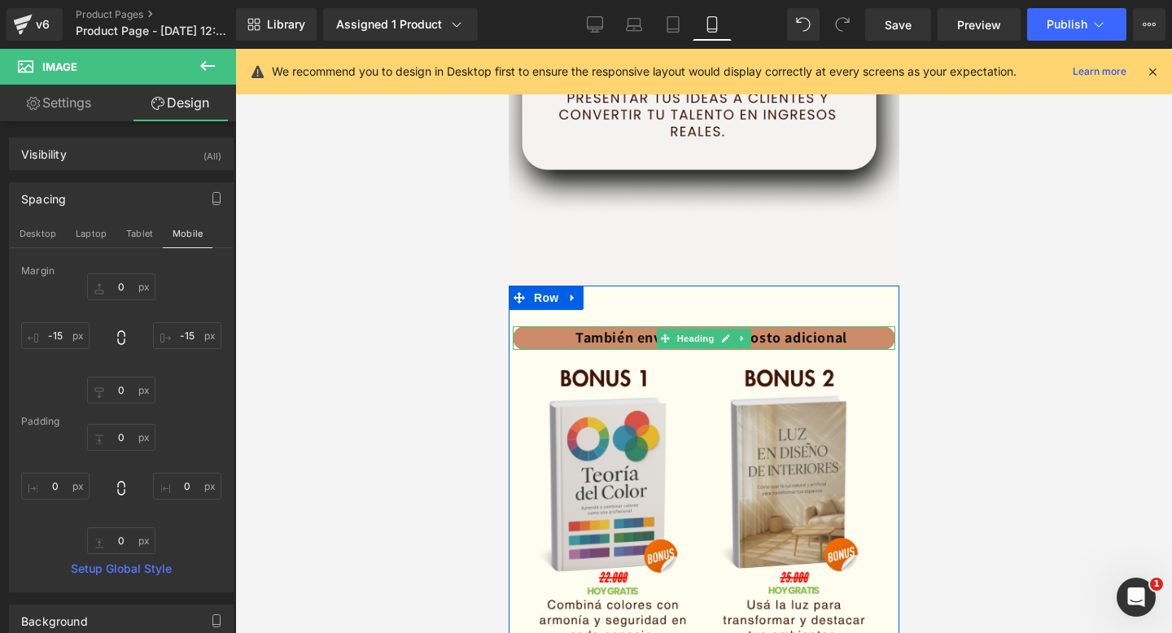
click at [608, 341] on font "También enviaremos sin costo adicional" at bounding box center [711, 337] width 272 height 19
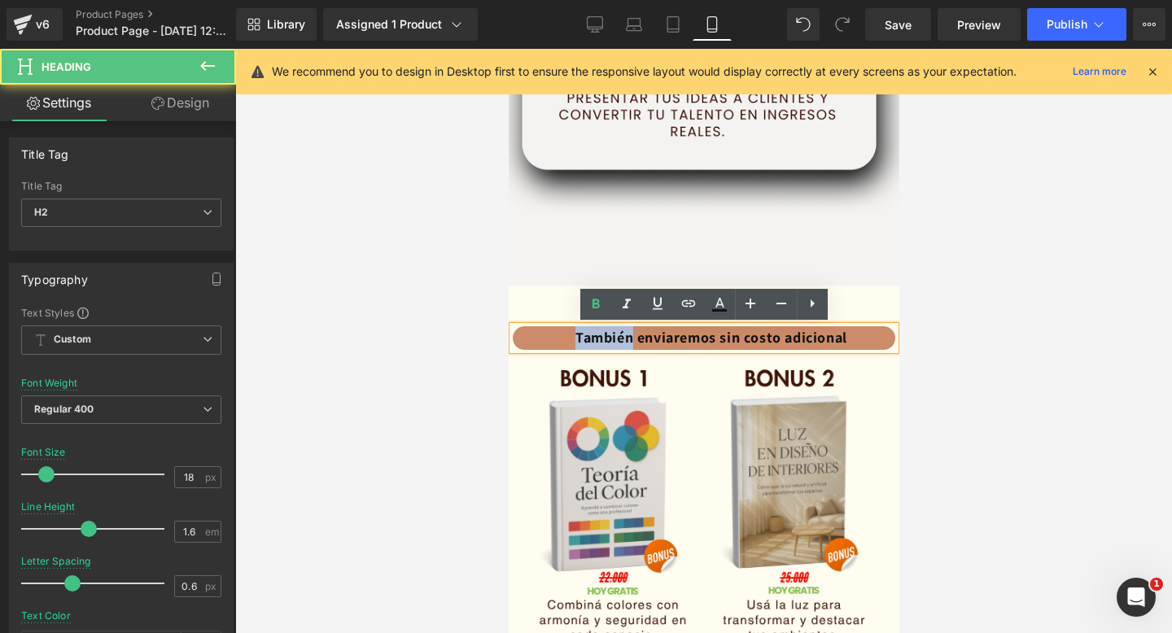
click at [608, 341] on font "También enviaremos sin costo adicional" at bounding box center [711, 337] width 272 height 19
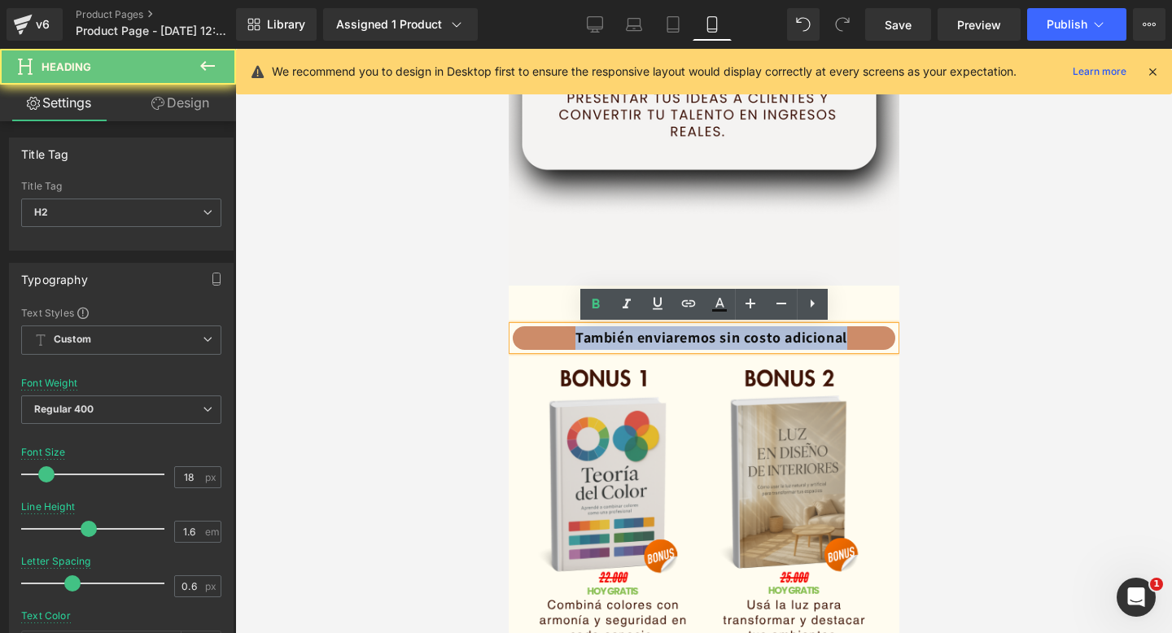
click at [608, 341] on font "También enviaremos sin costo adicional" at bounding box center [711, 337] width 272 height 19
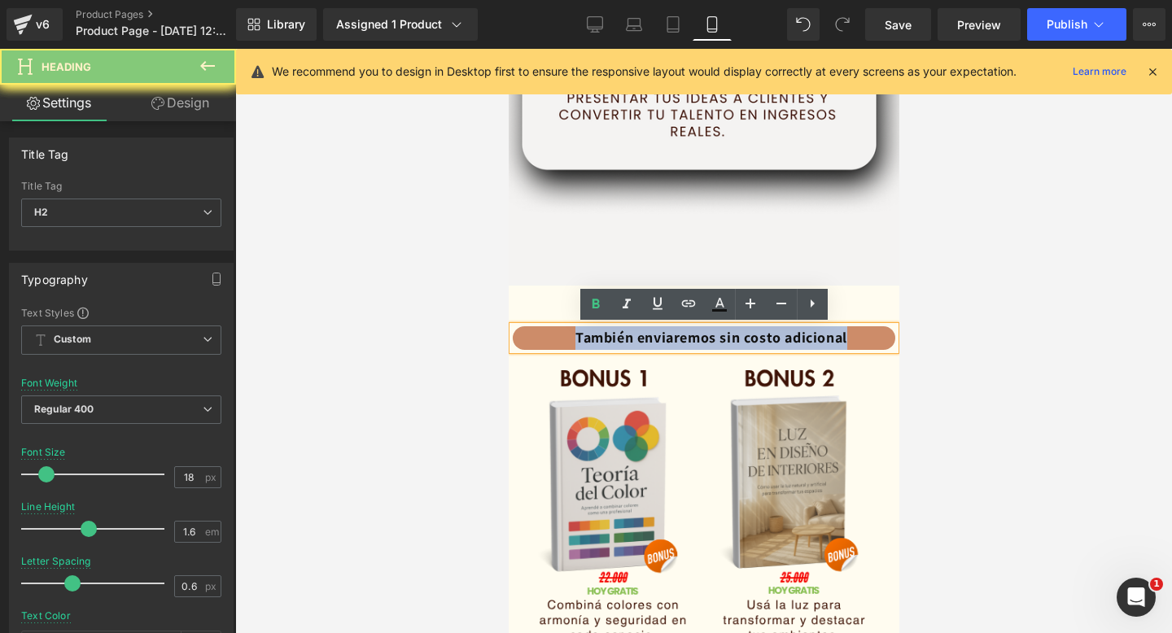
click at [608, 341] on font "También enviaremos sin costo adicional" at bounding box center [711, 337] width 272 height 19
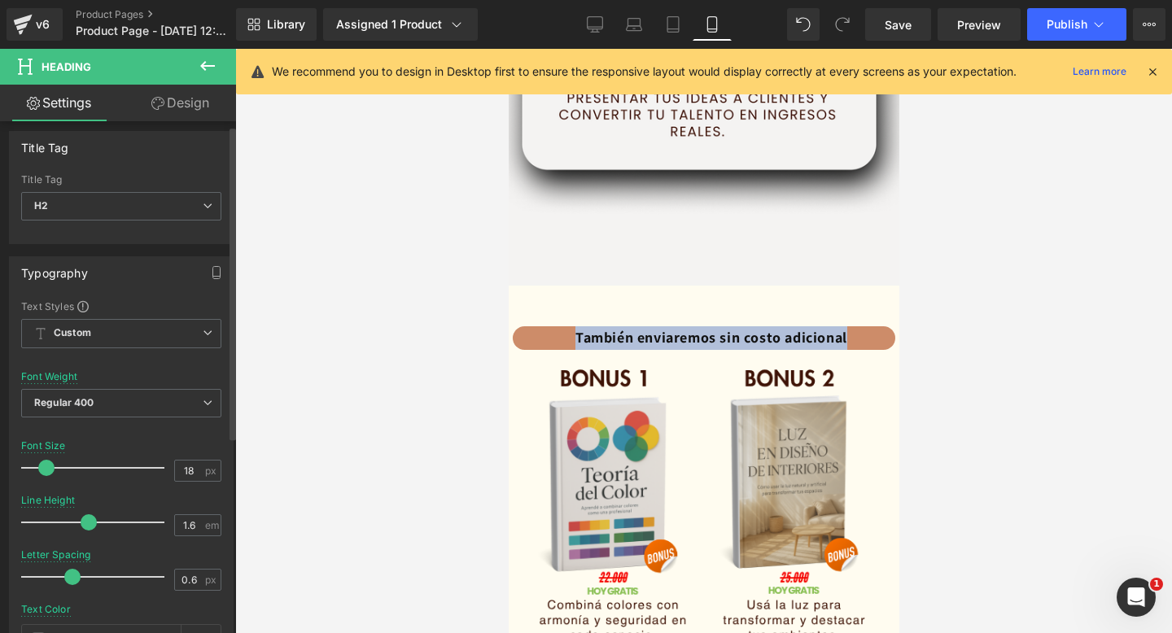
scroll to position [0, 0]
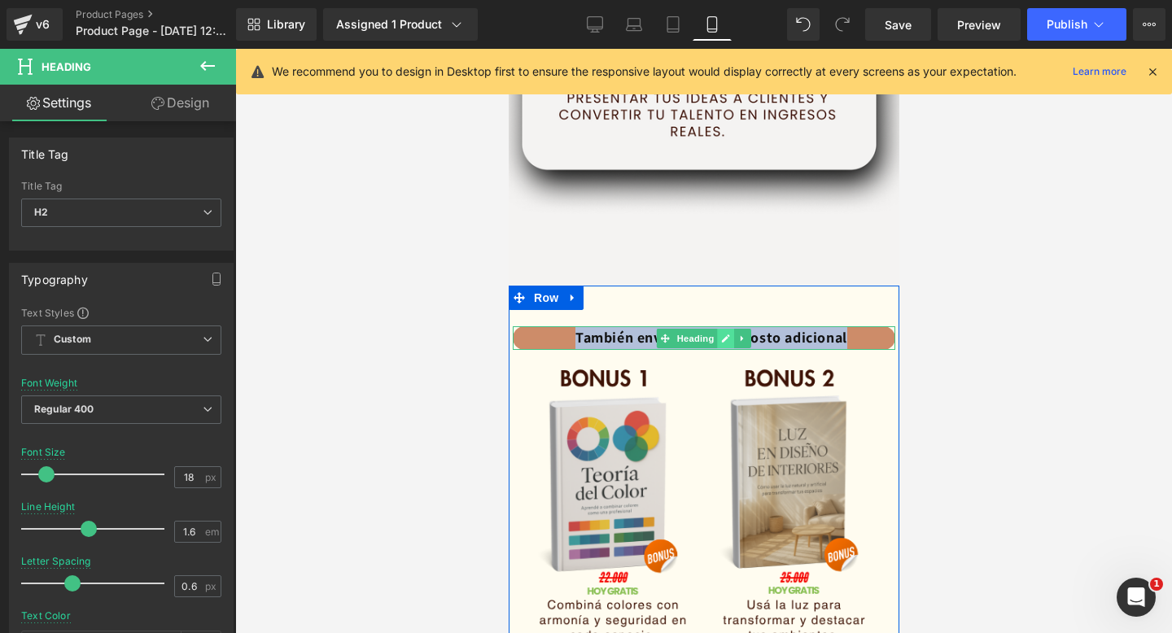
click at [729, 334] on icon at bounding box center [724, 339] width 9 height 10
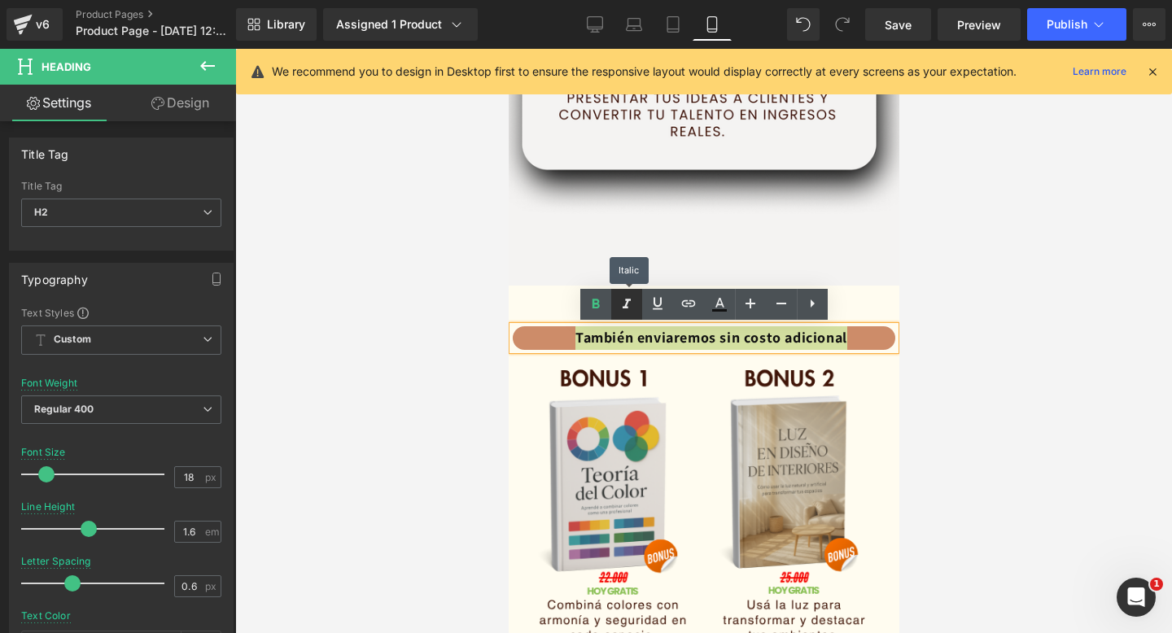
click at [622, 305] on icon at bounding box center [627, 305] width 20 height 20
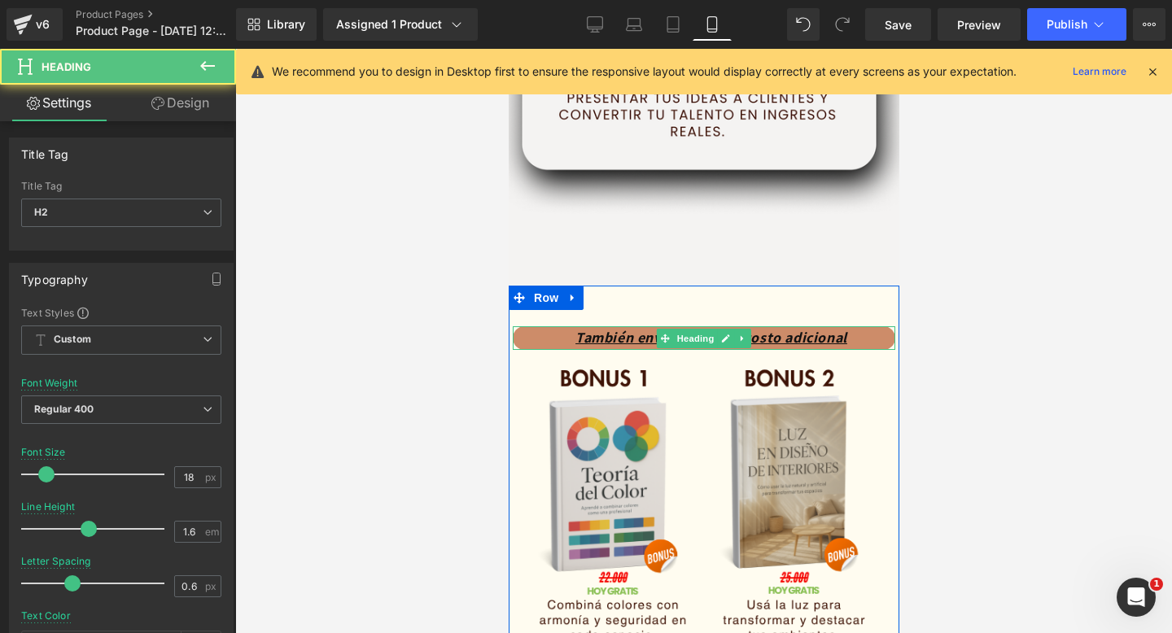
click at [776, 341] on u "También enviaremos sin costo adicional" at bounding box center [711, 337] width 272 height 19
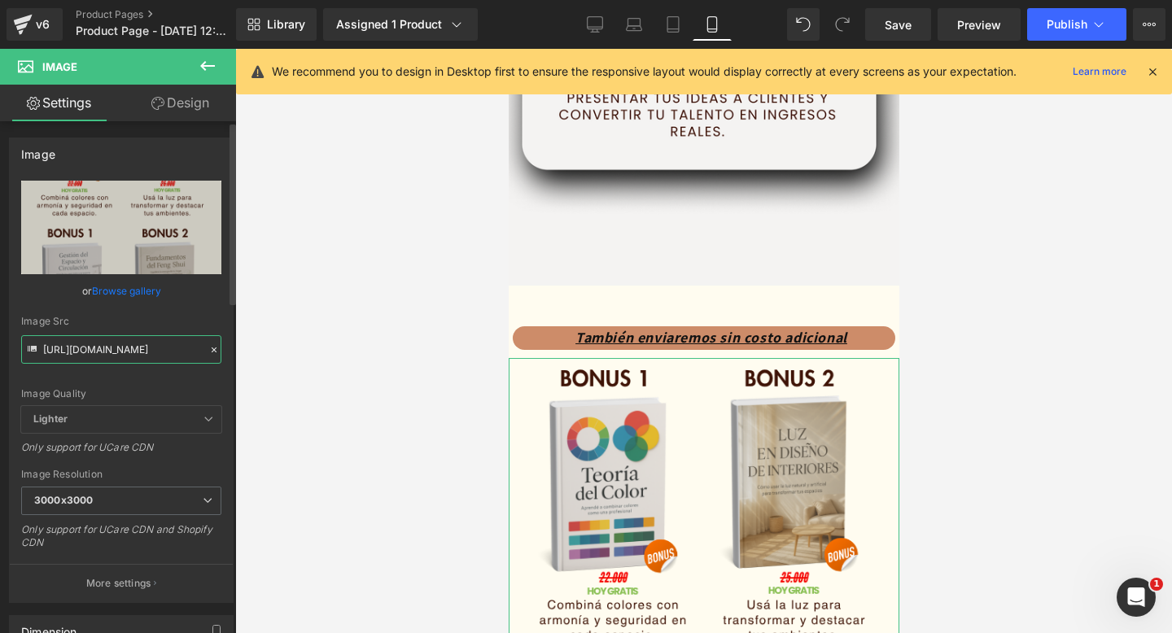
click at [76, 345] on input "https://i.ibb.co/QF5FjjQH/Decoraci-n-hogar-19.png" at bounding box center [121, 349] width 200 height 28
paste input "postimg.cc/qMQTkz7n/6"
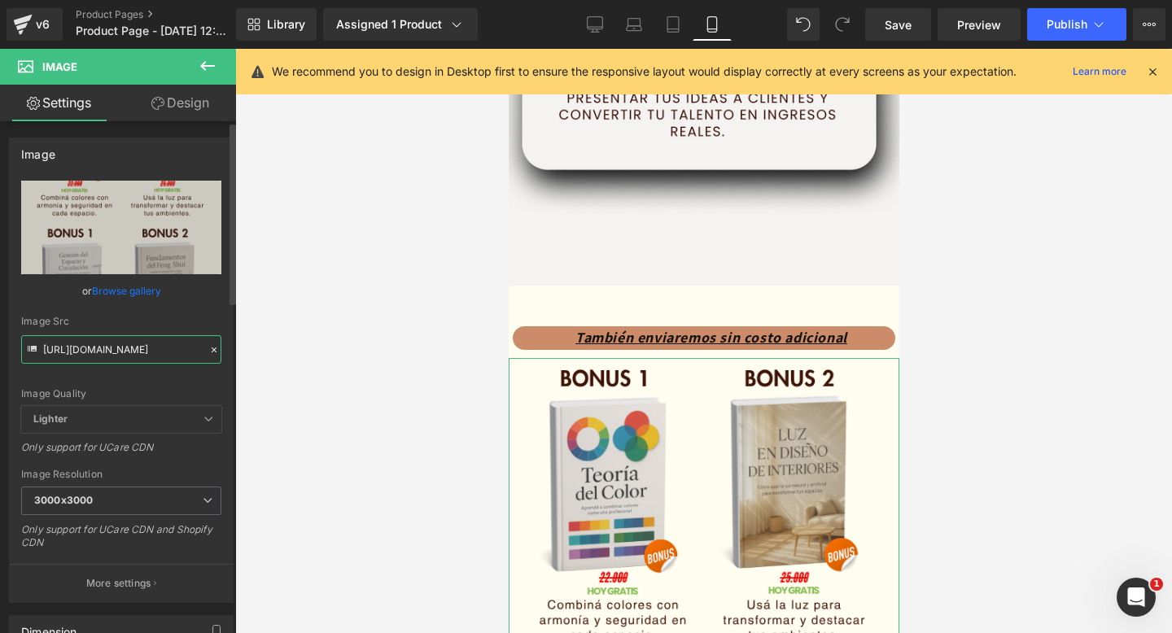
type input "https://i.postimg.cc/qMQTkz7n/6.png"
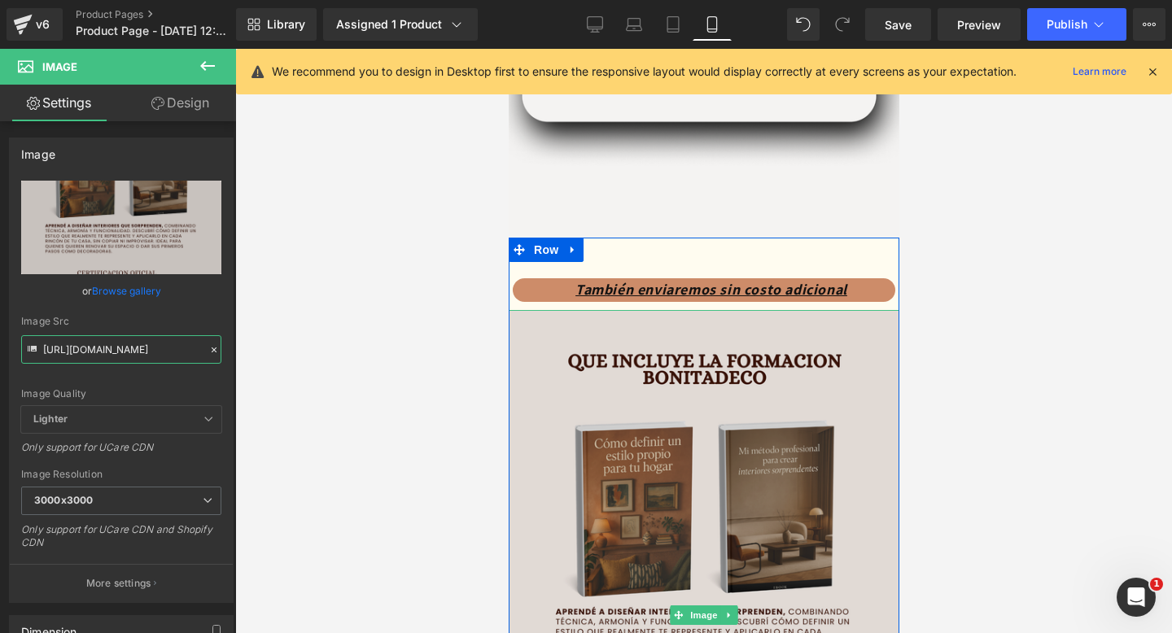
scroll to position [3147, 0]
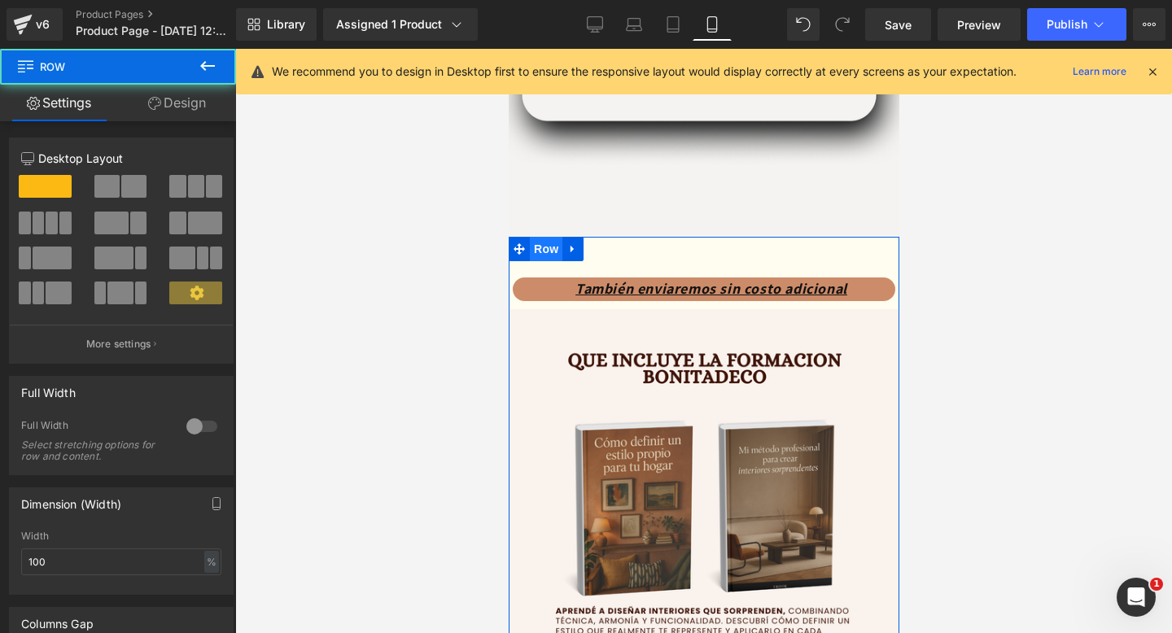
click at [536, 248] on span "Row" at bounding box center [545, 249] width 33 height 24
click at [186, 106] on link "Design" at bounding box center [177, 103] width 118 height 37
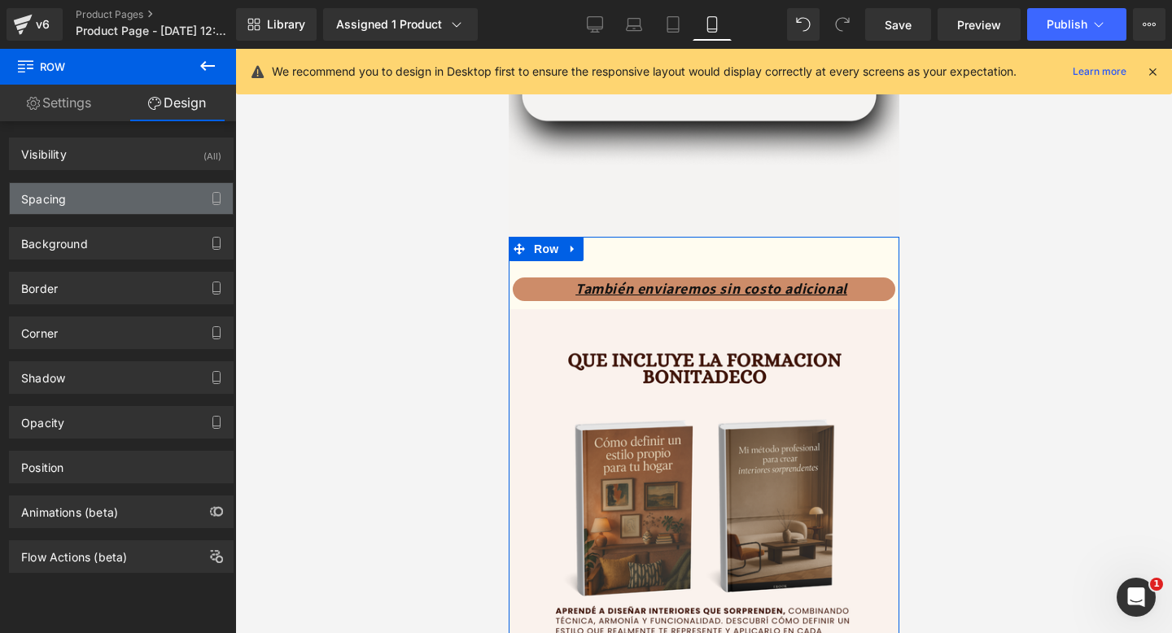
click at [133, 200] on div "Spacing" at bounding box center [121, 198] width 223 height 31
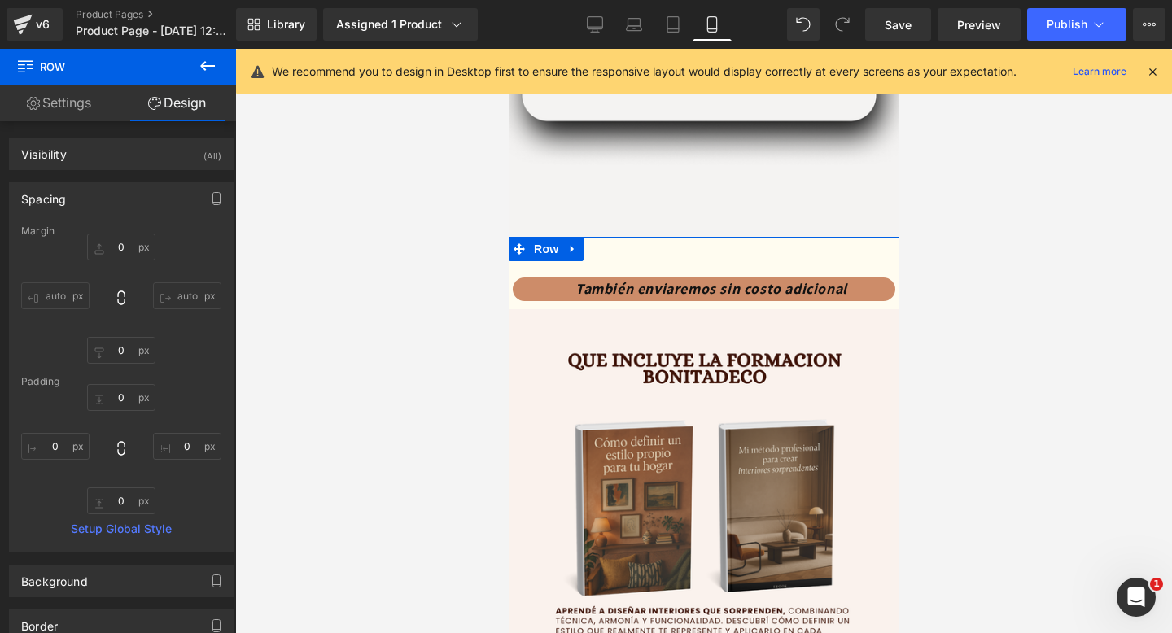
click at [130, 204] on div "Spacing" at bounding box center [121, 198] width 223 height 31
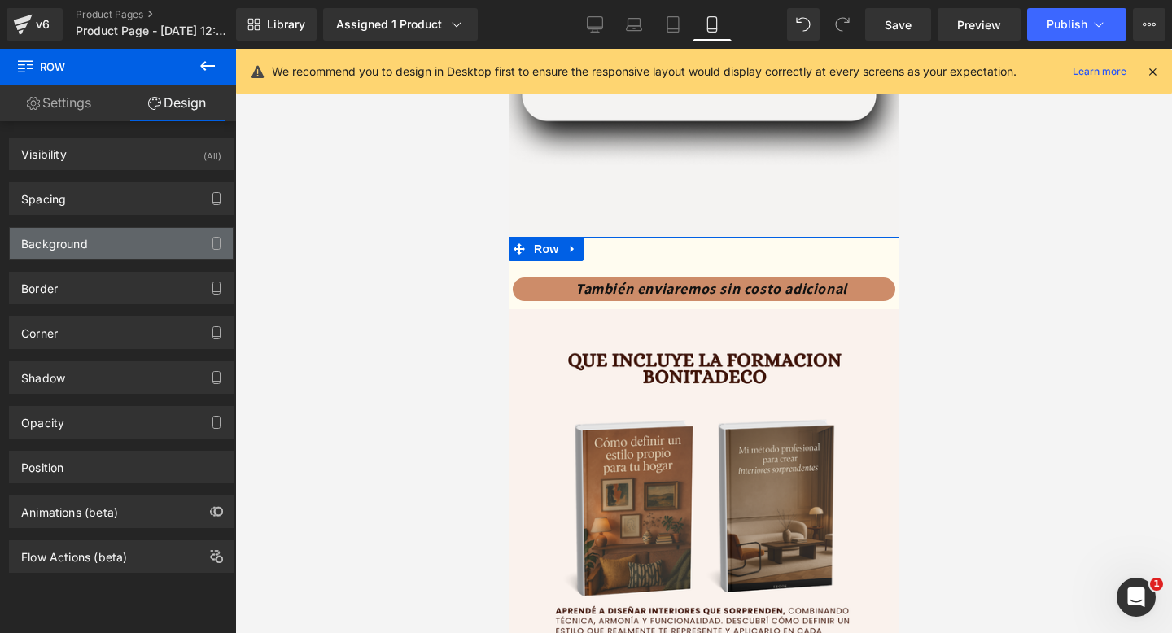
click at [112, 242] on div "Background" at bounding box center [121, 243] width 223 height 31
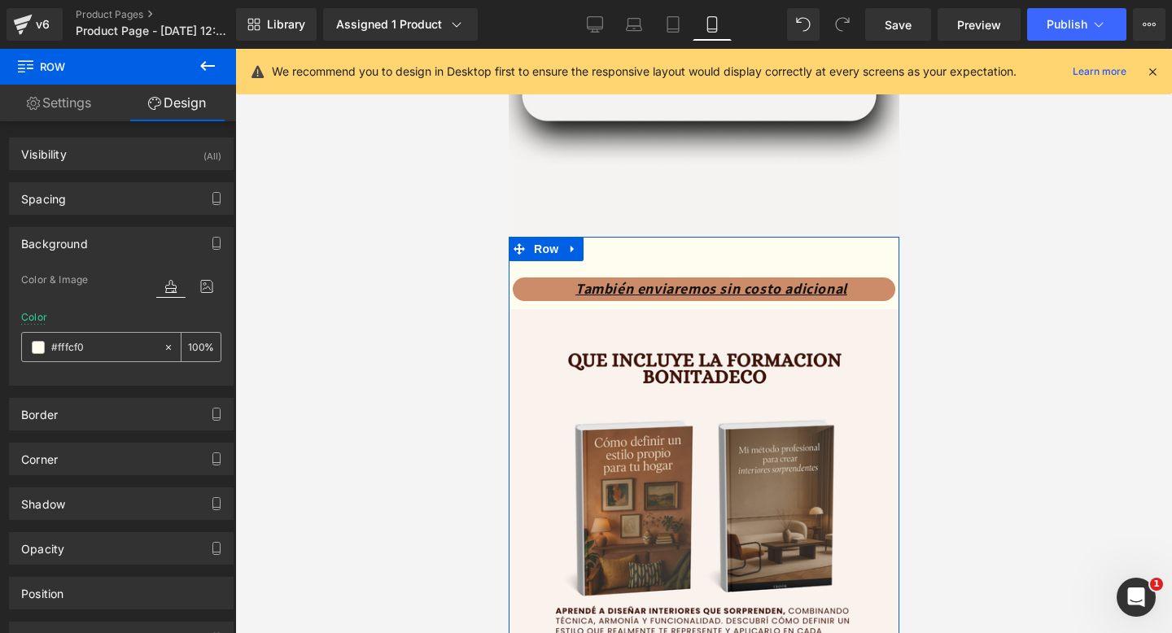
click at [116, 355] on input "#fffcf0" at bounding box center [103, 348] width 104 height 18
paste input "af2ed"
type input "#faf2ed"
click at [549, 247] on span "Row" at bounding box center [545, 249] width 33 height 24
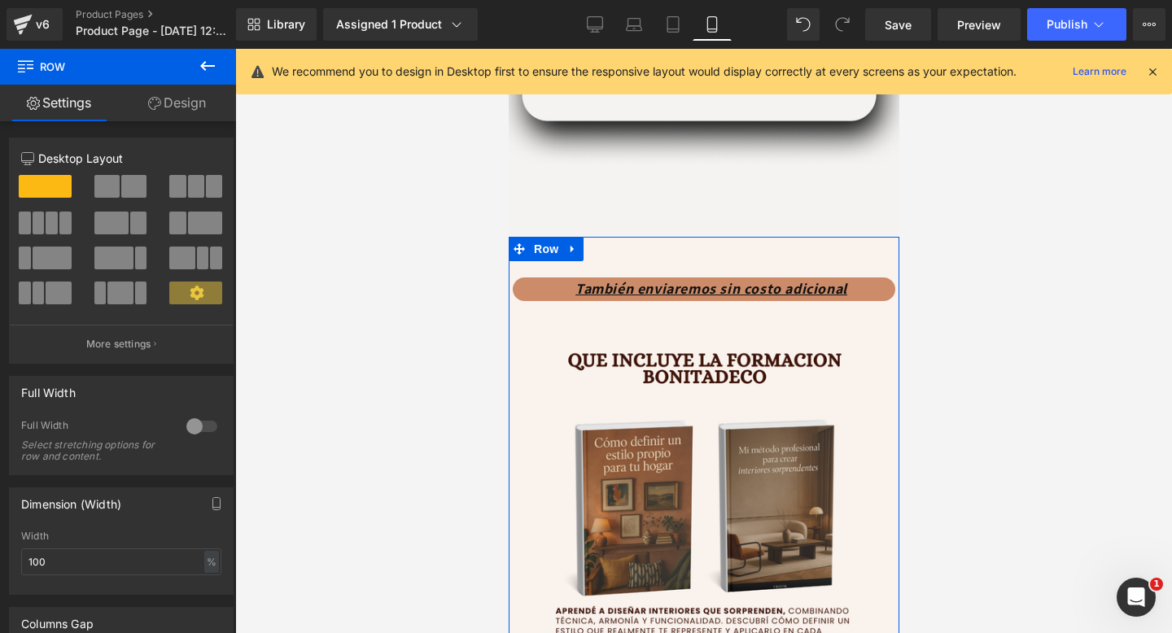
click at [166, 104] on link "Design" at bounding box center [177, 103] width 118 height 37
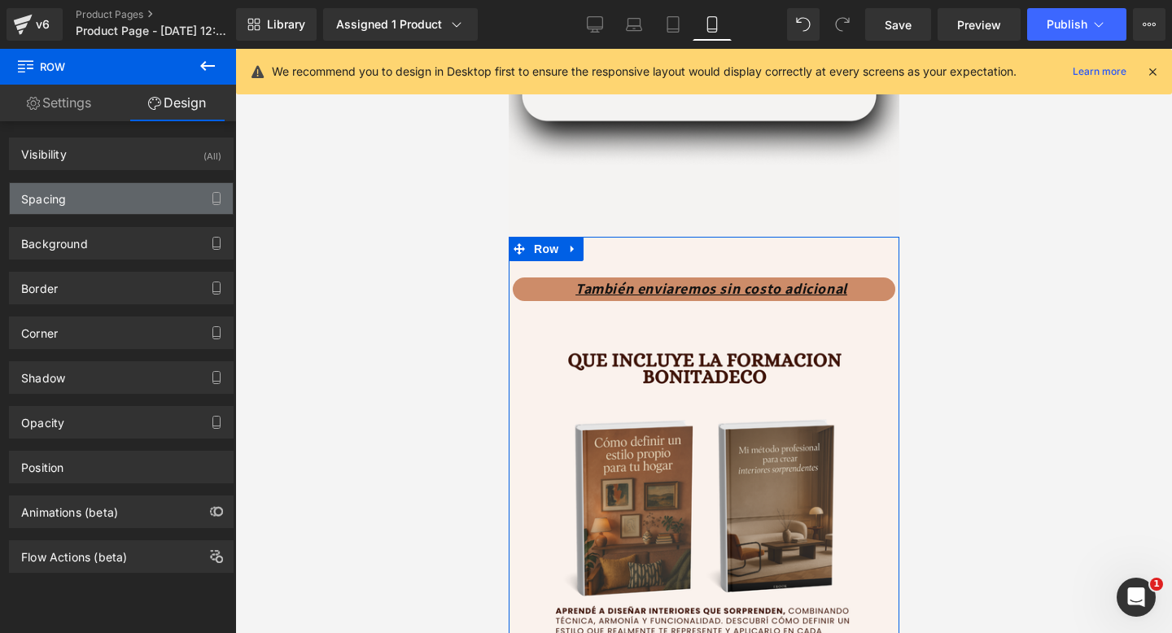
click at [108, 195] on div "Spacing" at bounding box center [121, 198] width 223 height 31
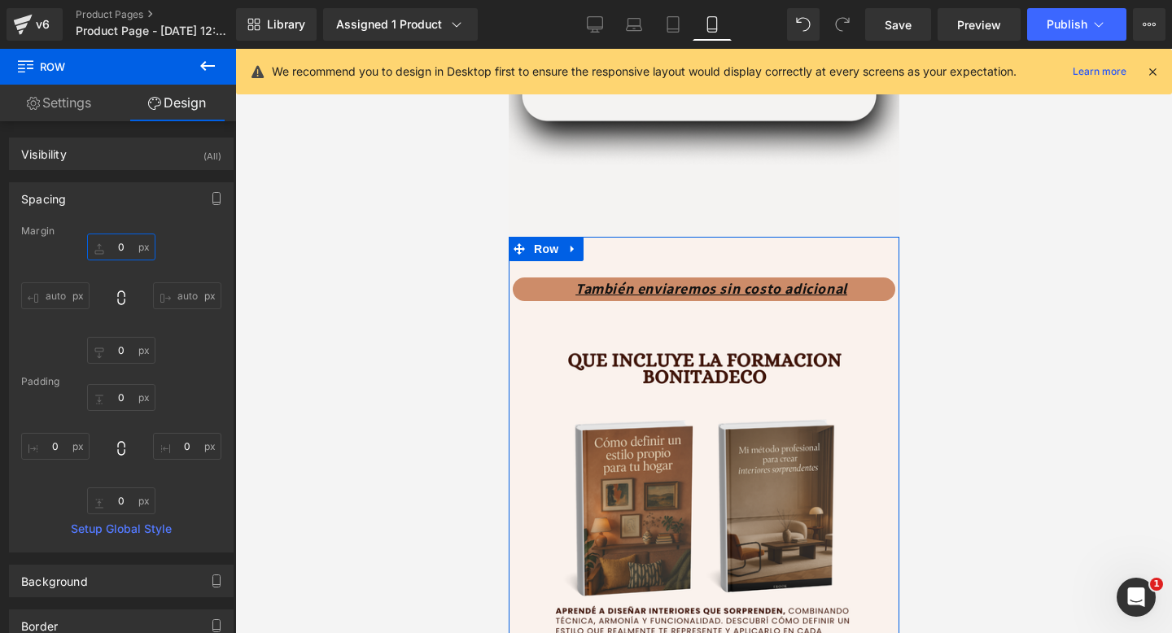
click at [117, 250] on input "0" at bounding box center [121, 247] width 68 height 27
type input "0"
click at [687, 293] on span "Heading" at bounding box center [695, 290] width 44 height 20
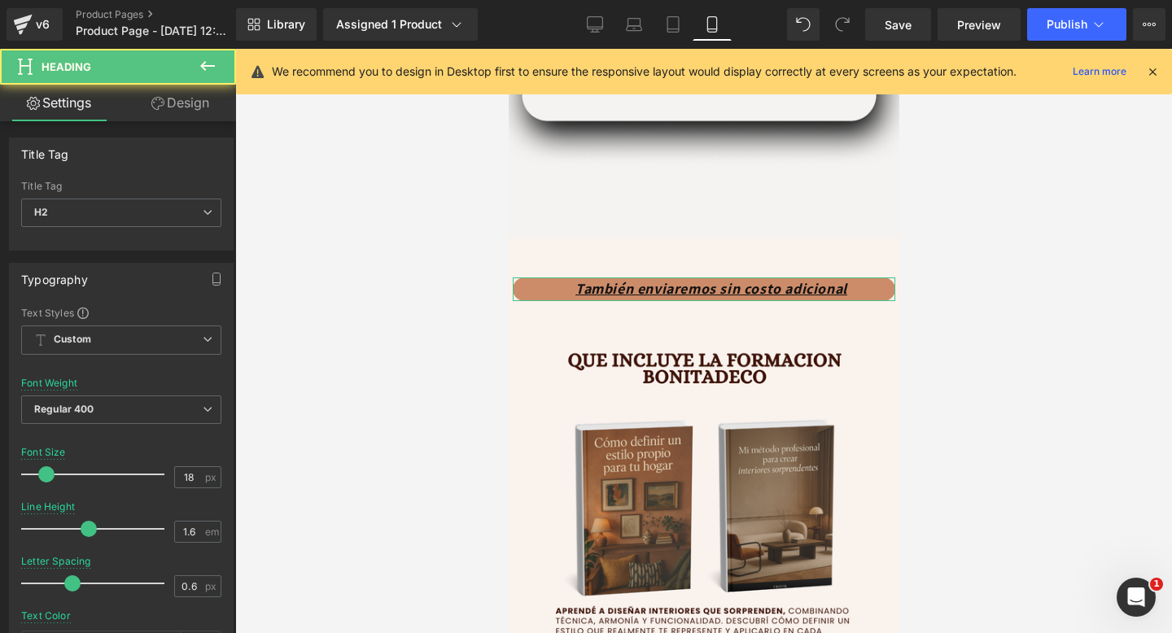
click at [161, 109] on icon at bounding box center [157, 103] width 13 height 13
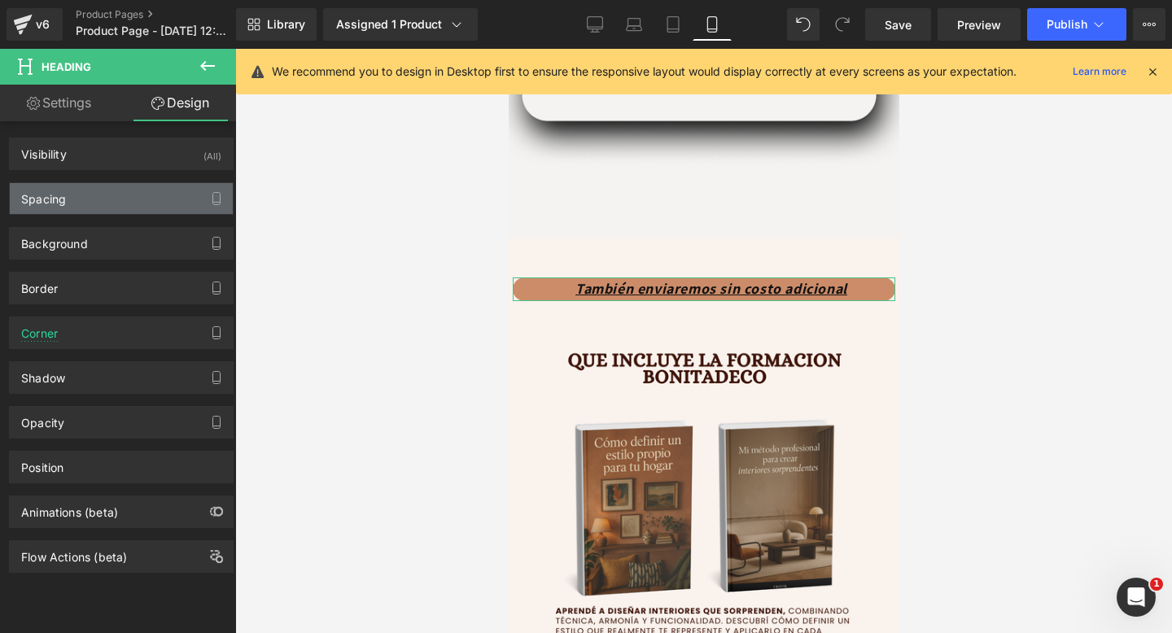
type input "50"
type input "-10"
type input "10"
type input "-10"
type input "0"
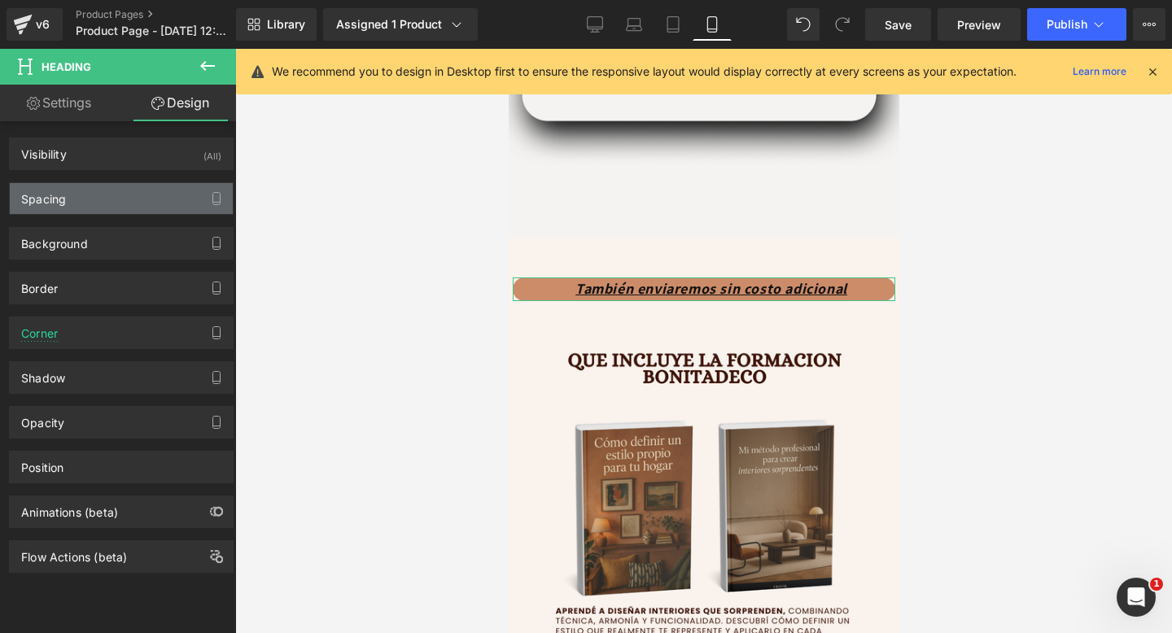
type input "0"
type input "18"
click at [153, 210] on div "Spacing" at bounding box center [121, 198] width 223 height 31
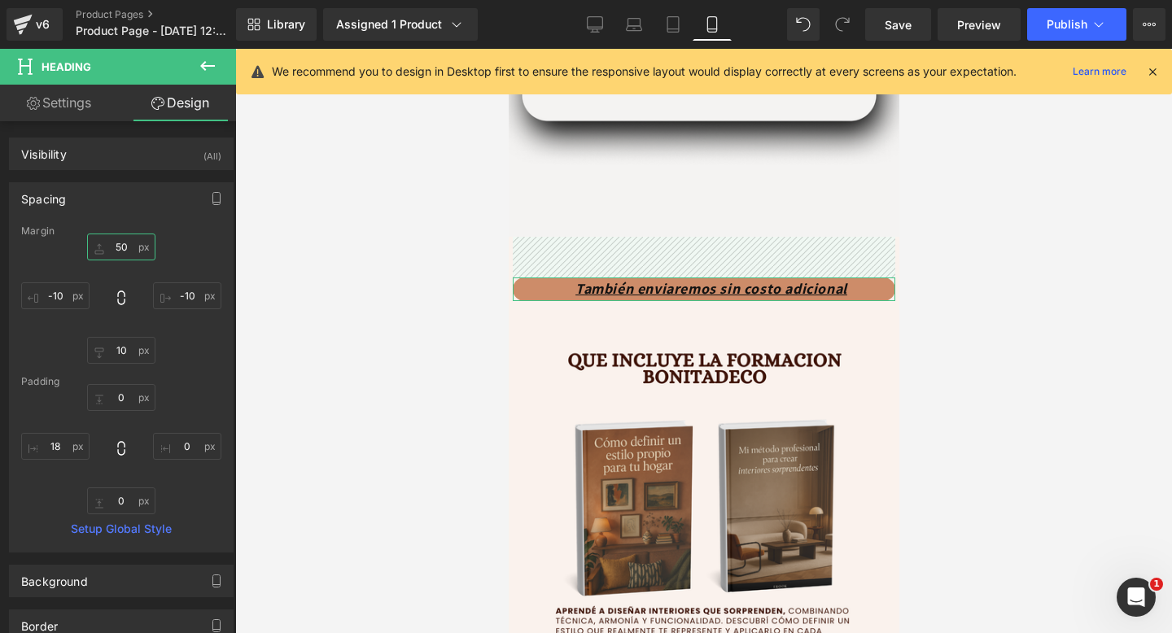
click at [121, 248] on input "50" at bounding box center [121, 247] width 68 height 27
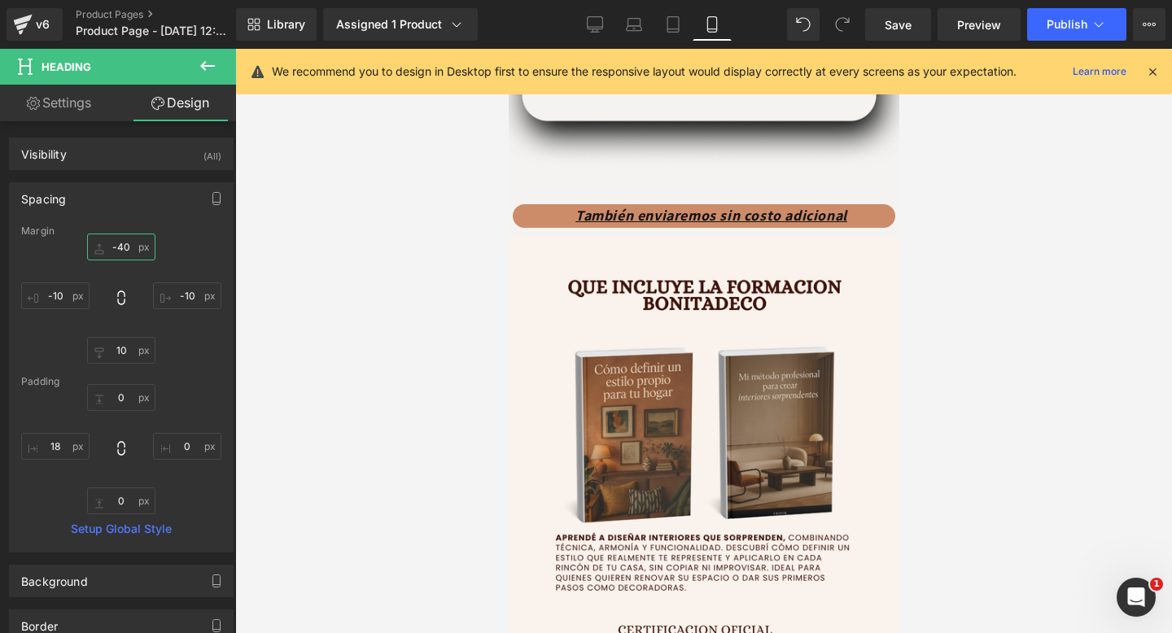
type input "-40"
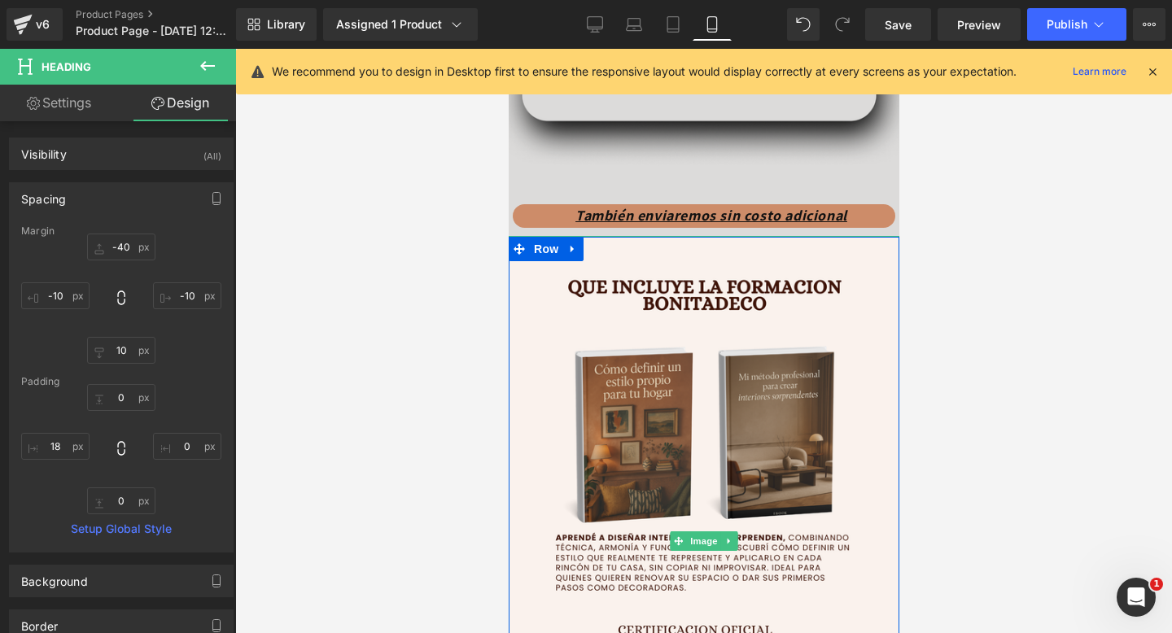
drag, startPoint x: 646, startPoint y: 327, endPoint x: 726, endPoint y: 177, distance: 170.4
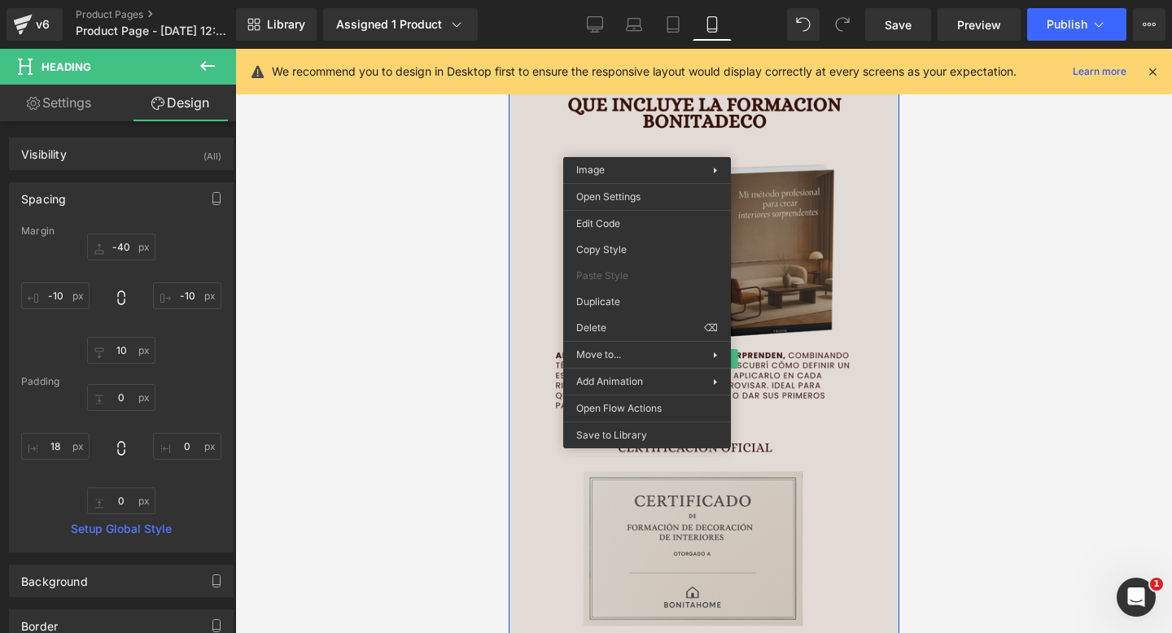
click at [845, 304] on img at bounding box center [703, 359] width 391 height 611
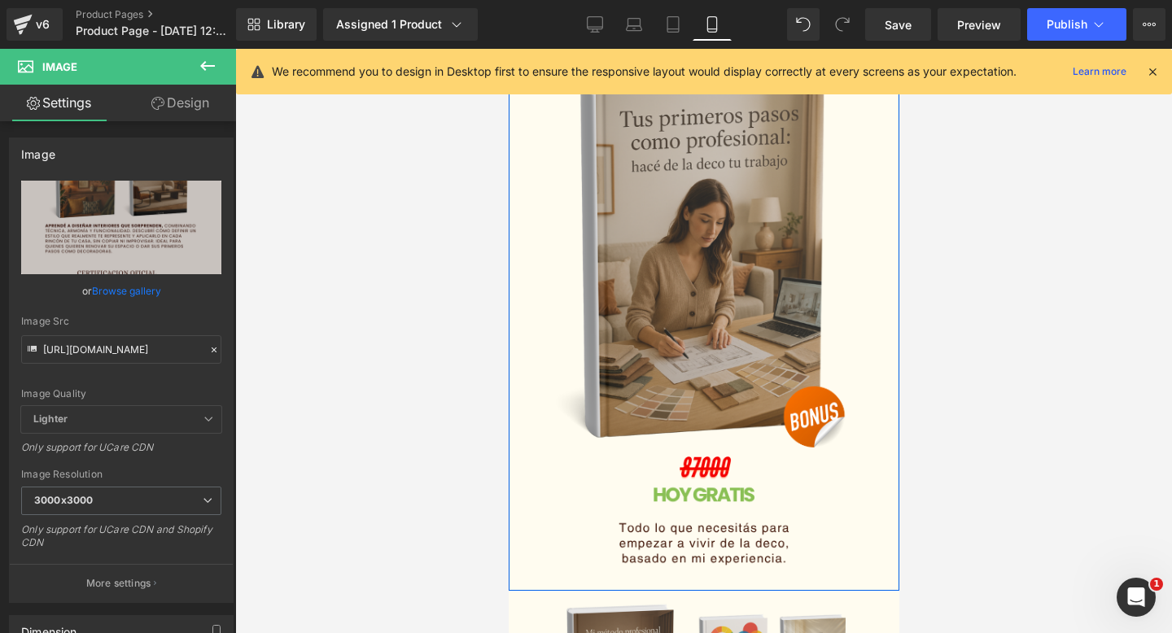
scroll to position [3826, 0]
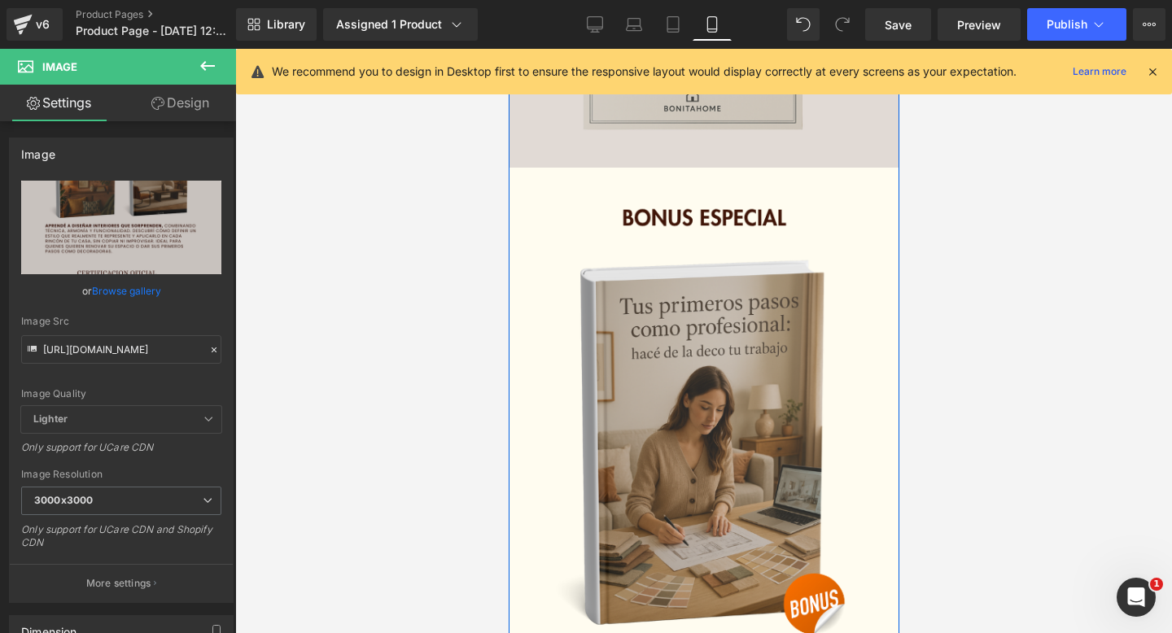
click at [845, 304] on img at bounding box center [703, 473] width 391 height 611
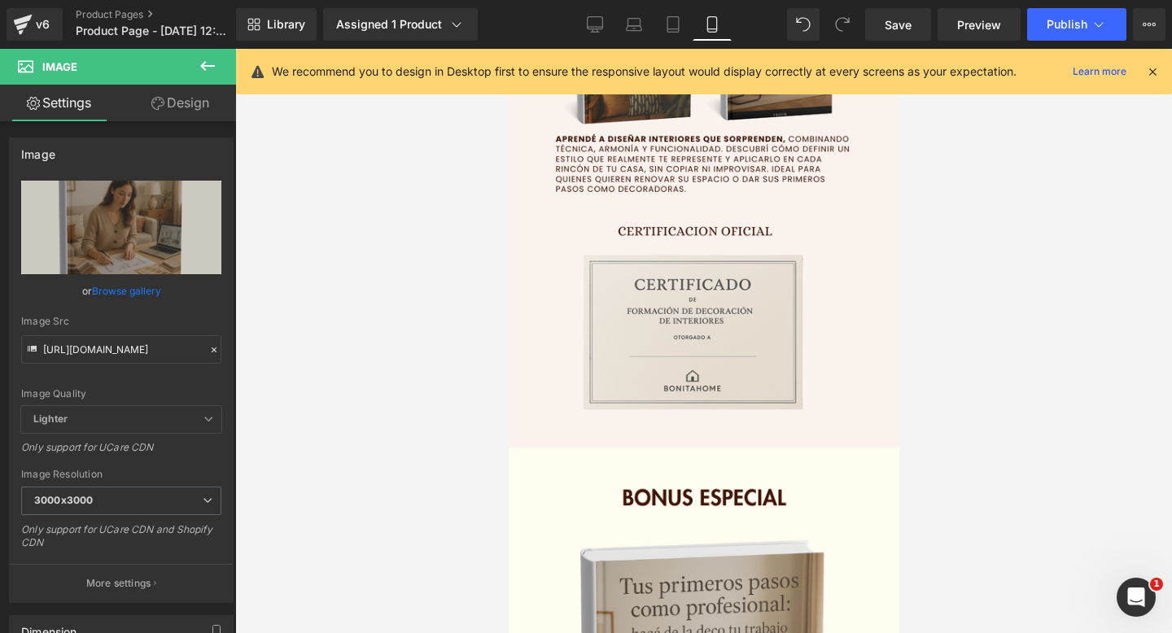
scroll to position [3790, 0]
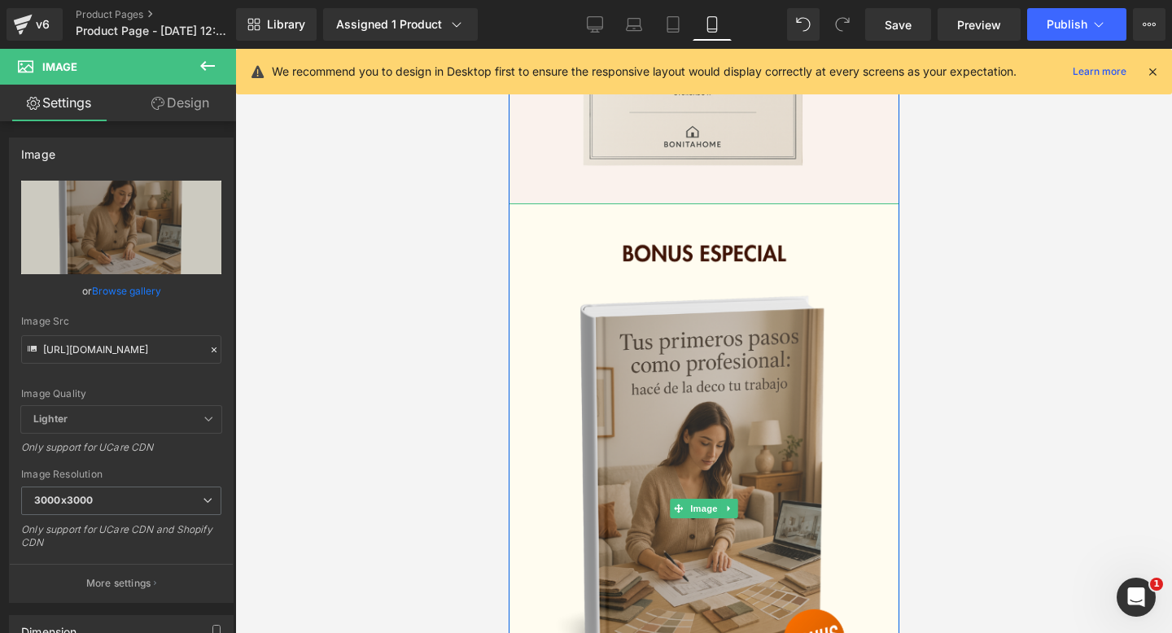
click at [664, 364] on img at bounding box center [703, 509] width 391 height 611
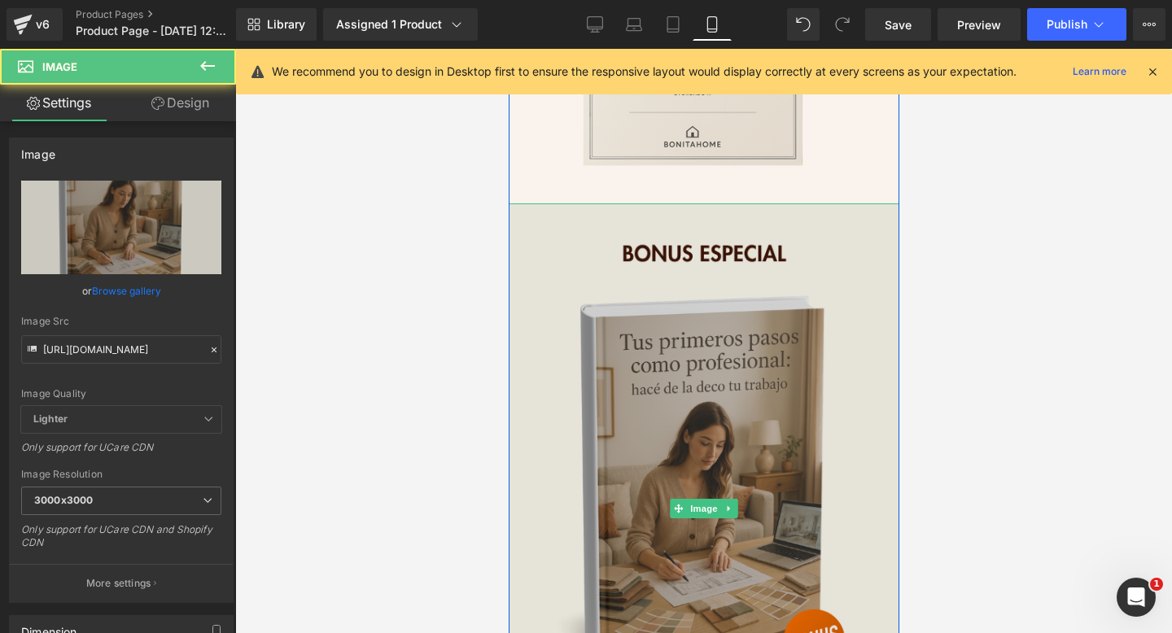
click at [617, 239] on img at bounding box center [703, 509] width 391 height 611
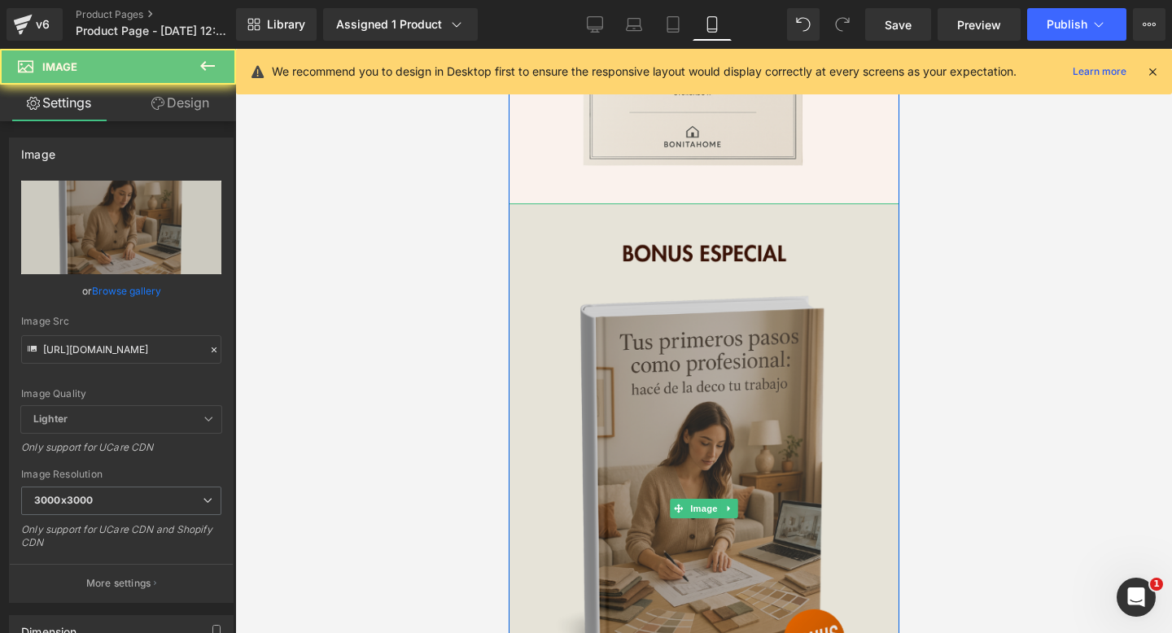
drag, startPoint x: 617, startPoint y: 239, endPoint x: 622, endPoint y: 382, distance: 143.4
click at [622, 397] on img at bounding box center [703, 509] width 391 height 611
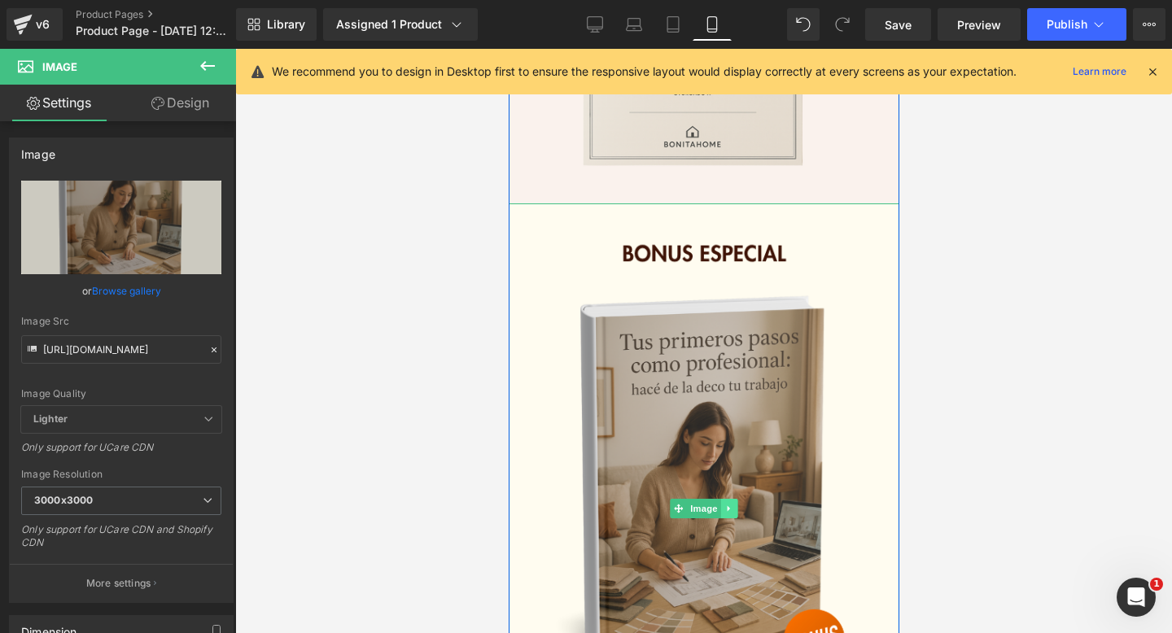
click at [729, 510] on icon at bounding box center [729, 509] width 9 height 10
click at [737, 510] on icon at bounding box center [737, 508] width 9 height 9
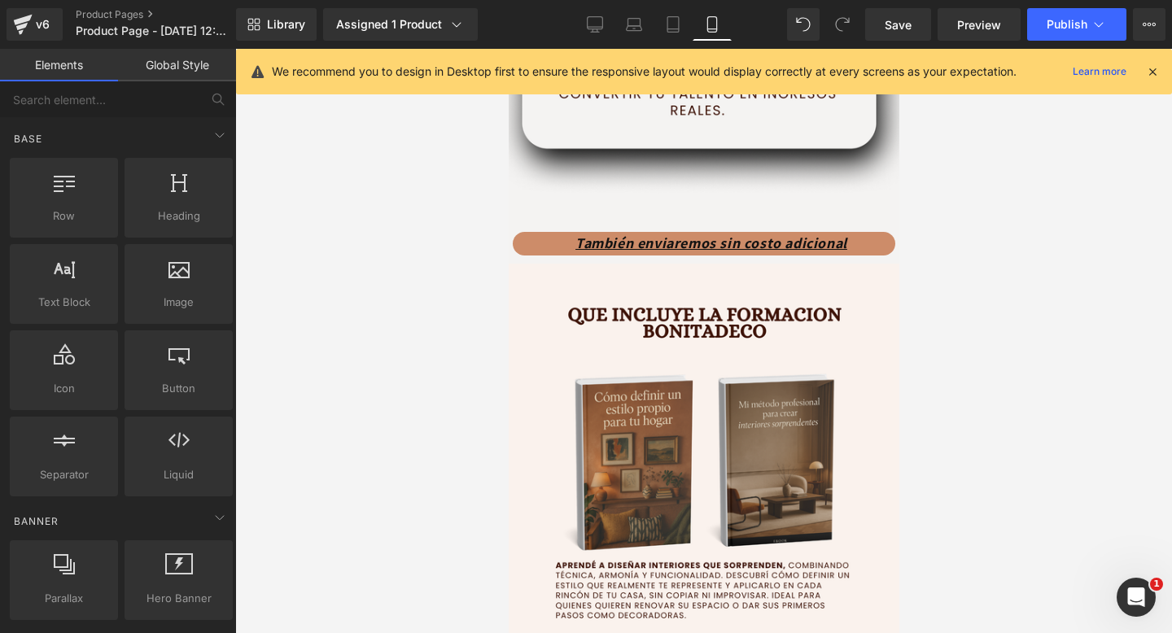
scroll to position [3184, 0]
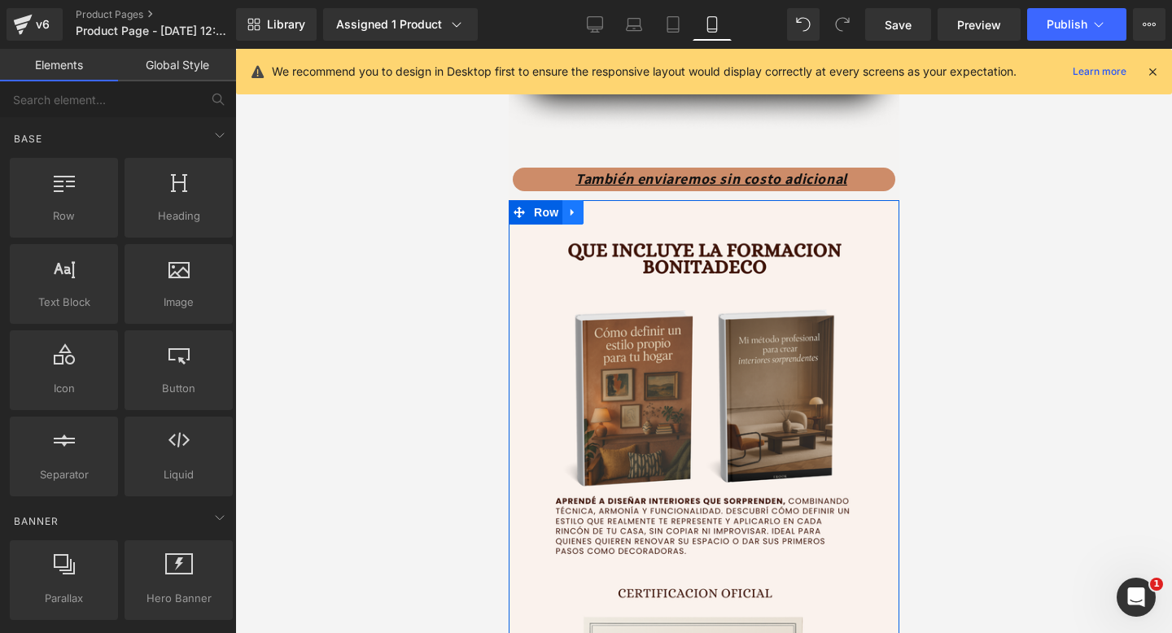
click at [567, 217] on icon at bounding box center [572, 213] width 11 height 12
click at [590, 213] on icon at bounding box center [593, 212] width 11 height 11
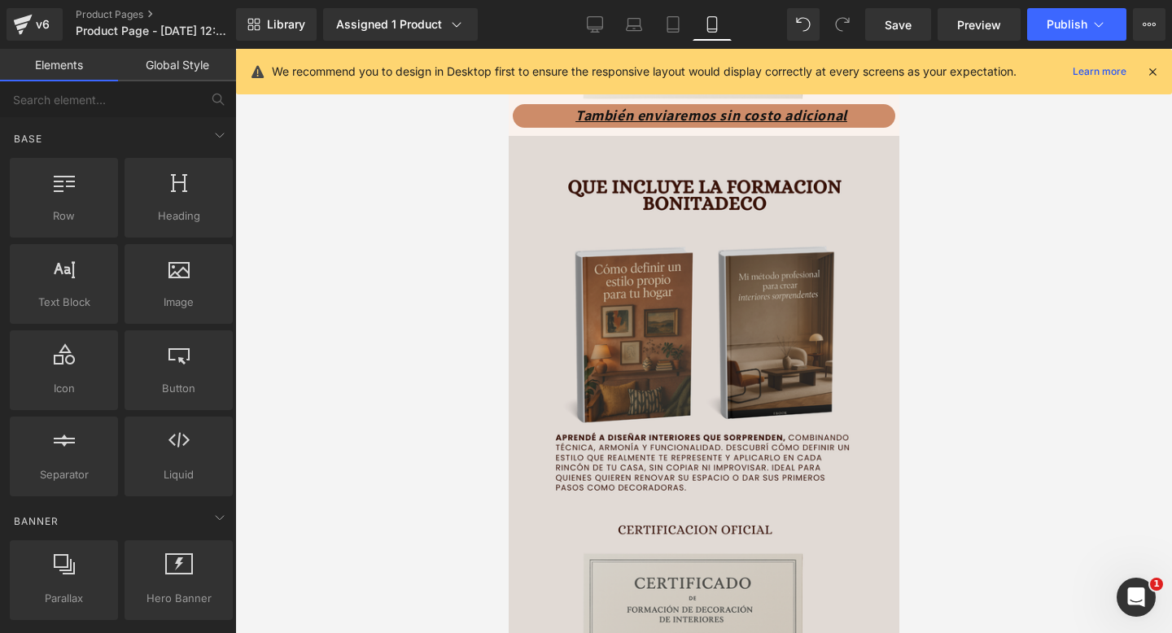
scroll to position [3879, 0]
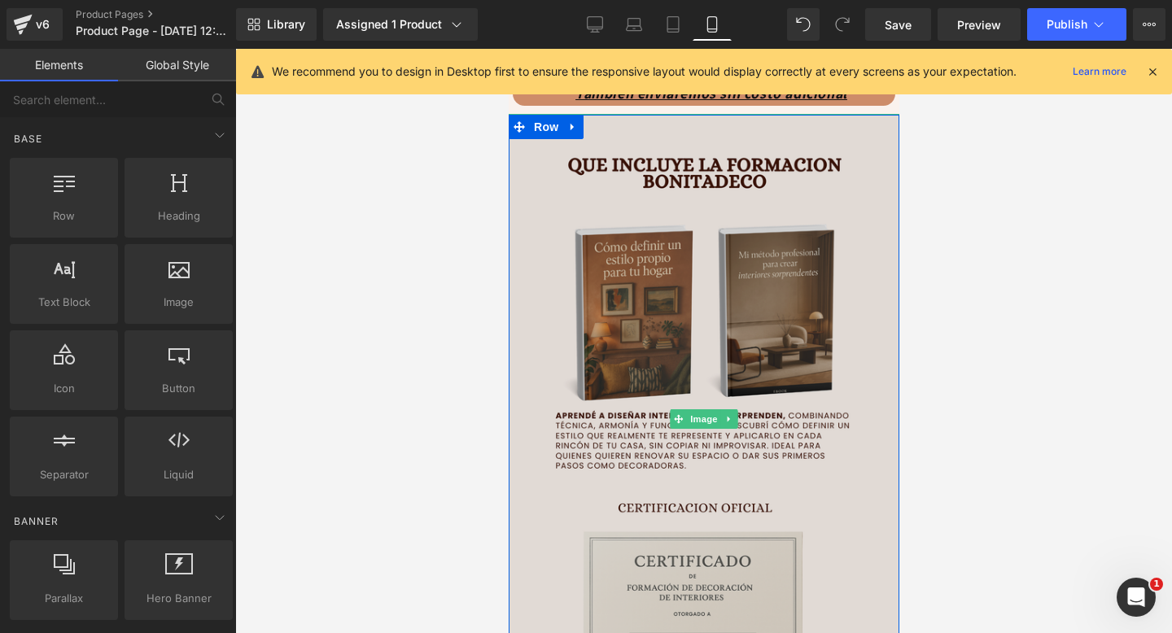
click at [663, 286] on img at bounding box center [703, 419] width 391 height 611
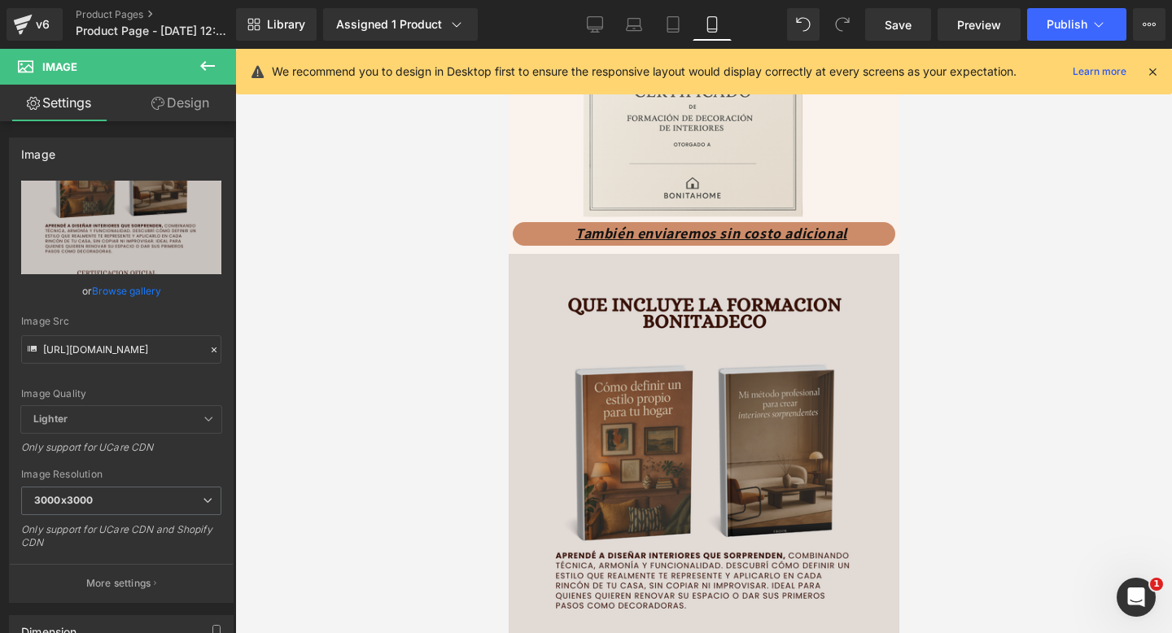
scroll to position [3675, 0]
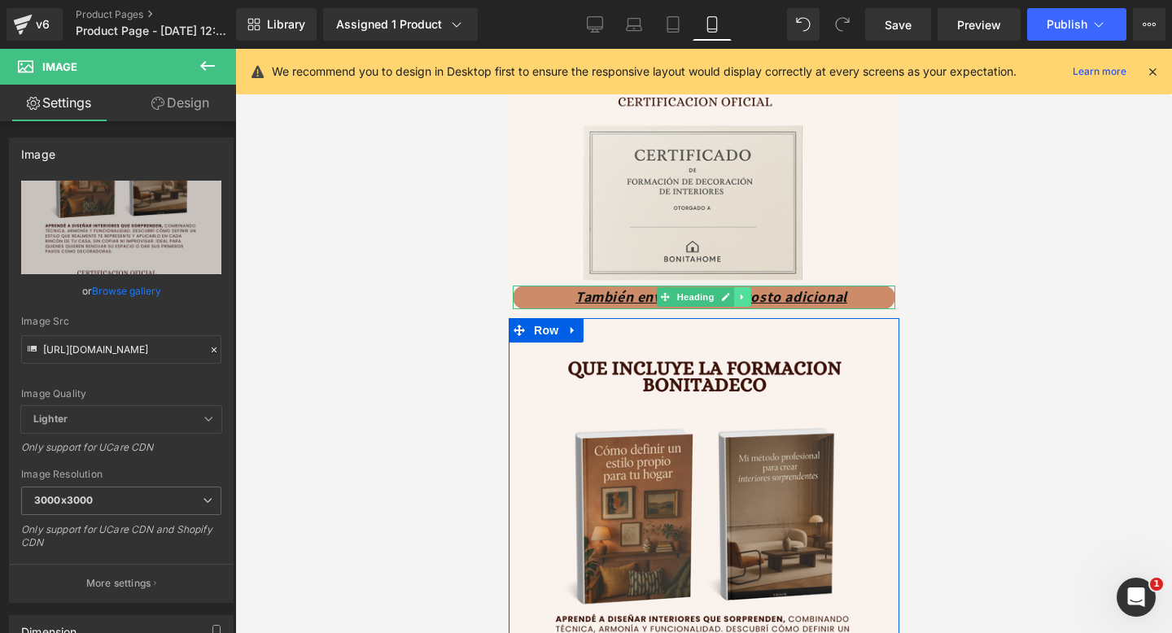
click at [744, 300] on icon at bounding box center [742, 297] width 9 height 10
click at [755, 300] on link at bounding box center [750, 297] width 17 height 20
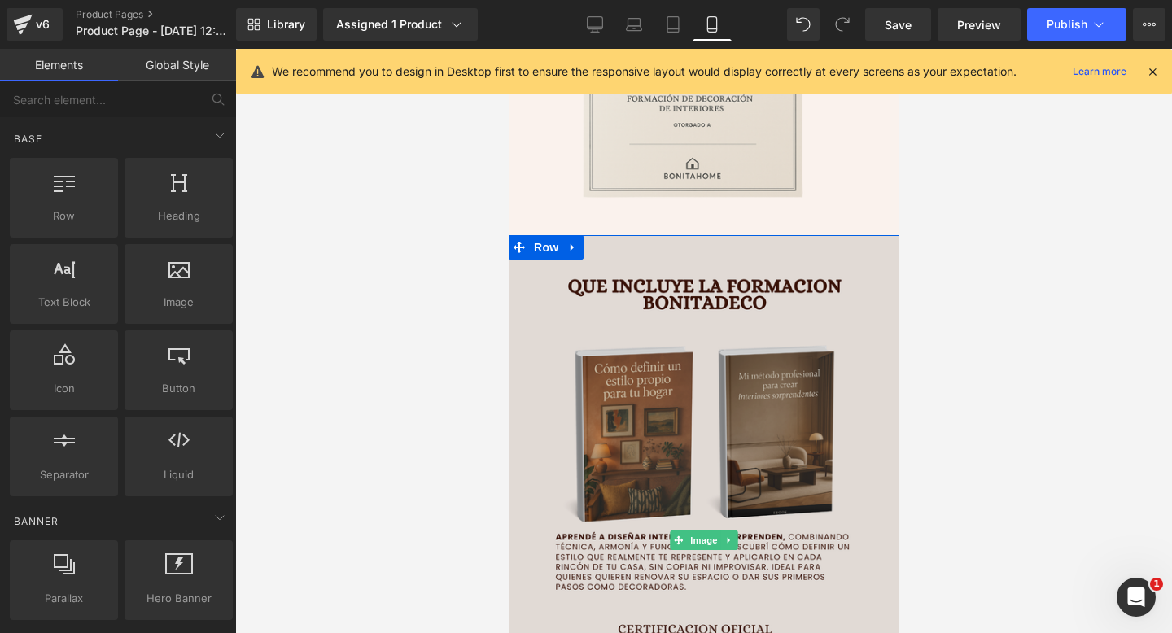
scroll to position [3797, 0]
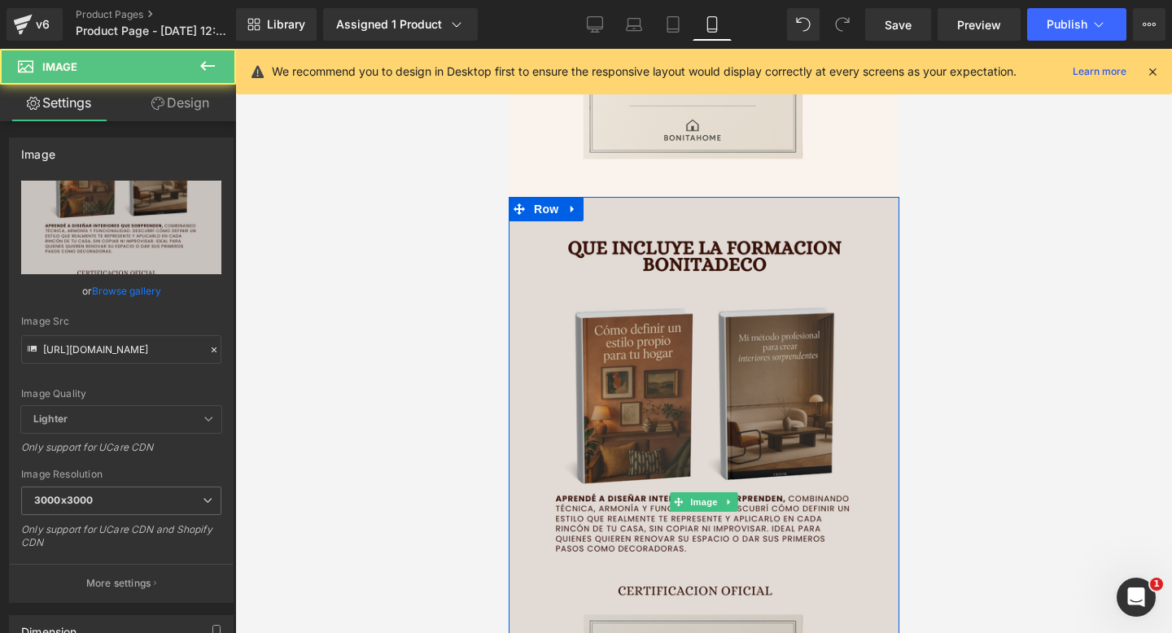
click at [700, 369] on img at bounding box center [703, 502] width 391 height 611
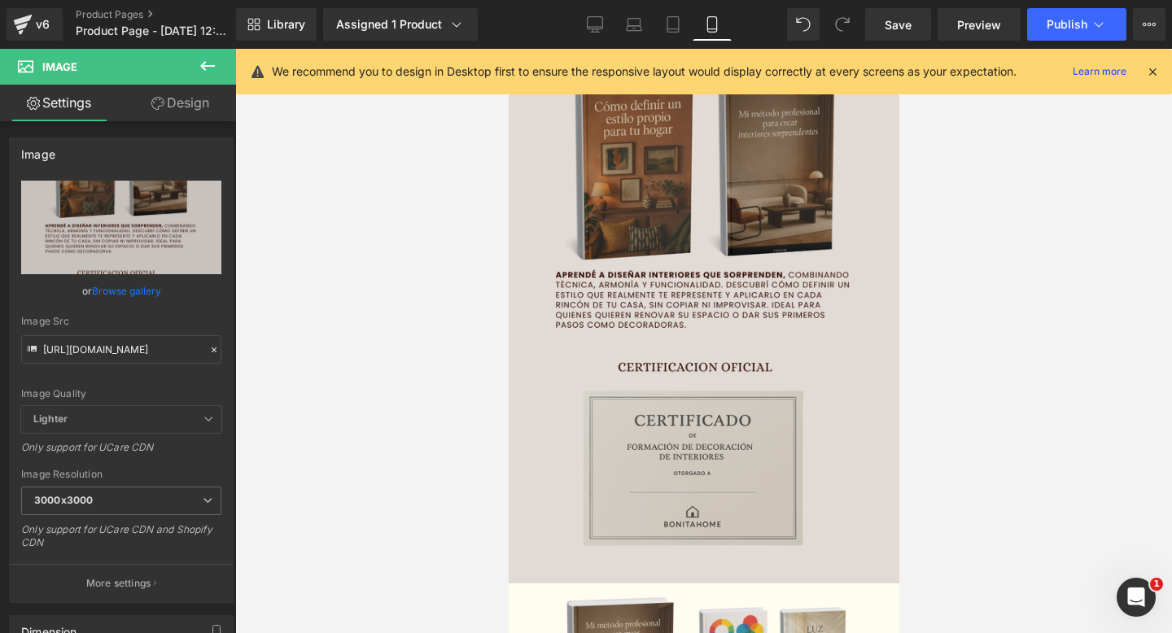
scroll to position [3877, 0]
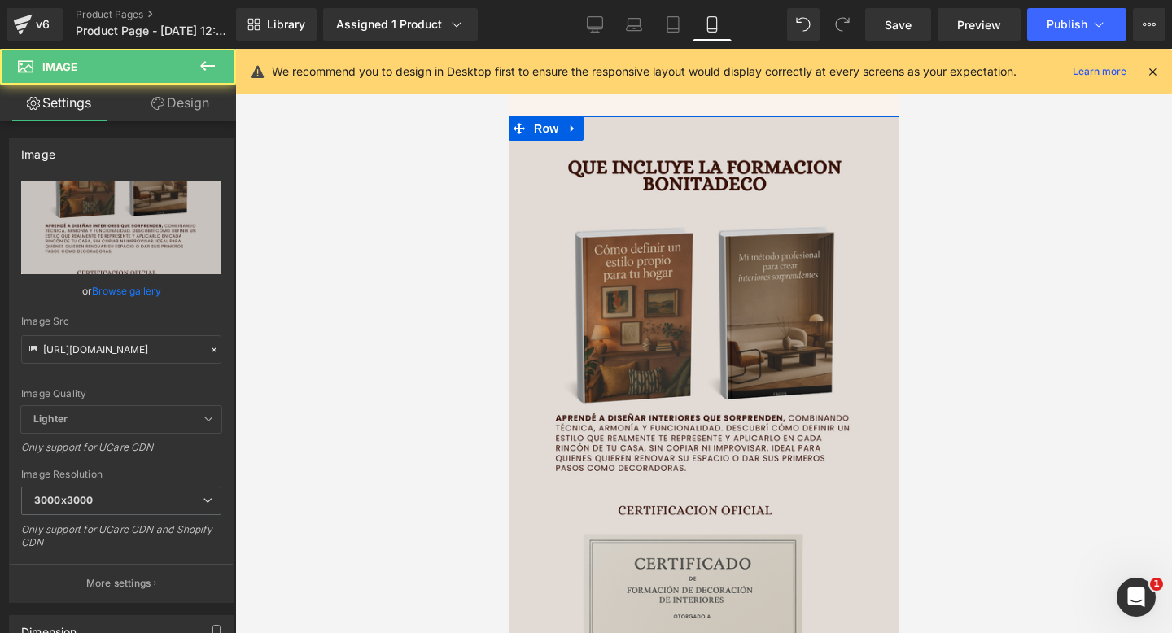
click at [681, 300] on img at bounding box center [703, 421] width 391 height 611
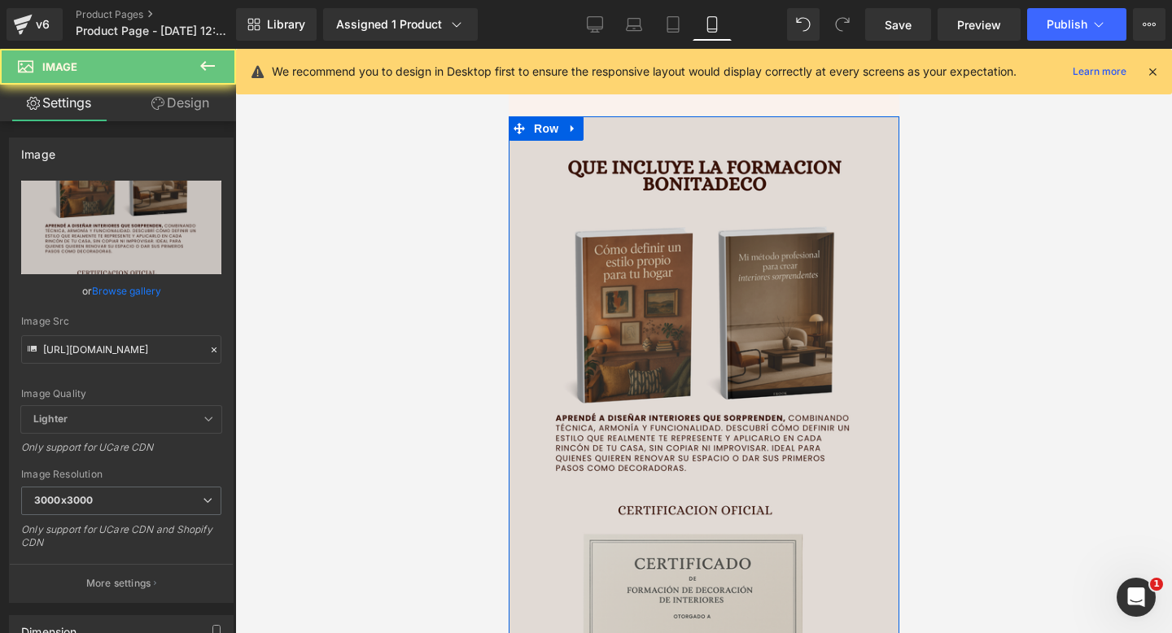
click at [681, 300] on img at bounding box center [703, 421] width 391 height 611
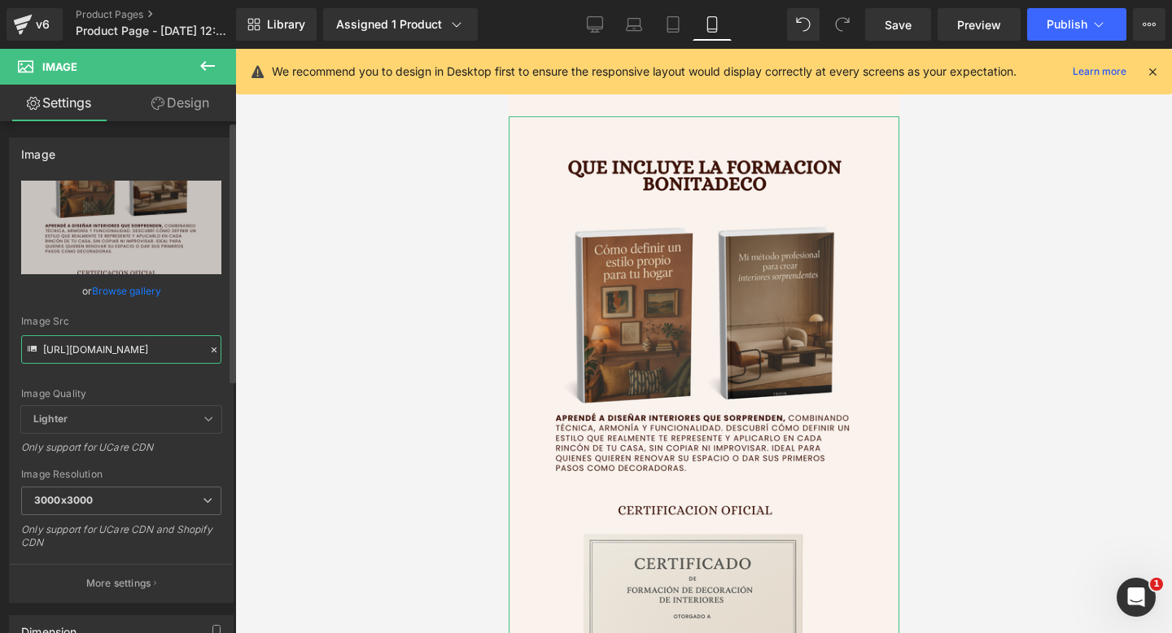
click at [98, 361] on input "https://i.postimg.cc/qMQTkz7n/6.png" at bounding box center [121, 349] width 200 height 28
click at [107, 348] on input "https://i.postimg.cc/qMQTkz7n/6.png" at bounding box center [121, 349] width 200 height 28
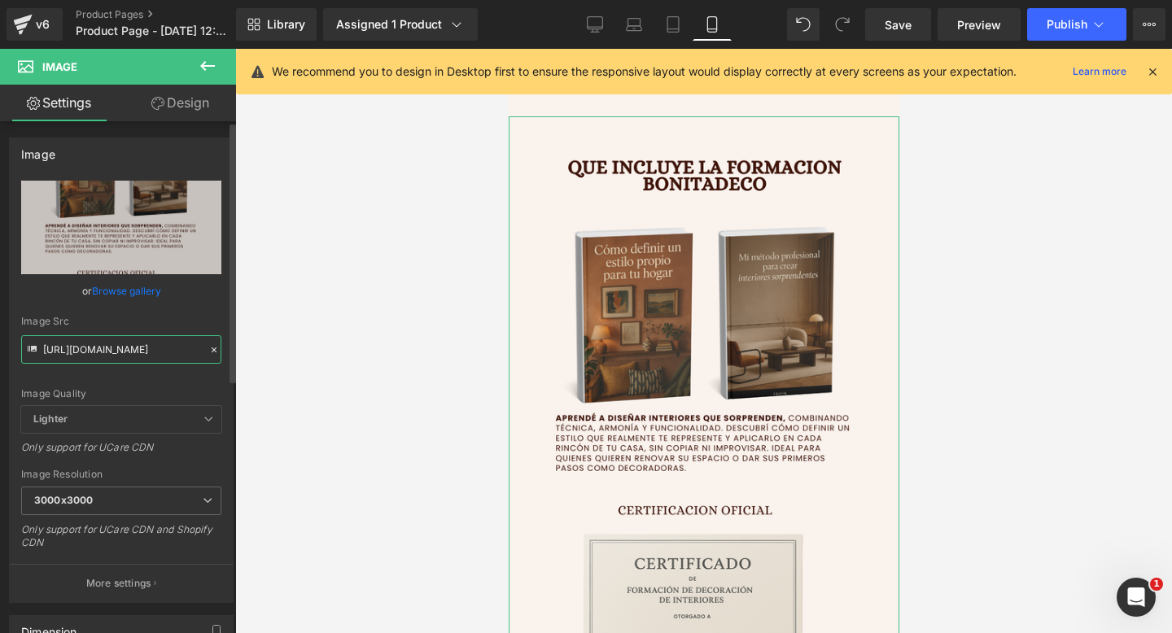
paste input "P5xkNTL7/7"
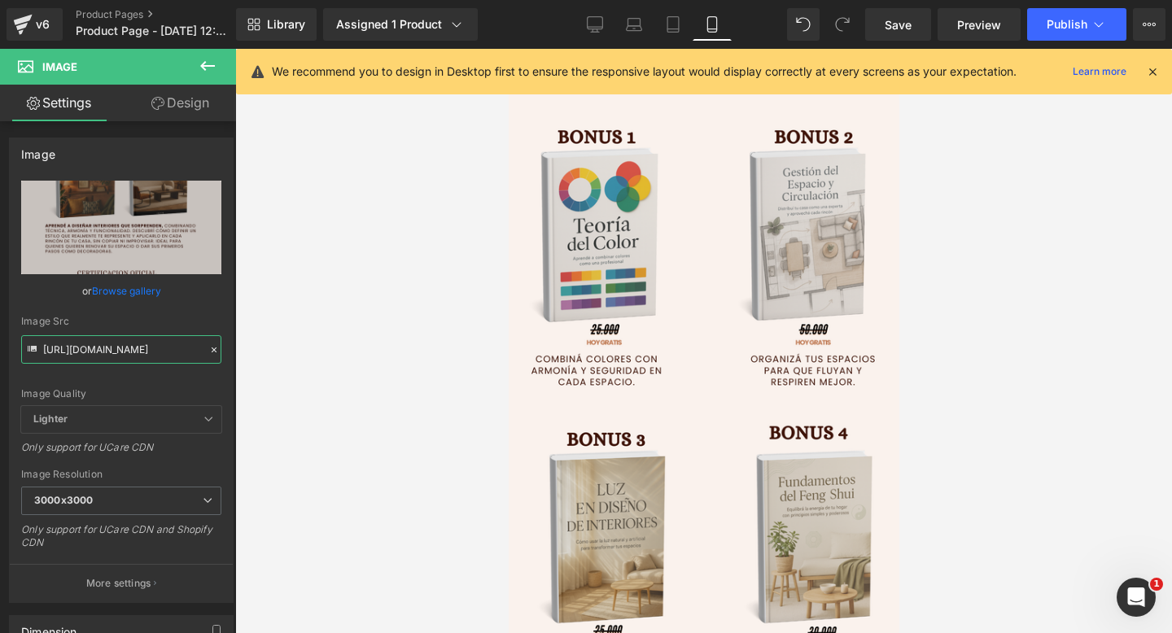
type input "https://i.postimg.cc/P5xkNTL7/7.png"
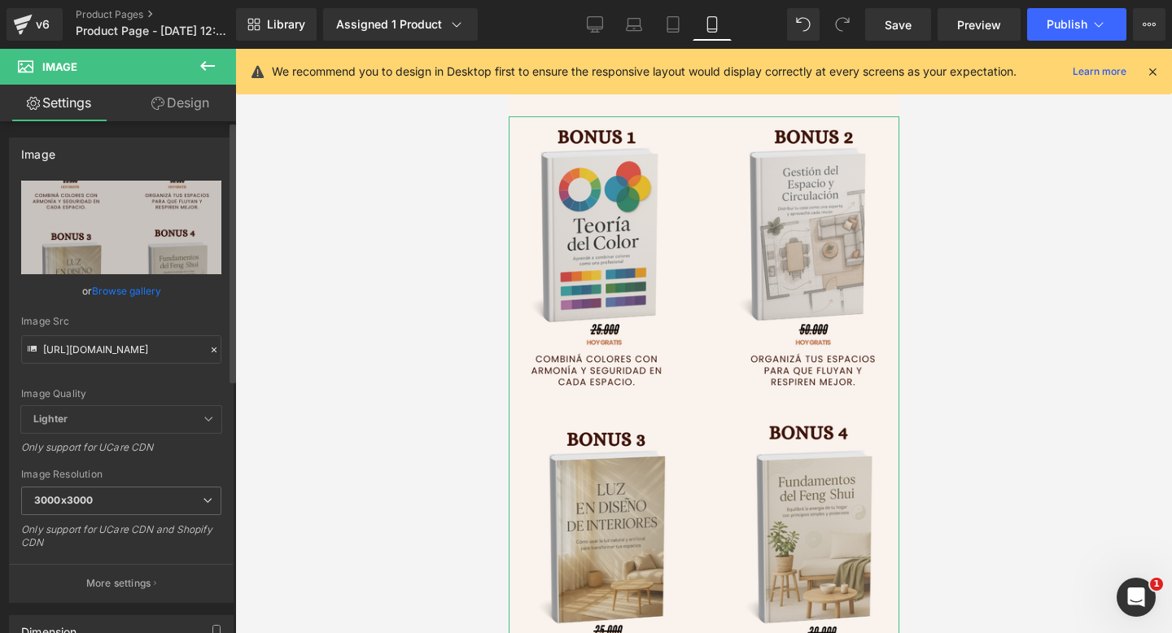
scroll to position [0, 0]
click at [221, 371] on div "https://i.postimg.cc/P5xkNTL7/7.png Replace Image Upload image or Browse galler…" at bounding box center [121, 392] width 223 height 422
click at [571, 134] on link at bounding box center [572, 128] width 21 height 24
click at [601, 132] on link at bounding box center [593, 128] width 21 height 24
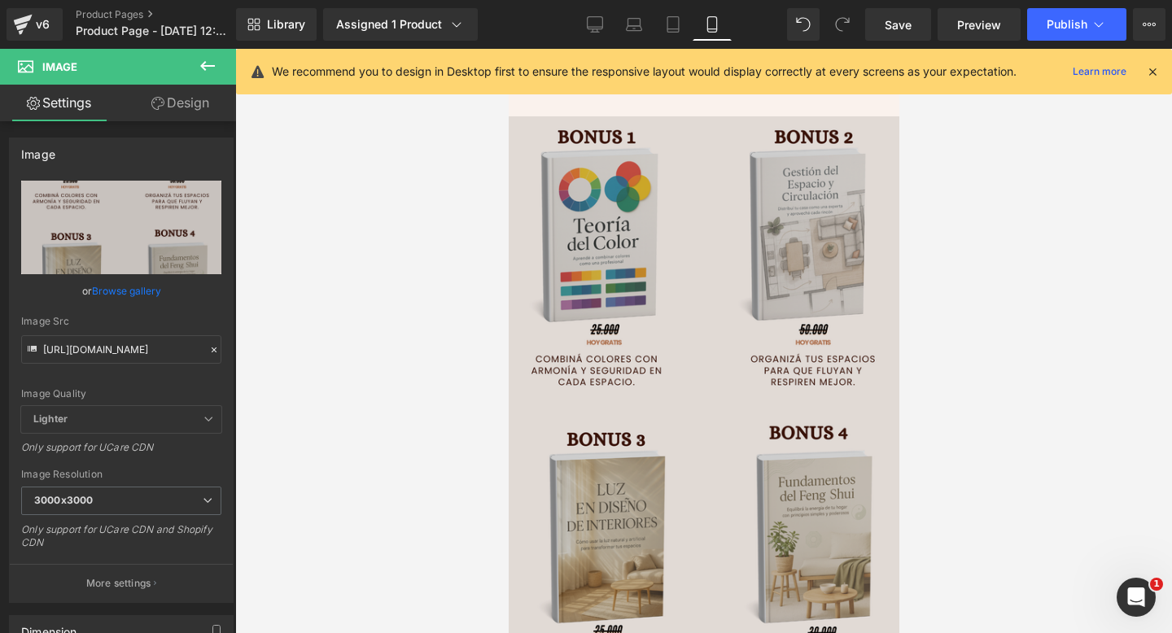
scroll to position [4489, 0]
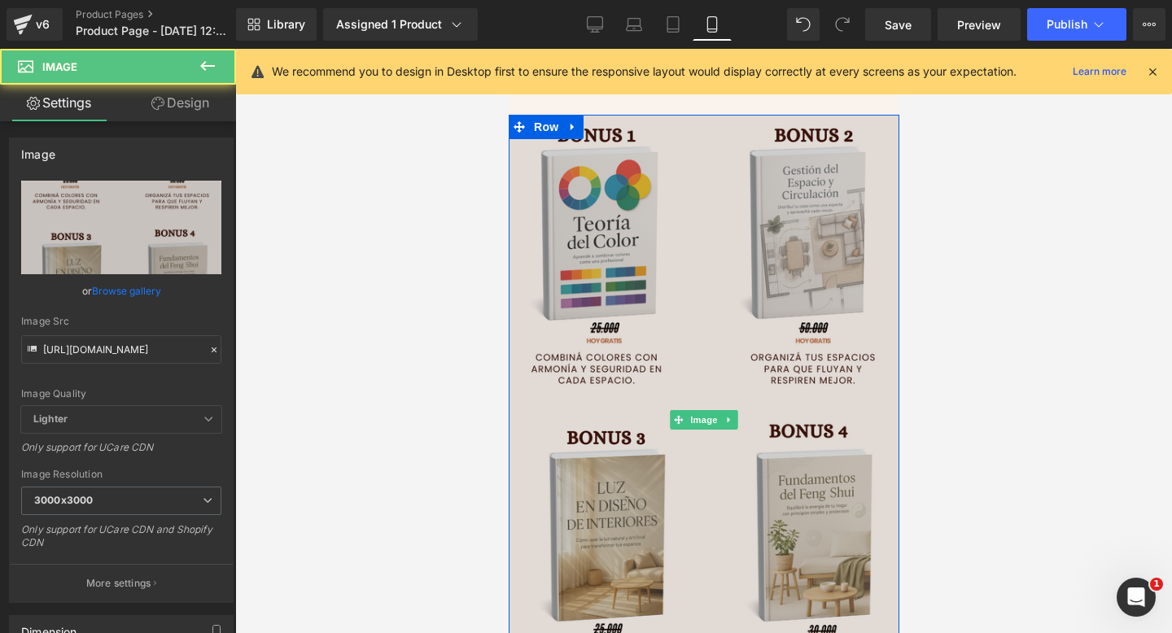
click at [707, 326] on img at bounding box center [703, 420] width 391 height 611
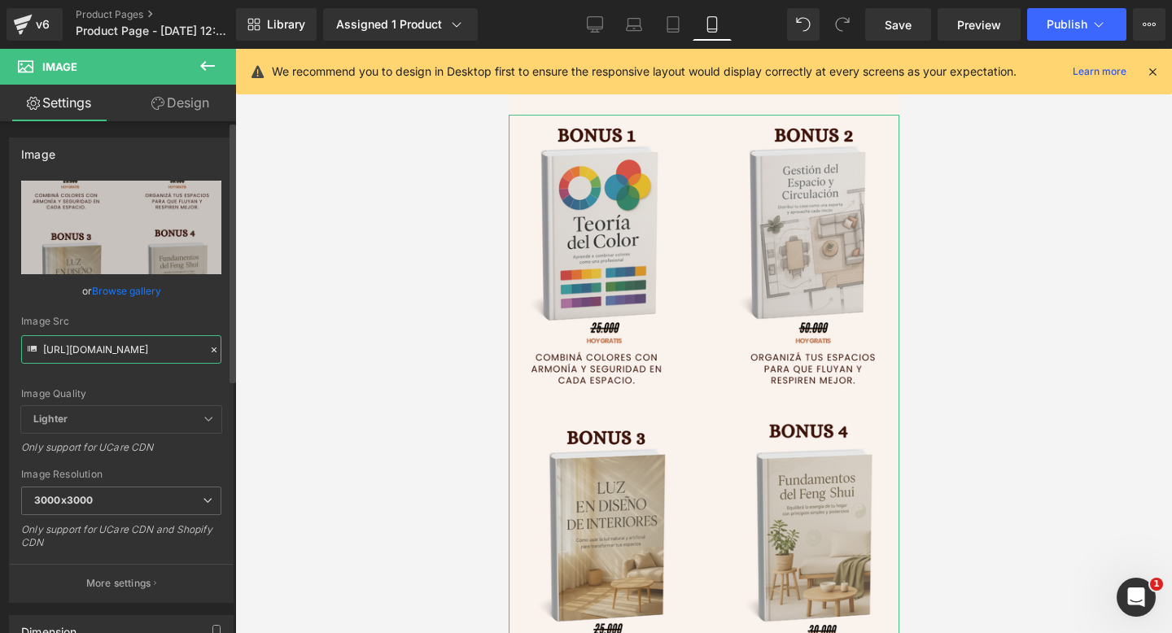
click at [122, 352] on input "https://i.postimg.cc/P5xkNTL7/7.png" at bounding box center [121, 349] width 200 height 28
paste input "3w05C1FC/8"
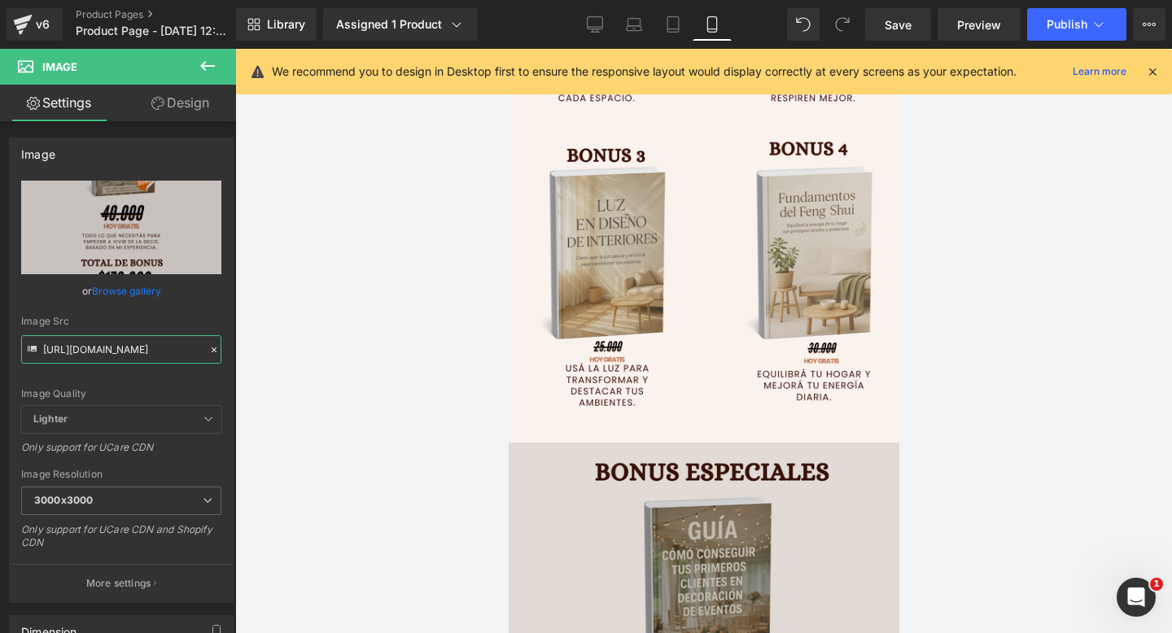
scroll to position [4192, 0]
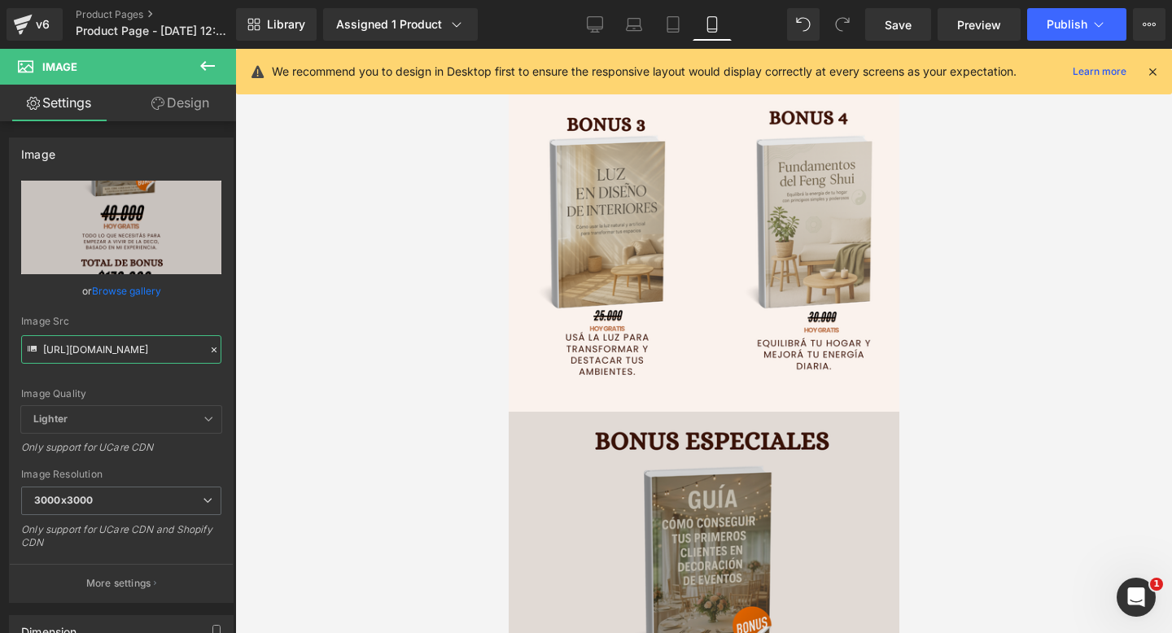
type input "https://i.postimg.cc/3w05C1FC/8.png"
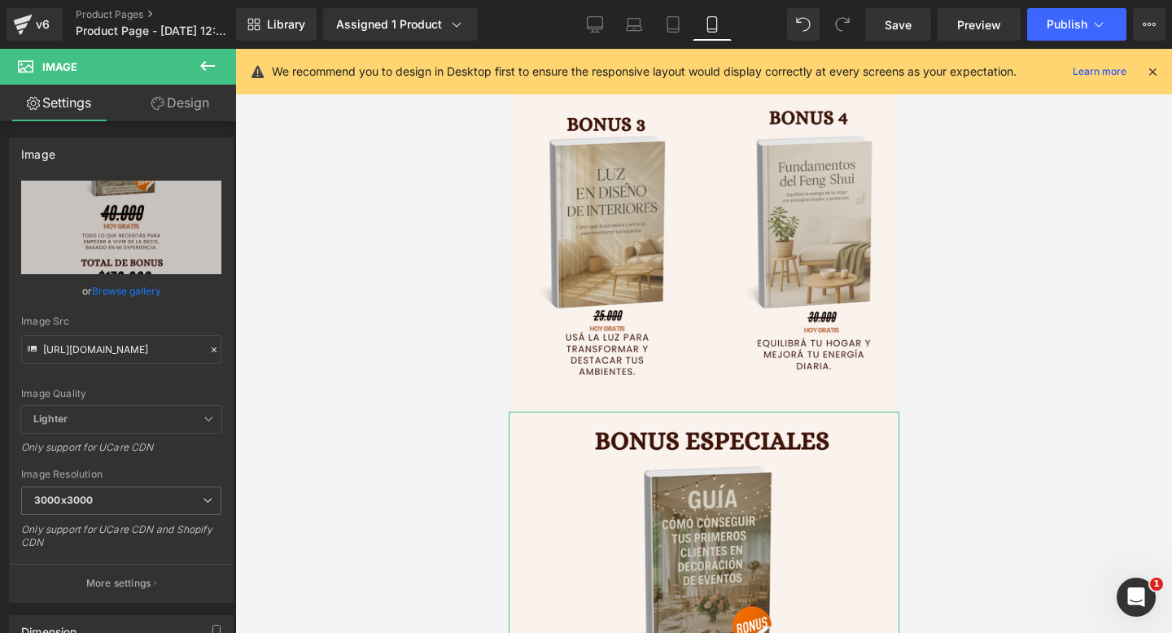
click at [173, 106] on link "Design" at bounding box center [180, 103] width 118 height 37
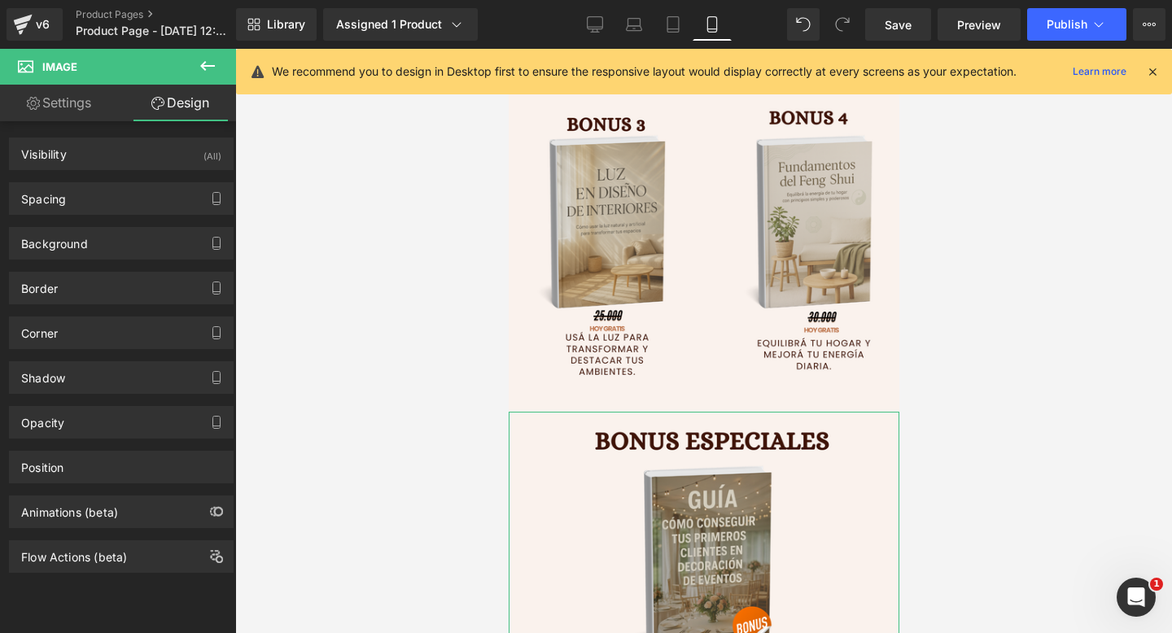
type input "0"
type input "-15"
type input "0"
type input "-15"
type input "0"
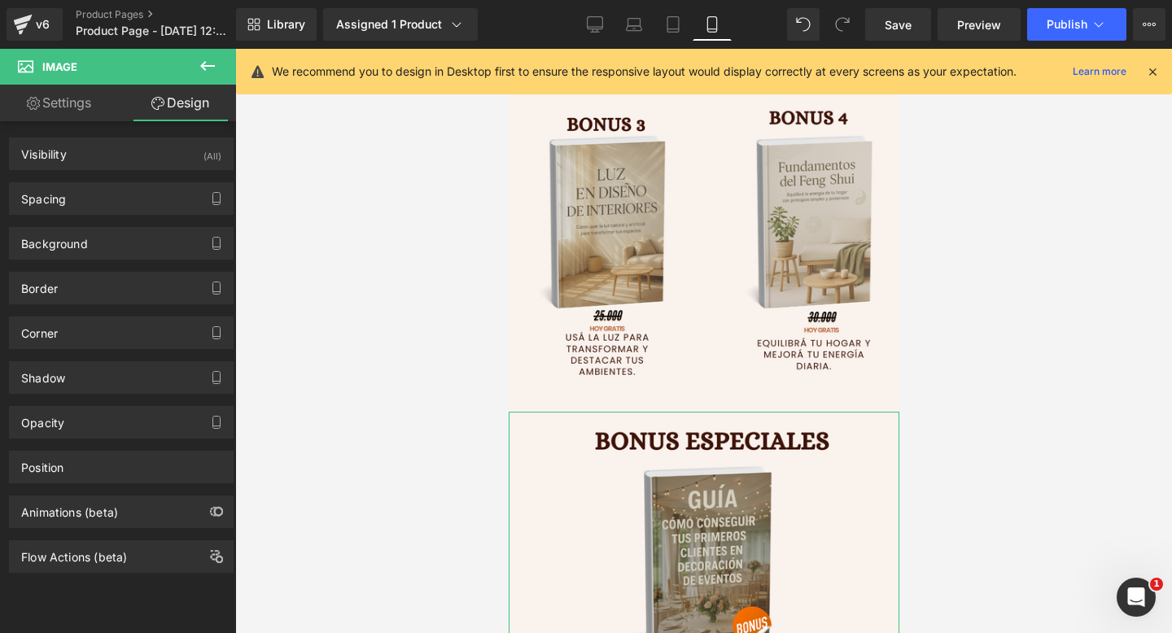
type input "0"
click at [103, 189] on div "Spacing" at bounding box center [121, 198] width 223 height 31
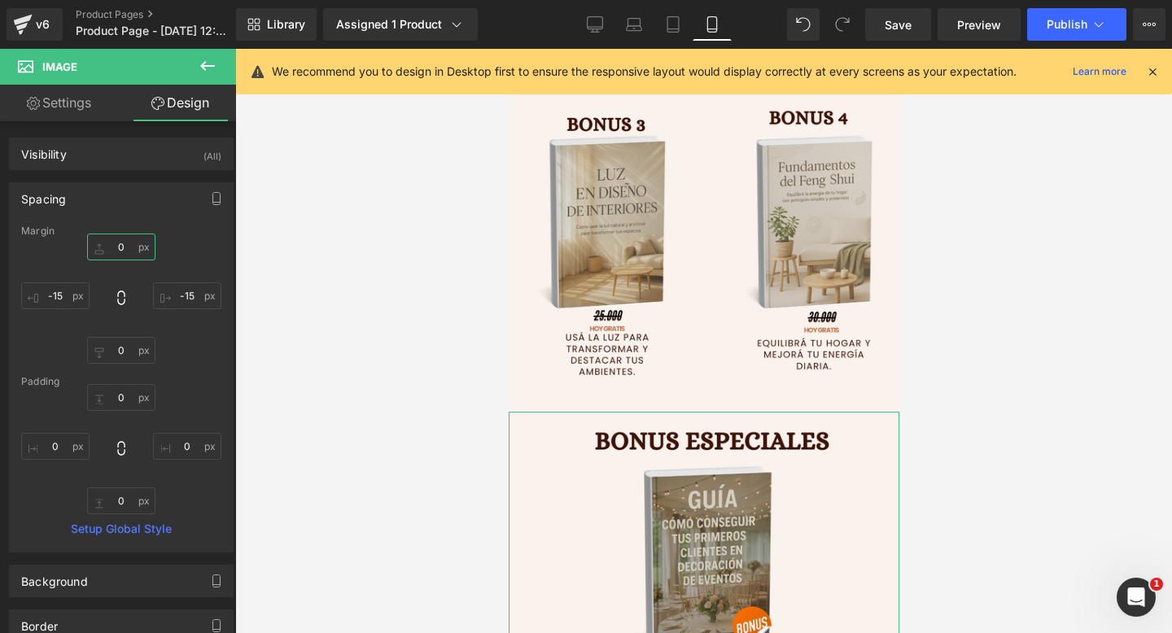
click at [117, 243] on input "0" at bounding box center [121, 247] width 68 height 27
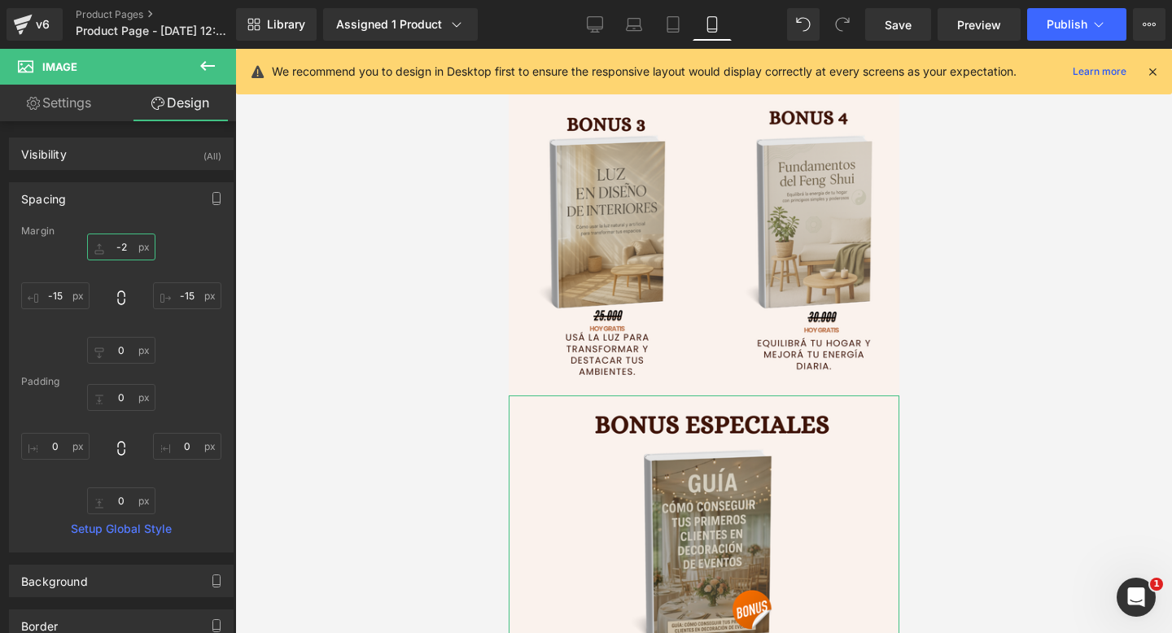
type input "-25"
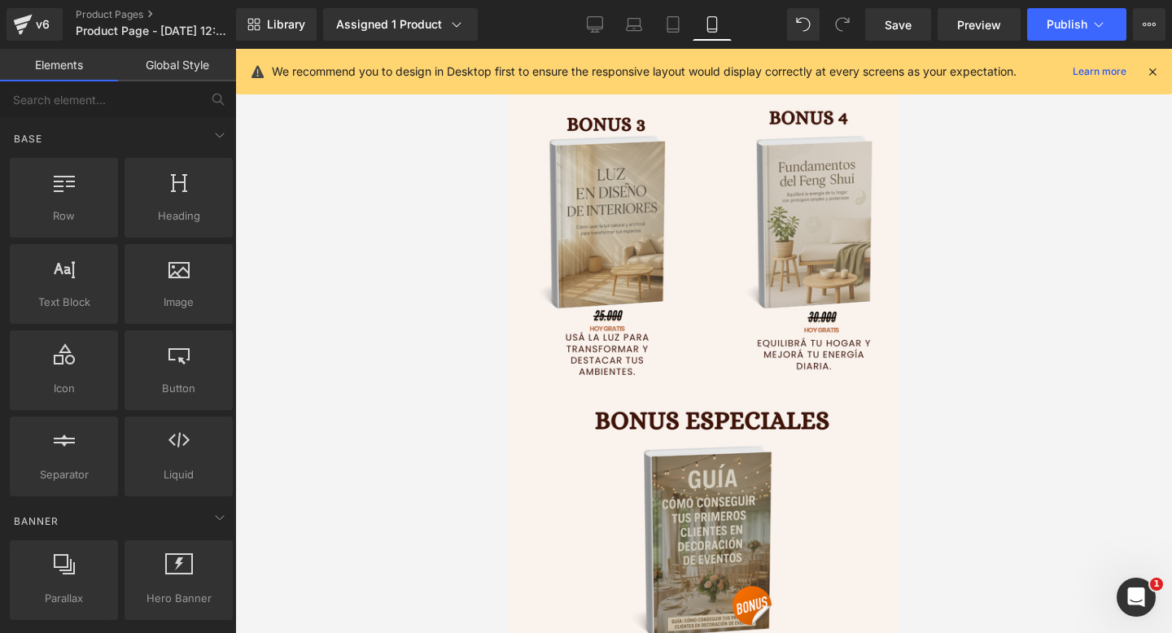
click at [260, 332] on div at bounding box center [703, 341] width 937 height 584
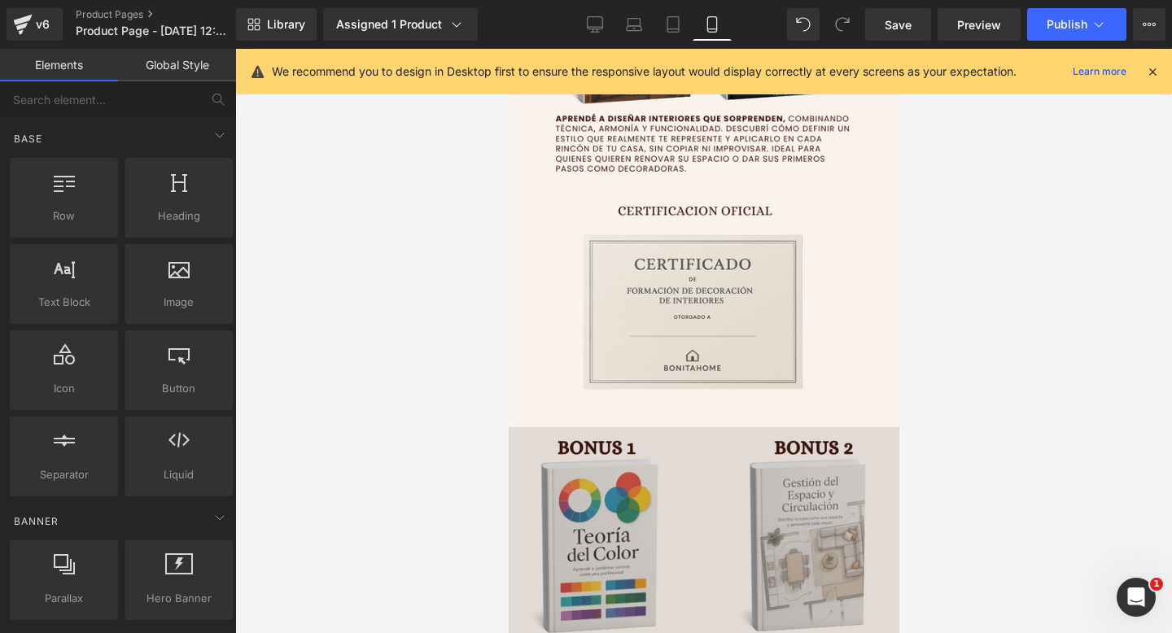
scroll to position [3549, 0]
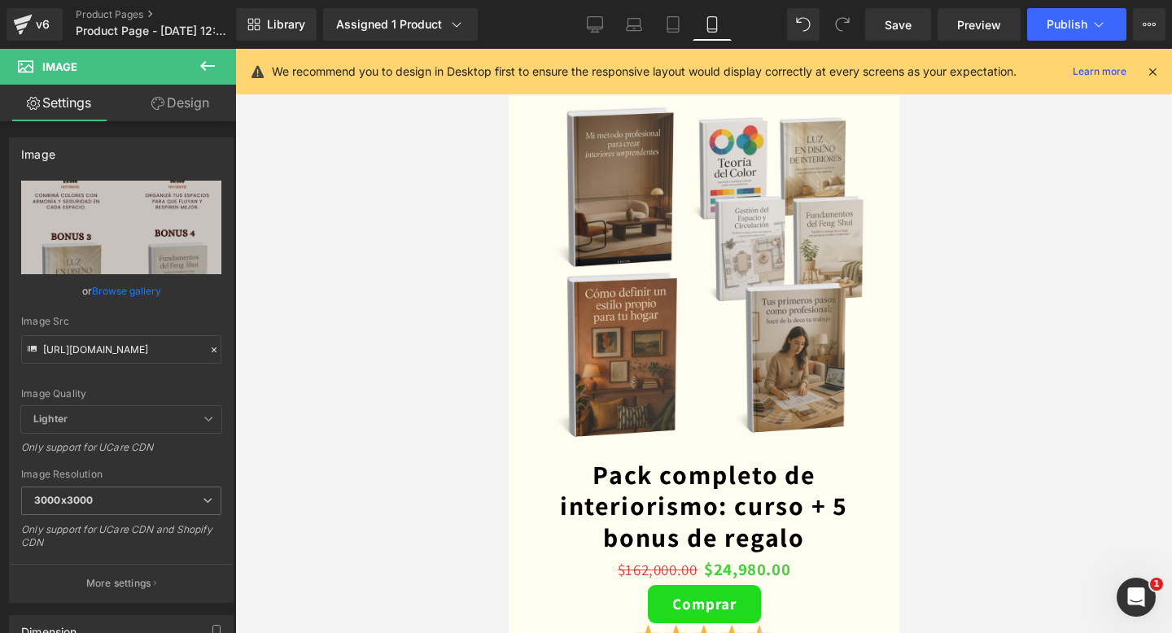
scroll to position [5150, 0]
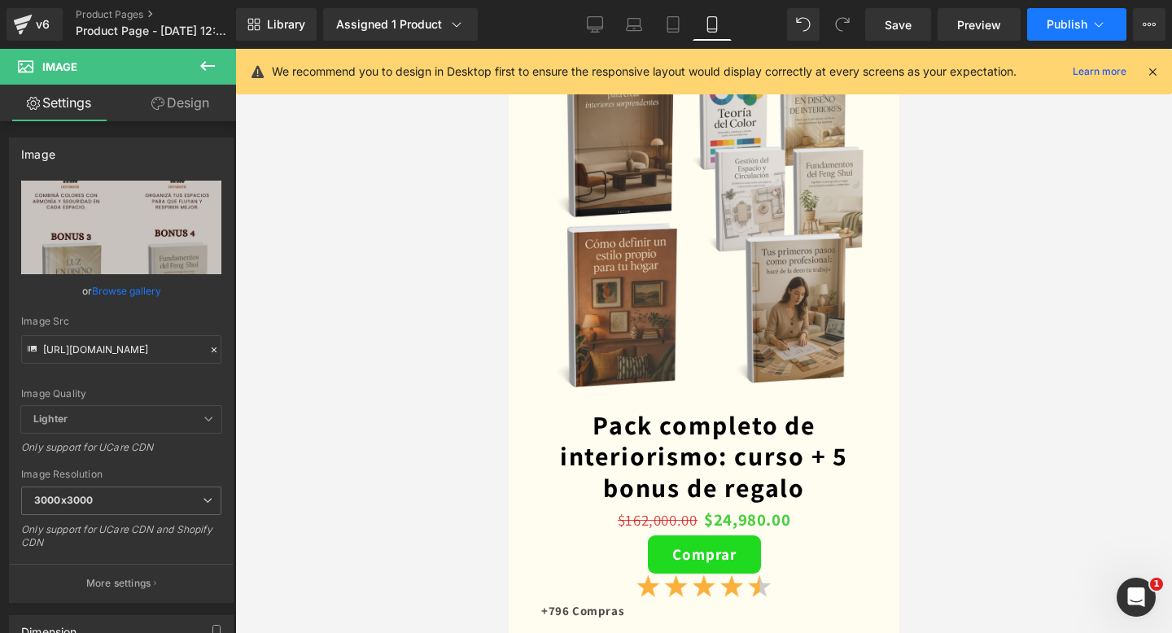
click at [1082, 33] on button "Publish" at bounding box center [1076, 24] width 99 height 33
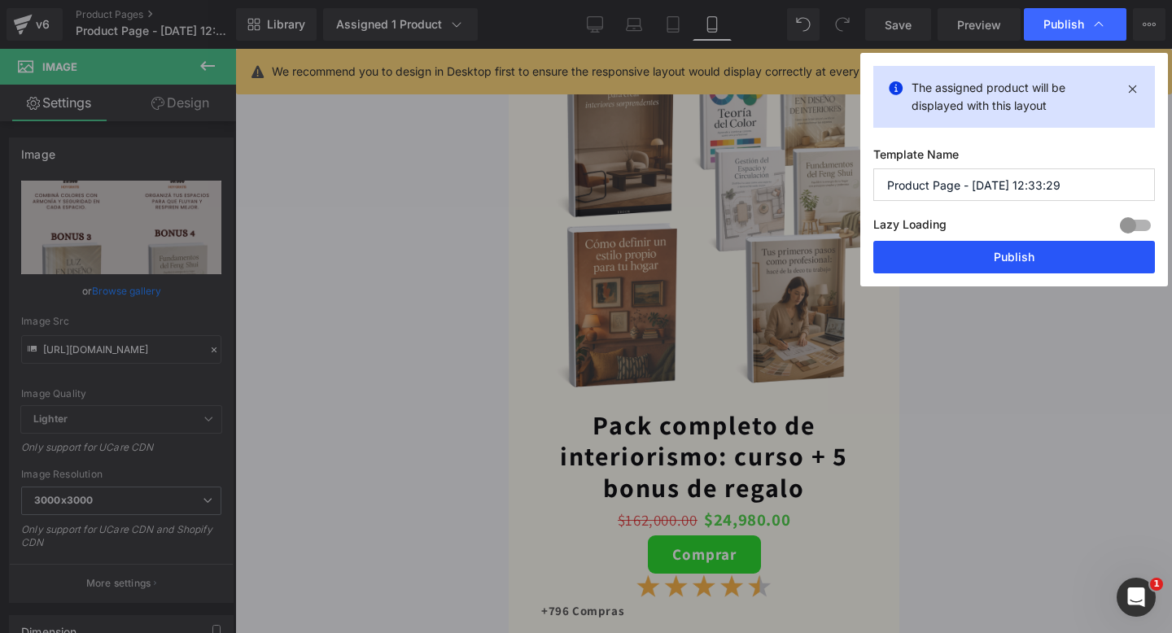
click at [965, 256] on button "Publish" at bounding box center [1014, 257] width 282 height 33
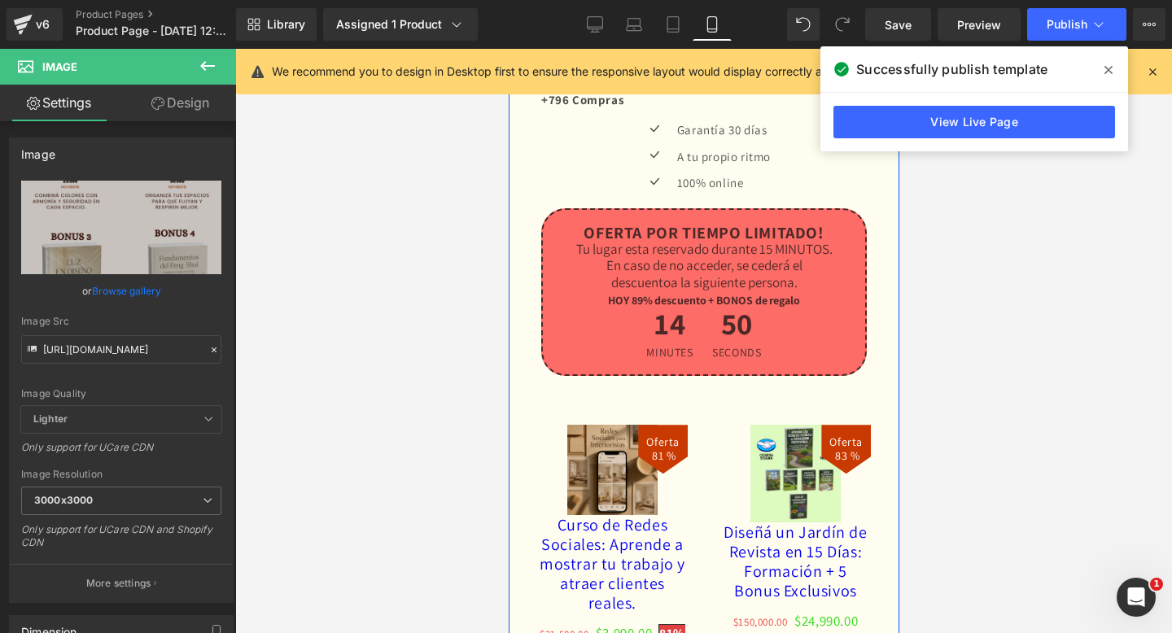
scroll to position [5624, 0]
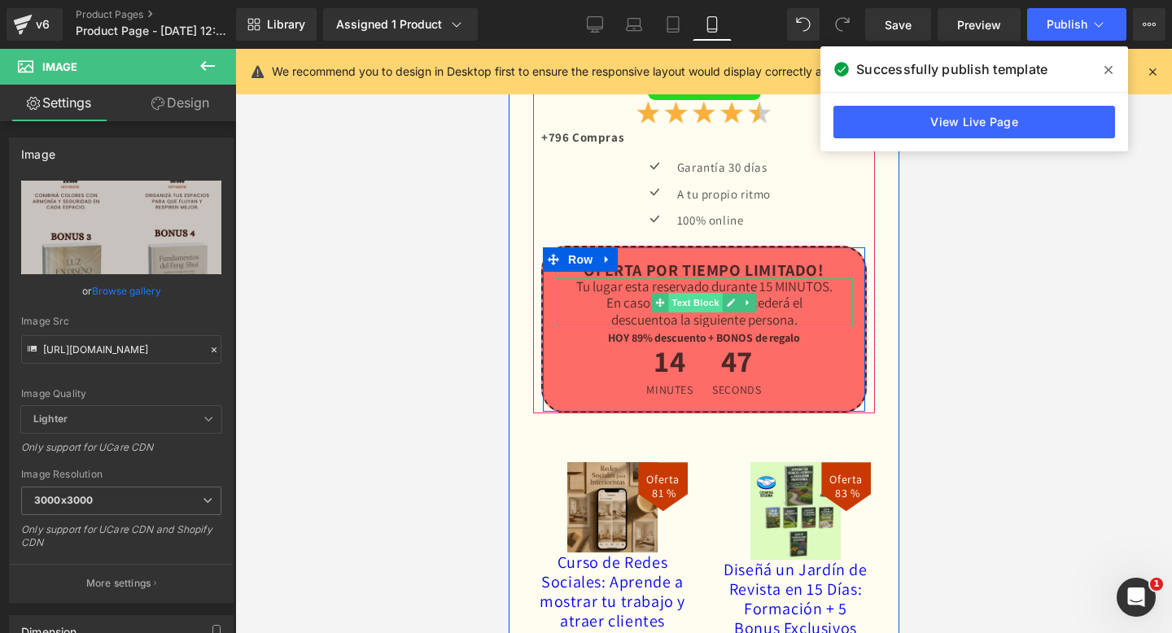
click at [702, 300] on span "Text Block" at bounding box center [695, 303] width 54 height 20
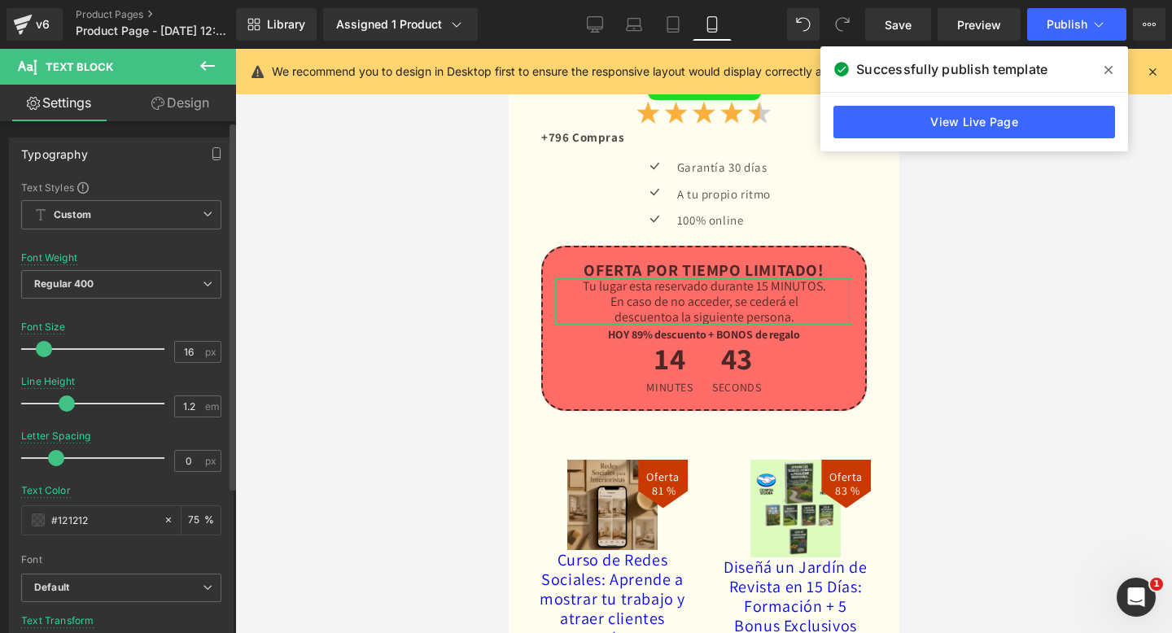
type input "15"
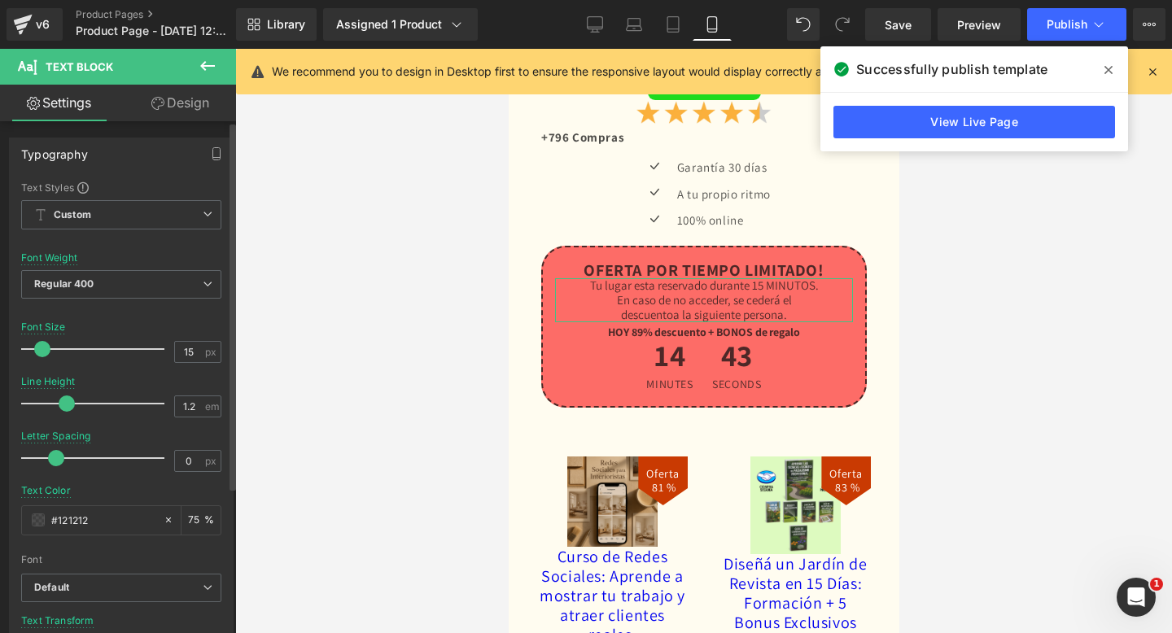
click at [42, 357] on div at bounding box center [96, 349] width 135 height 33
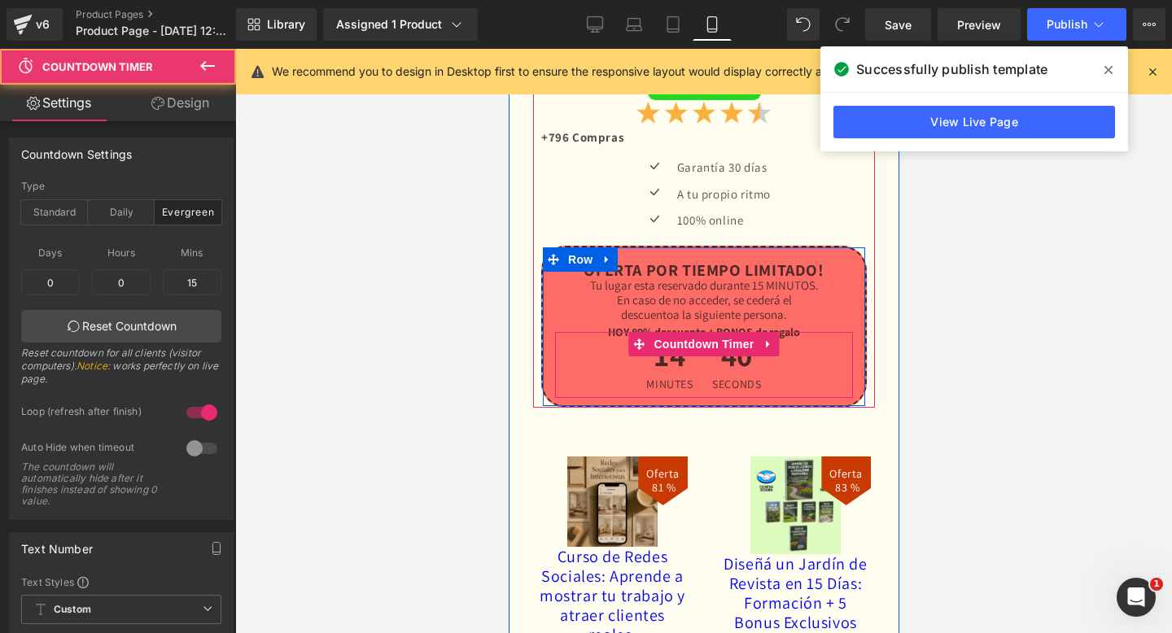
click at [637, 380] on div "14 Minutes" at bounding box center [668, 365] width 63 height 66
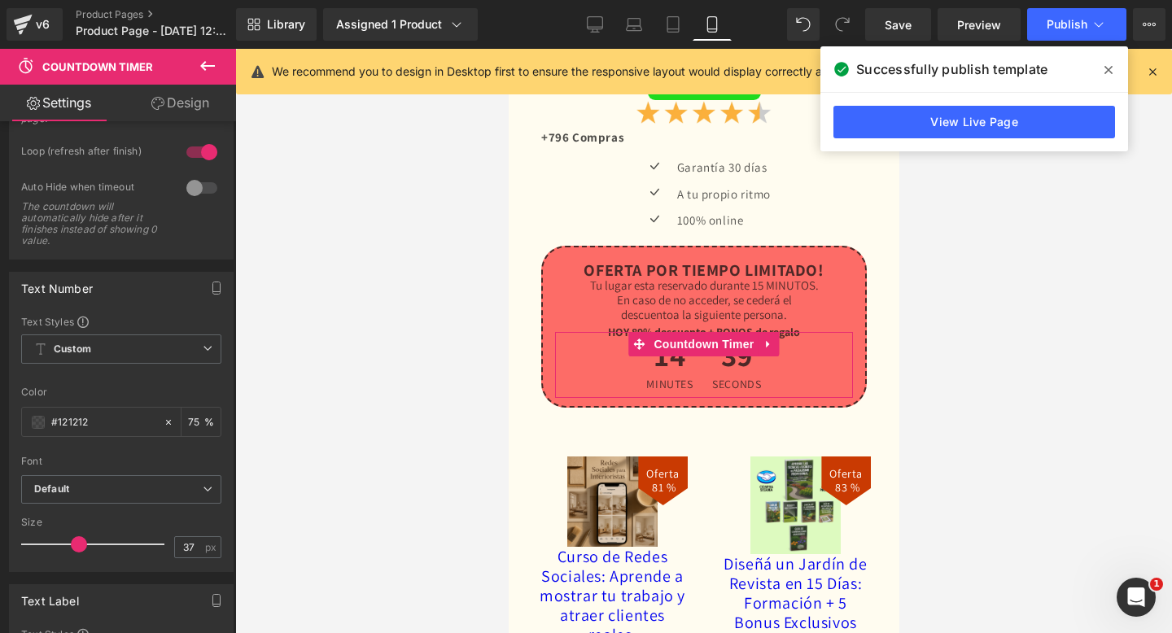
scroll to position [349, 0]
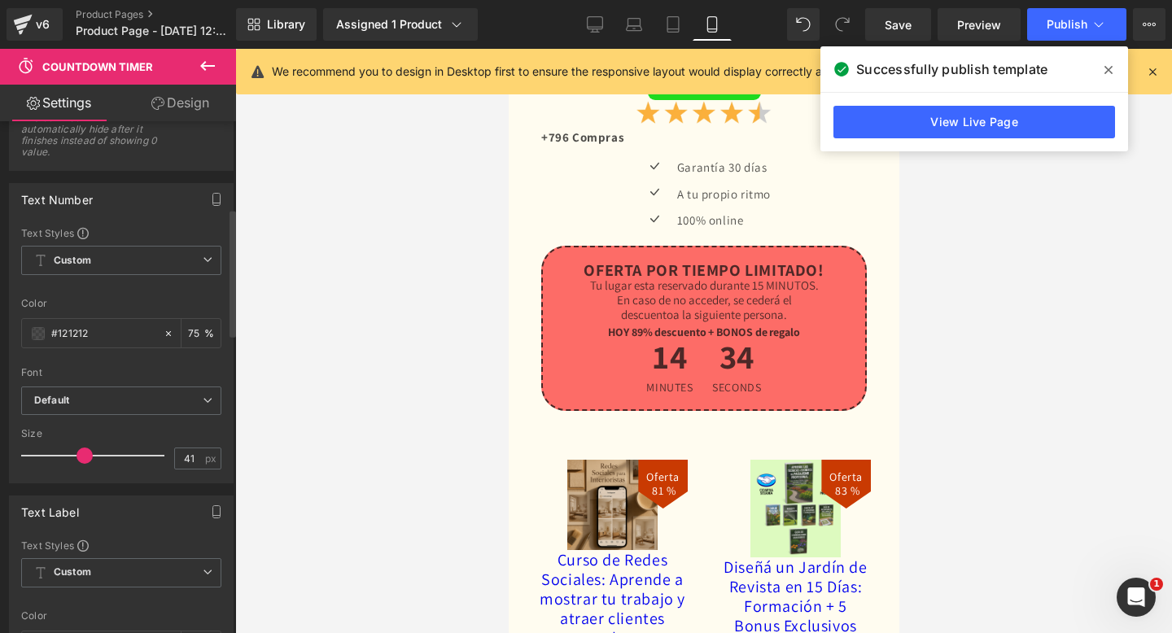
type input "40"
click at [78, 457] on span at bounding box center [83, 456] width 16 height 16
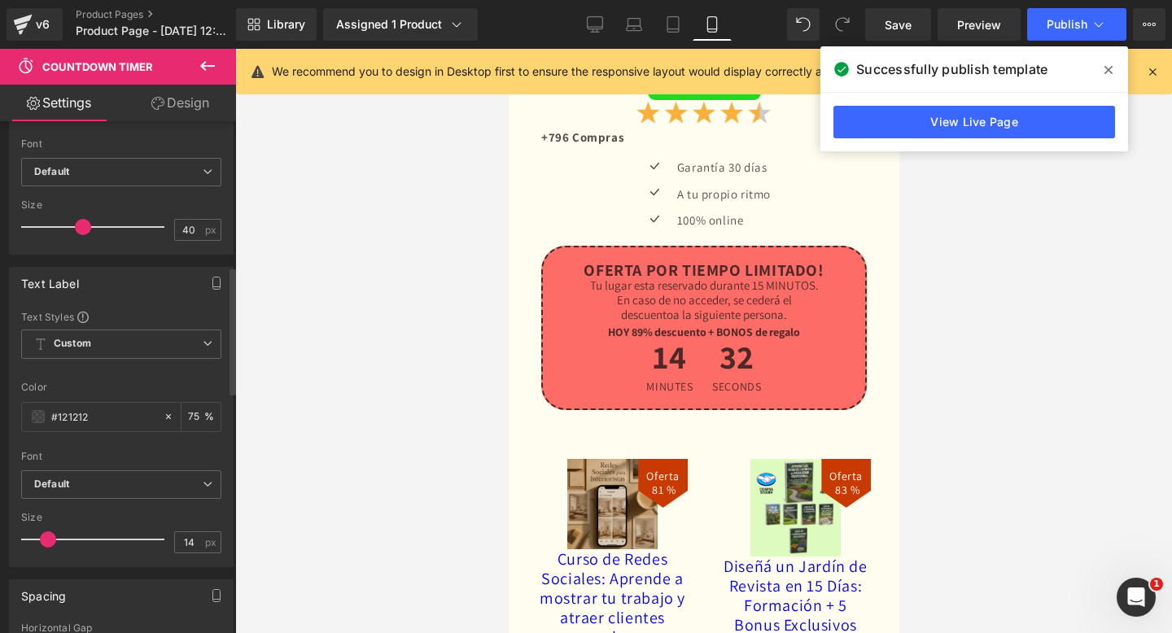
scroll to position [606, 0]
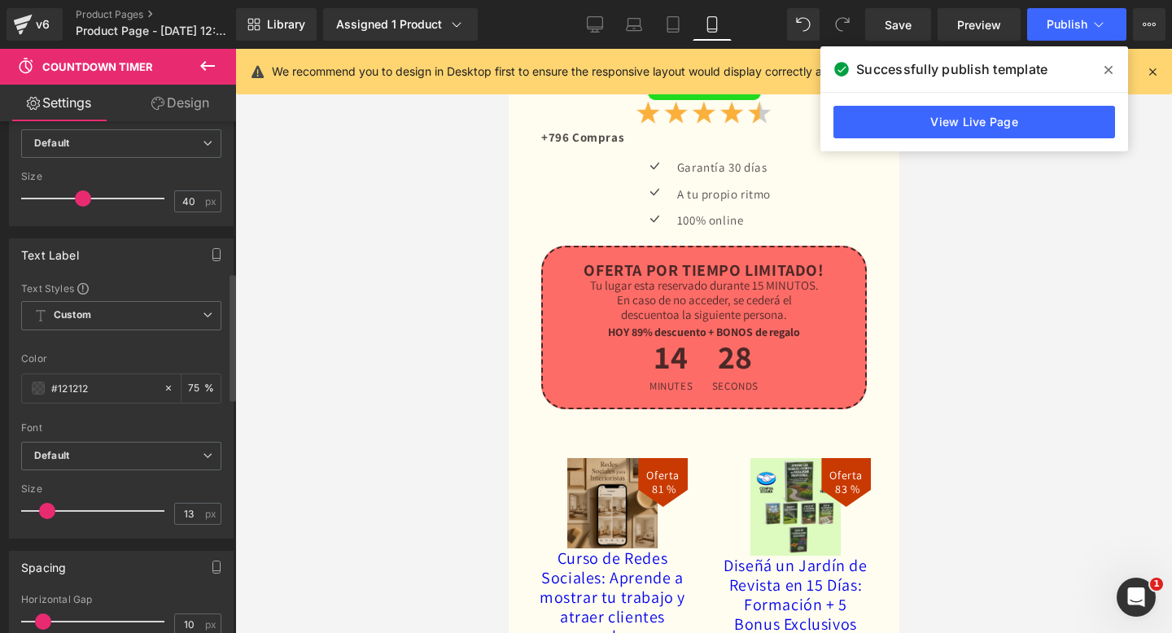
type input "14"
click at [46, 509] on span at bounding box center [48, 511] width 16 height 16
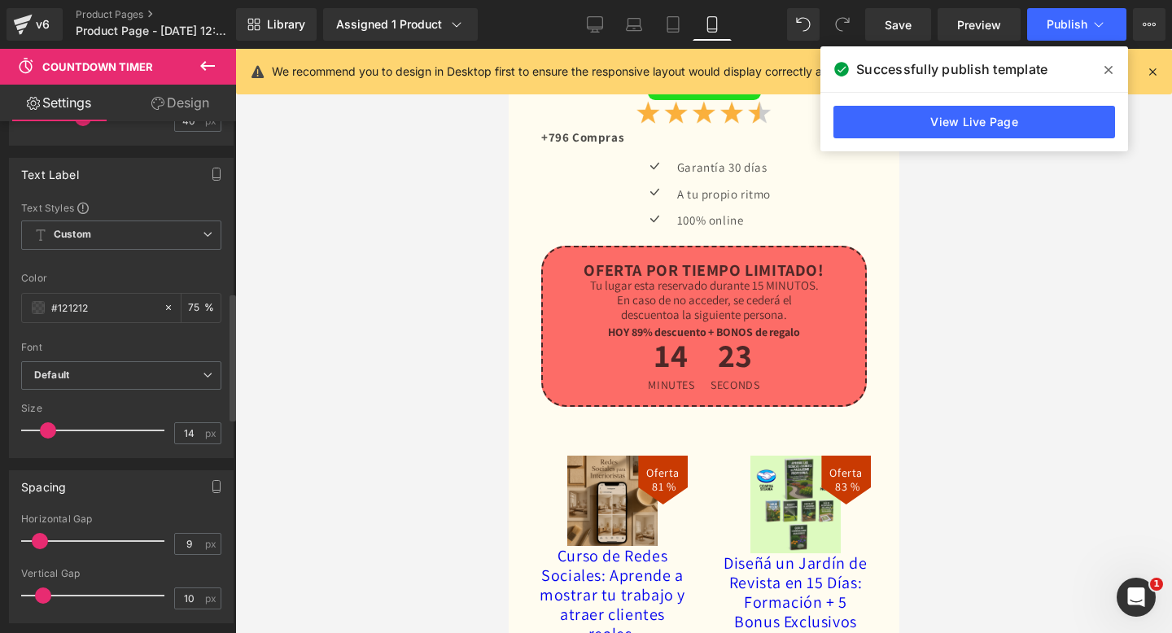
type input "10"
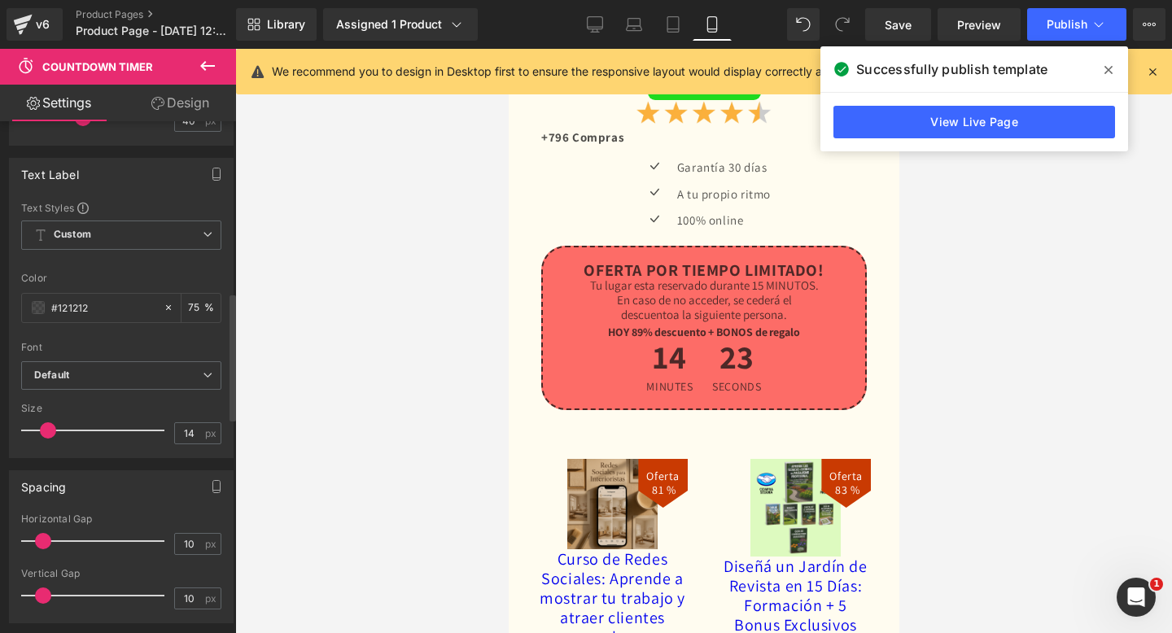
click at [42, 539] on span at bounding box center [43, 541] width 16 height 16
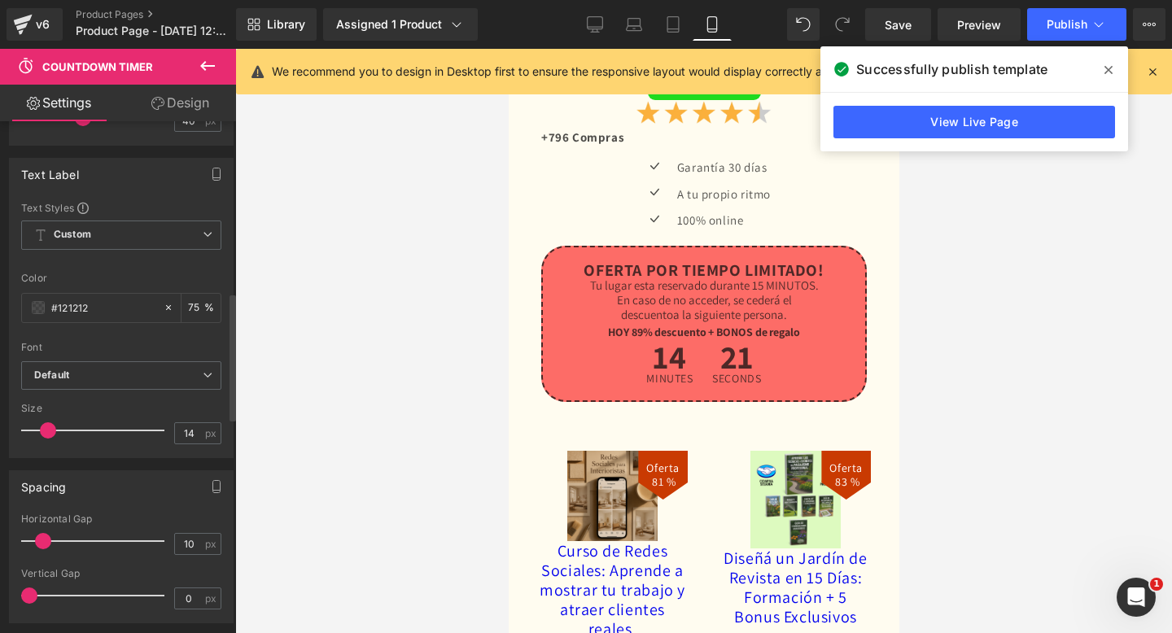
type input "1"
drag, startPoint x: 42, startPoint y: 592, endPoint x: 31, endPoint y: 593, distance: 11.5
click at [31, 593] on span at bounding box center [31, 596] width 16 height 16
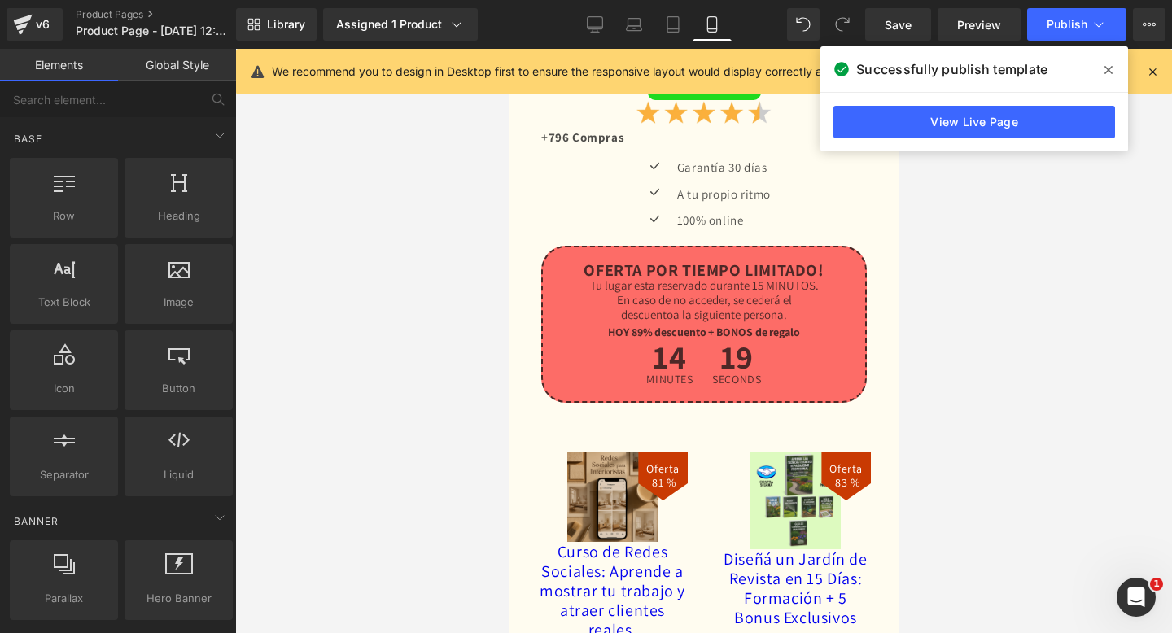
click at [300, 520] on div at bounding box center [703, 341] width 937 height 584
click at [477, 439] on div at bounding box center [703, 341] width 937 height 584
click at [1107, 68] on icon at bounding box center [1109, 70] width 8 height 8
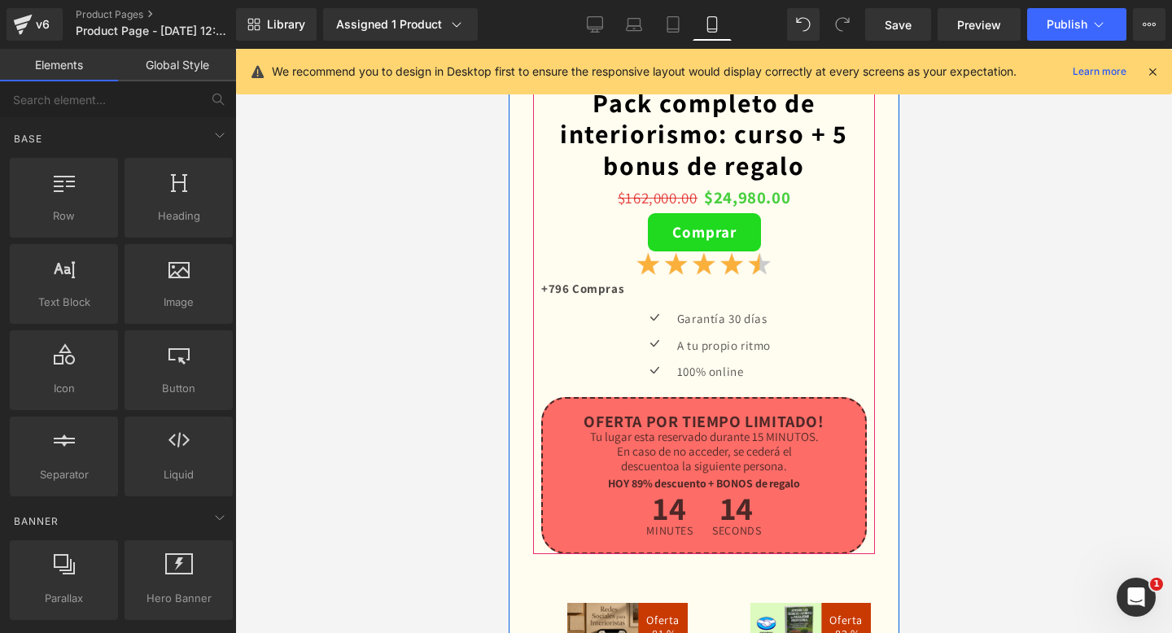
scroll to position [5454, 0]
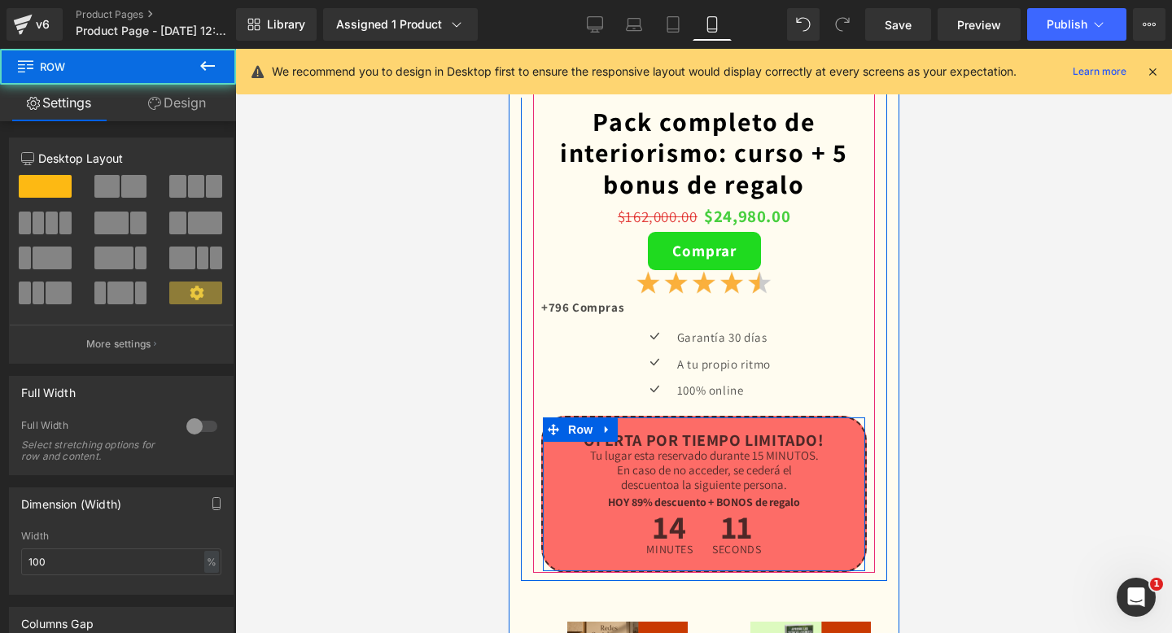
click at [554, 519] on div "OFERTA POR TIEMPO LIMITADO! Text Block Tu lugar esta reservado durante 15 MINUT…" at bounding box center [703, 502] width 322 height 121
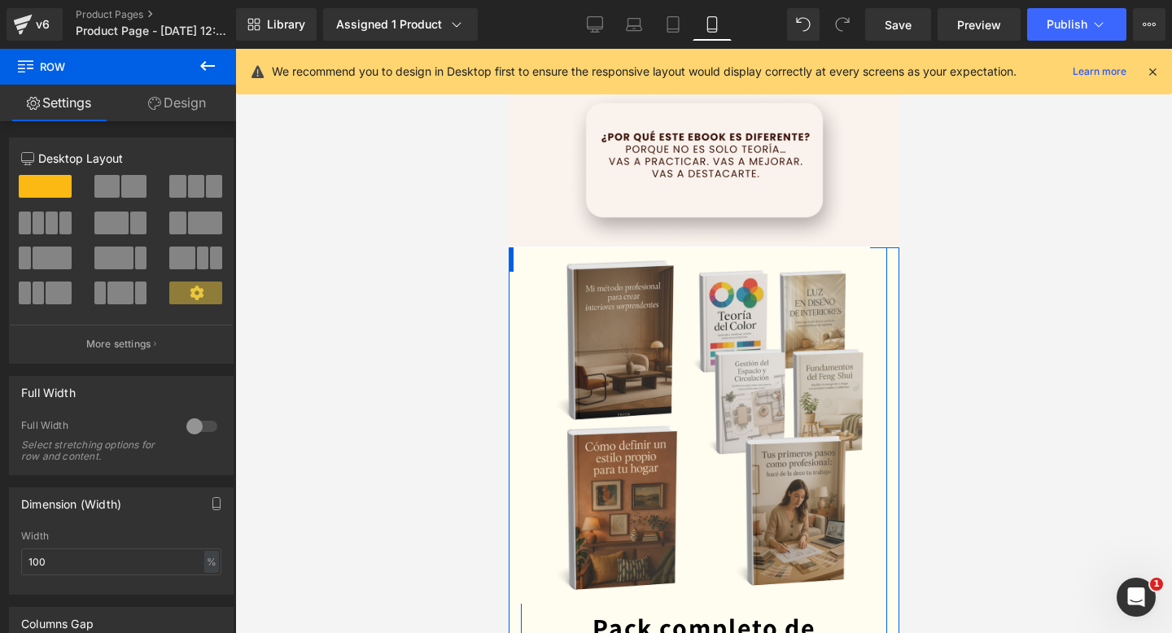
scroll to position [4822, 0]
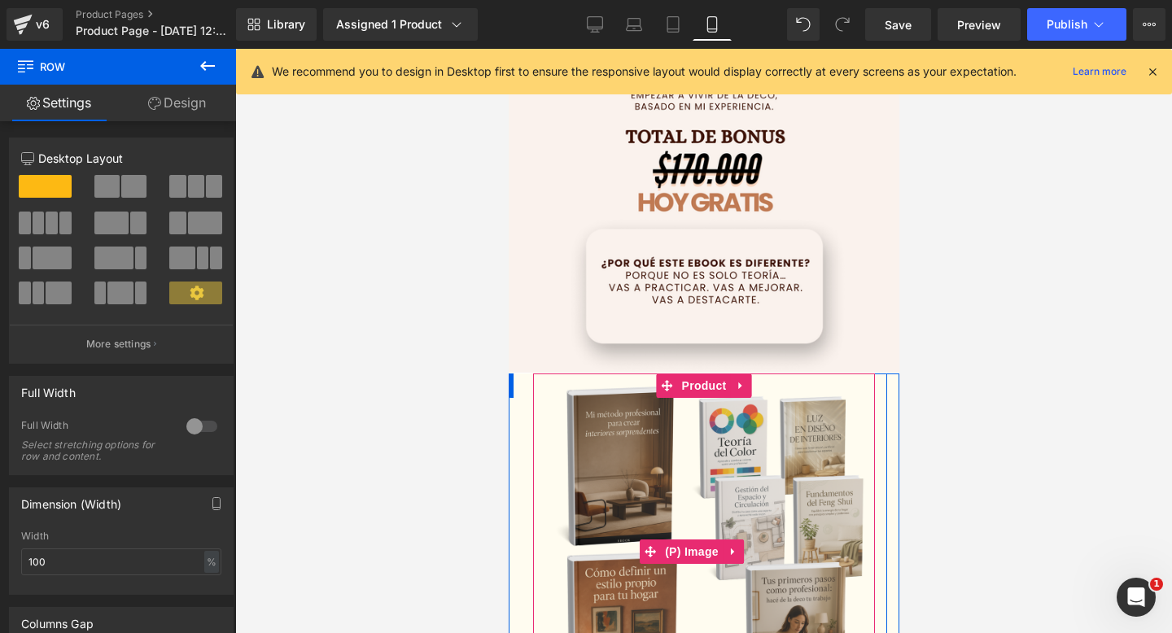
click at [510, 415] on div "Sale Off" at bounding box center [691, 552] width 594 height 357
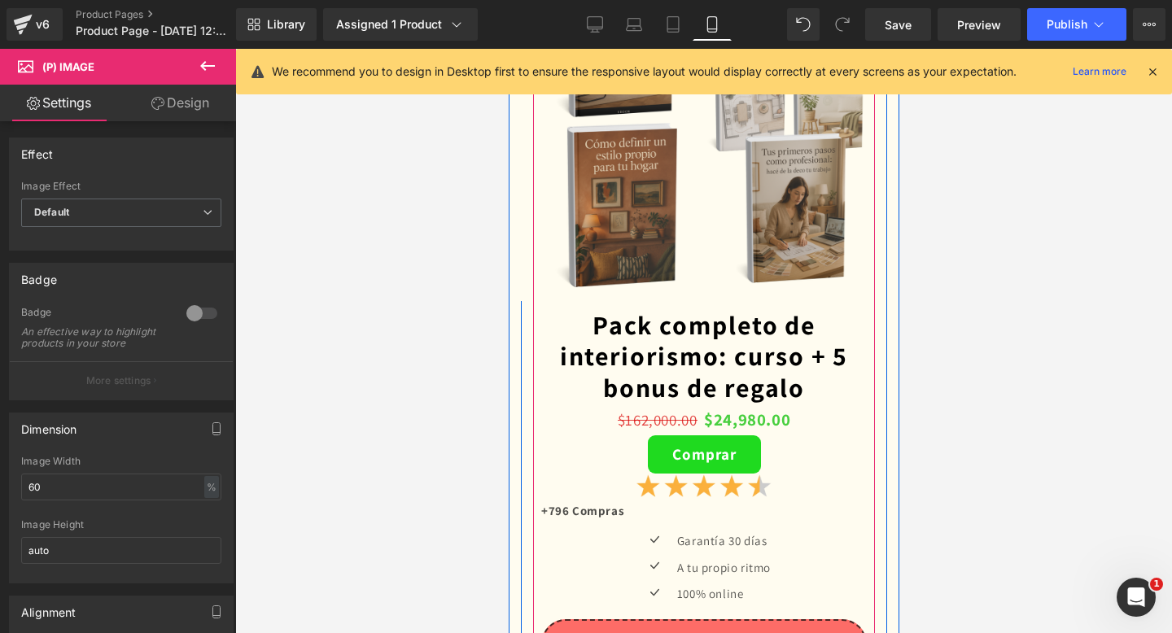
scroll to position [5255, 0]
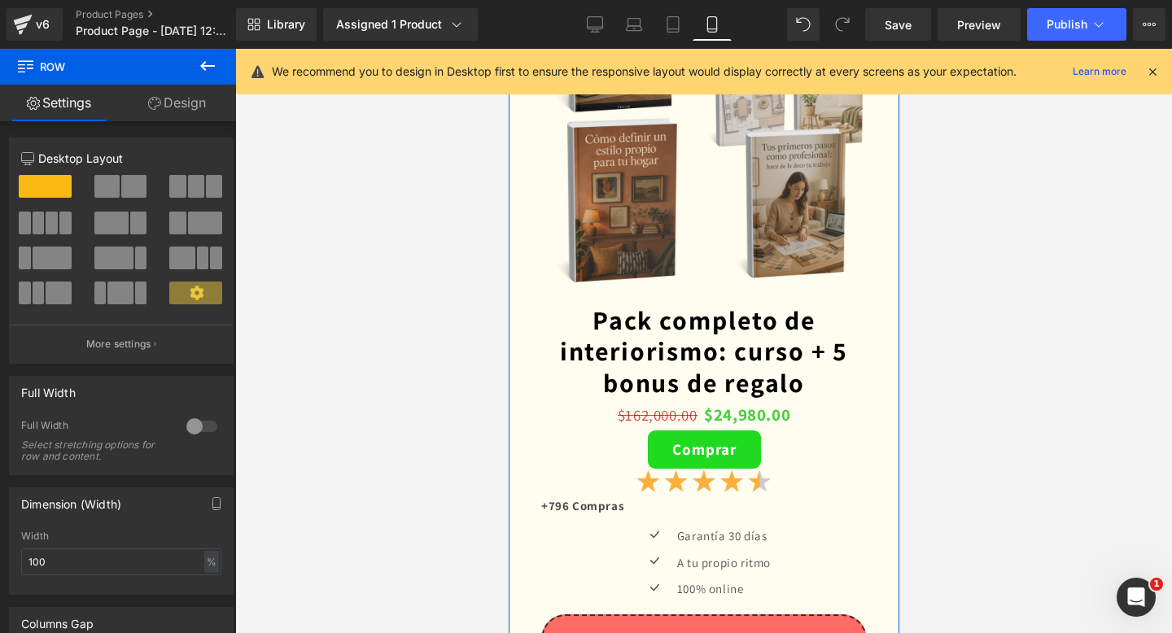
click at [151, 109] on icon at bounding box center [154, 103] width 13 height 13
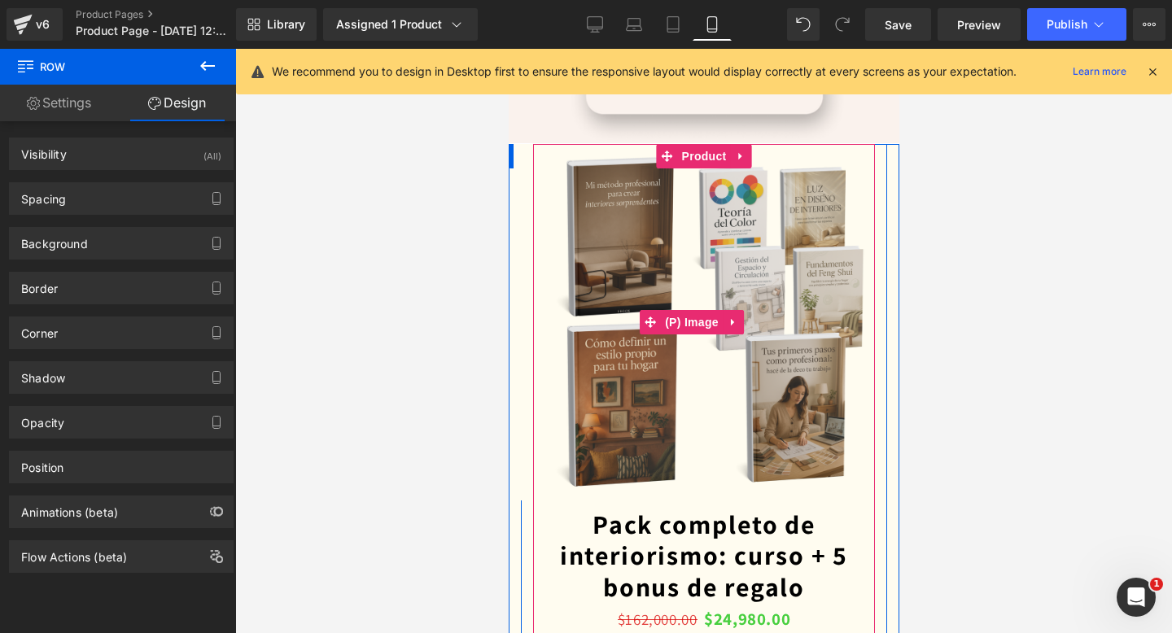
scroll to position [4954, 0]
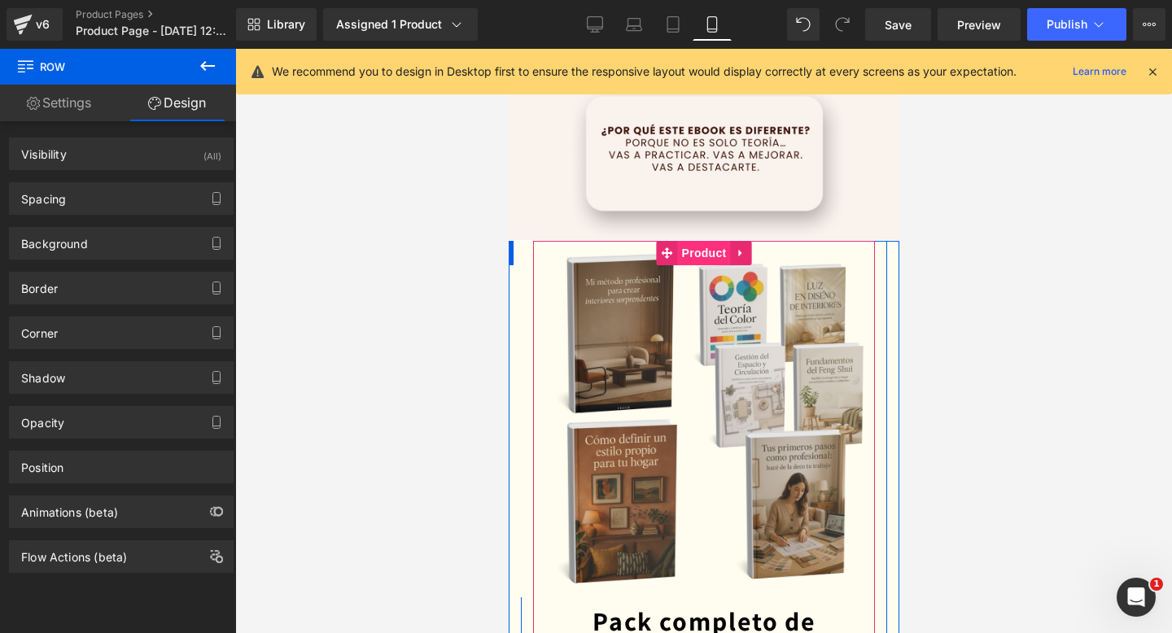
click at [689, 252] on span "Product" at bounding box center [703, 253] width 53 height 24
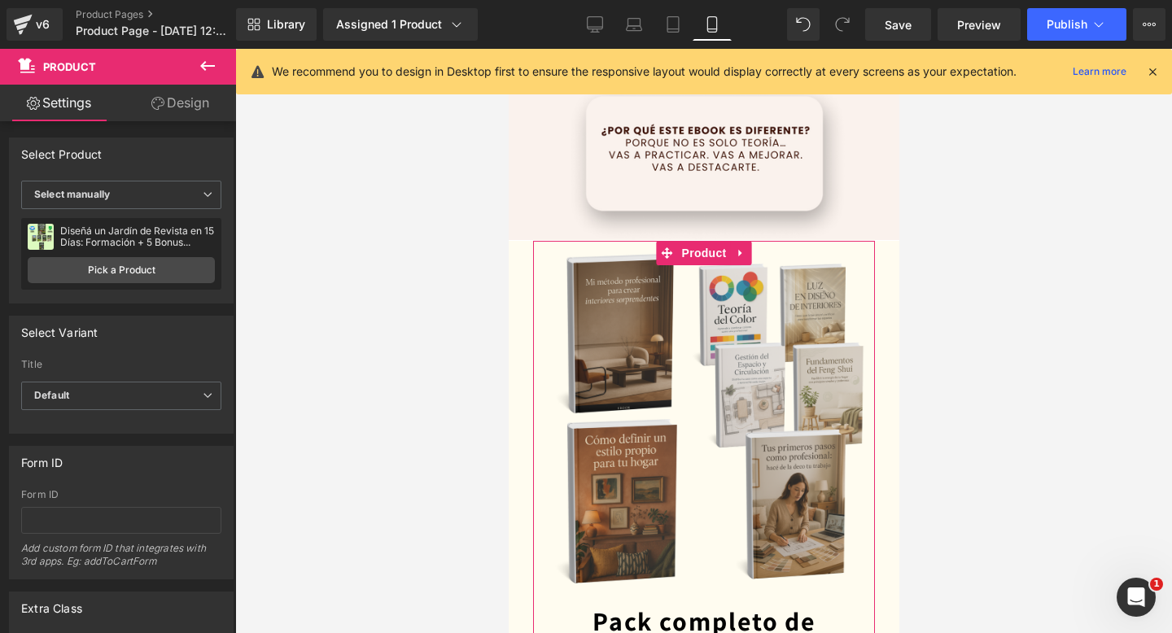
click at [174, 93] on link "Design" at bounding box center [180, 103] width 118 height 37
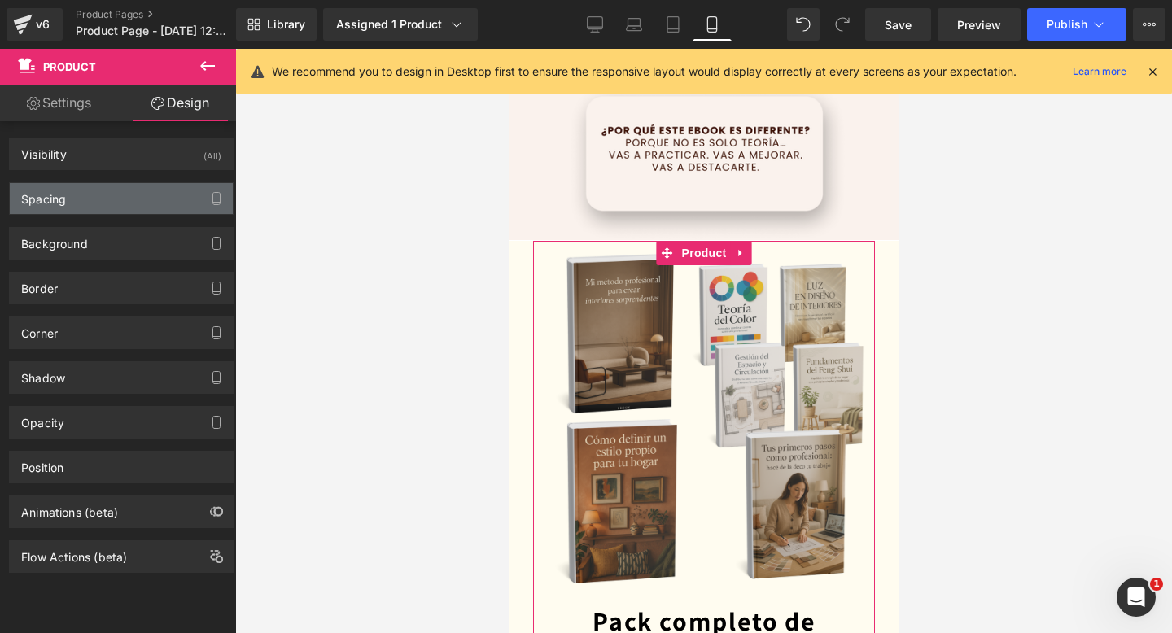
click at [107, 194] on div "Spacing" at bounding box center [121, 198] width 223 height 31
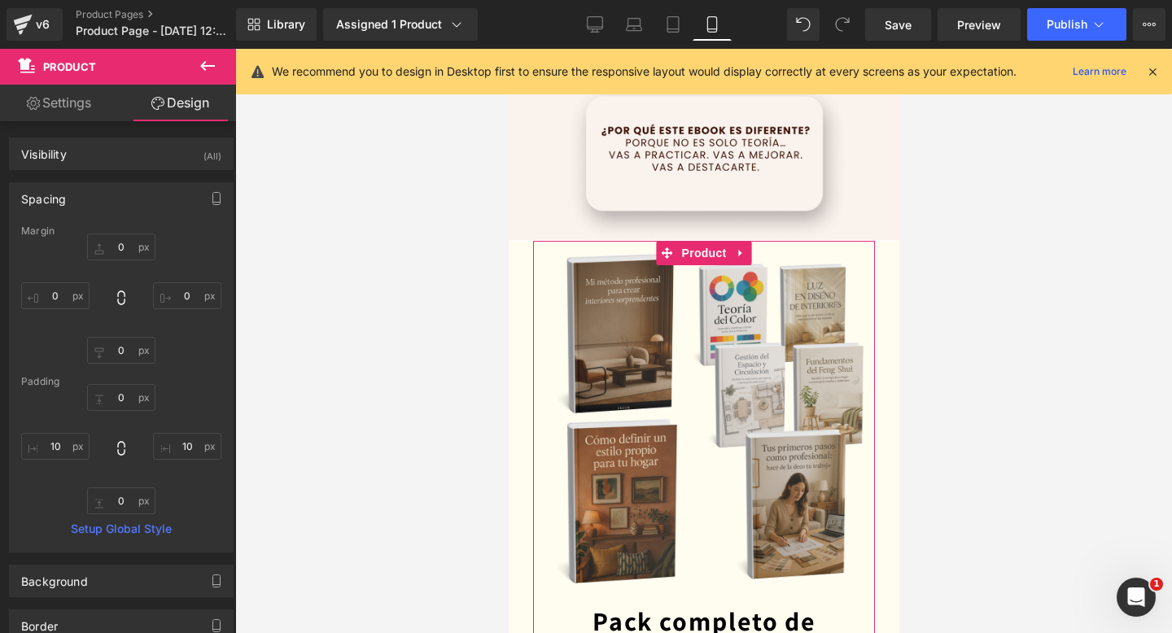
click at [154, 206] on div "Spacing" at bounding box center [121, 198] width 223 height 31
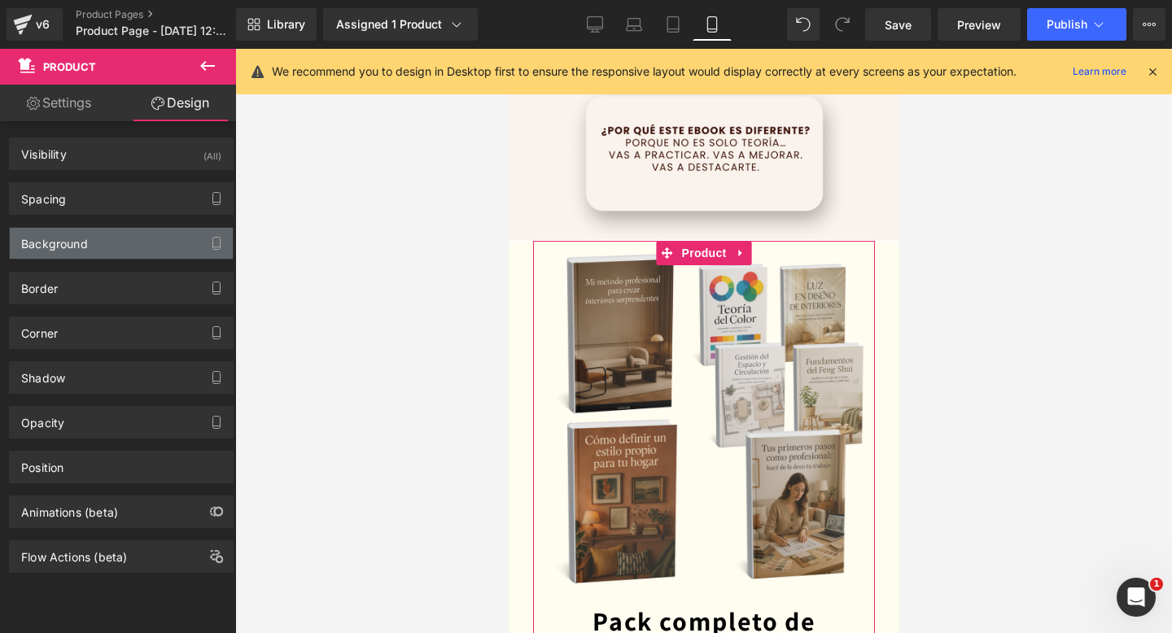
click at [144, 245] on div "Background" at bounding box center [121, 243] width 223 height 31
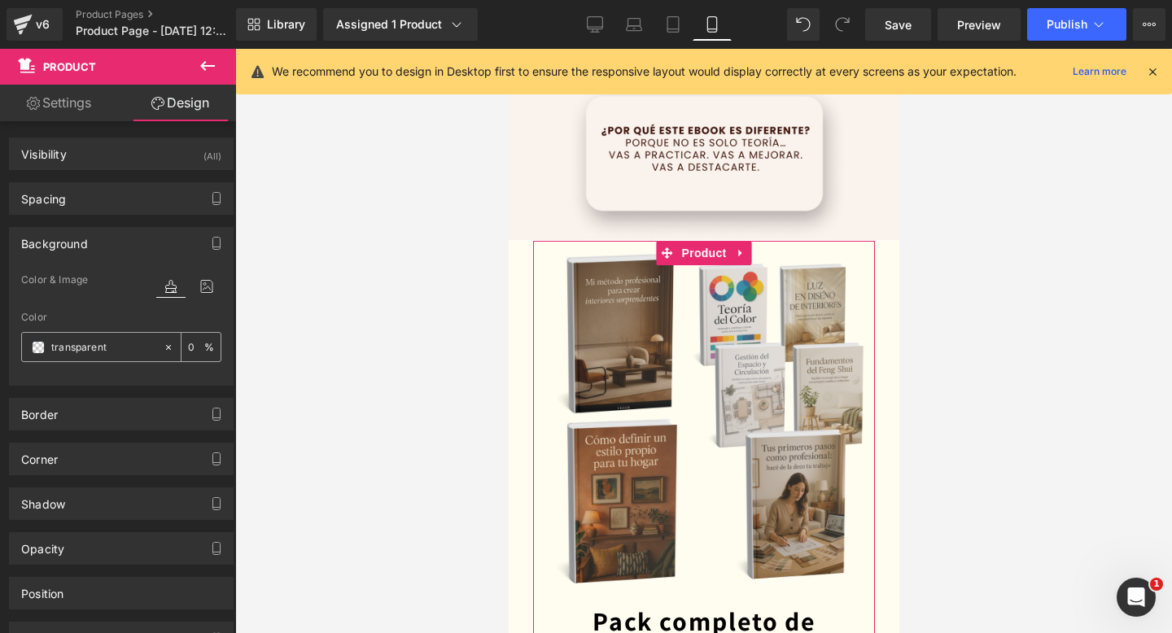
click at [98, 357] on div "transparent" at bounding box center [92, 347] width 141 height 28
click at [103, 351] on input "transparent" at bounding box center [103, 348] width 104 height 18
paste input "#faf2ed"
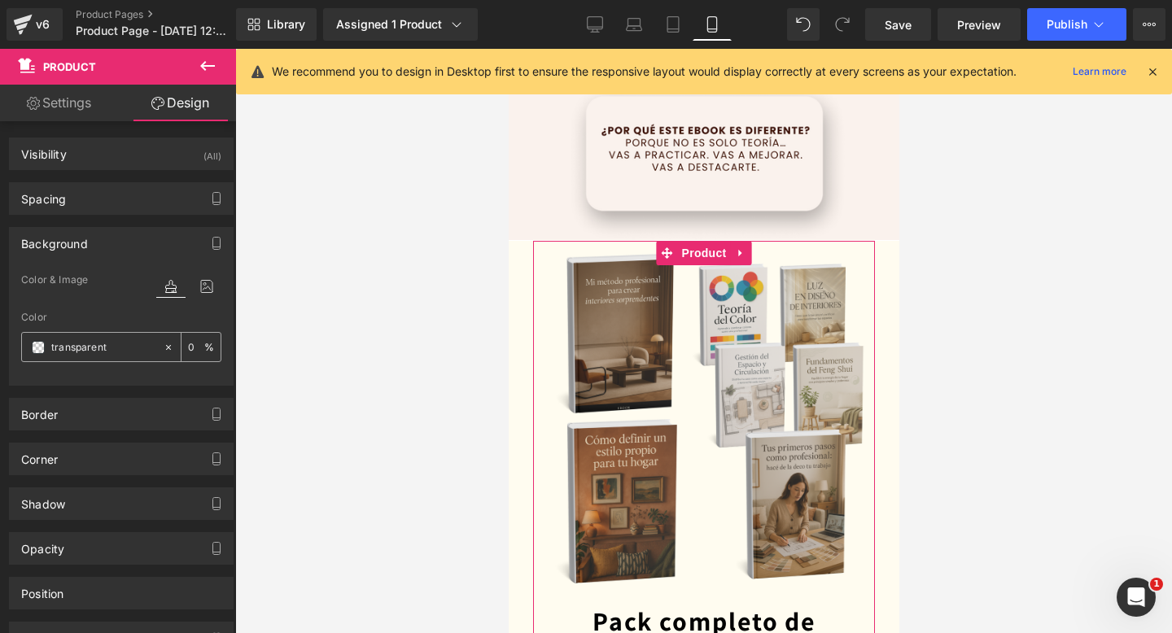
type input "#faf2ed"
type input "100"
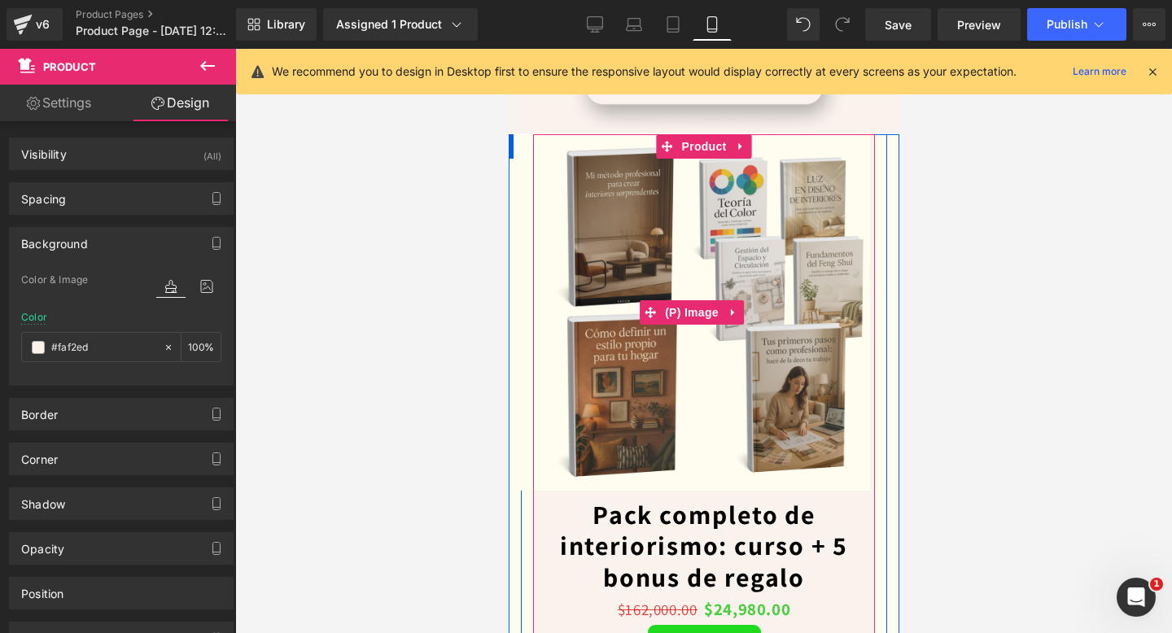
scroll to position [5074, 0]
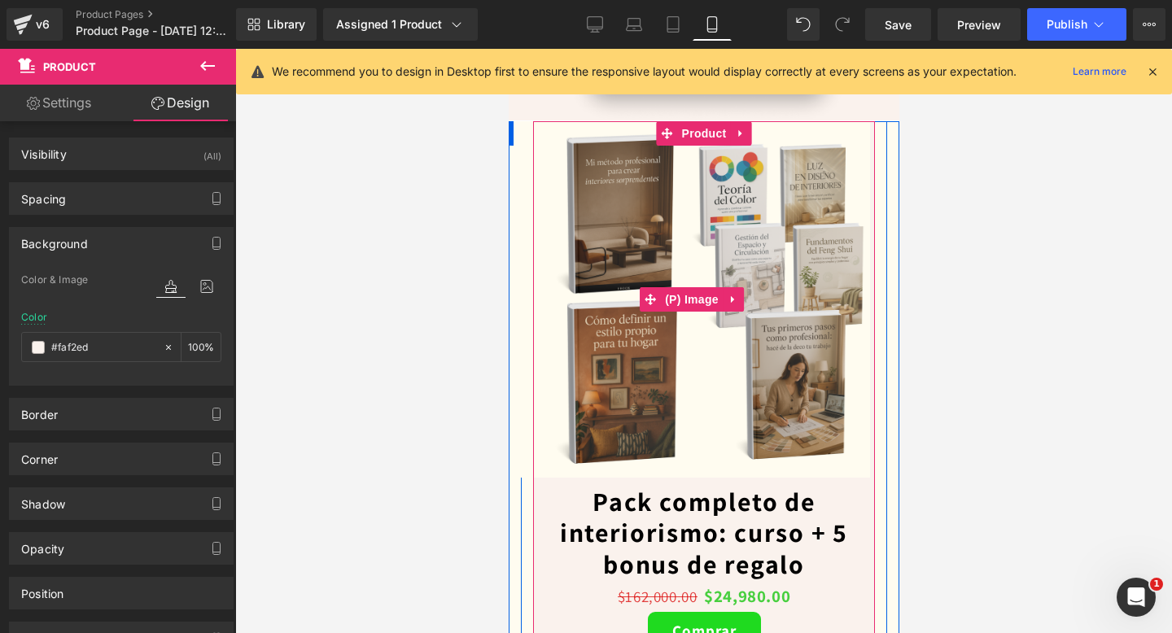
click at [519, 322] on img at bounding box center [691, 299] width 357 height 357
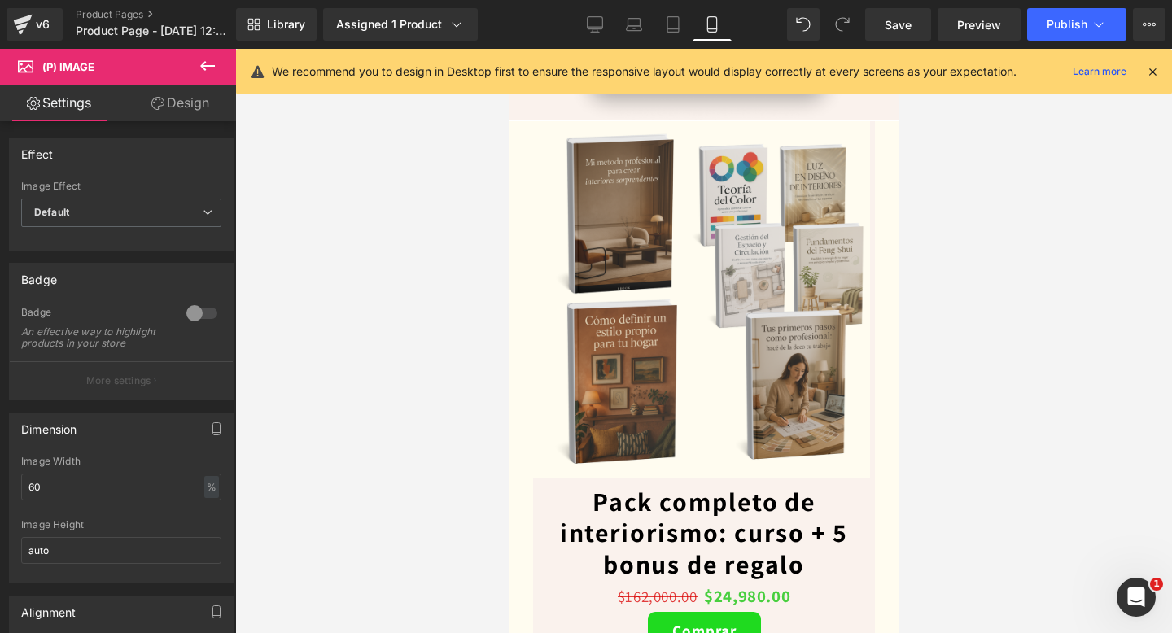
click at [151, 103] on icon at bounding box center [157, 103] width 13 height 13
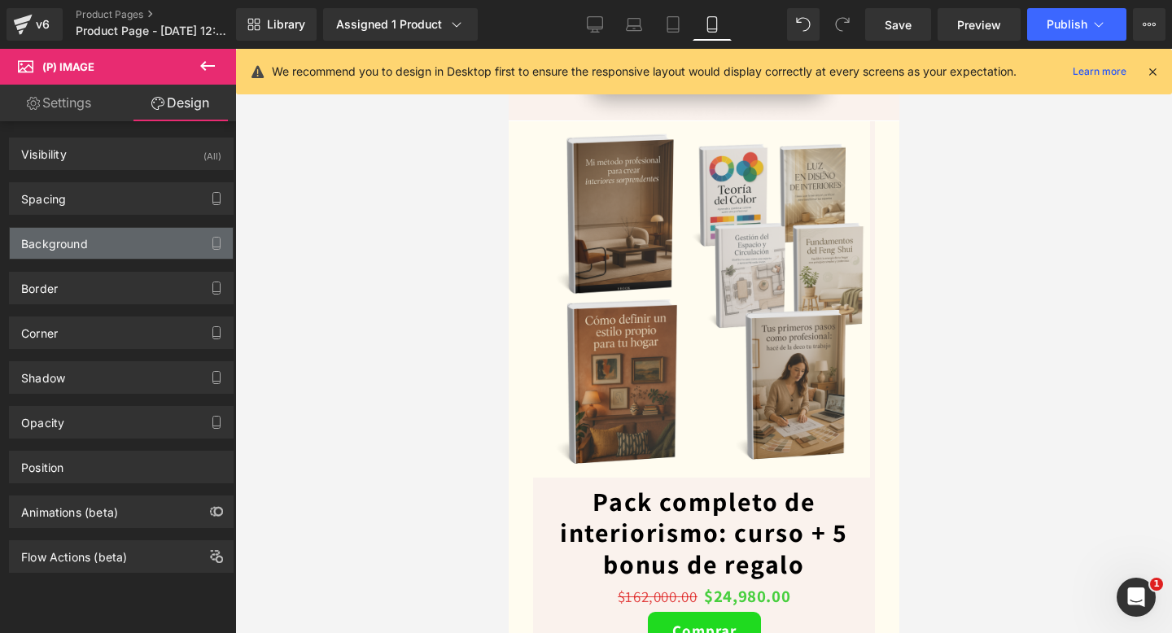
click at [83, 252] on div "Background" at bounding box center [121, 243] width 223 height 31
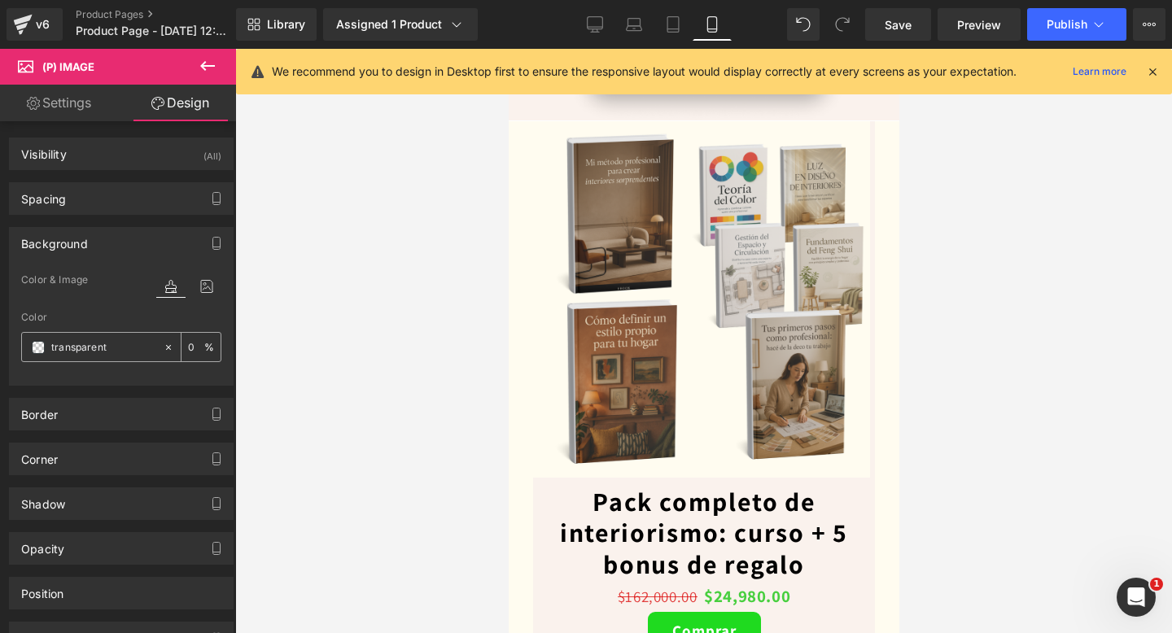
click at [75, 348] on input "transparent" at bounding box center [103, 348] width 104 height 18
paste input "#faf2ed"
type input "#faf2ed"
type input "100"
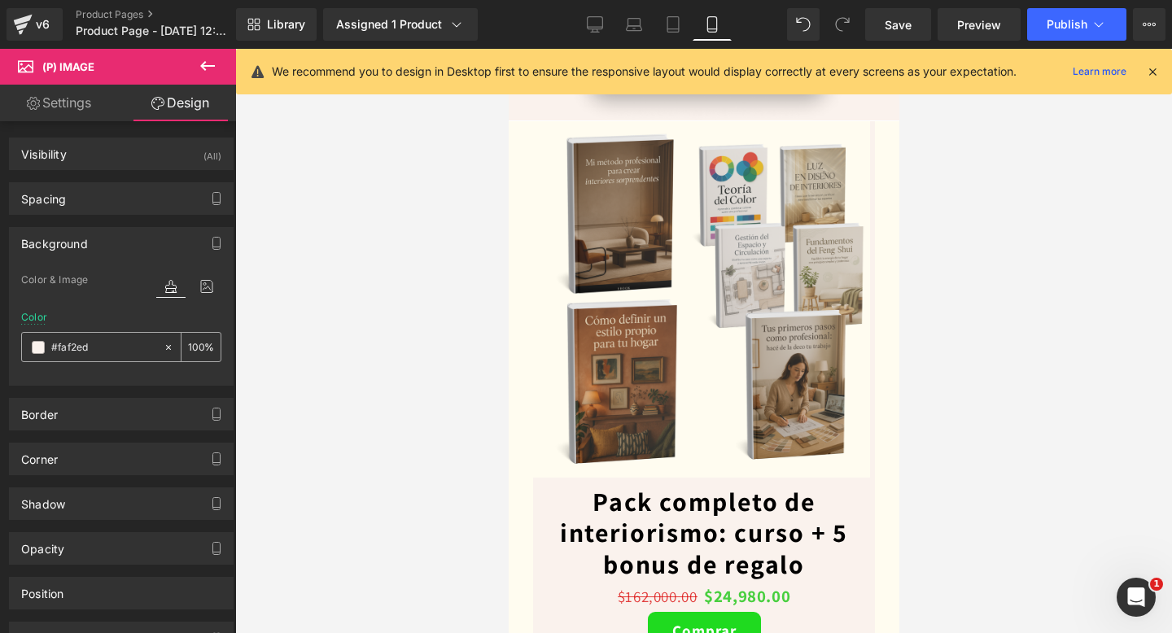
click at [122, 352] on input "#faf2ed" at bounding box center [103, 348] width 104 height 18
paste input "#faf2ed"
type input "#faf2ed#faf2ed"
type input "0"
click at [122, 352] on input "#faf2ed#faf2ed" at bounding box center [103, 348] width 104 height 18
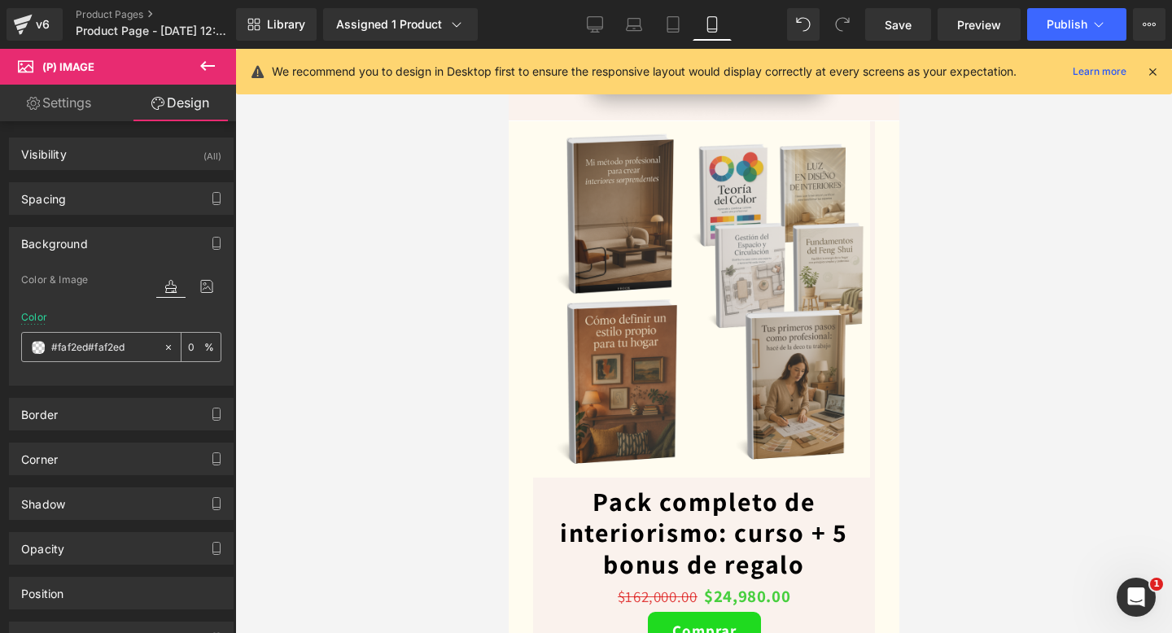
click at [122, 352] on input "#faf2ed#faf2ed" at bounding box center [103, 348] width 104 height 18
paste input "text"
type input "#faf2ed"
type input "100"
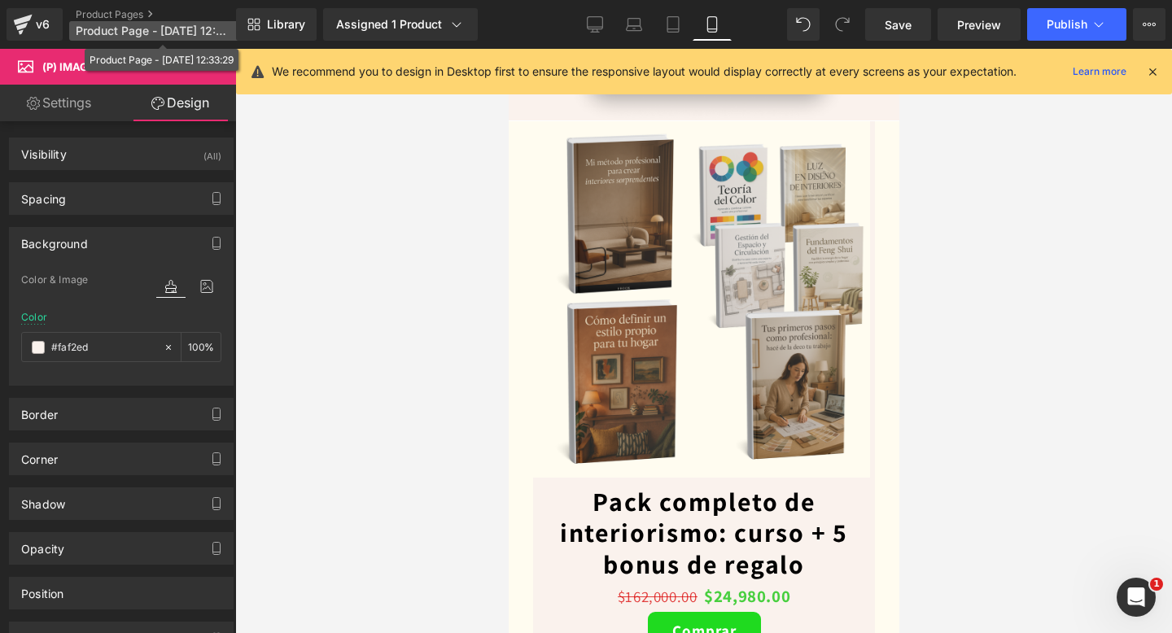
paste input "#faf2ed"
type input "#faf2ed#faf2ed#faf2ed"
type input "0"
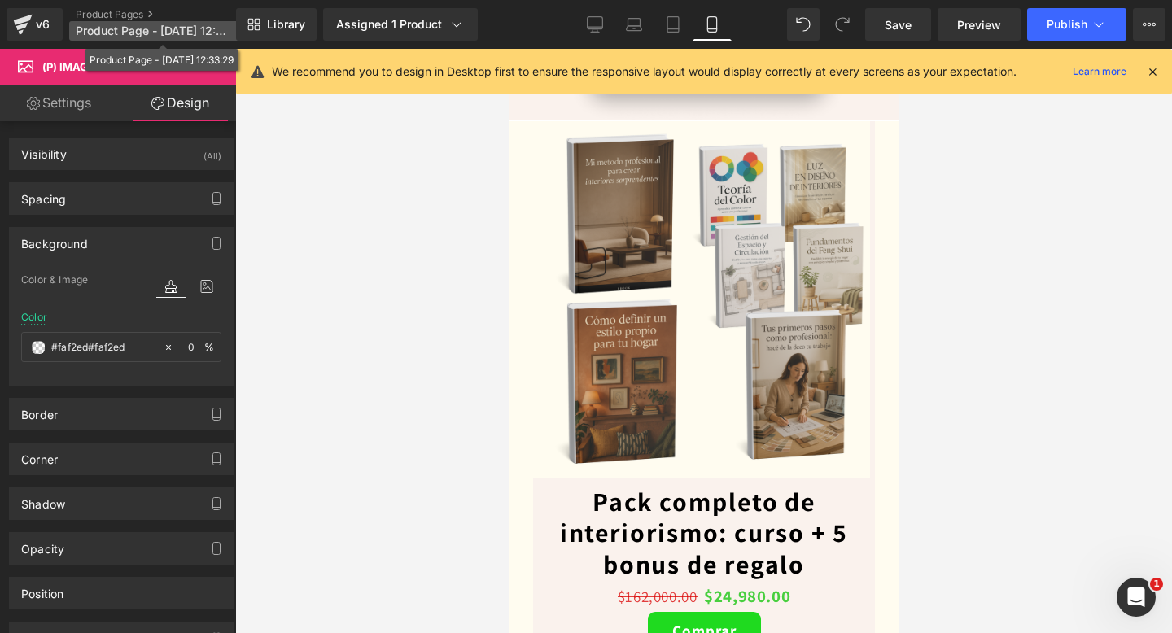
type input "#faf2ed"
type input "100"
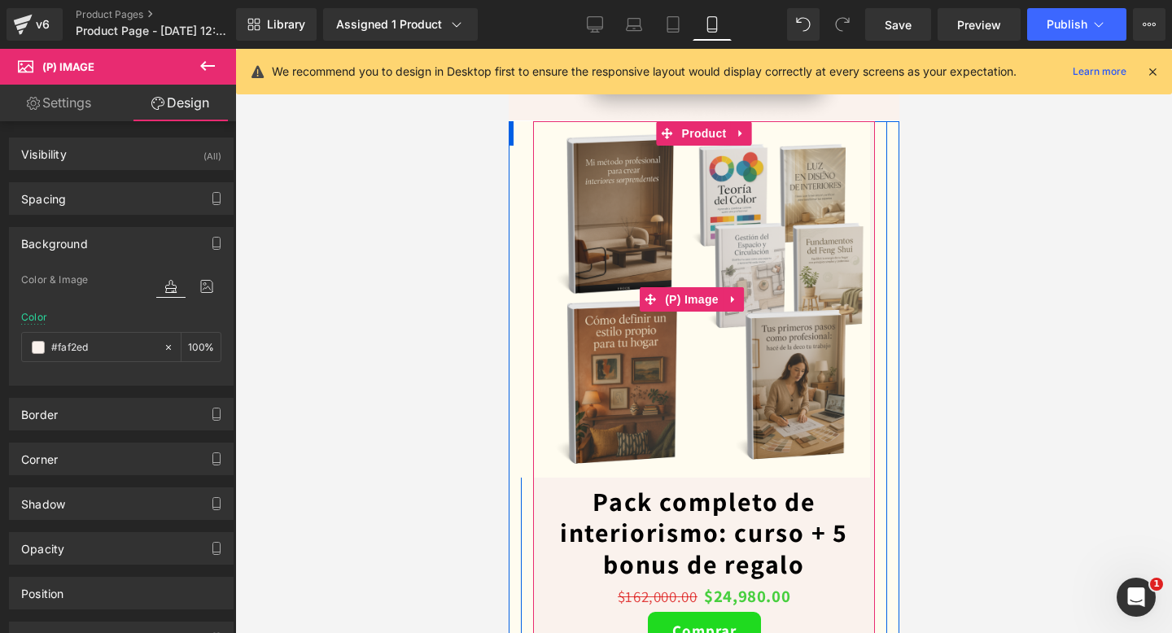
click at [548, 384] on img at bounding box center [691, 299] width 357 height 357
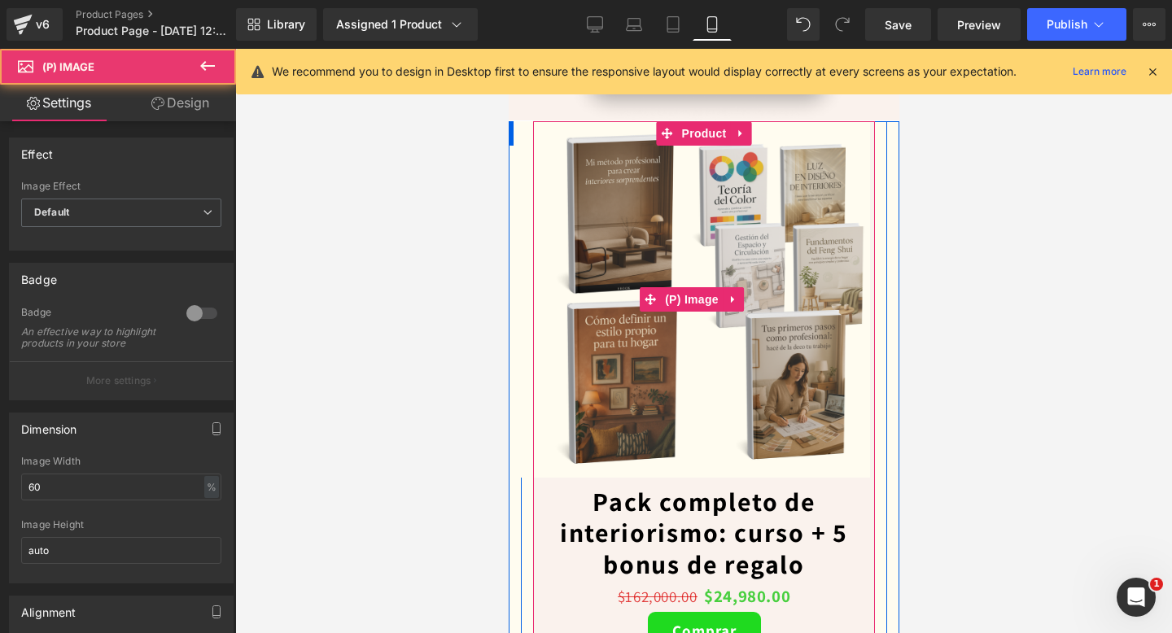
click at [522, 387] on img at bounding box center [691, 299] width 357 height 357
click at [513, 132] on img at bounding box center [691, 299] width 357 height 357
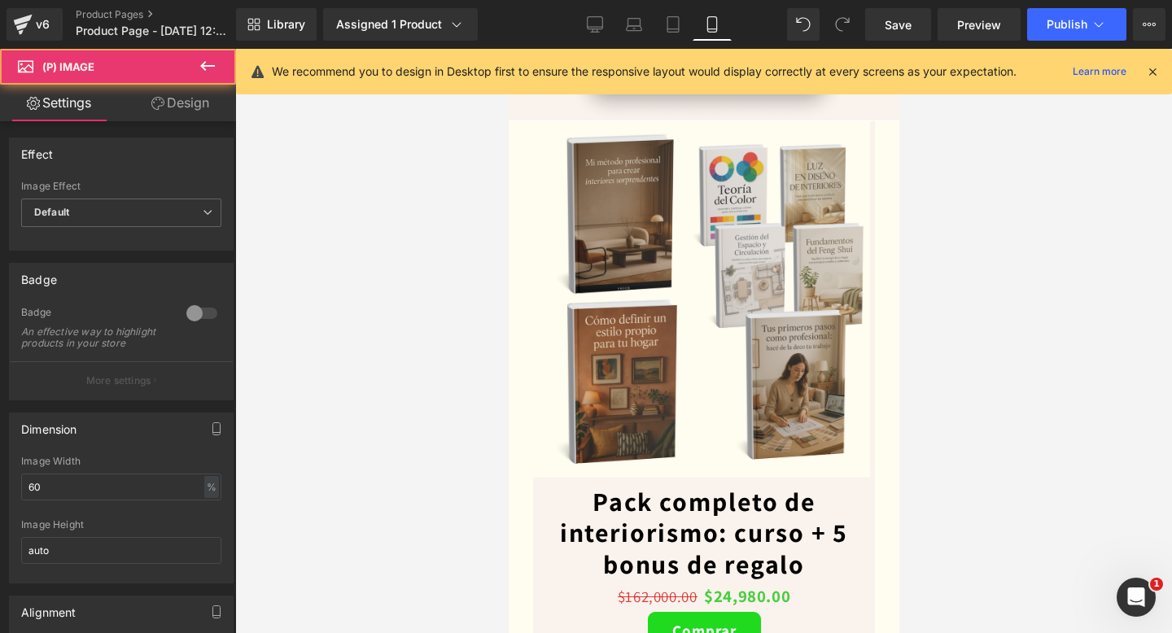
click at [507, 132] on div at bounding box center [703, 341] width 937 height 584
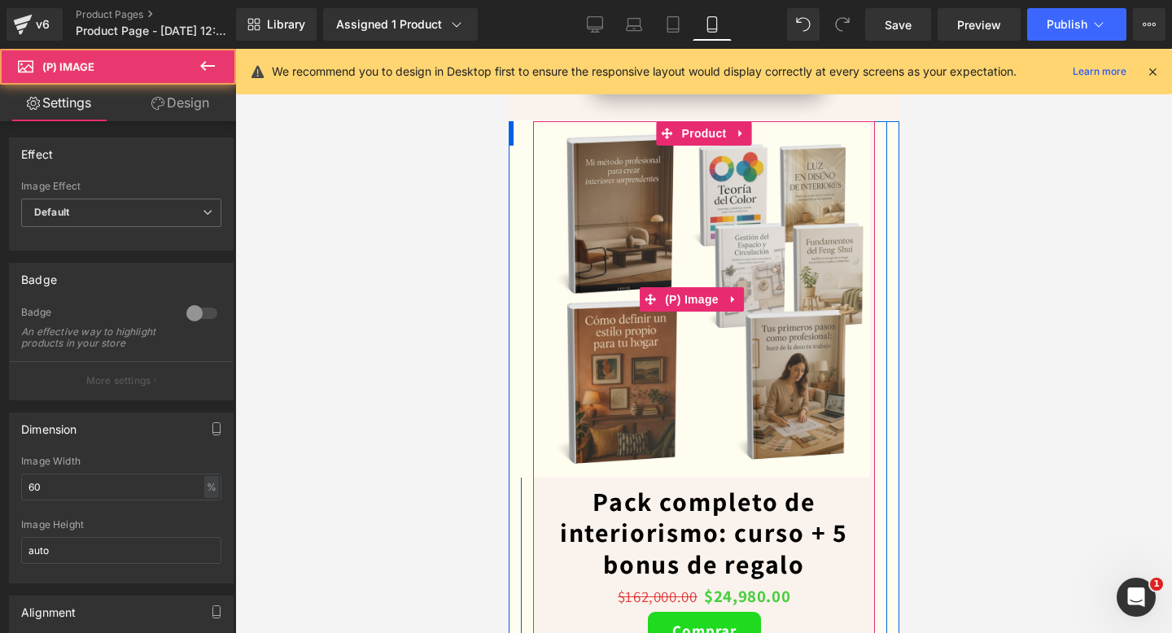
click at [511, 133] on div "Sale Off" at bounding box center [691, 299] width 594 height 357
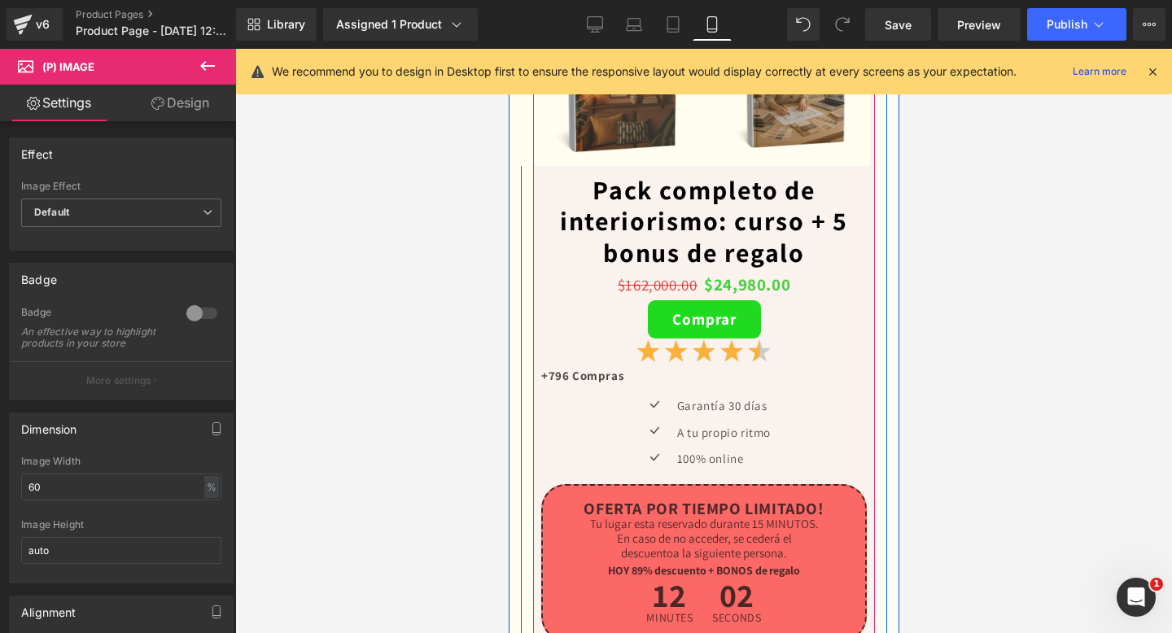
scroll to position [5408, 0]
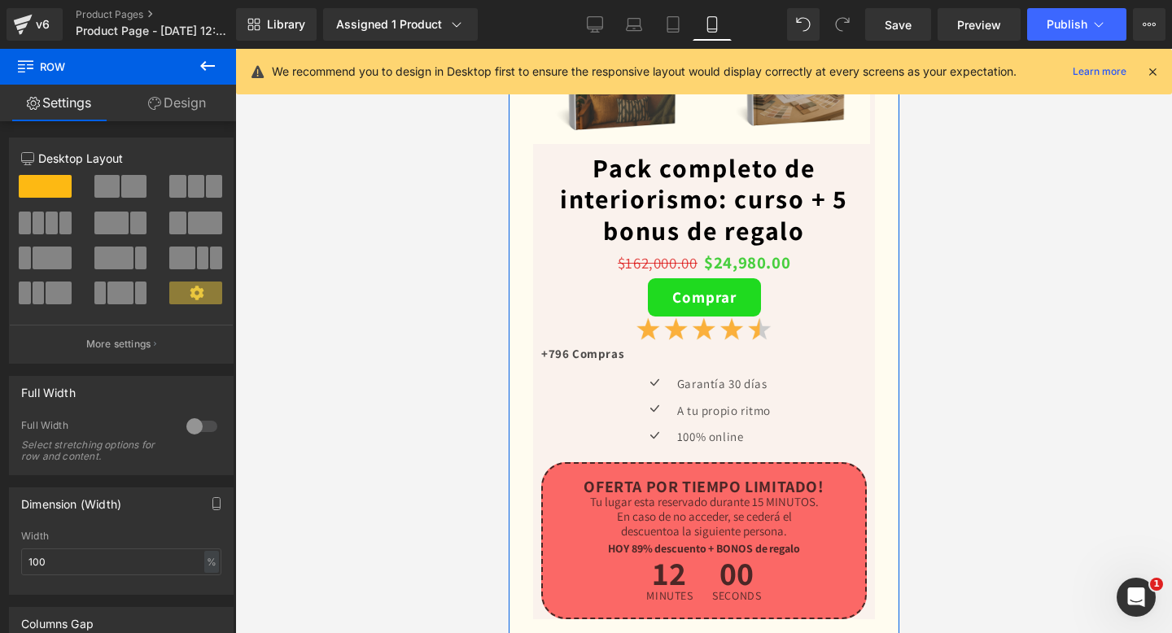
click at [167, 113] on link "Design" at bounding box center [177, 103] width 118 height 37
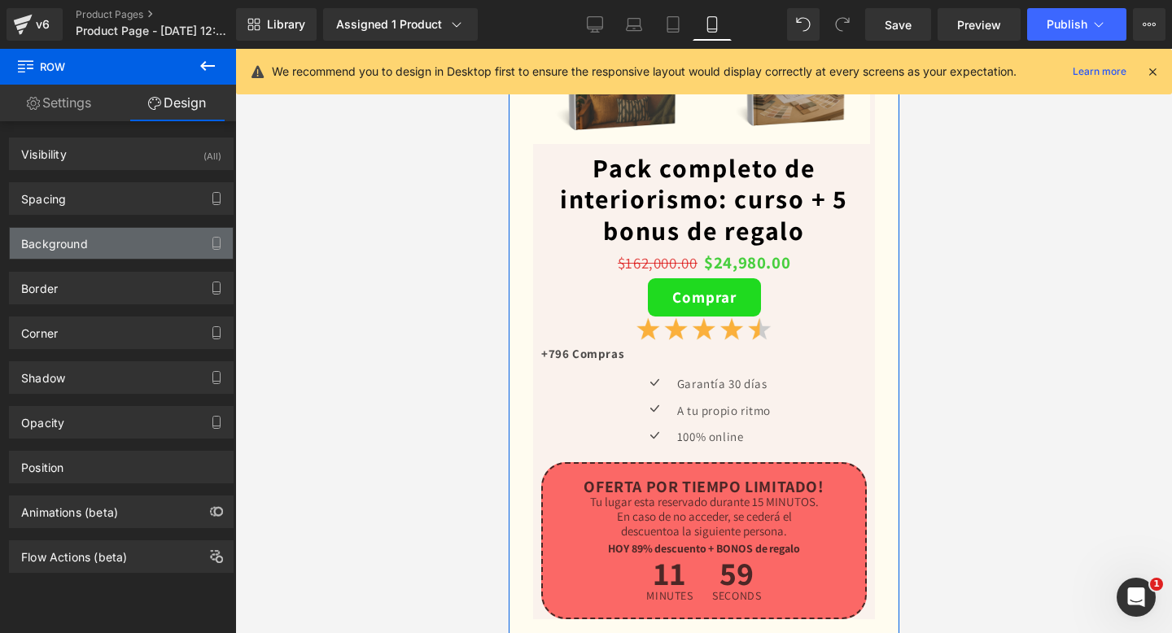
click at [154, 252] on div "Background" at bounding box center [121, 243] width 223 height 31
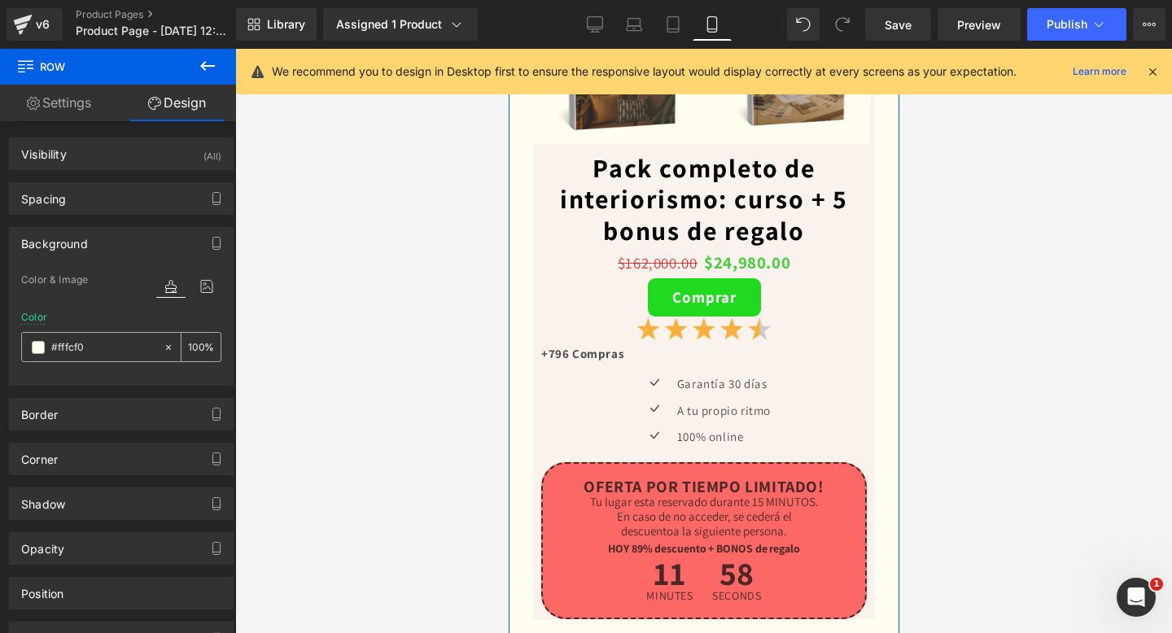
click at [78, 349] on input "#fffcf0" at bounding box center [103, 348] width 104 height 18
paste input "af2ed"
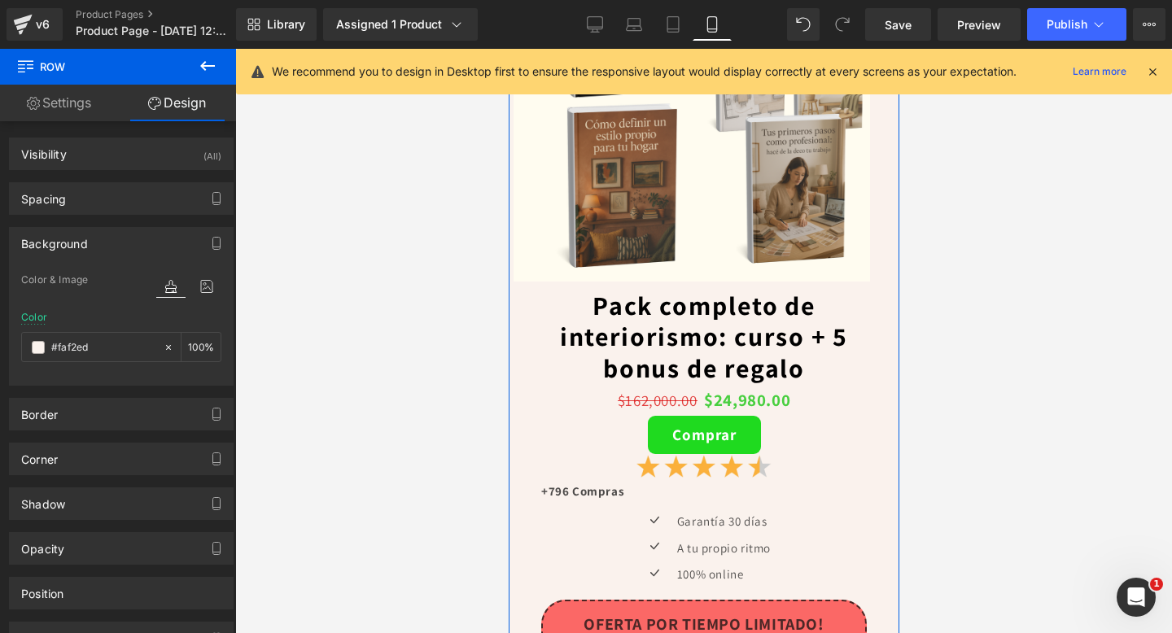
scroll to position [5176, 0]
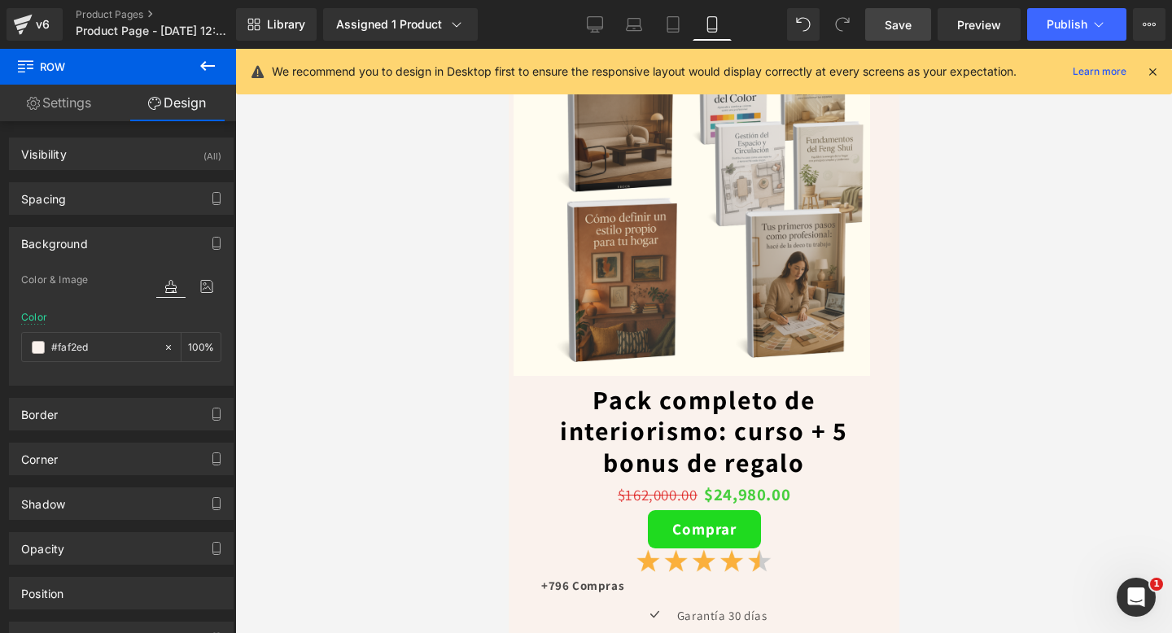
type input "#faf2ed"
click at [898, 33] on link "Save" at bounding box center [898, 24] width 66 height 33
click at [1065, 32] on button "Publish" at bounding box center [1076, 24] width 99 height 33
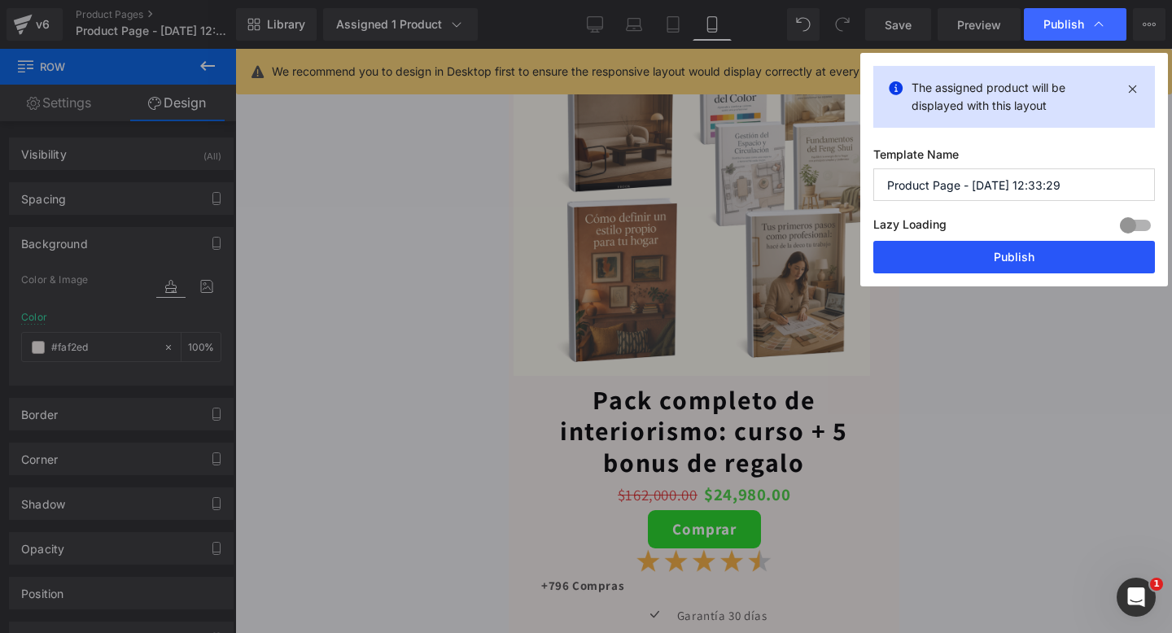
click at [992, 260] on button "Publish" at bounding box center [1014, 257] width 282 height 33
